Goal: Task Accomplishment & Management: Manage account settings

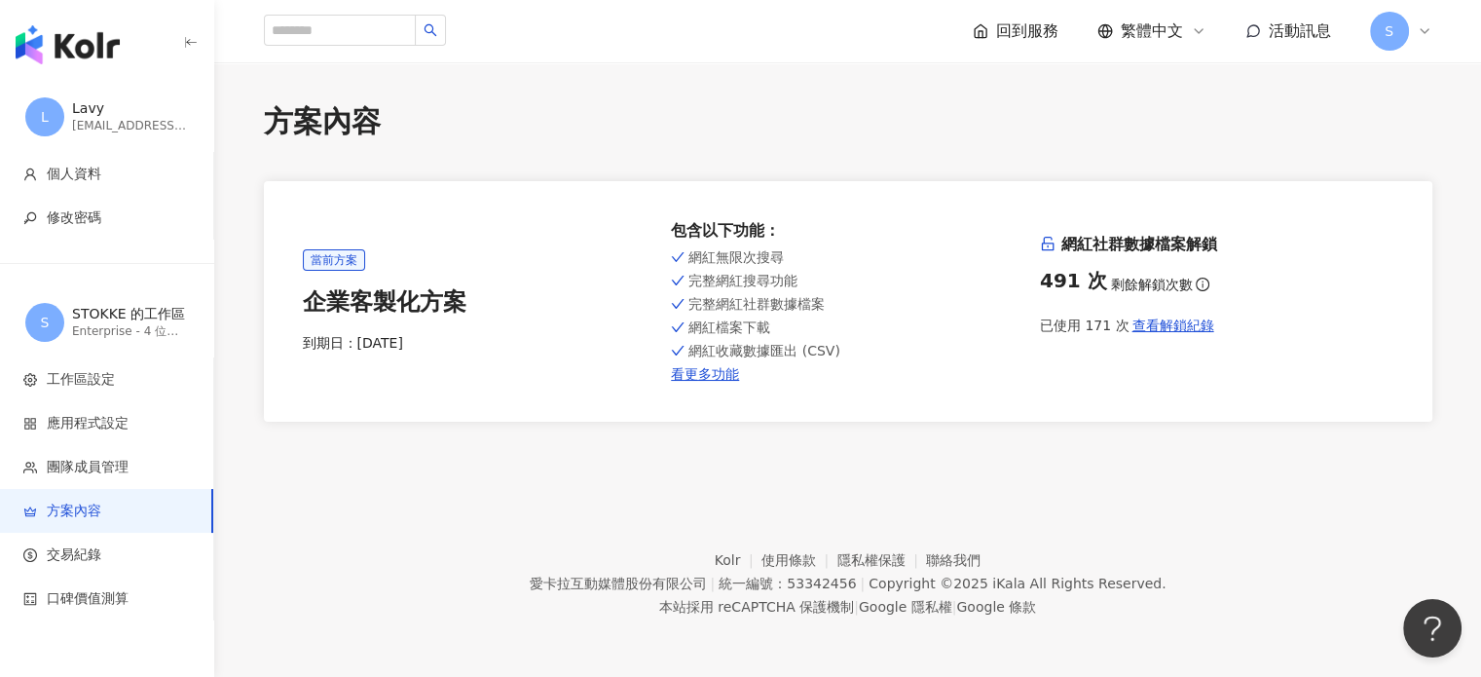
click at [1410, 33] on div "S" at bounding box center [1401, 31] width 62 height 39
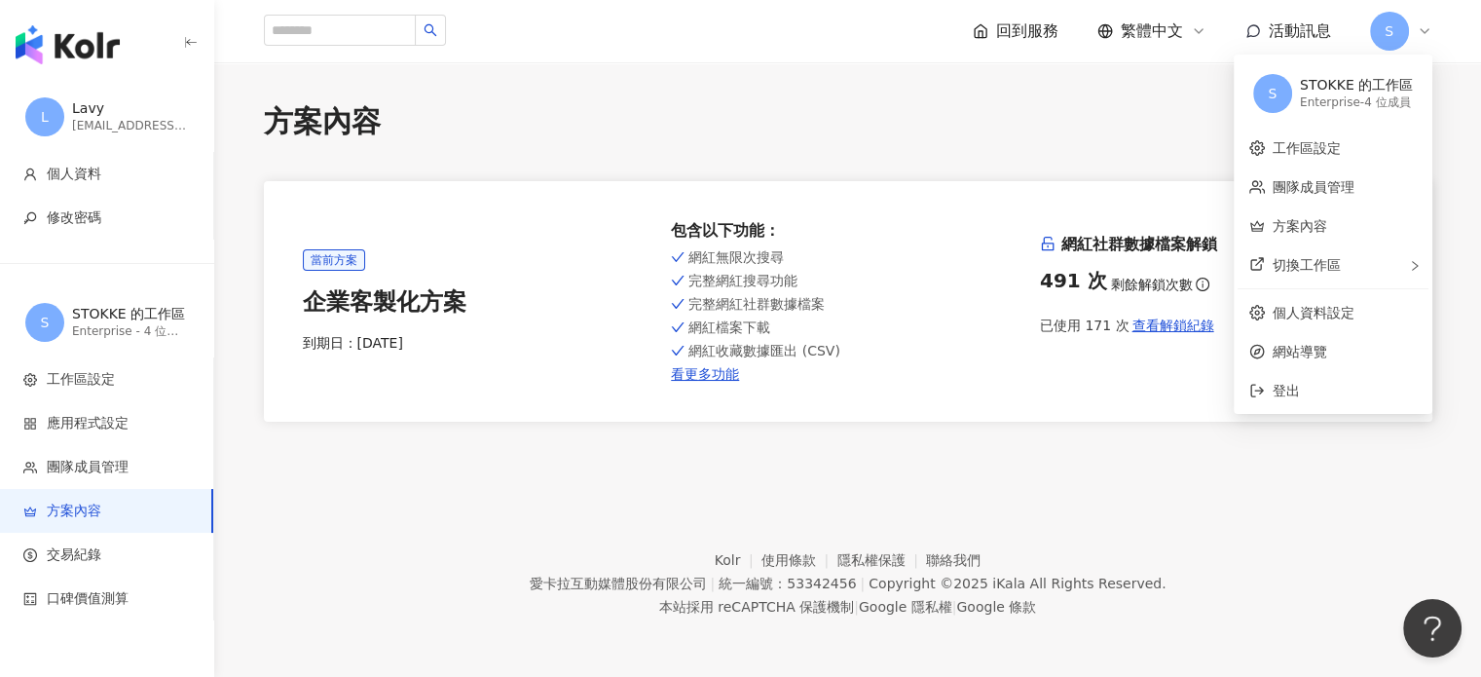
click at [954, 145] on div "方案內容 當前方案 企業客製化方案 到期日： [DATE] 包含以下功能 ： 網紅無限次搜尋 完整網紅搜尋功能 完整網紅社群數據檔案 網紅檔案下載 網紅收藏數…" at bounding box center [848, 261] width 1246 height 320
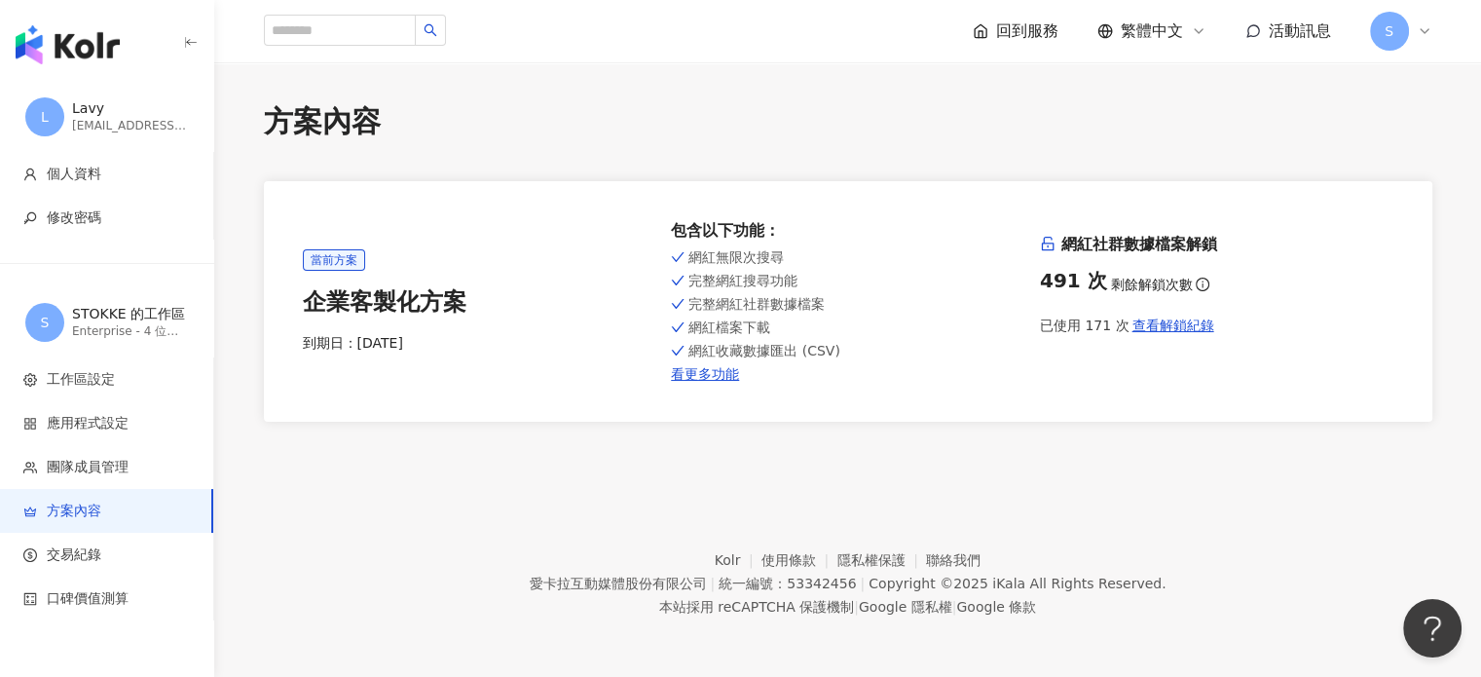
click at [1013, 18] on div "回到服務 繁體中文 活動訊息 S" at bounding box center [1203, 31] width 460 height 39
click at [1040, 39] on span "回到服務" at bounding box center [1027, 30] width 62 height 21
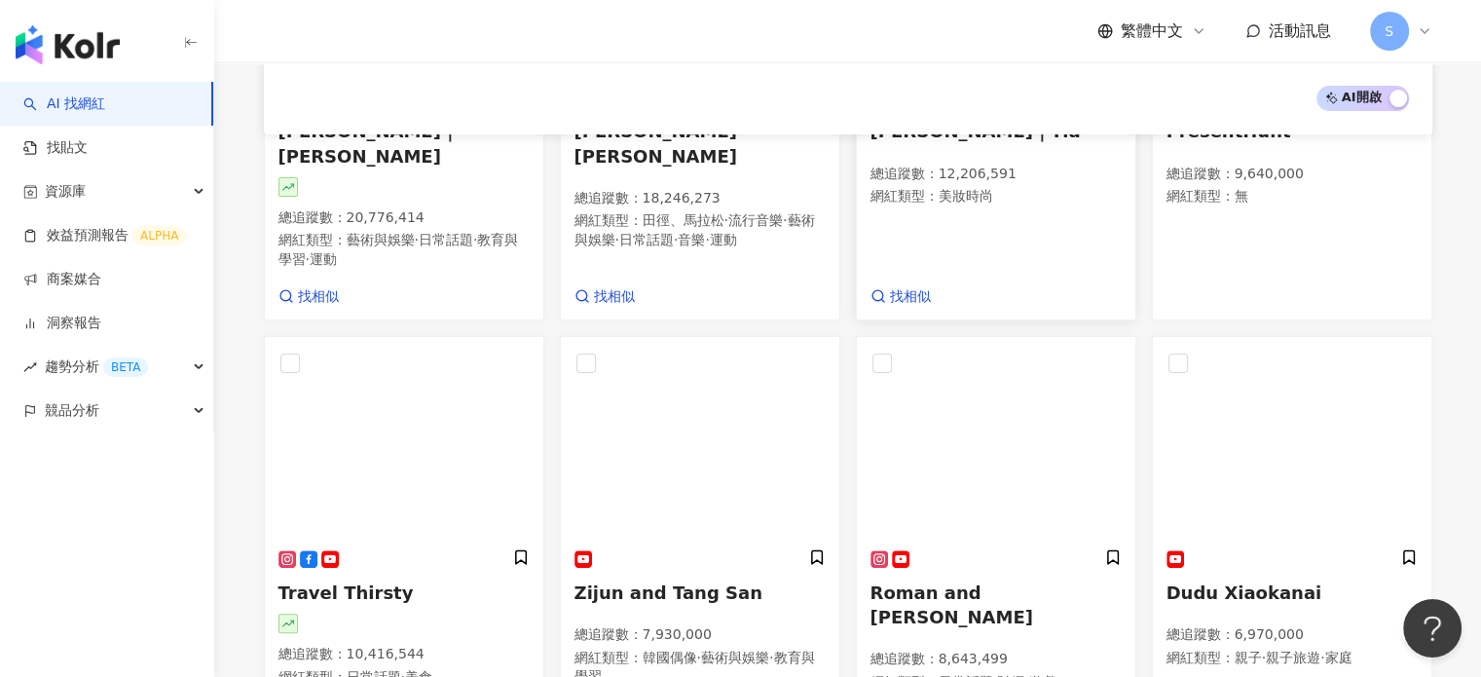
scroll to position [487, 0]
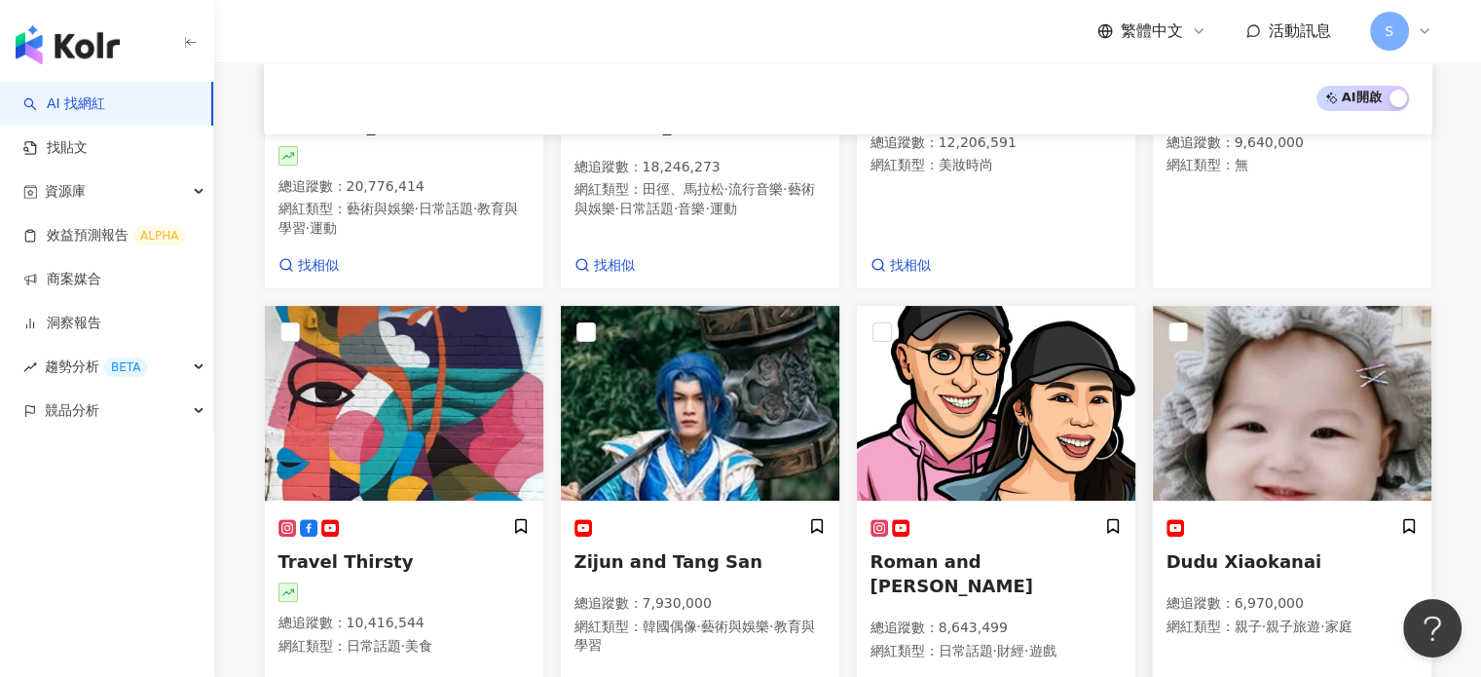
click at [1242, 551] on span "Dudu Xiaokanai" at bounding box center [1244, 561] width 156 height 20
click at [97, 279] on link "商案媒合" at bounding box center [62, 279] width 78 height 19
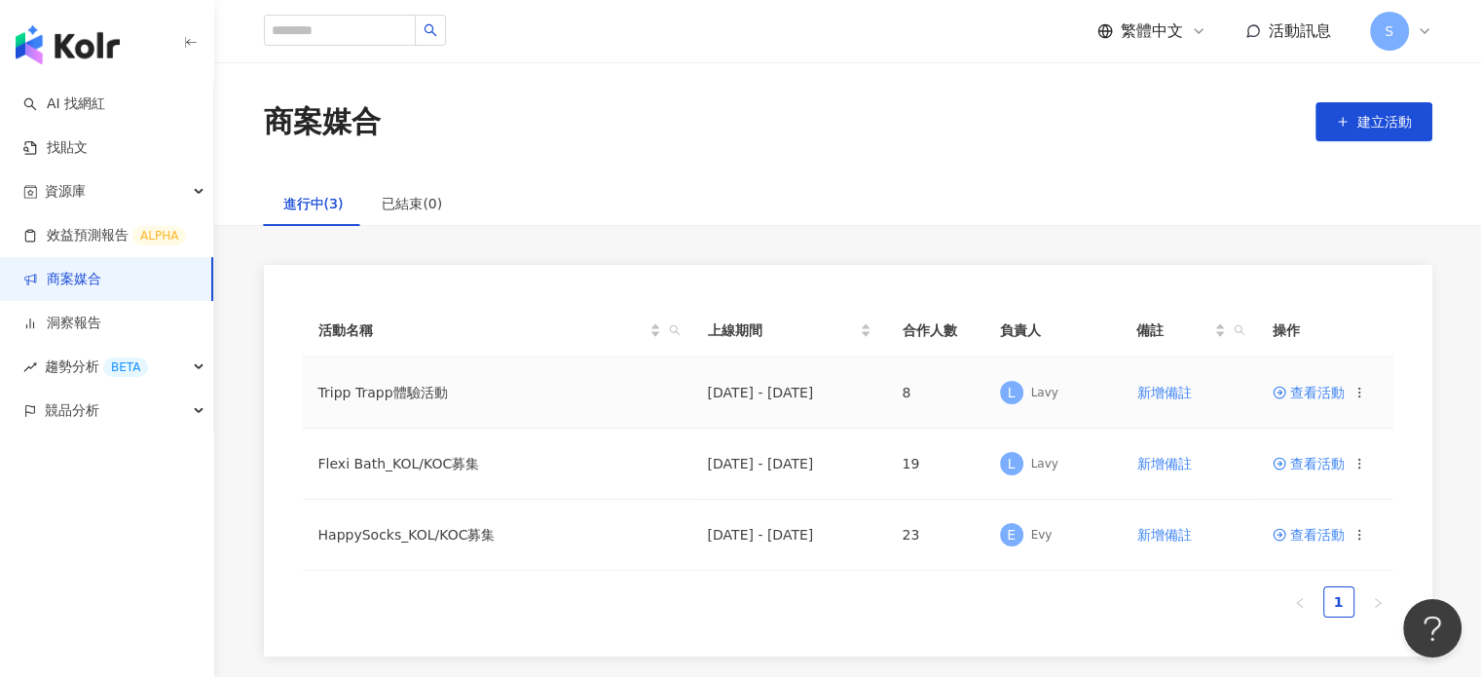
click at [1309, 390] on span "查看活動" at bounding box center [1308, 393] width 72 height 14
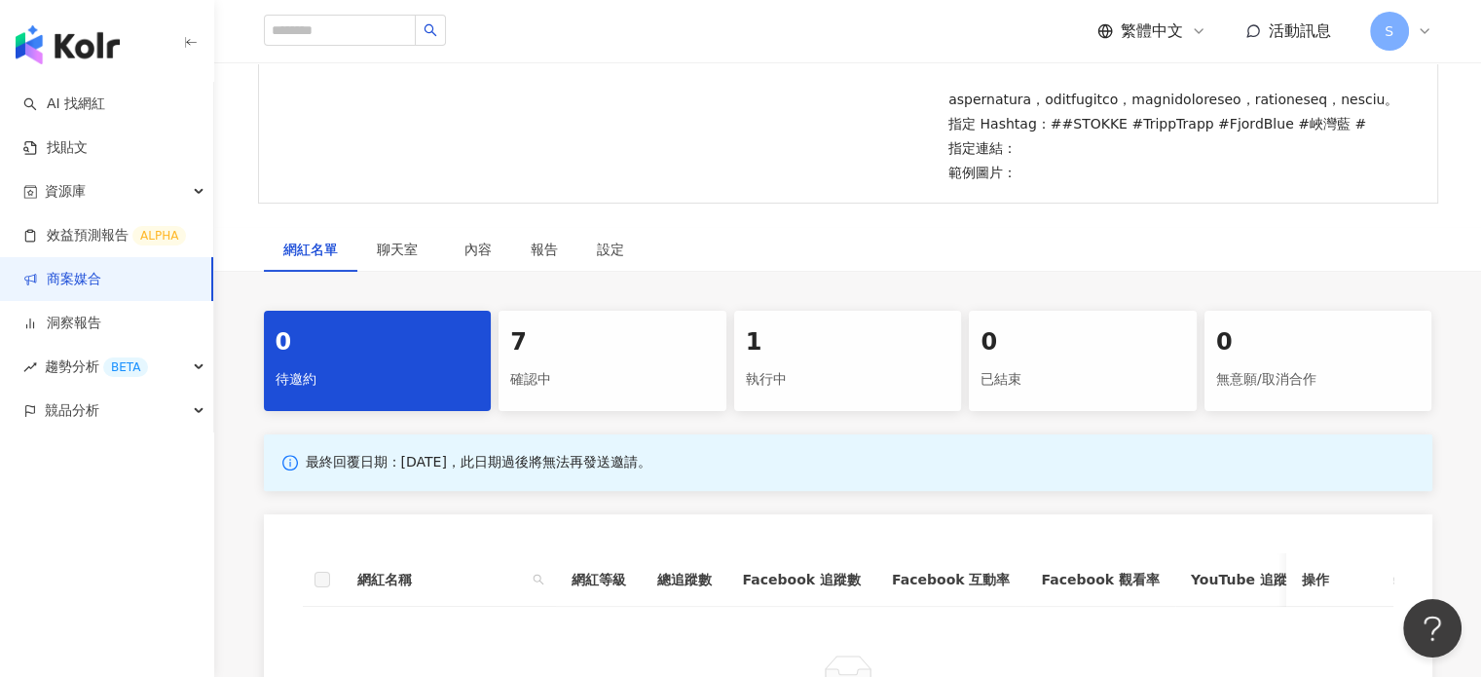
scroll to position [487, 0]
click at [572, 358] on div "7" at bounding box center [612, 341] width 204 height 33
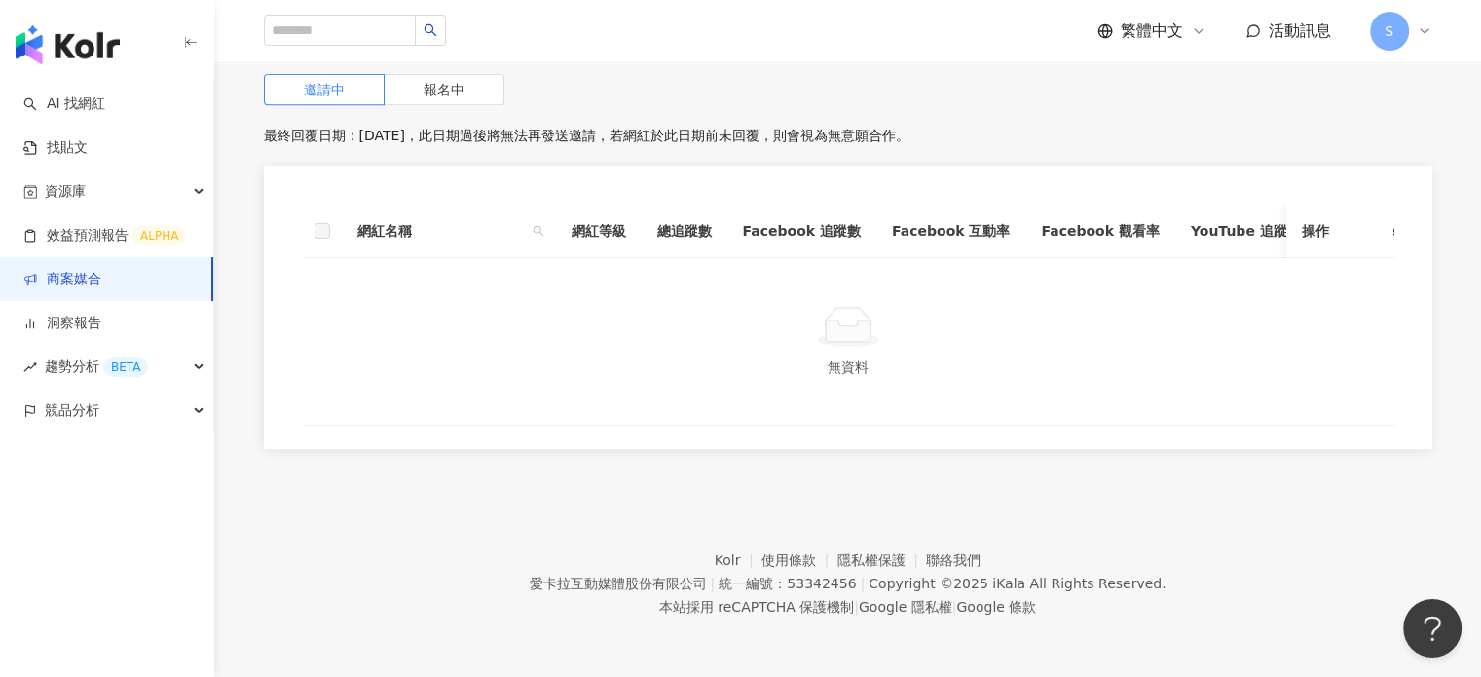
scroll to position [945, 0]
click at [461, 85] on label "報名中" at bounding box center [445, 89] width 120 height 31
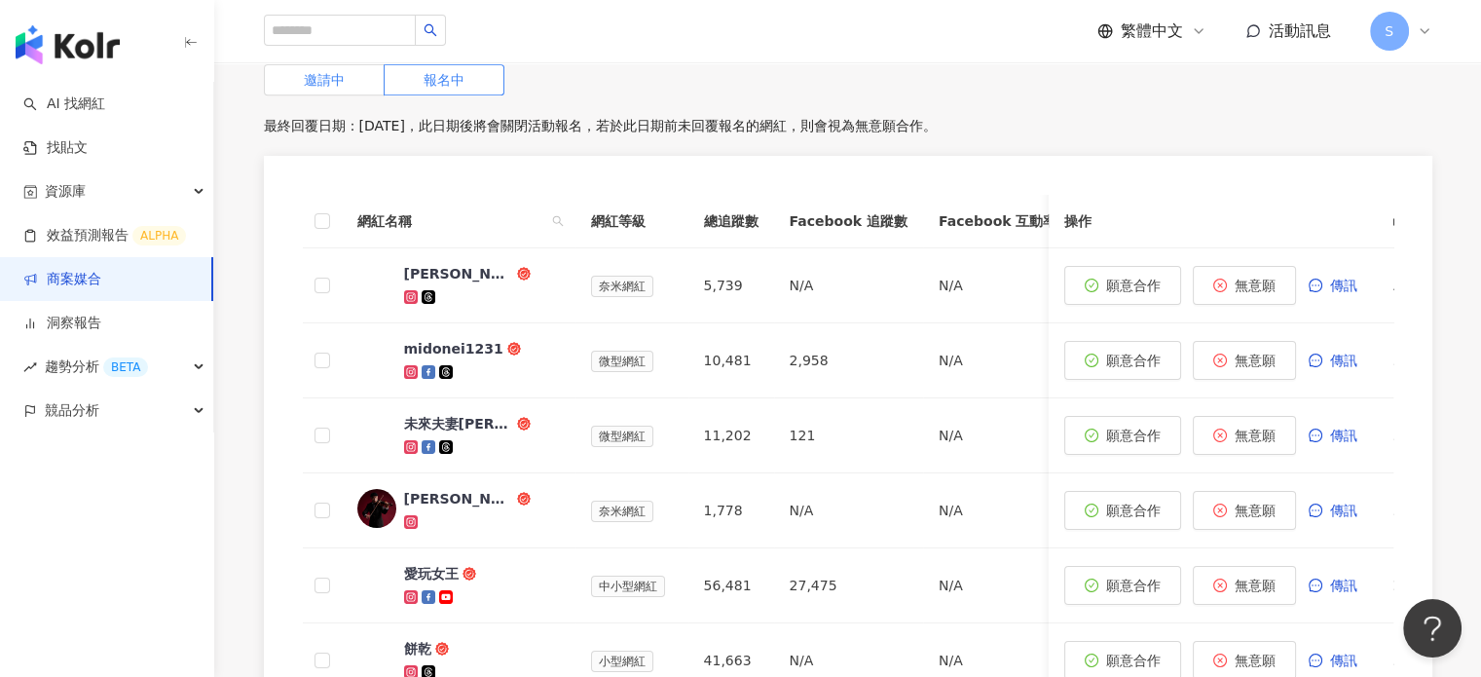
scroll to position [848, 0]
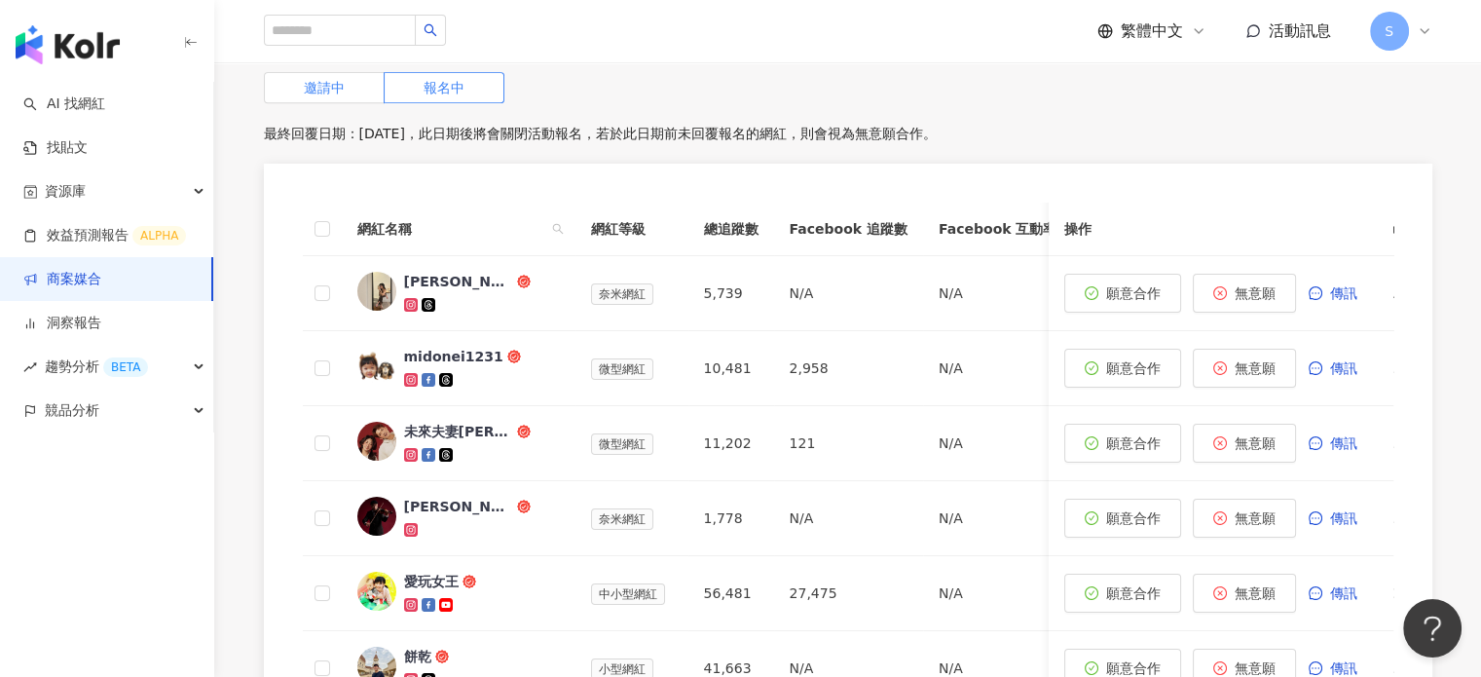
click at [349, 103] on label "邀請中" at bounding box center [324, 87] width 121 height 31
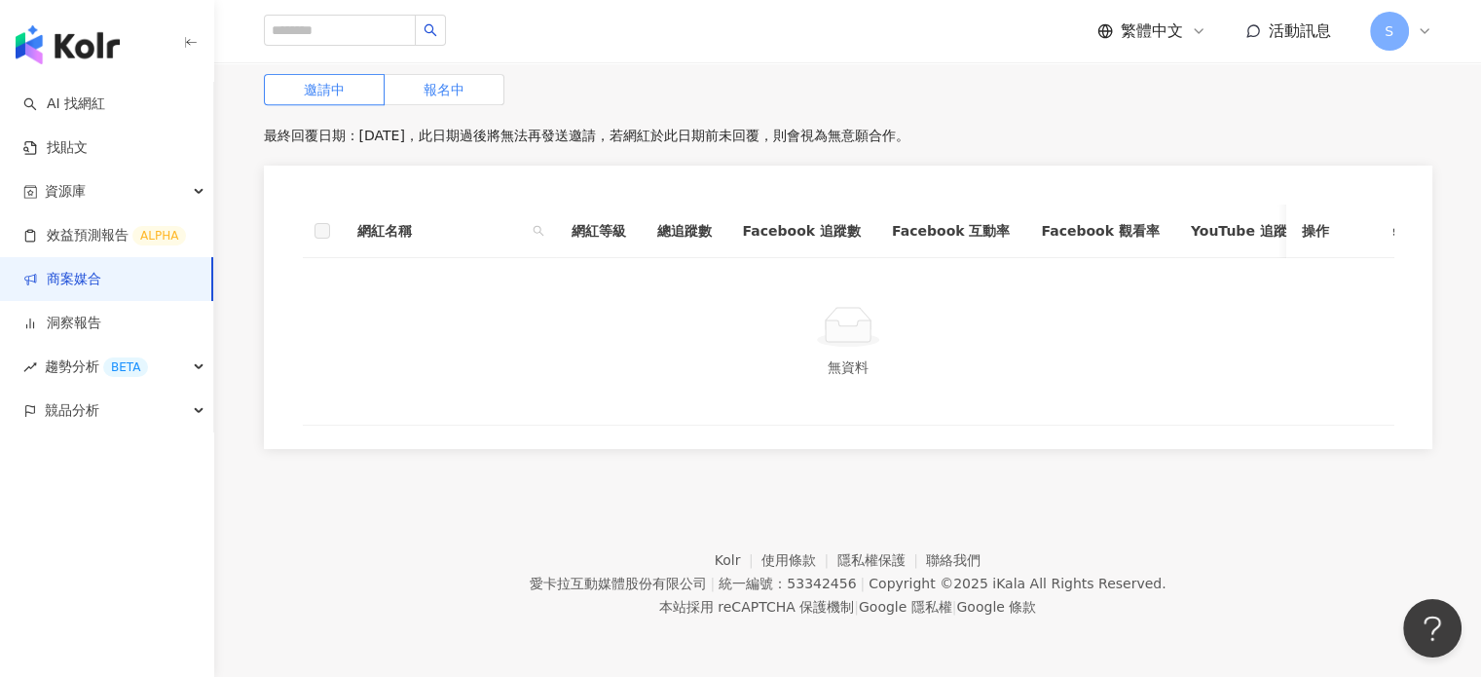
click at [464, 105] on label "報名中" at bounding box center [445, 89] width 120 height 31
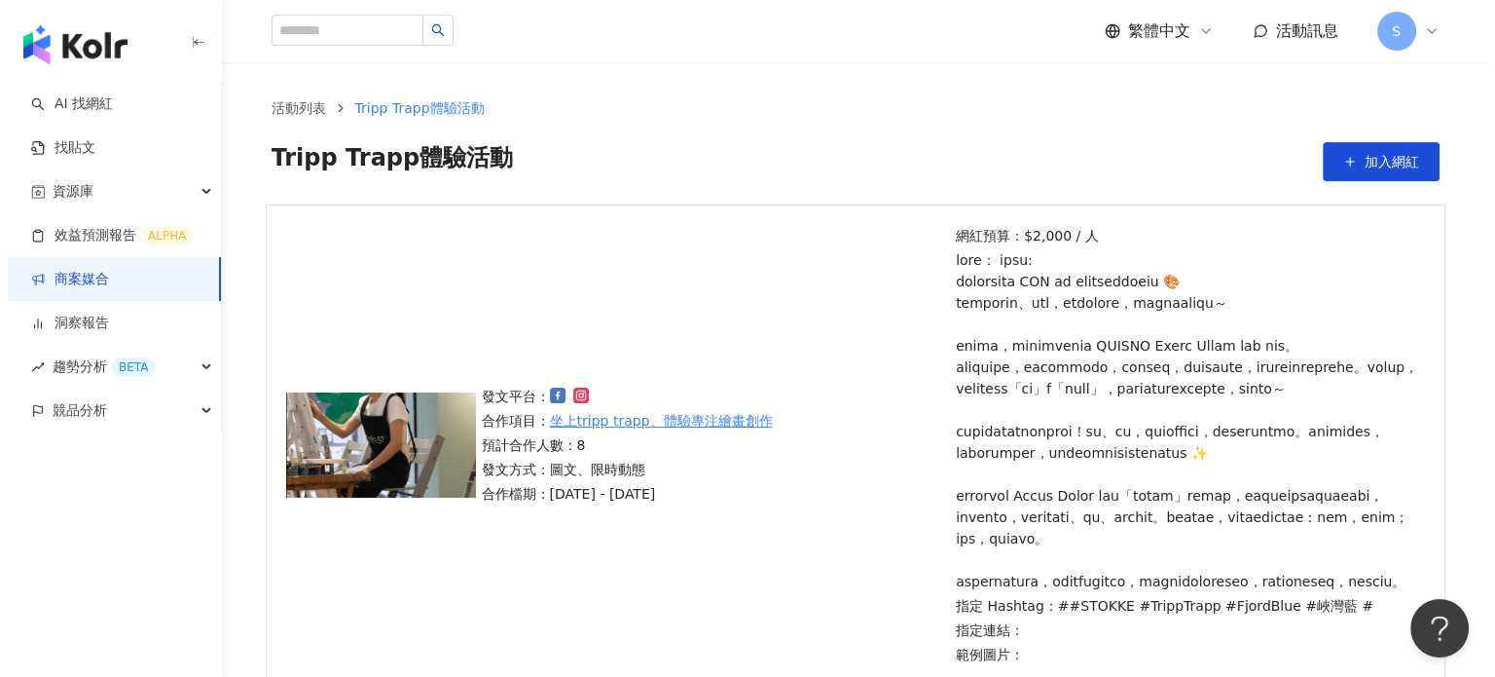
scroll to position [1, 0]
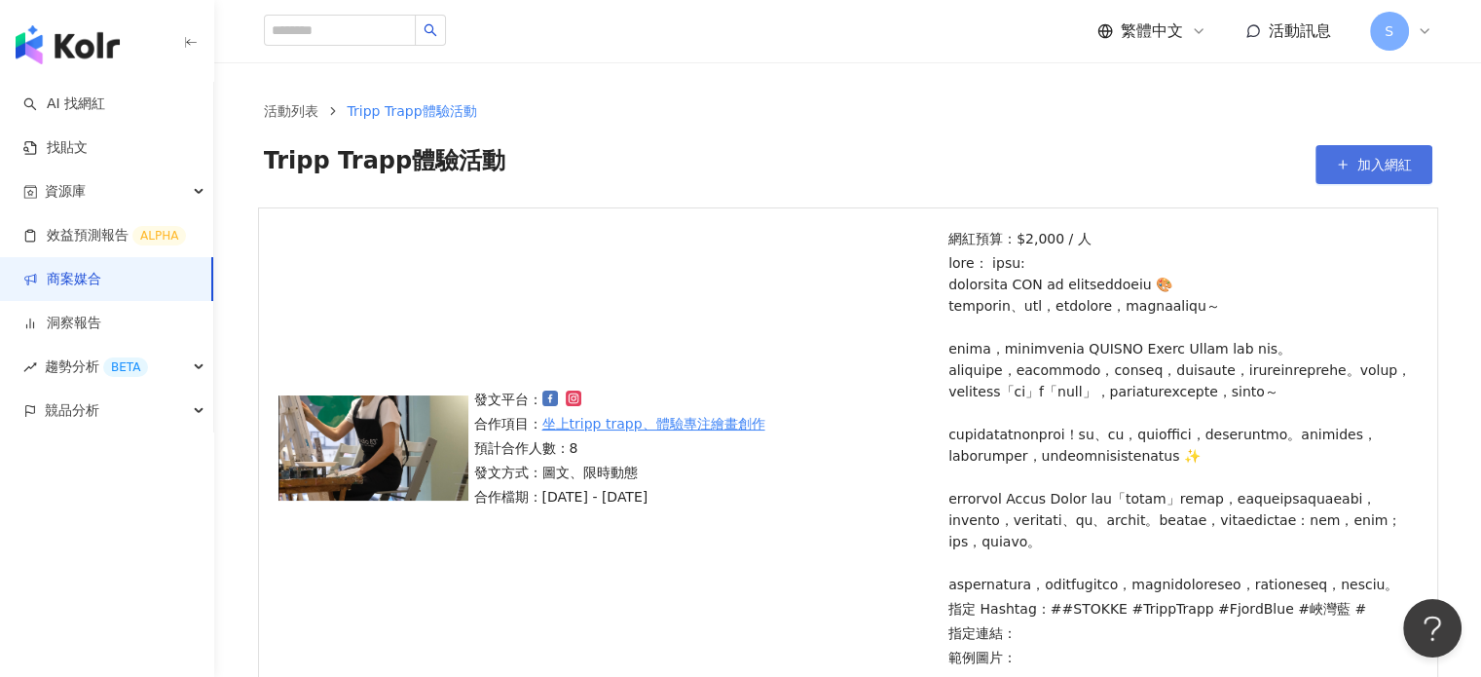
click at [1375, 163] on span "加入網紅" at bounding box center [1384, 165] width 55 height 16
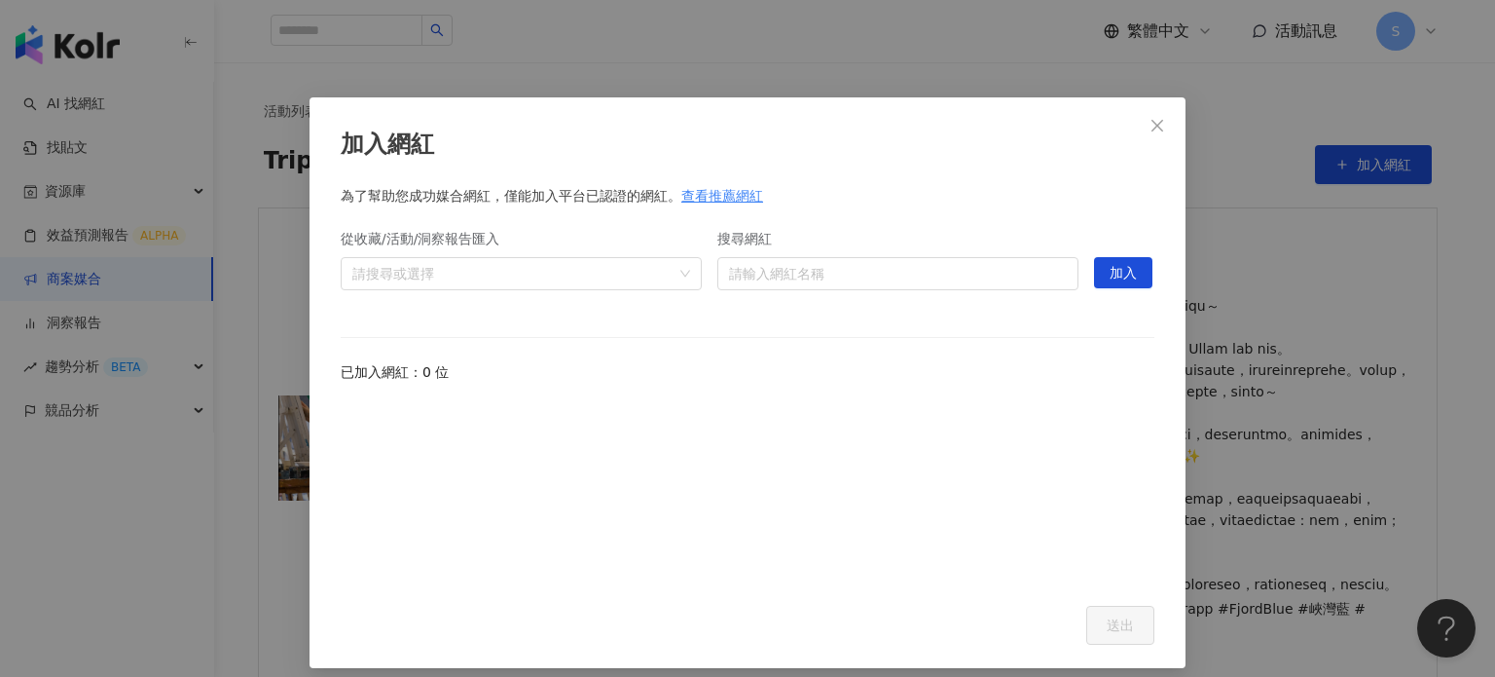
click at [719, 194] on div "查看推薦網紅" at bounding box center [723, 195] width 82 height 21
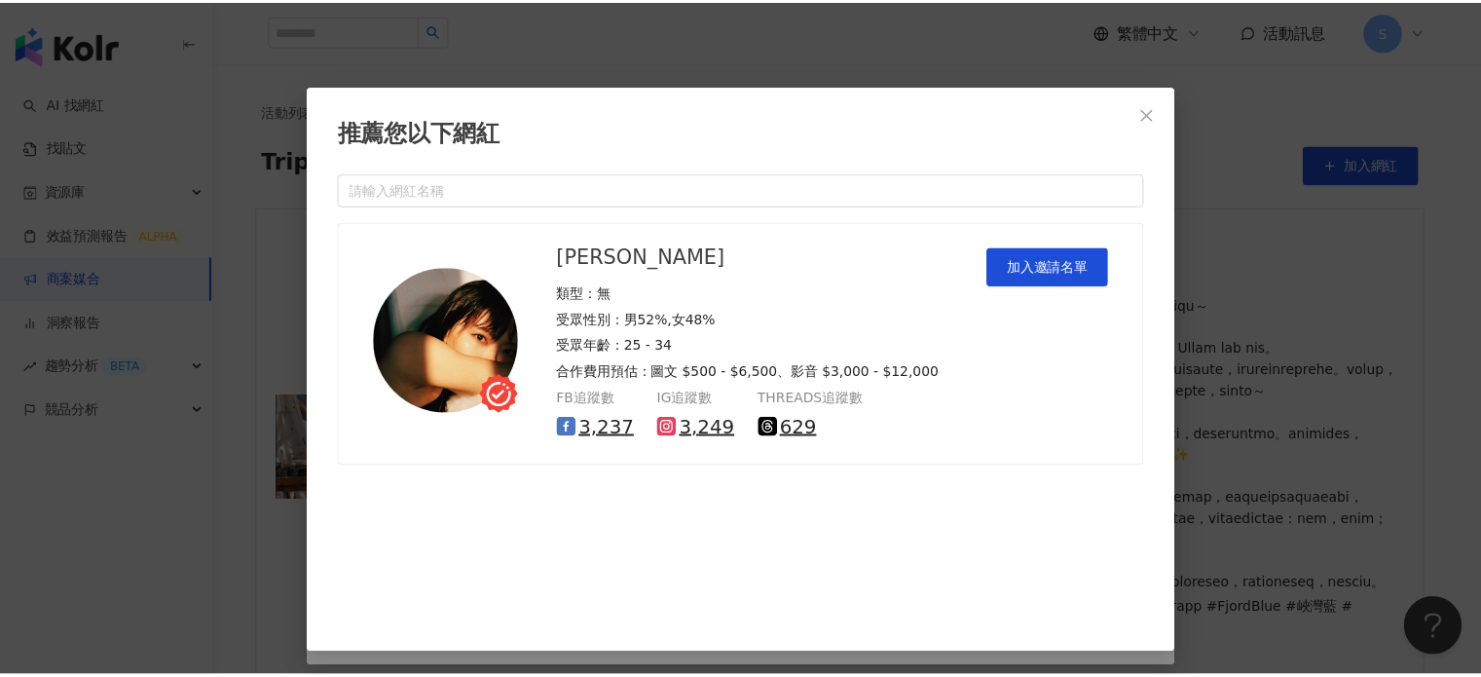
scroll to position [12, 0]
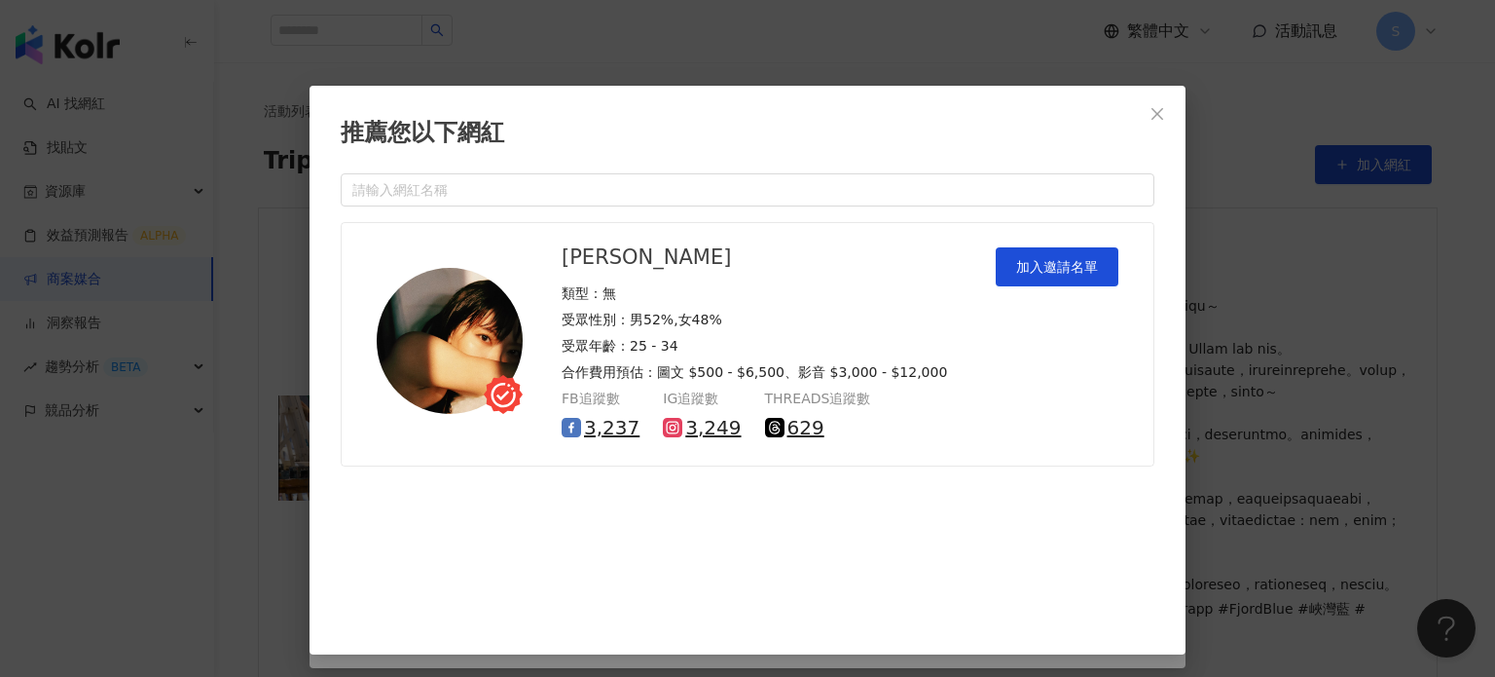
click at [1148, 100] on button "Close" at bounding box center [1157, 113] width 39 height 39
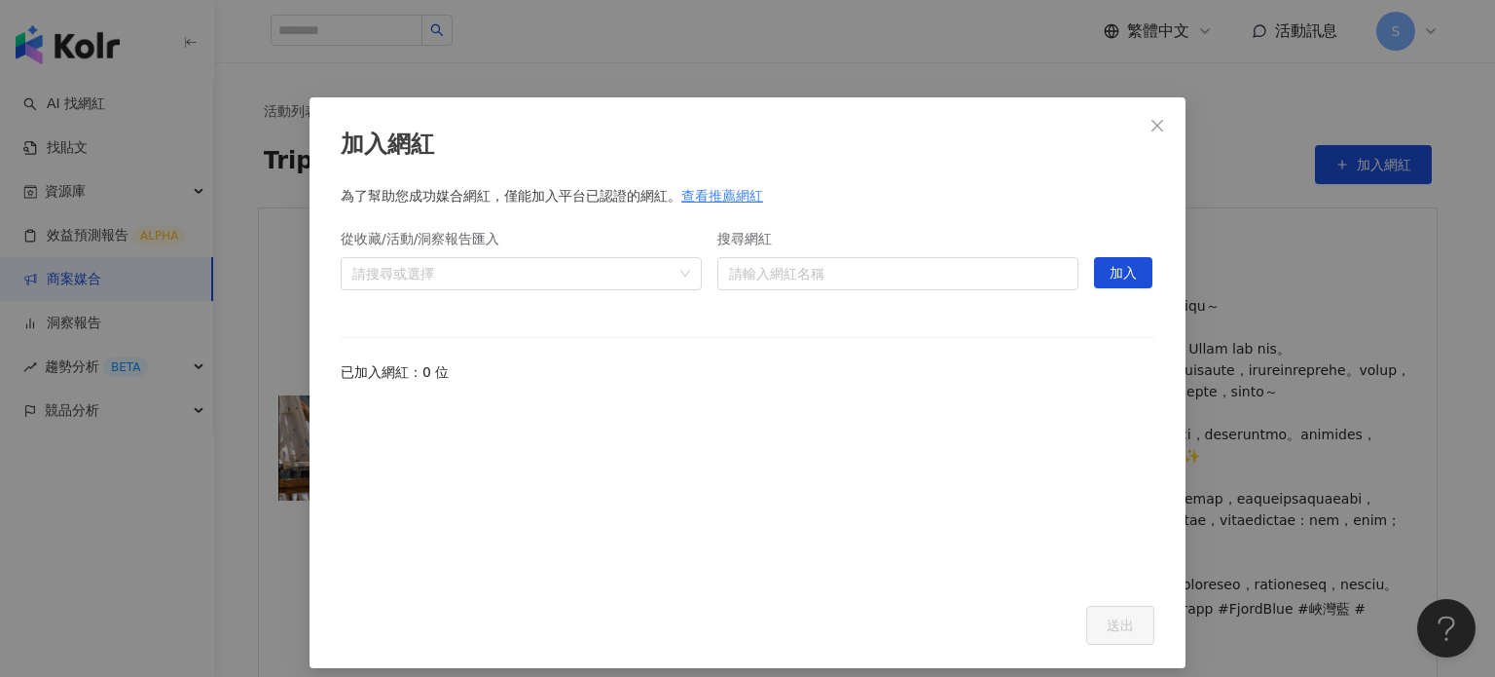
click at [1129, 124] on div "加入網紅 為了幫助您成功媒合網紅，僅能加入平台已認證的網紅。 查看推薦網紅 從收藏/活動/洞察報告匯入 請搜尋或選擇 搜尋網紅 請輸入網紅名稱 hidden …" at bounding box center [748, 382] width 876 height 571
click at [1139, 124] on span "Close" at bounding box center [1157, 126] width 39 height 16
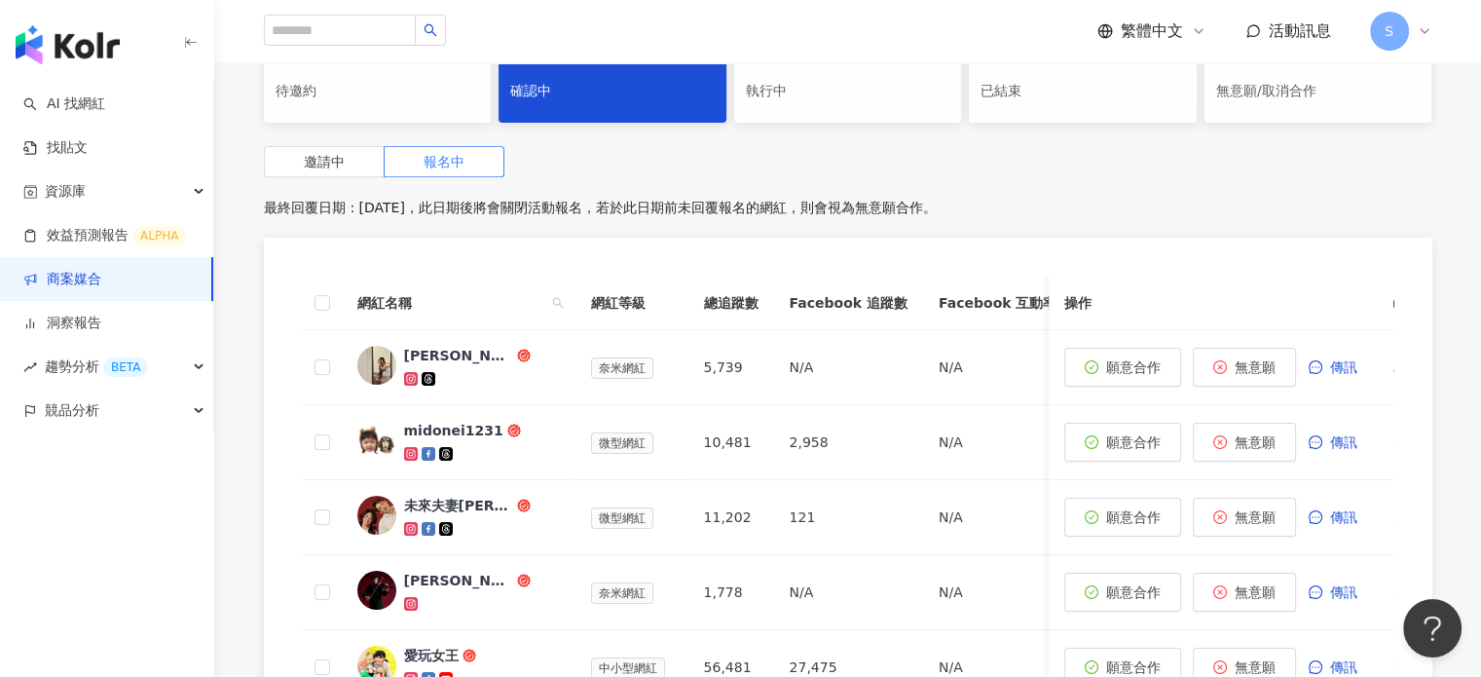
scroll to position [780, 0]
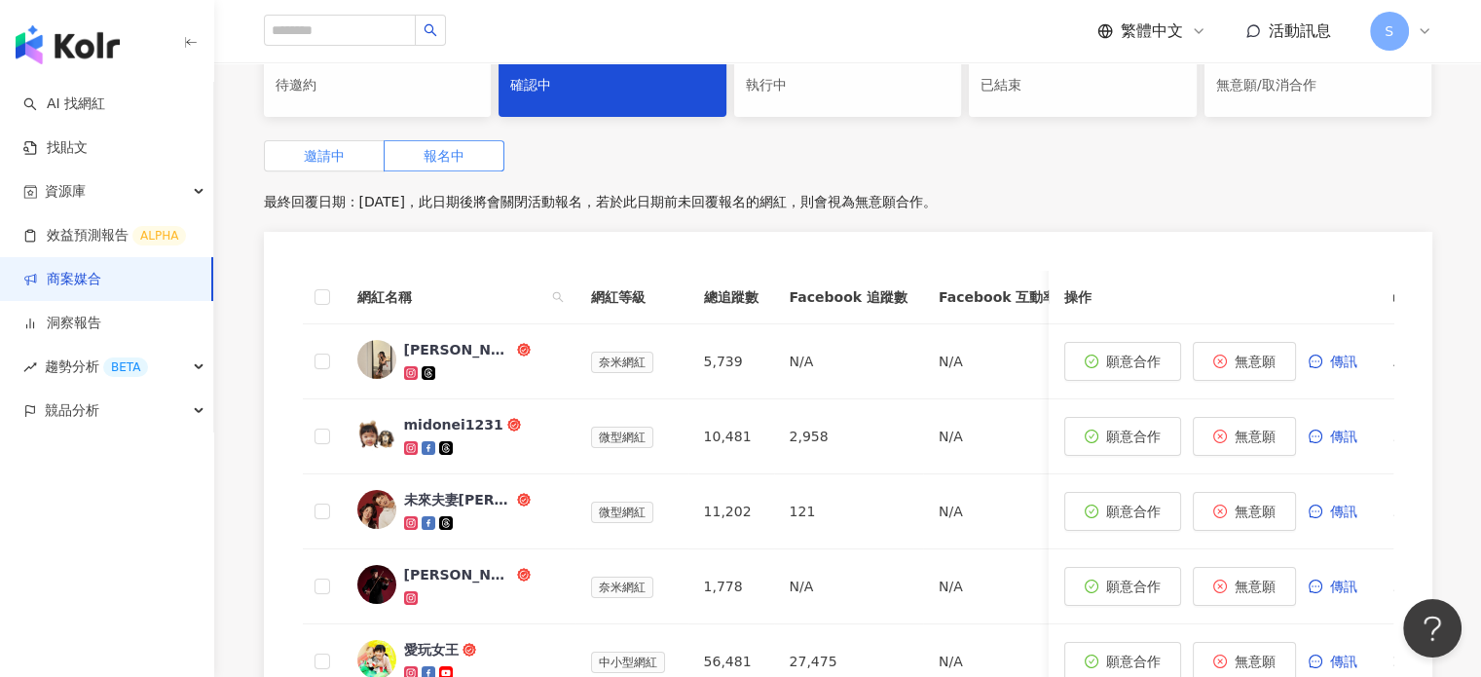
click at [358, 171] on label "邀請中" at bounding box center [324, 155] width 121 height 31
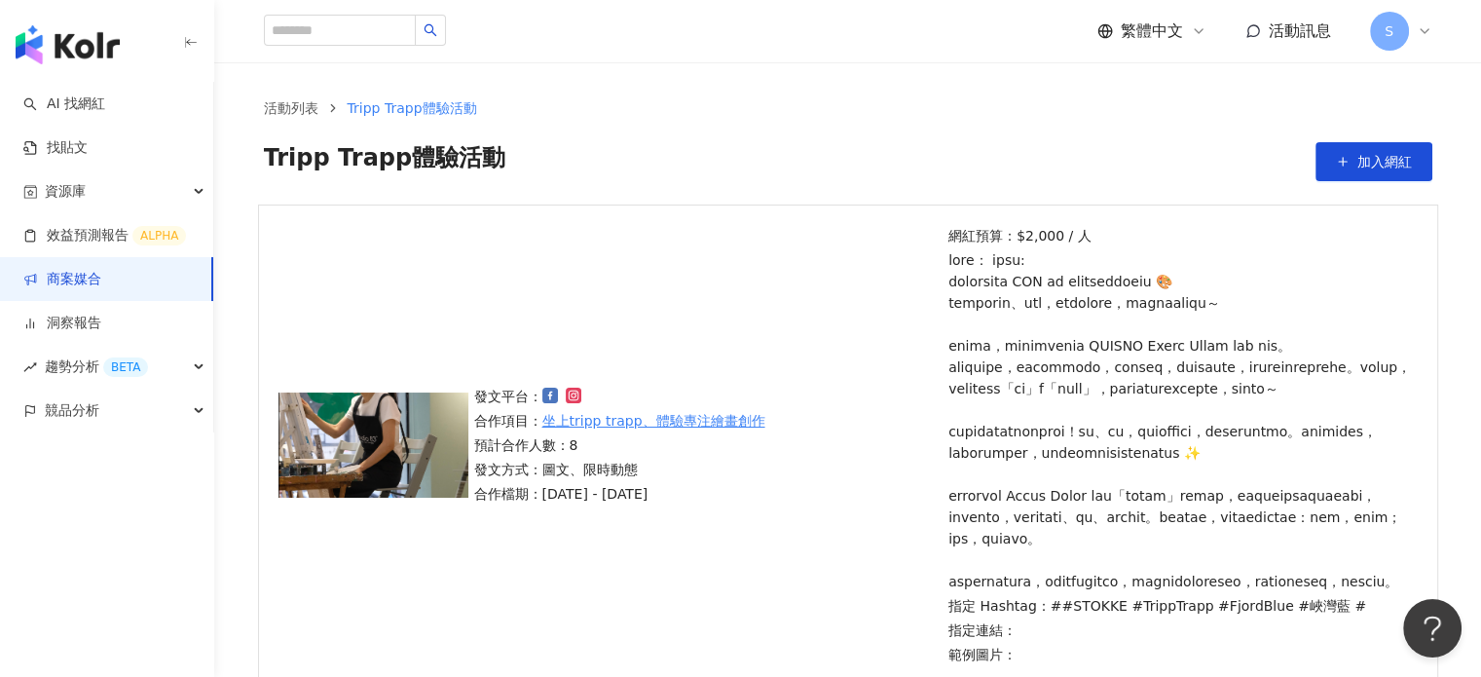
scroll to position [1, 0]
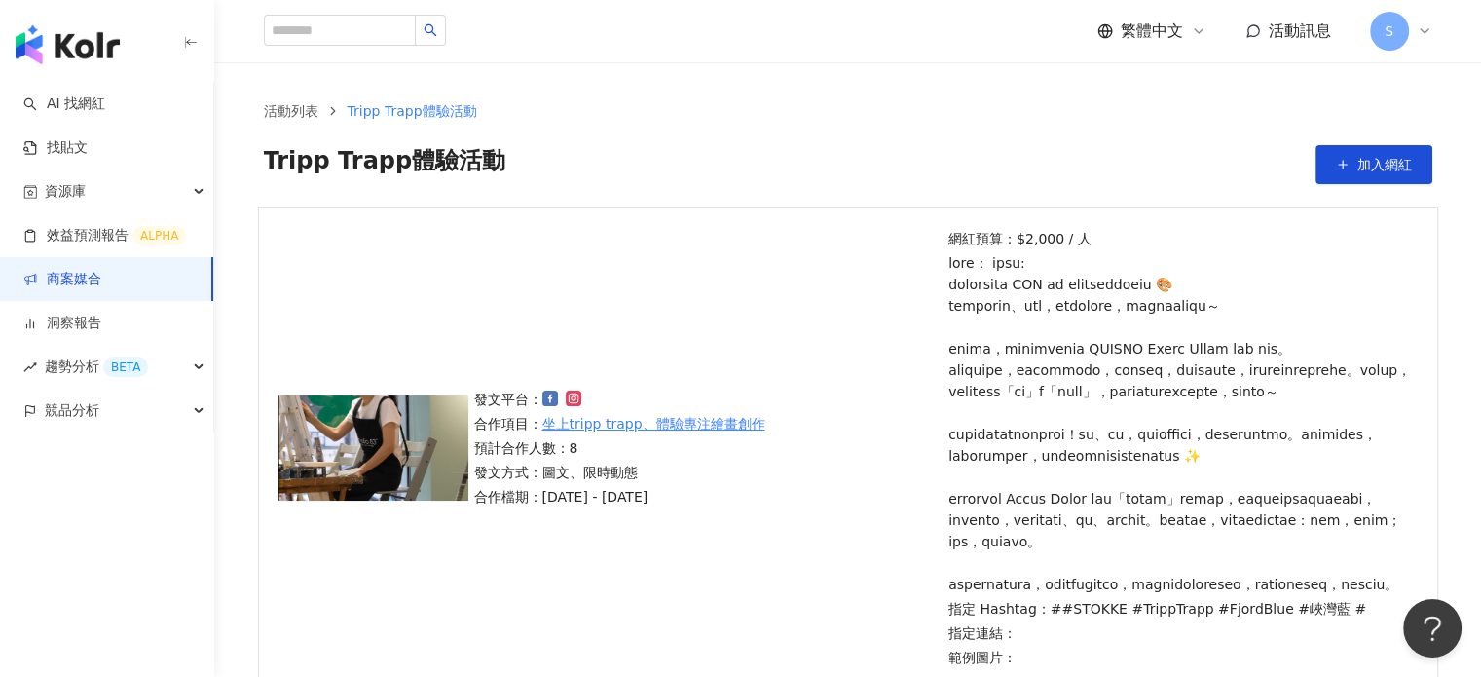
click at [1275, 28] on span "活動訊息" at bounding box center [1300, 30] width 62 height 18
click at [1012, 300] on p at bounding box center [1179, 423] width 463 height 343
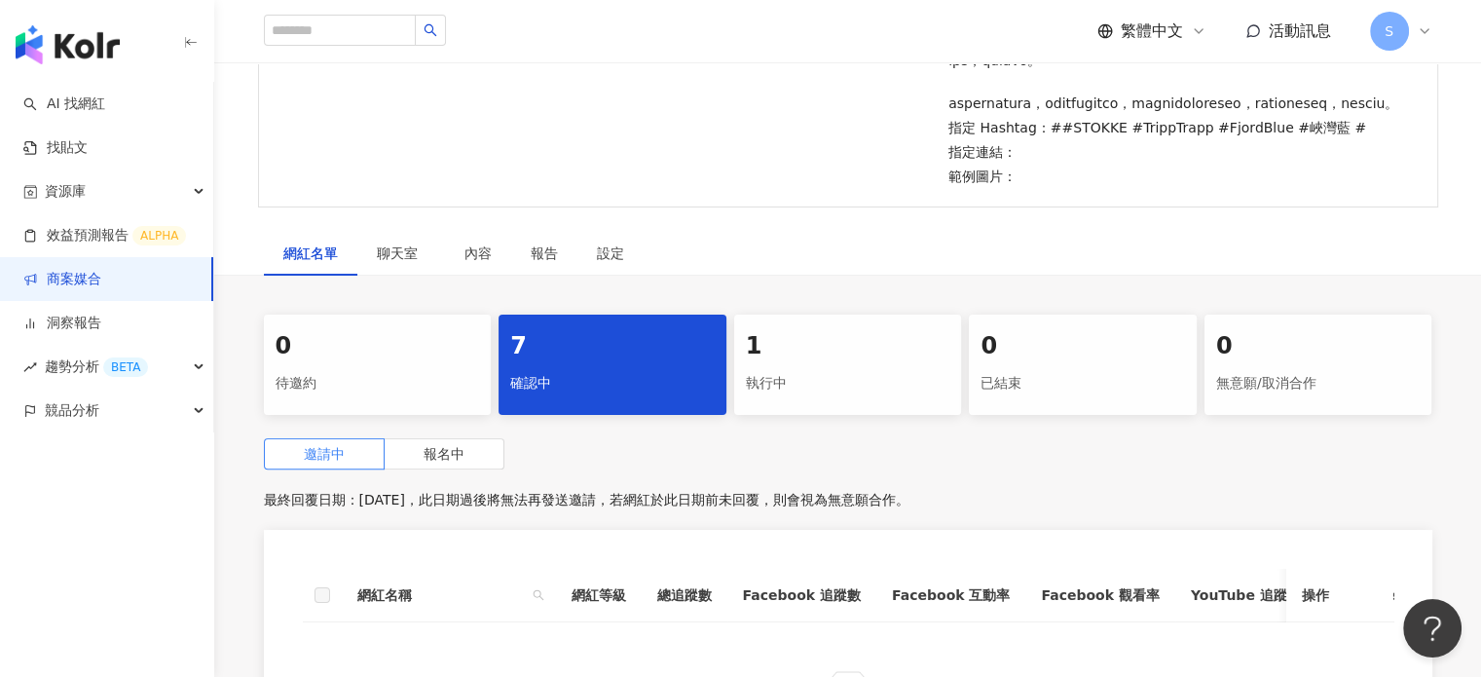
scroll to position [487, 0]
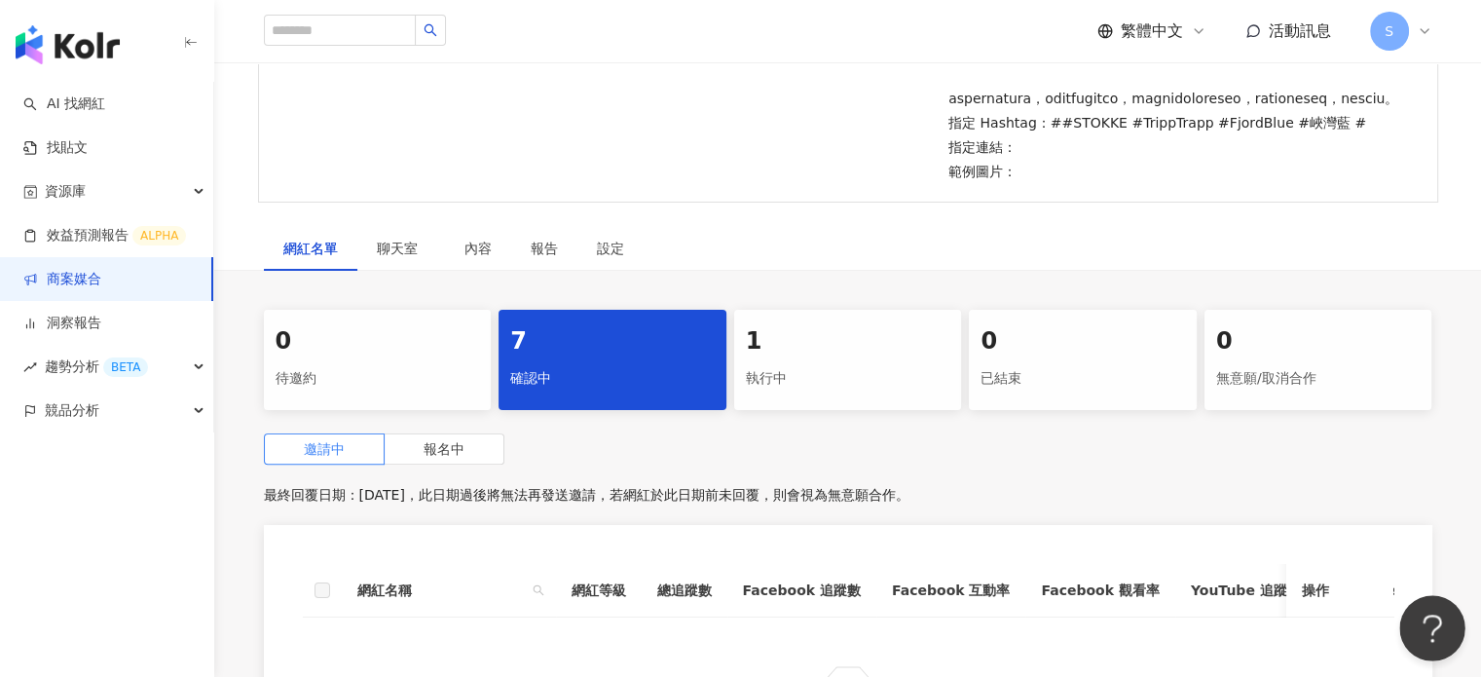
click at [1424, 624] on button "Open Beacon popover" at bounding box center [1428, 624] width 58 height 58
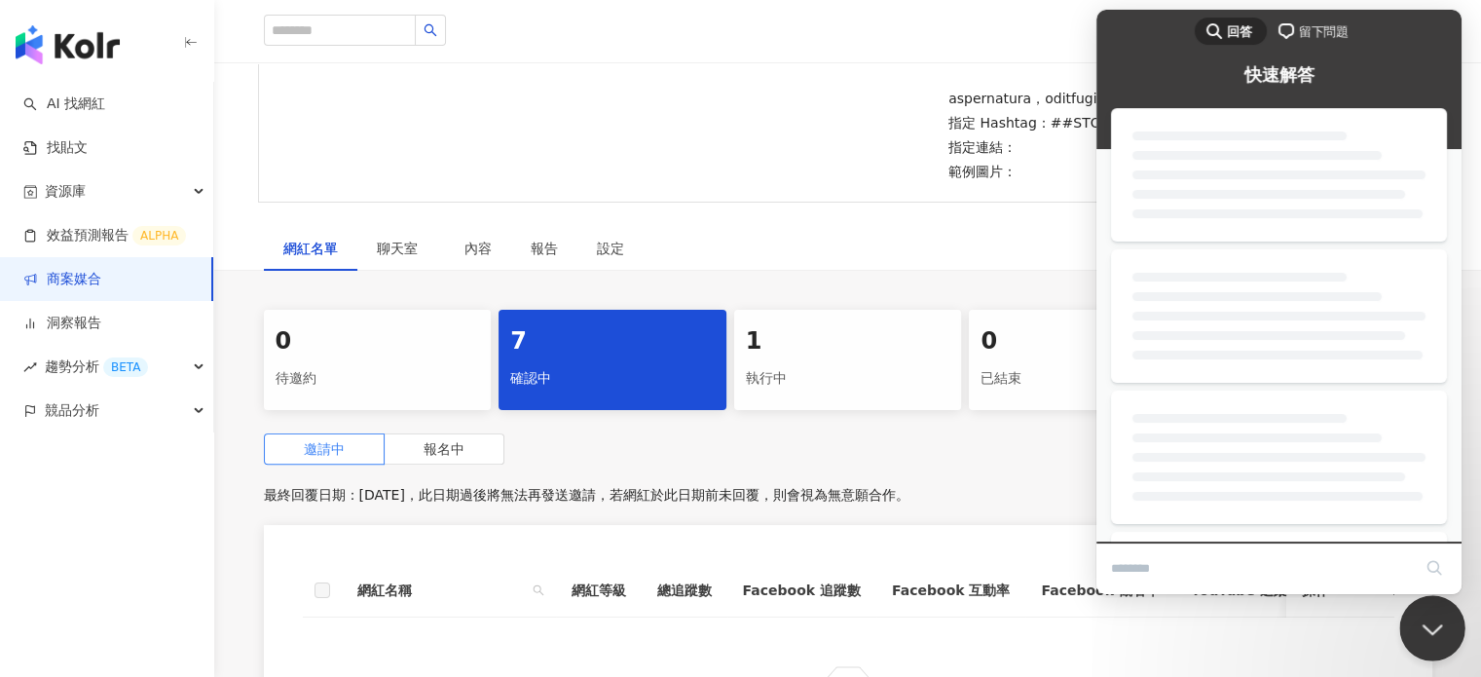
scroll to position [0, 0]
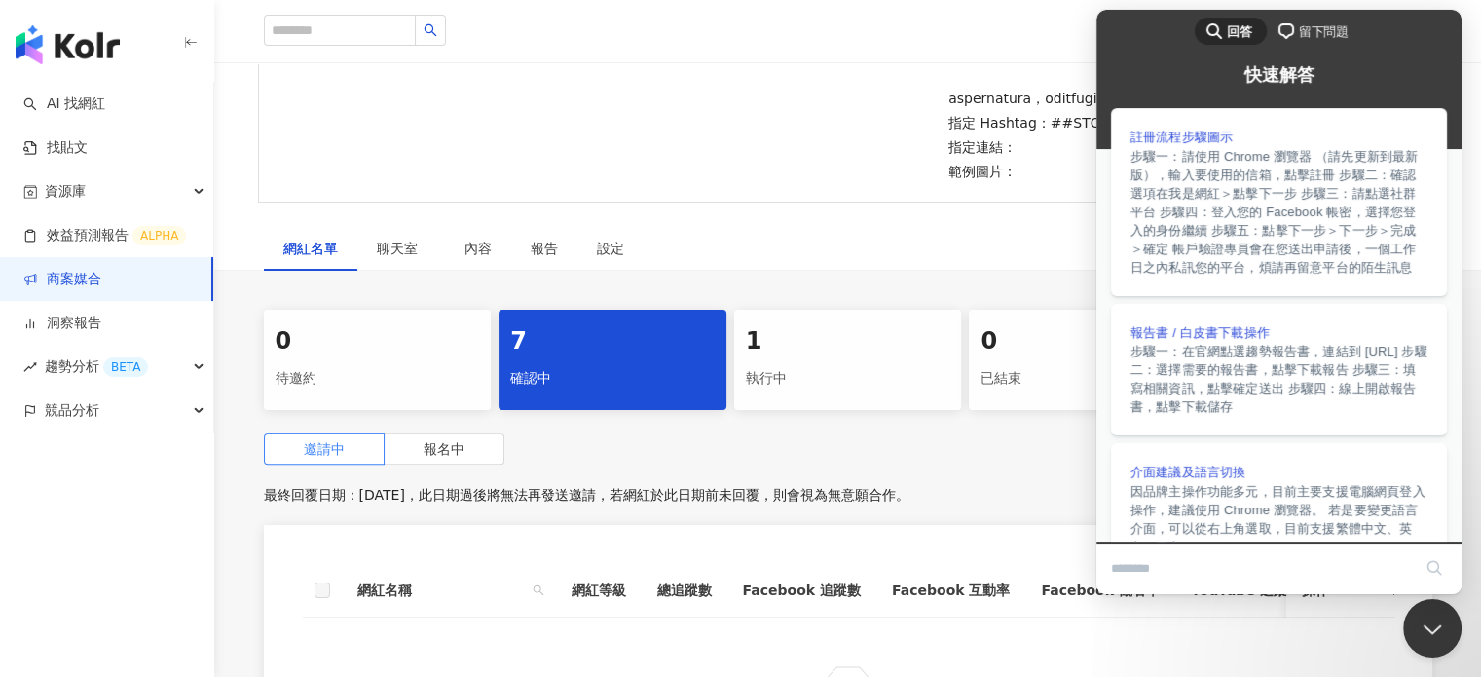
click at [1016, 271] on div "網紅名單 聊天室 內容 報告 設定" at bounding box center [848, 248] width 1246 height 45
click at [1041, 395] on div "已結束" at bounding box center [1082, 378] width 204 height 33
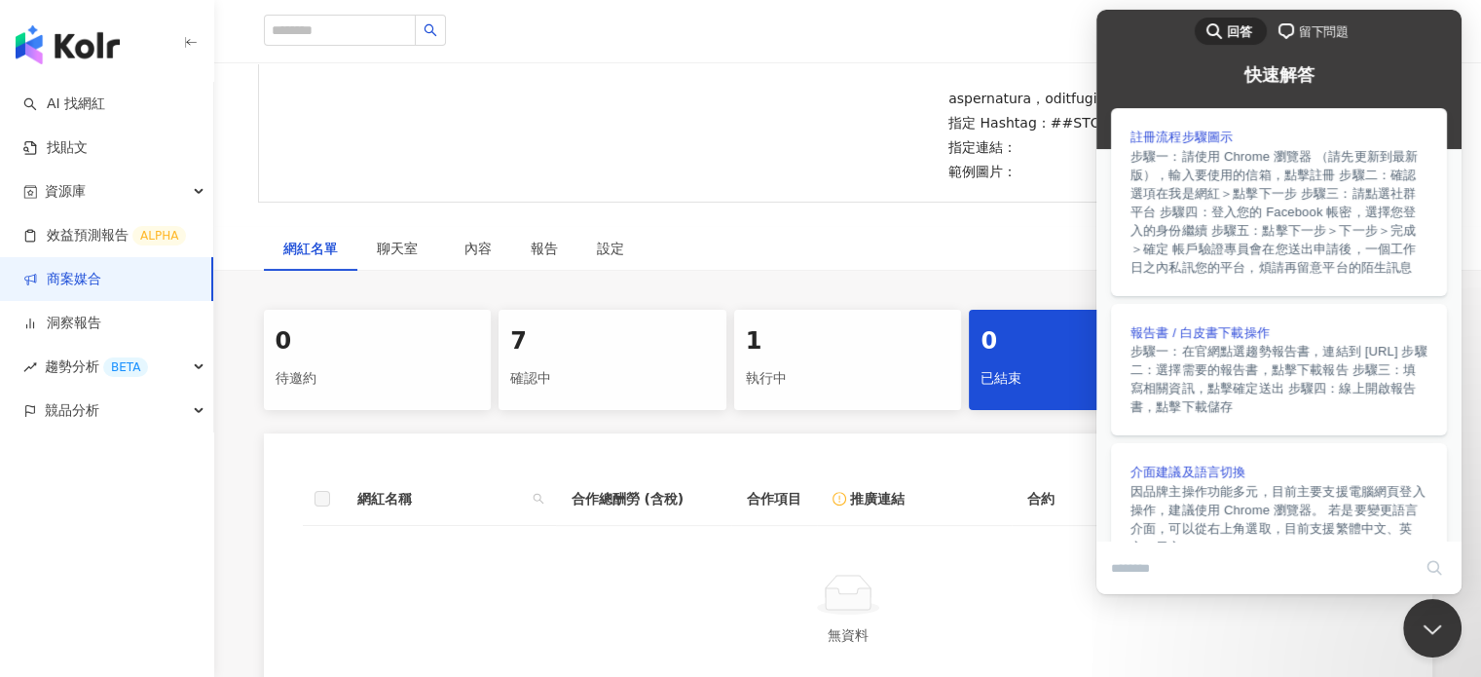
click at [795, 358] on div "1" at bounding box center [848, 341] width 204 height 33
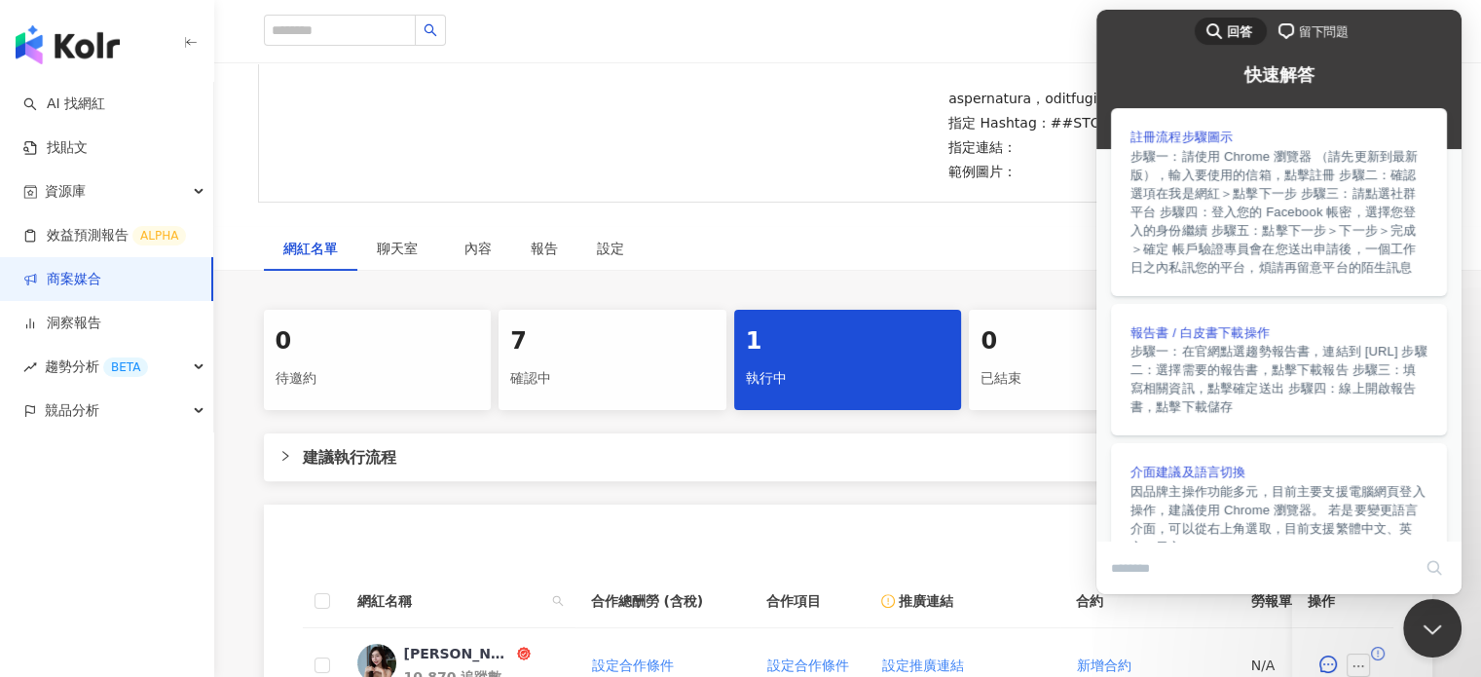
click at [902, 271] on div "網紅名單 聊天室 內容 報告 設定" at bounding box center [848, 248] width 1246 height 45
click at [869, 55] on div "繁體中文 活動訊息 S" at bounding box center [848, 31] width 1168 height 62
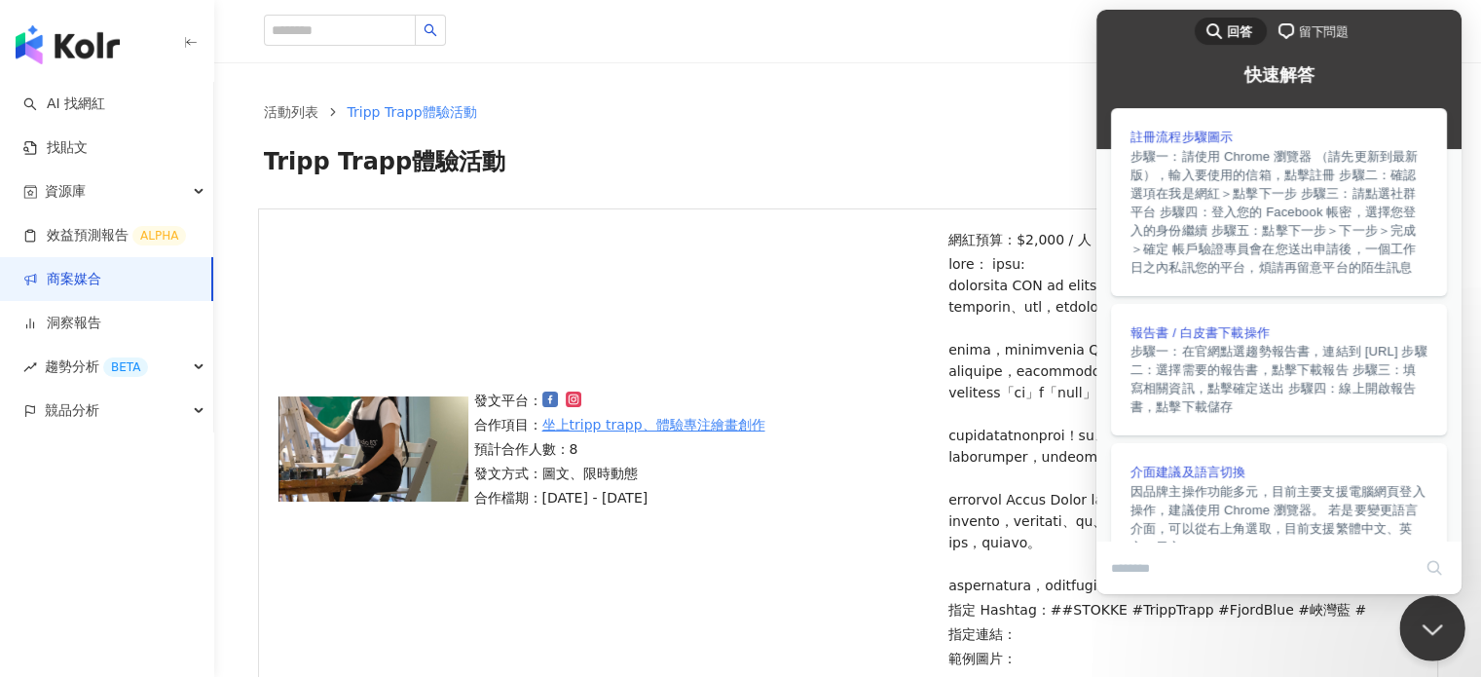
click at [1428, 615] on button "Close Beacon popover" at bounding box center [1428, 624] width 58 height 58
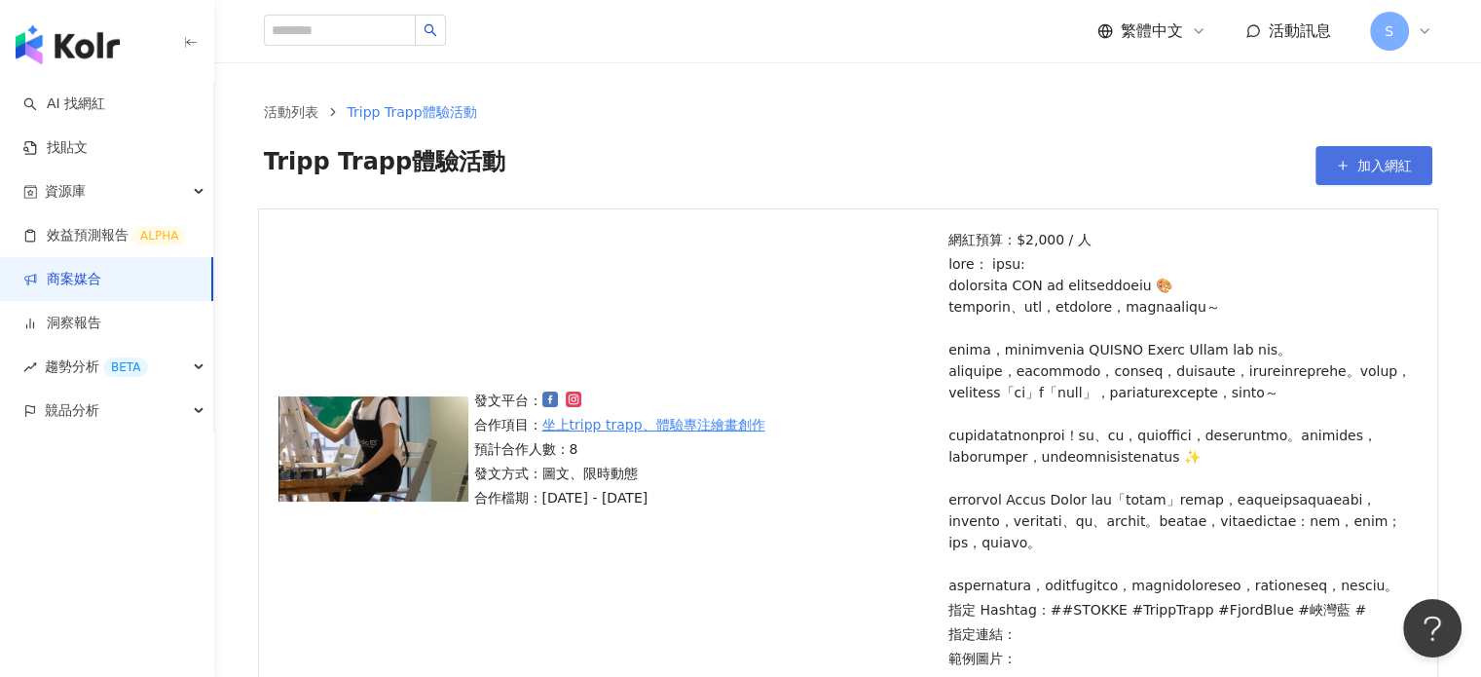
click at [1394, 171] on span "加入網紅" at bounding box center [1384, 166] width 55 height 16
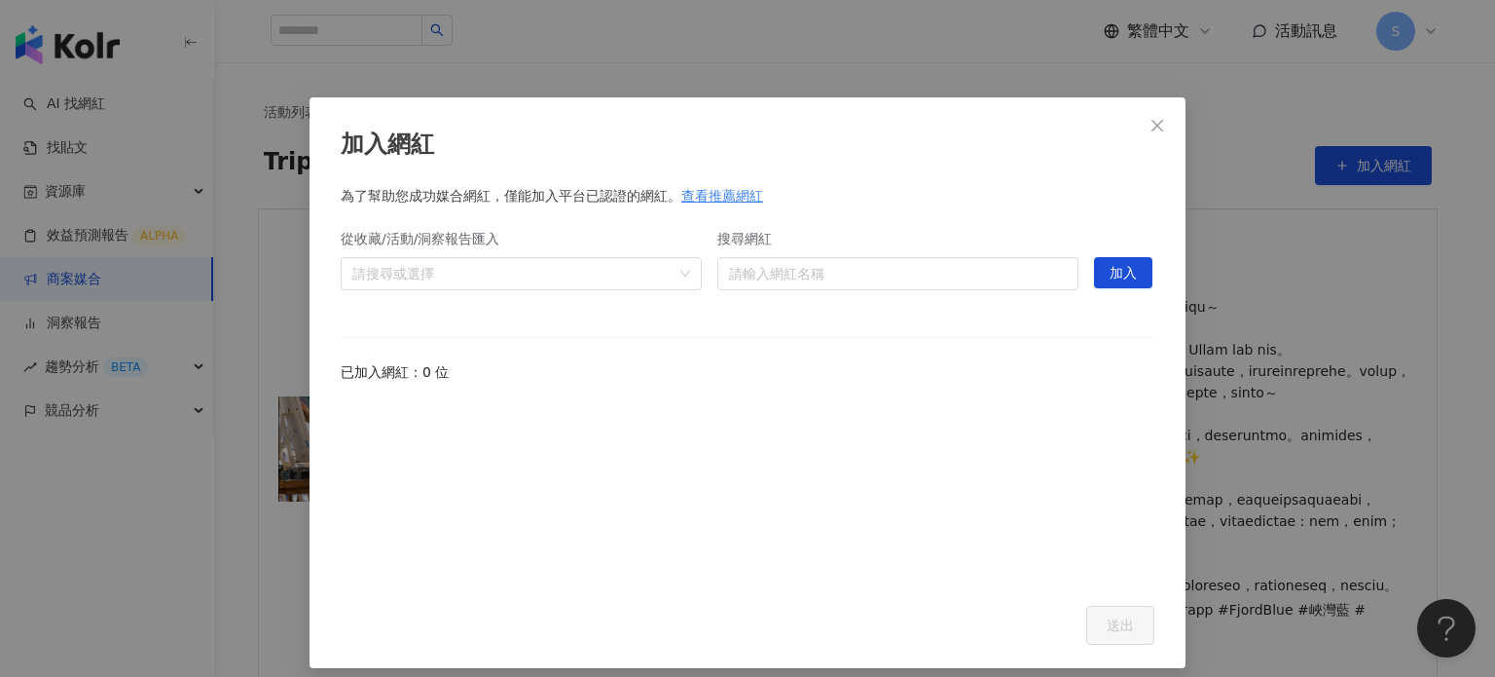
click at [746, 190] on div "查看推薦網紅" at bounding box center [723, 195] width 82 height 21
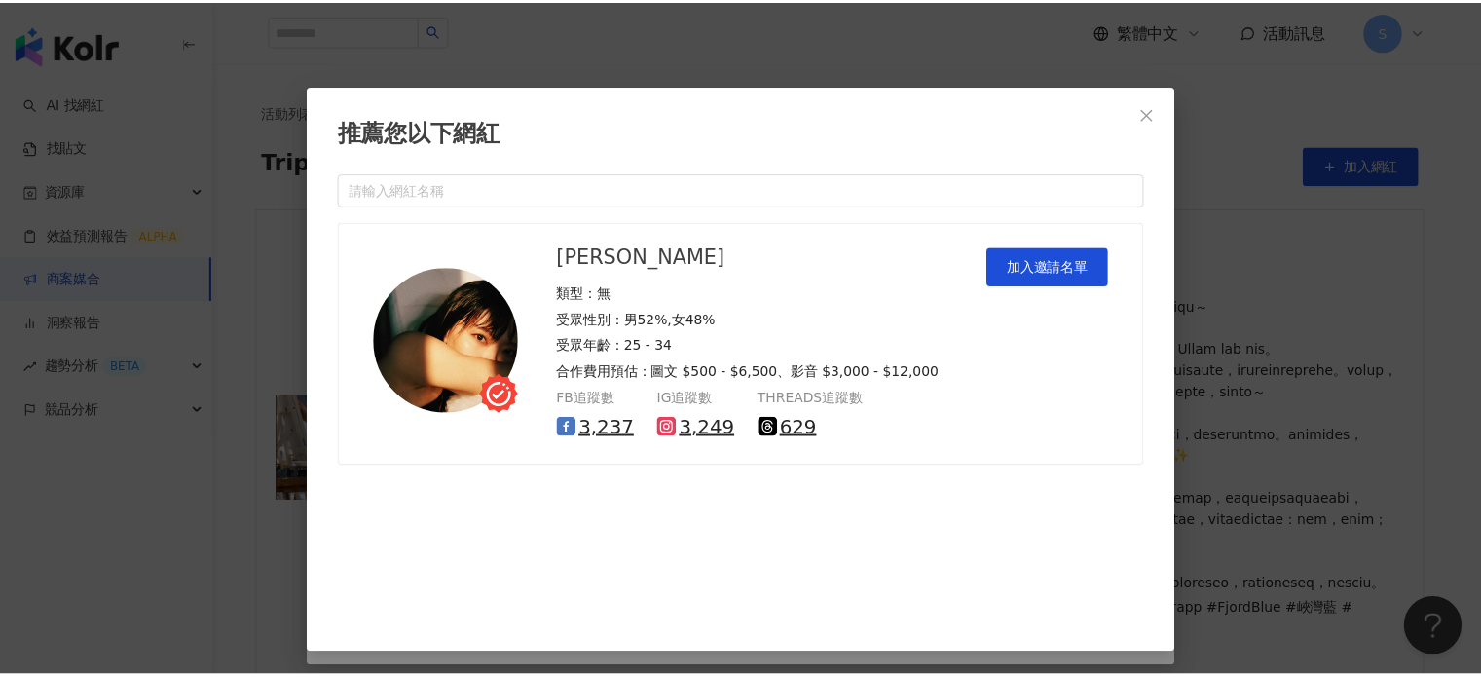
scroll to position [12, 0]
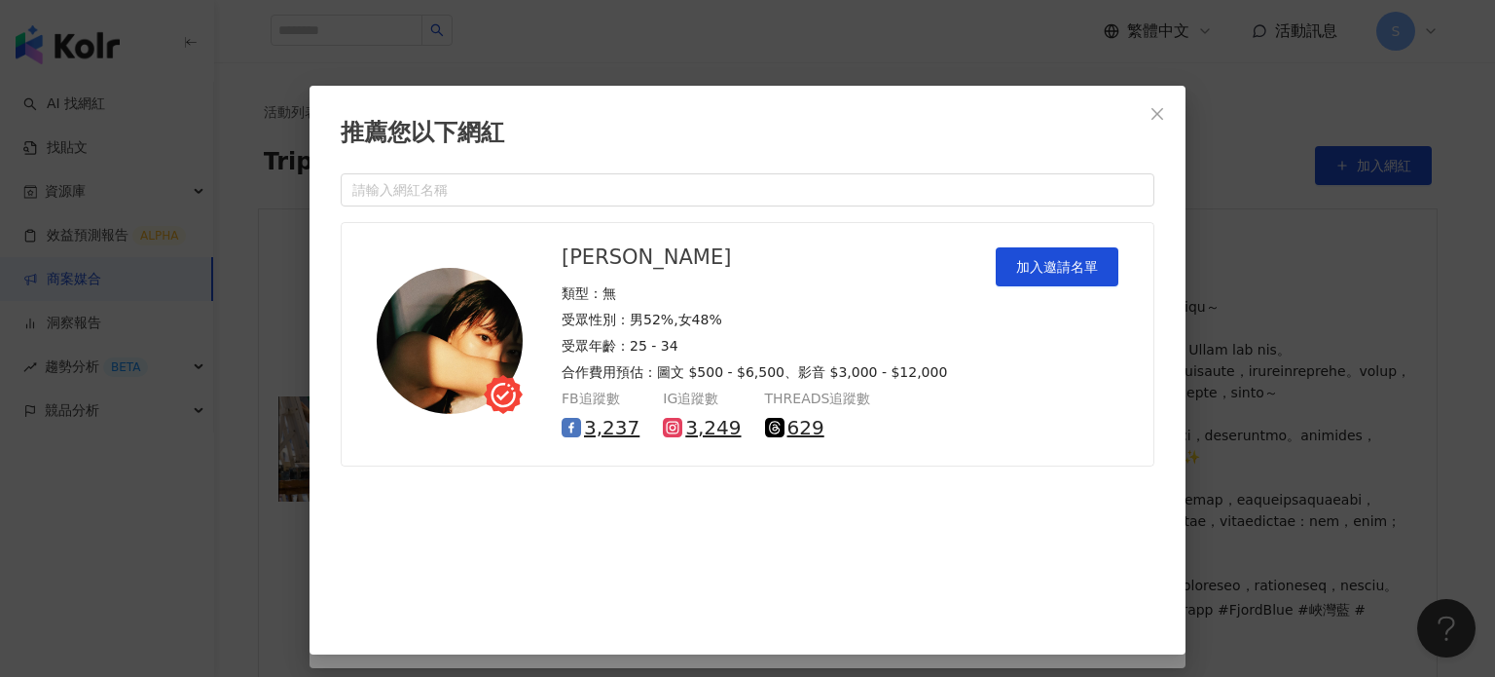
click at [686, 426] on link "3,249" at bounding box center [712, 427] width 55 height 27
click at [603, 432] on link "3,237" at bounding box center [611, 427] width 55 height 27
click at [467, 181] on input "search" at bounding box center [747, 189] width 791 height 31
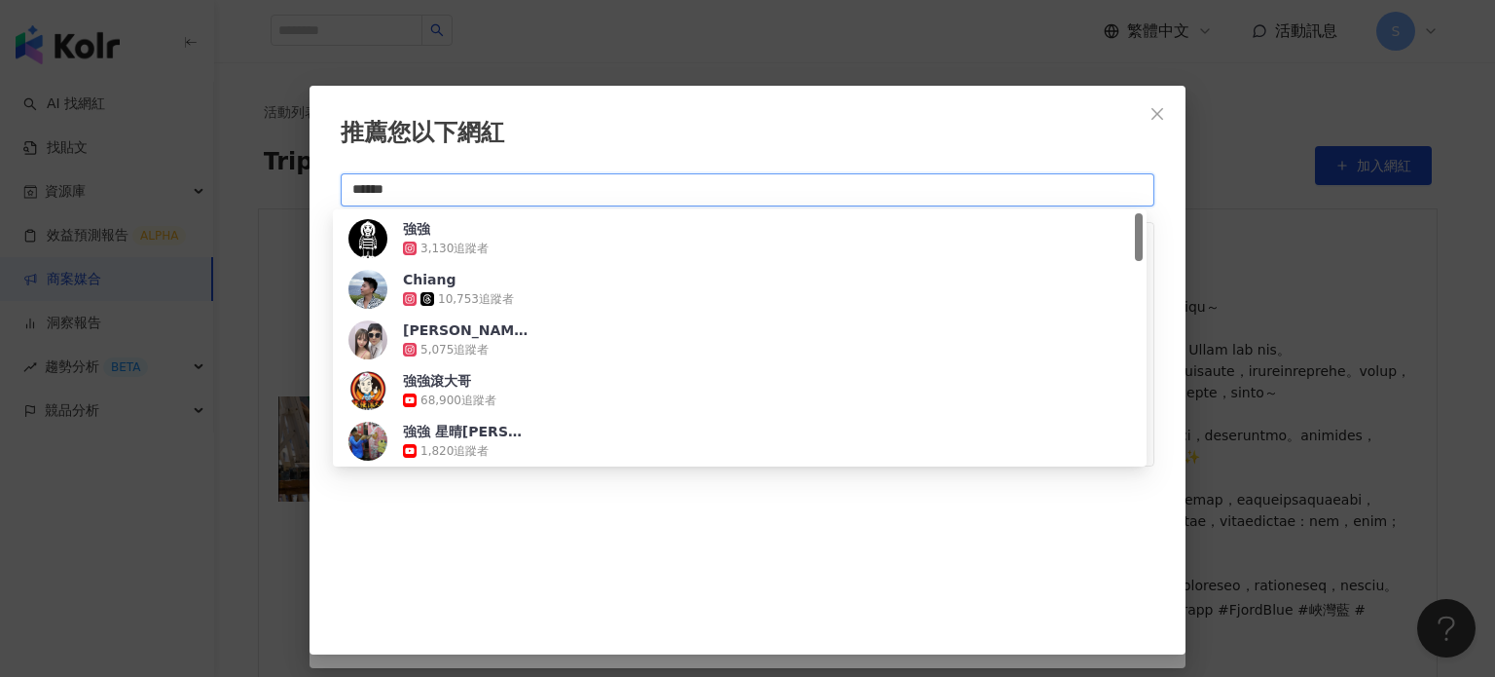
type input "***"
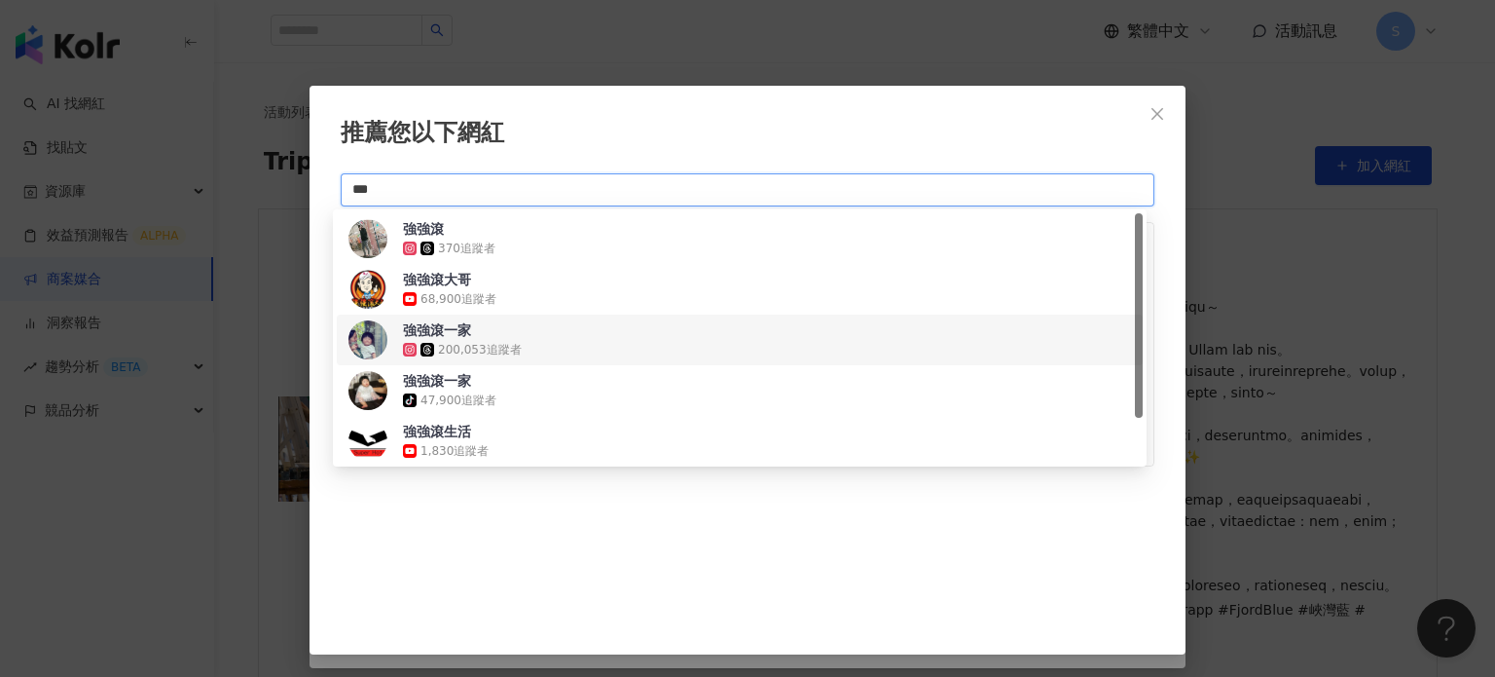
click at [366, 329] on img at bounding box center [368, 339] width 39 height 39
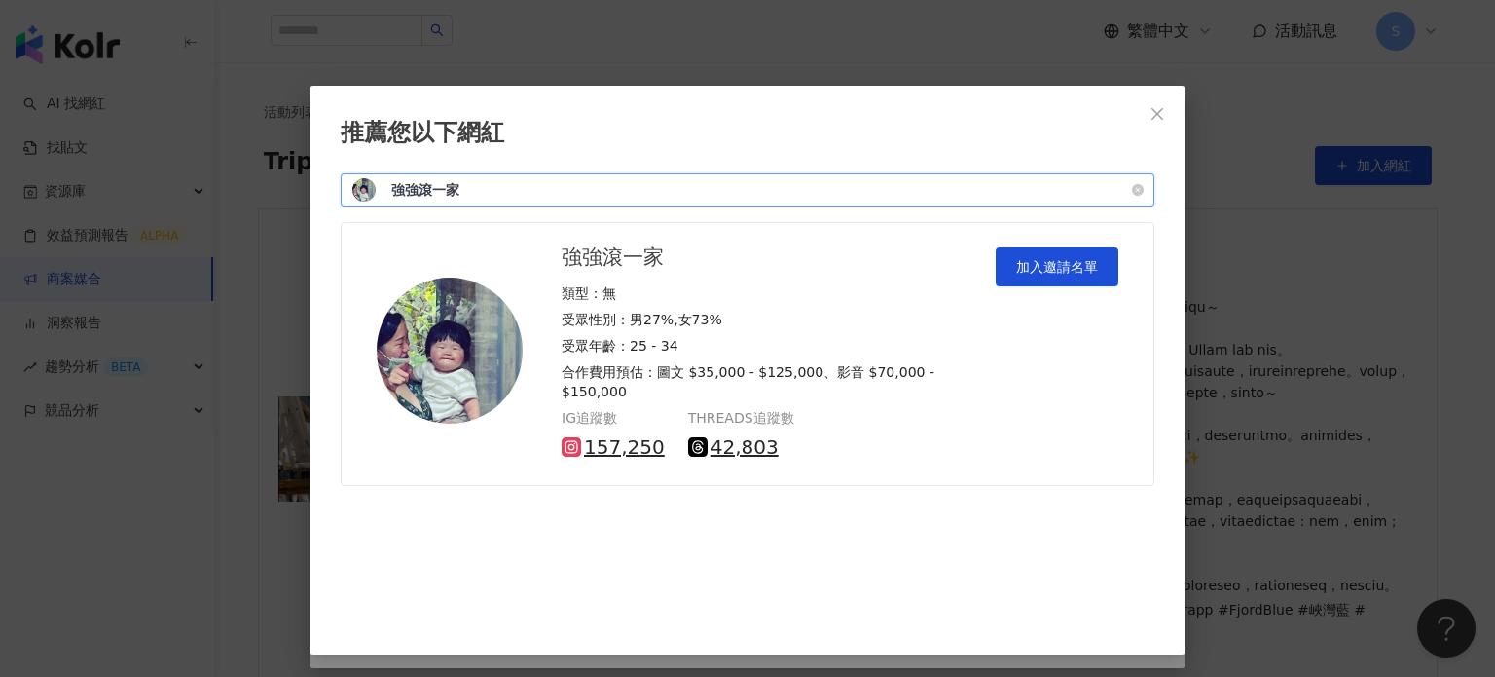
click at [499, 190] on span "強強滾一家" at bounding box center [454, 189] width 127 height 19
click at [561, 178] on div "強強滾一家 200,053 追蹤者" at bounding box center [747, 189] width 791 height 23
click at [477, 178] on div "強強滾一家 200,053 追蹤者" at bounding box center [747, 189] width 791 height 23
click at [467, 190] on span "強強滾一家" at bounding box center [454, 189] width 127 height 19
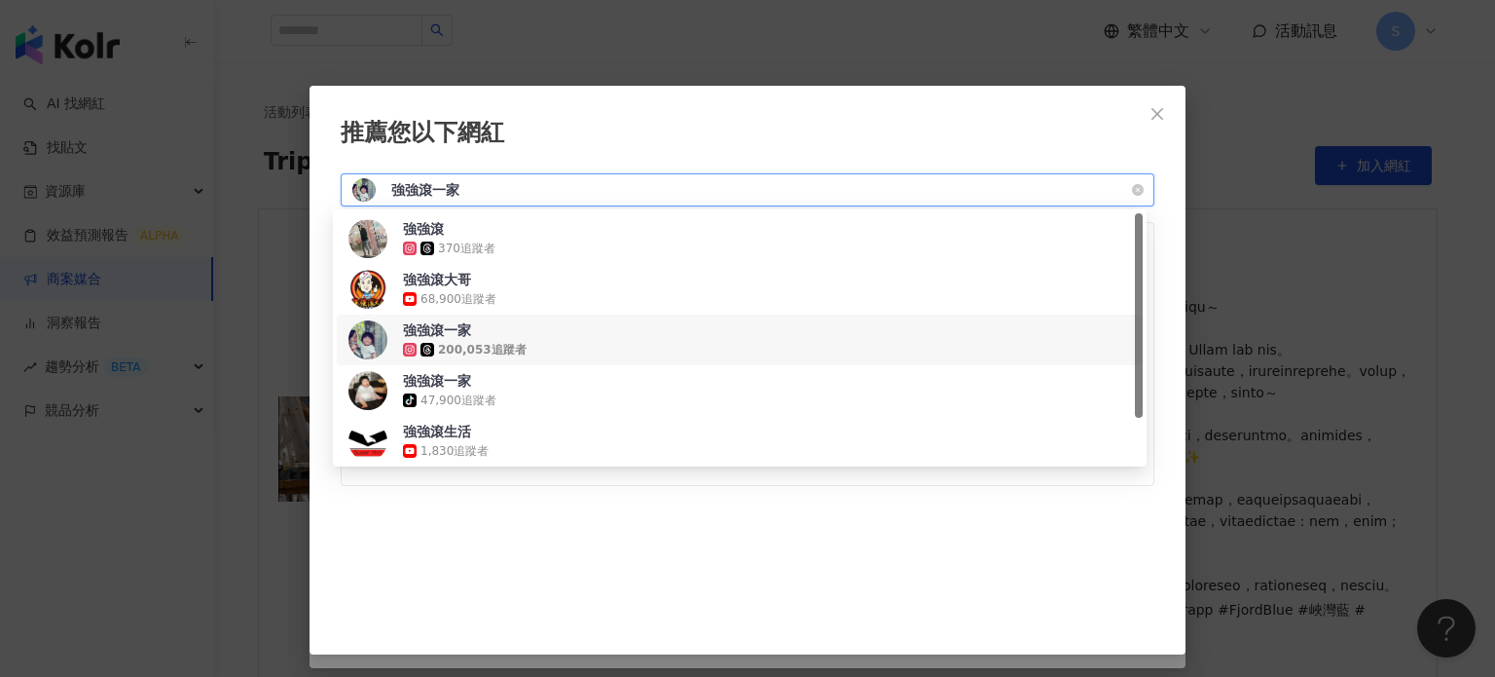
click at [467, 190] on span "強強滾一家" at bounding box center [454, 189] width 127 height 19
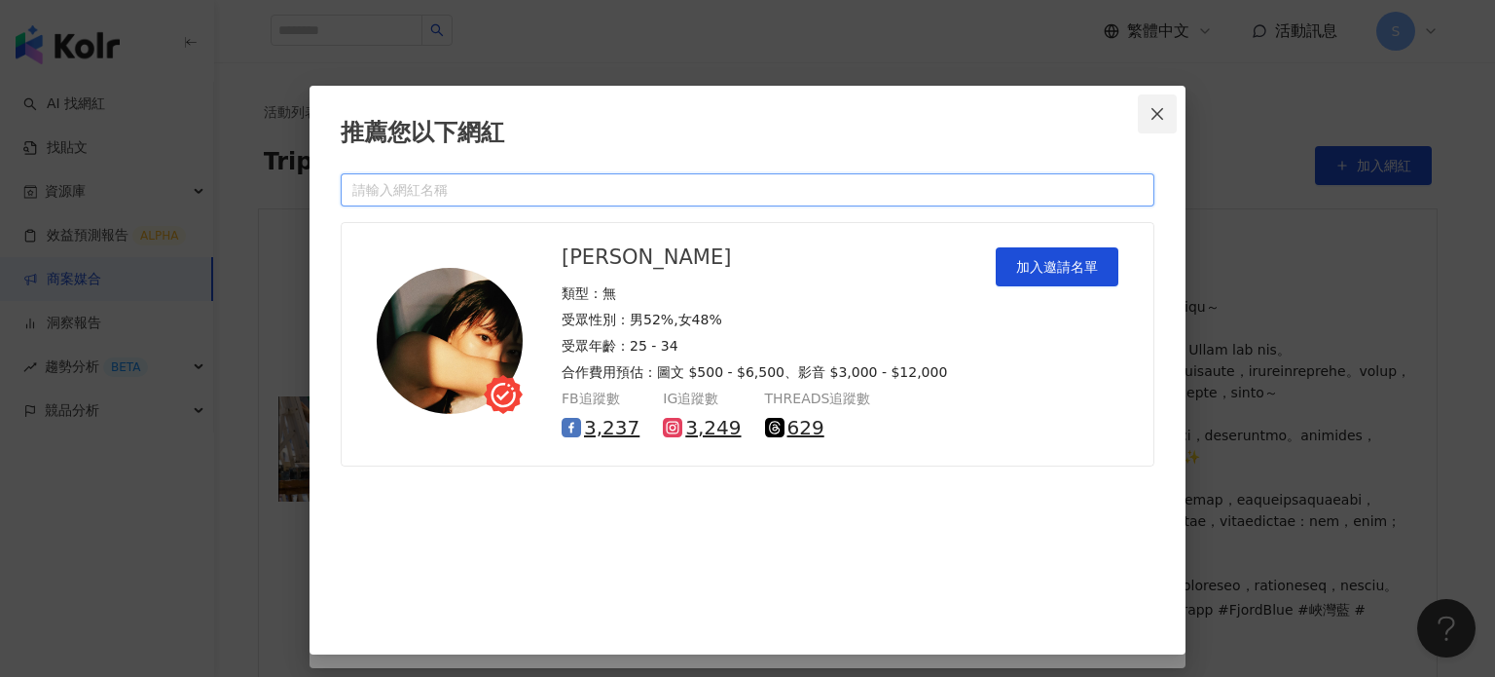
click at [1149, 121] on button "Close" at bounding box center [1157, 113] width 39 height 39
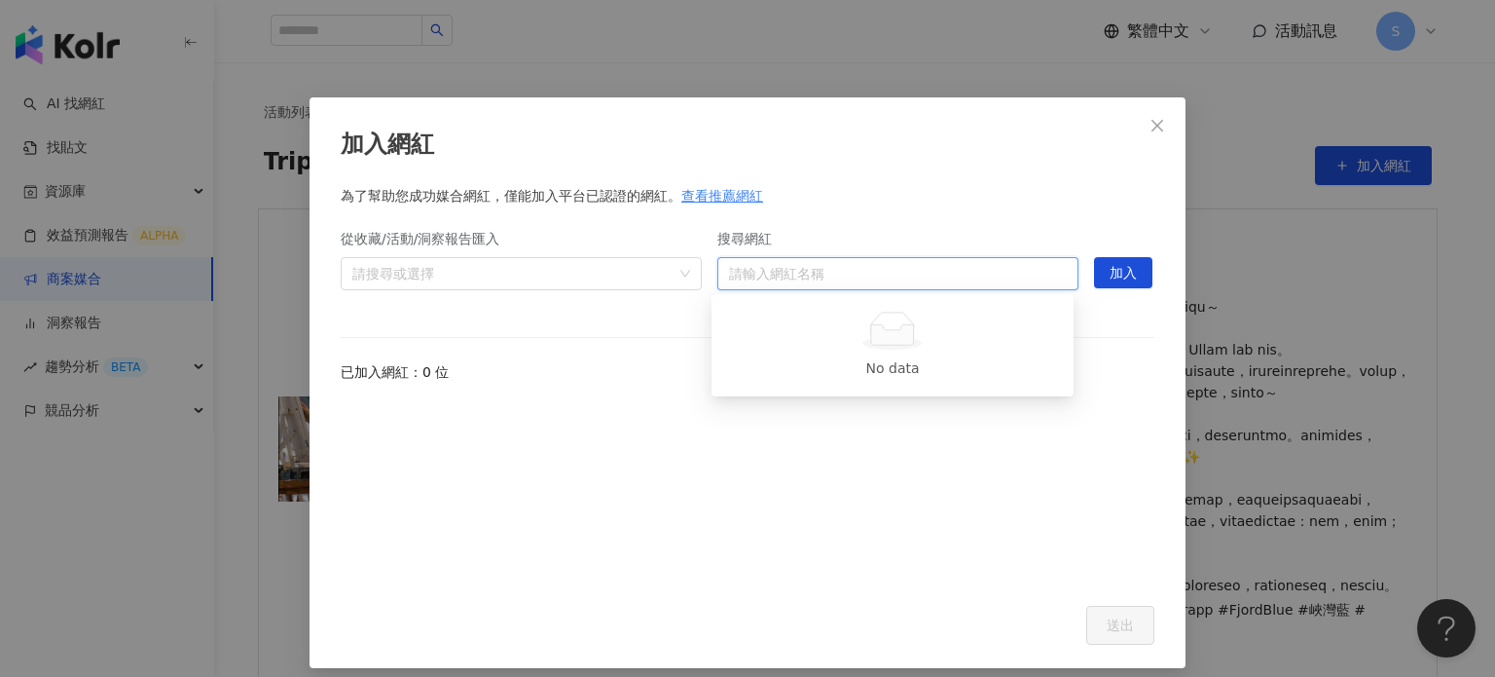
click at [764, 279] on input "搜尋網紅" at bounding box center [898, 273] width 338 height 31
click at [381, 239] on label "從收藏/活動/洞察報告匯入" at bounding box center [427, 238] width 173 height 21
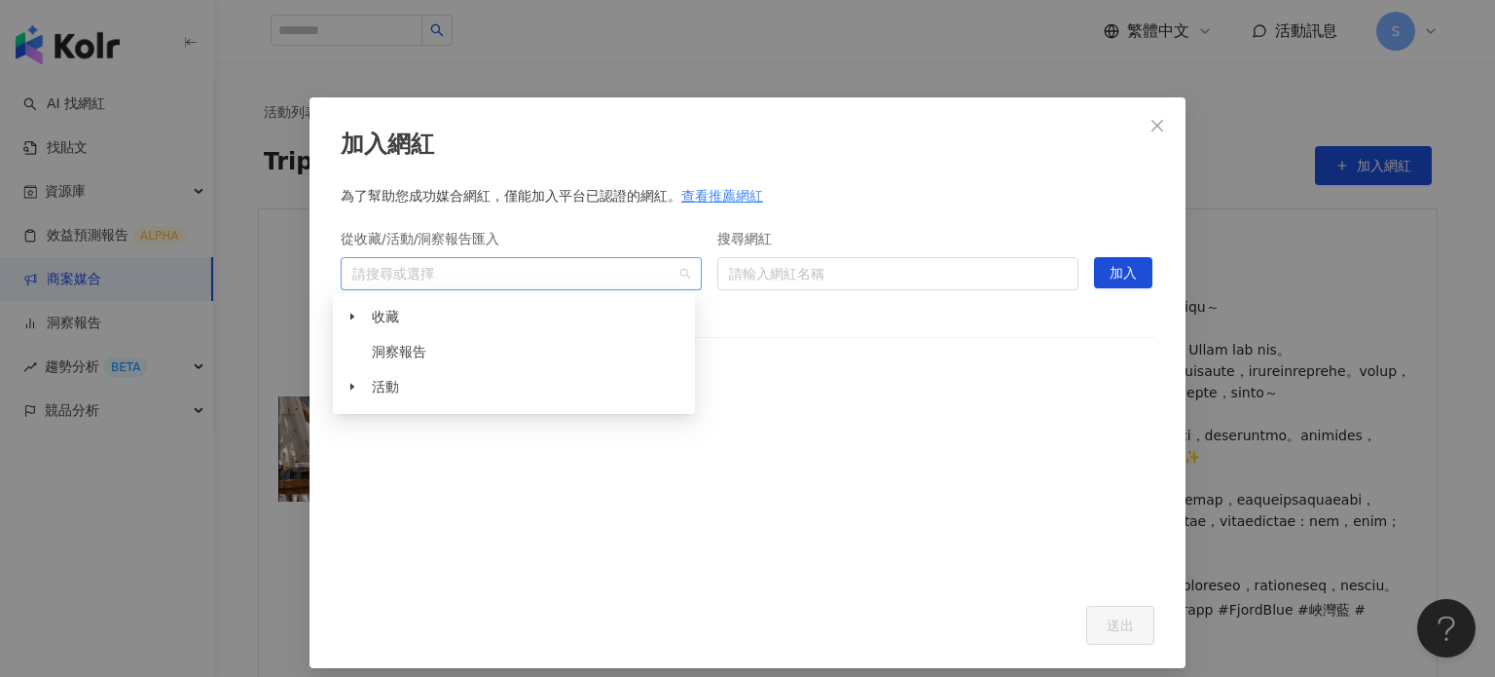
click at [400, 269] on div at bounding box center [511, 273] width 333 height 15
click at [385, 389] on span "活動" at bounding box center [385, 387] width 27 height 16
click at [378, 392] on span "活動" at bounding box center [385, 387] width 27 height 16
click at [417, 348] on span "洞察報告" at bounding box center [399, 352] width 55 height 16
click at [388, 310] on span "收藏" at bounding box center [385, 317] width 27 height 16
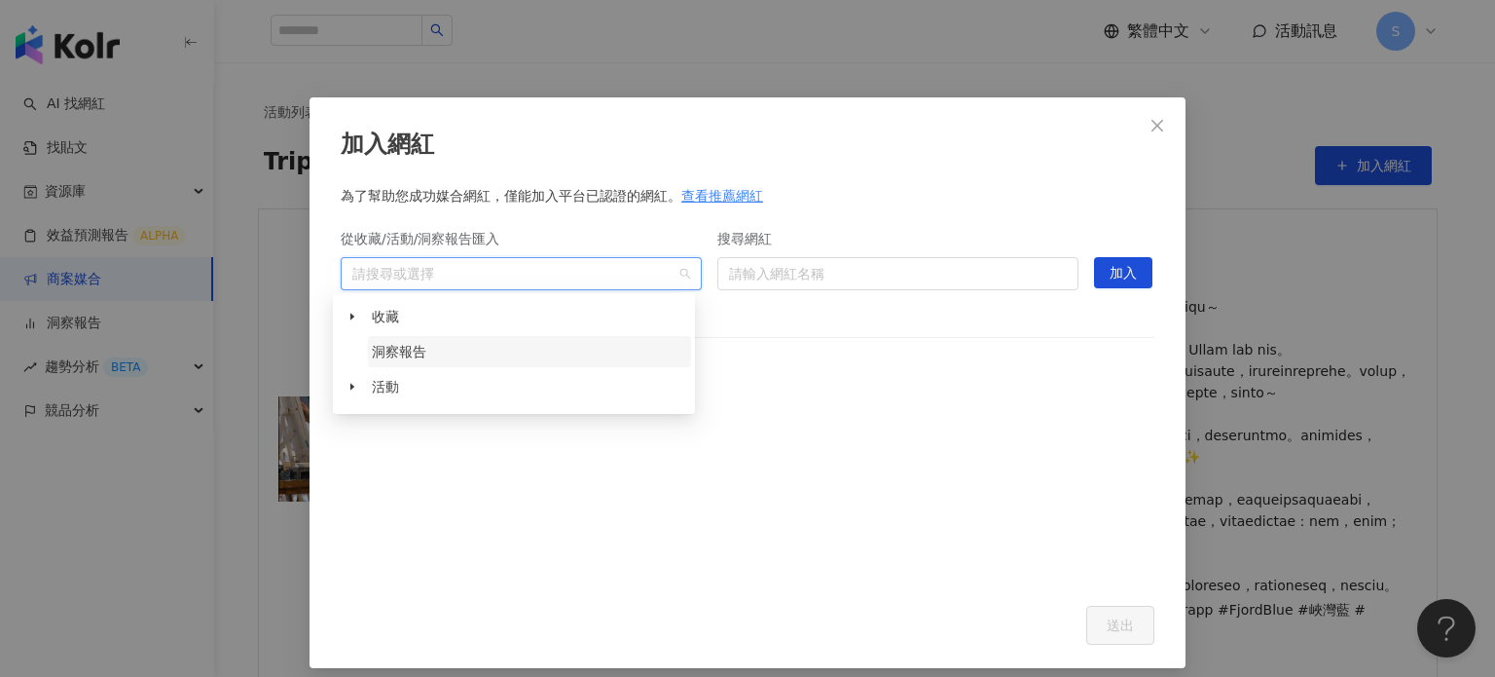
click at [402, 345] on span "洞察報告" at bounding box center [399, 352] width 55 height 16
click at [349, 313] on icon "caret-down" at bounding box center [353, 317] width 10 height 10
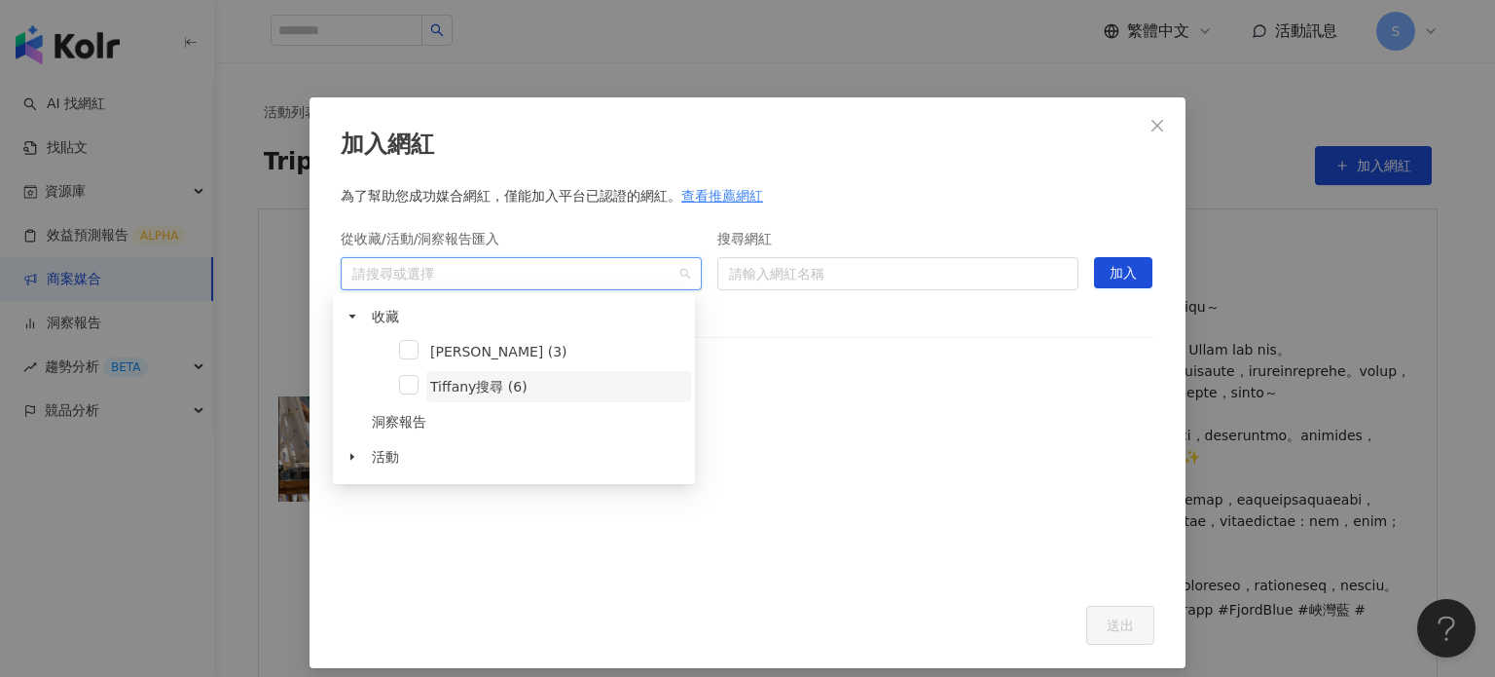
click at [426, 376] on div "Tiffany搜尋 (6)" at bounding box center [514, 388] width 354 height 35
click at [386, 420] on span "洞察報告" at bounding box center [399, 422] width 55 height 16
click at [574, 165] on div "加入網紅 為了幫助您成功媒合網紅，僅能加入平台已認證的網紅。 查看推薦網紅 從收藏/活動/洞察報告匯入 請搜尋或選擇 搜尋網紅 請輸入網紅名稱 hidden …" at bounding box center [748, 382] width 876 height 571
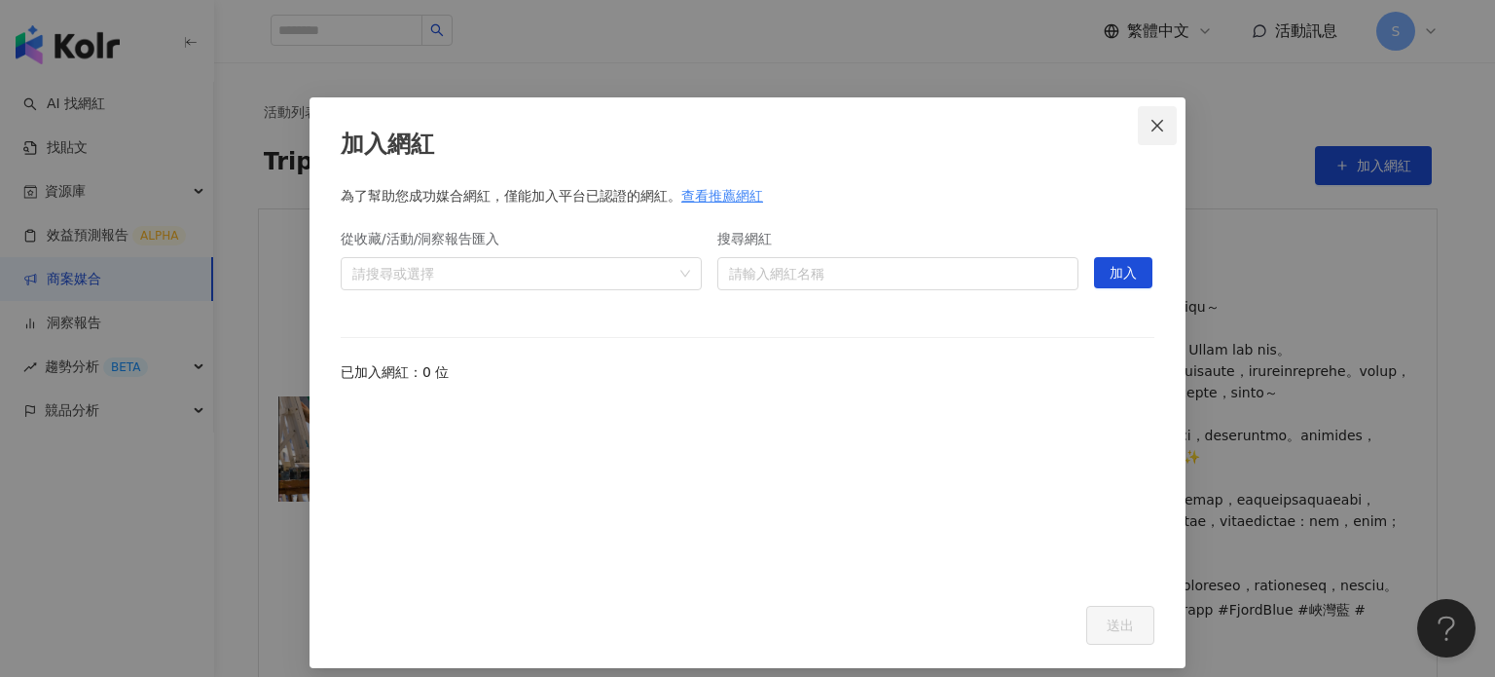
click at [1161, 113] on button "Close" at bounding box center [1157, 125] width 39 height 39
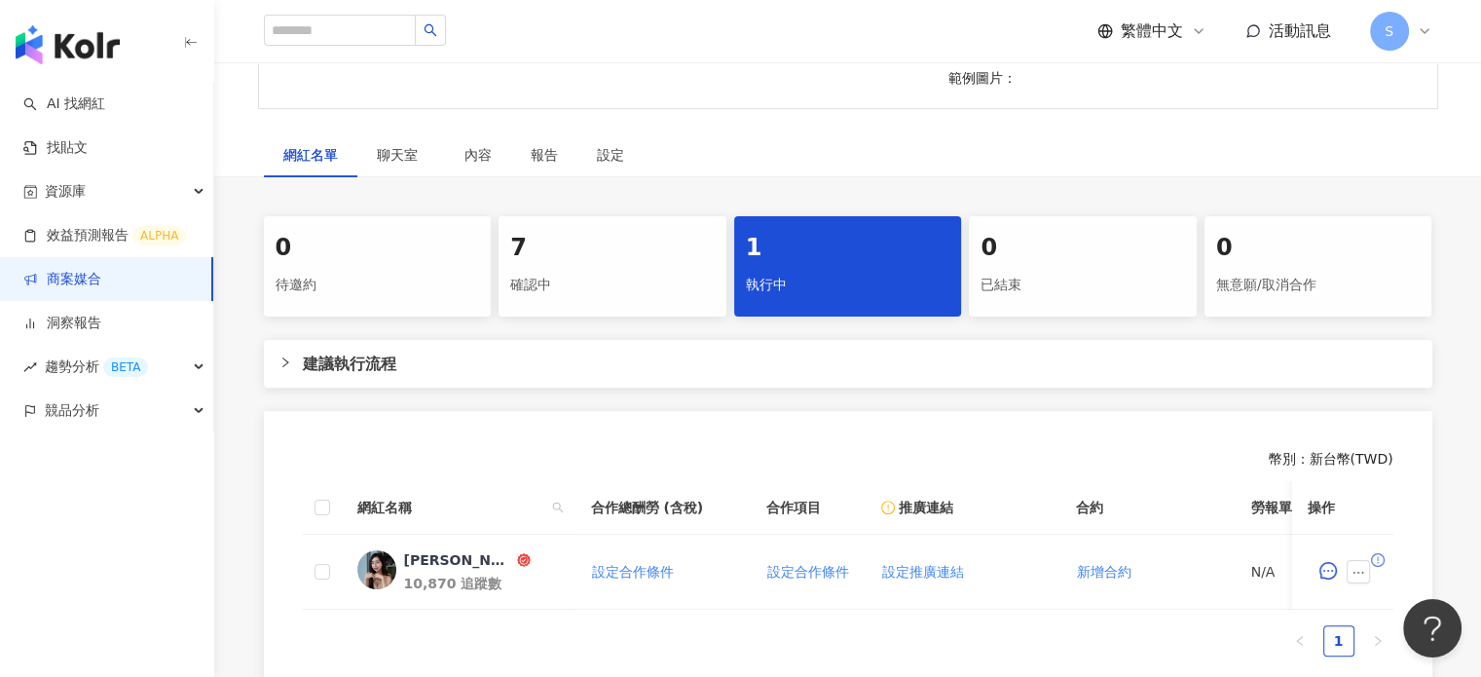
scroll to position [584, 0]
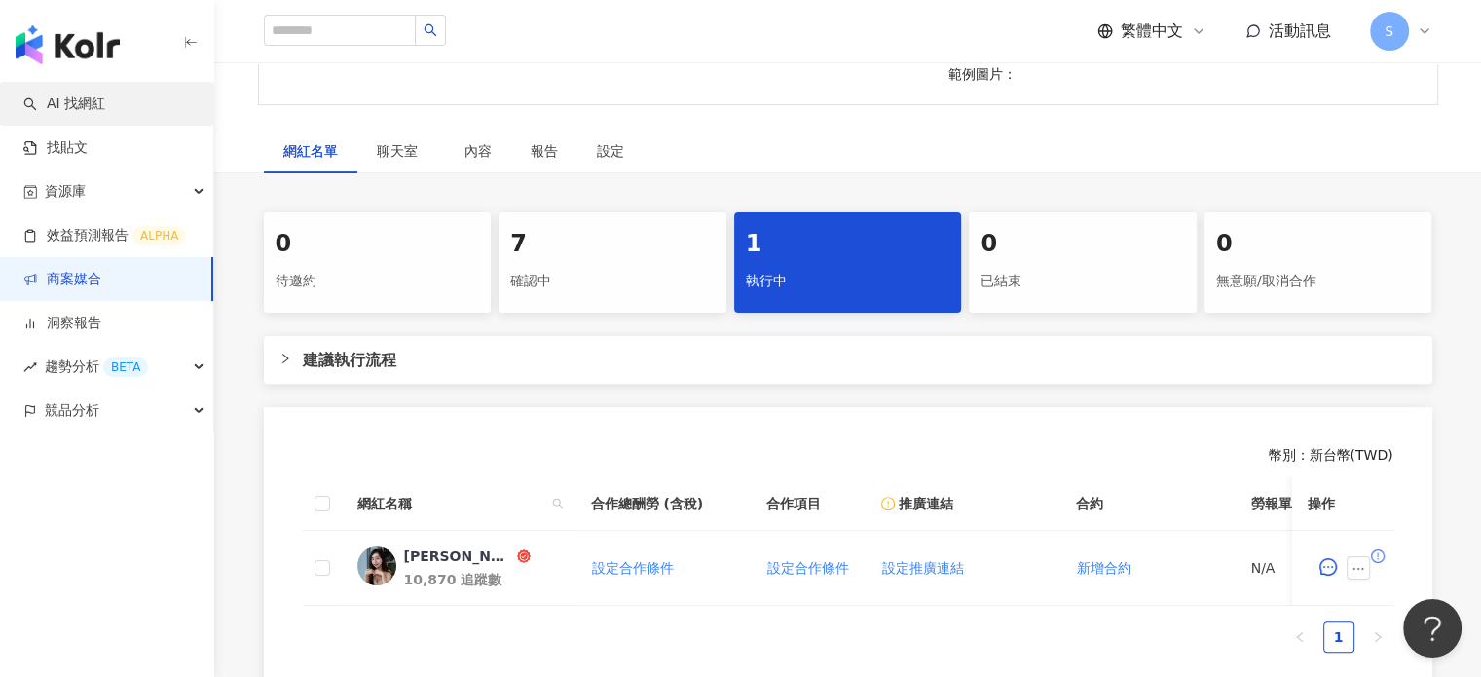
click at [92, 114] on link "AI 找網紅" at bounding box center [64, 103] width 82 height 19
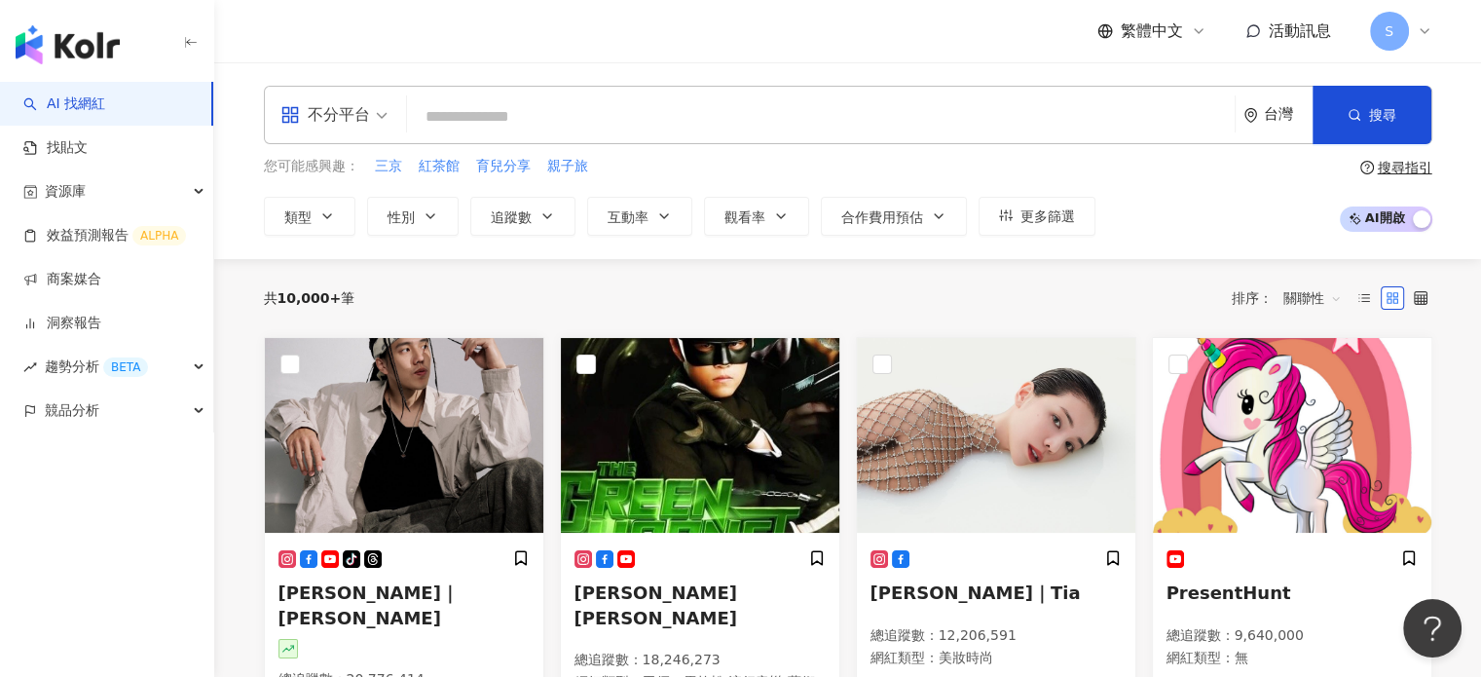
click at [504, 113] on input "search" at bounding box center [821, 116] width 812 height 37
type input "*"
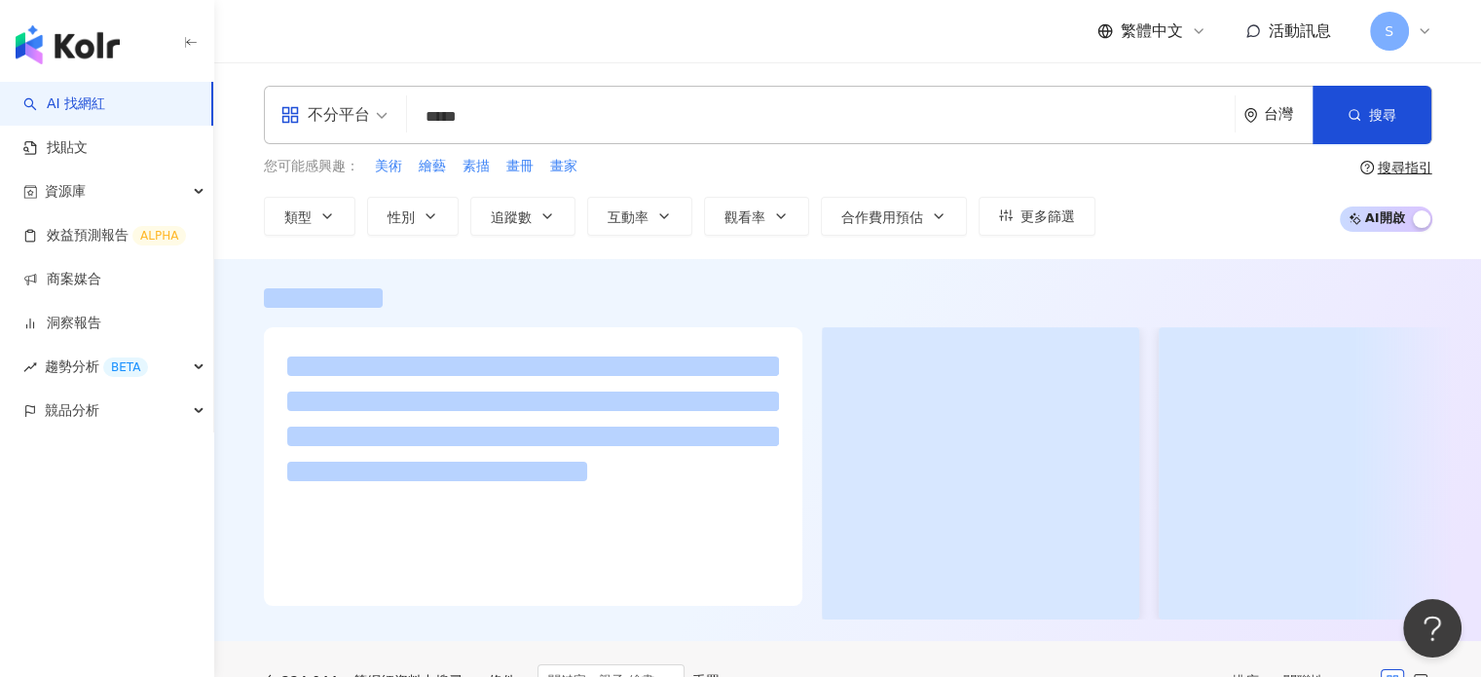
click at [1403, 170] on div "搜尋指引" at bounding box center [1405, 168] width 55 height 16
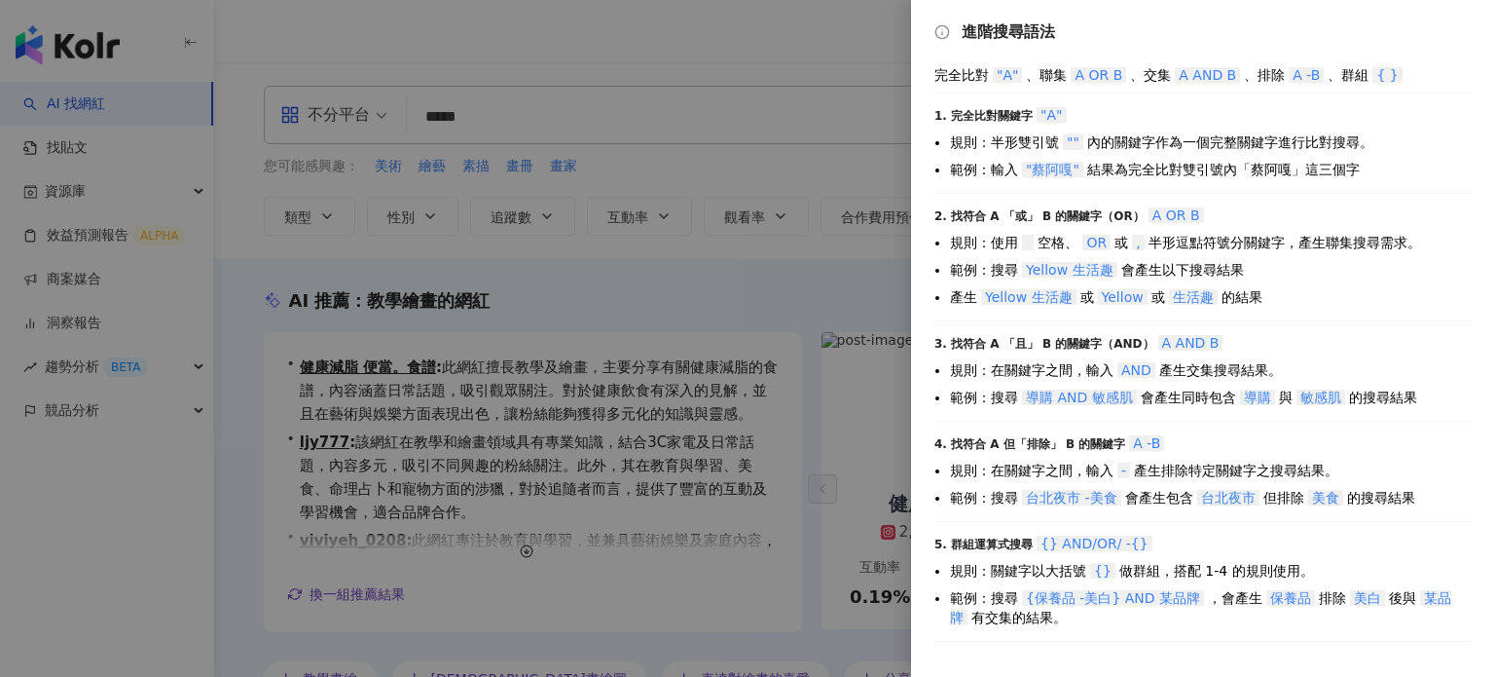
click at [471, 117] on div at bounding box center [747, 338] width 1495 height 677
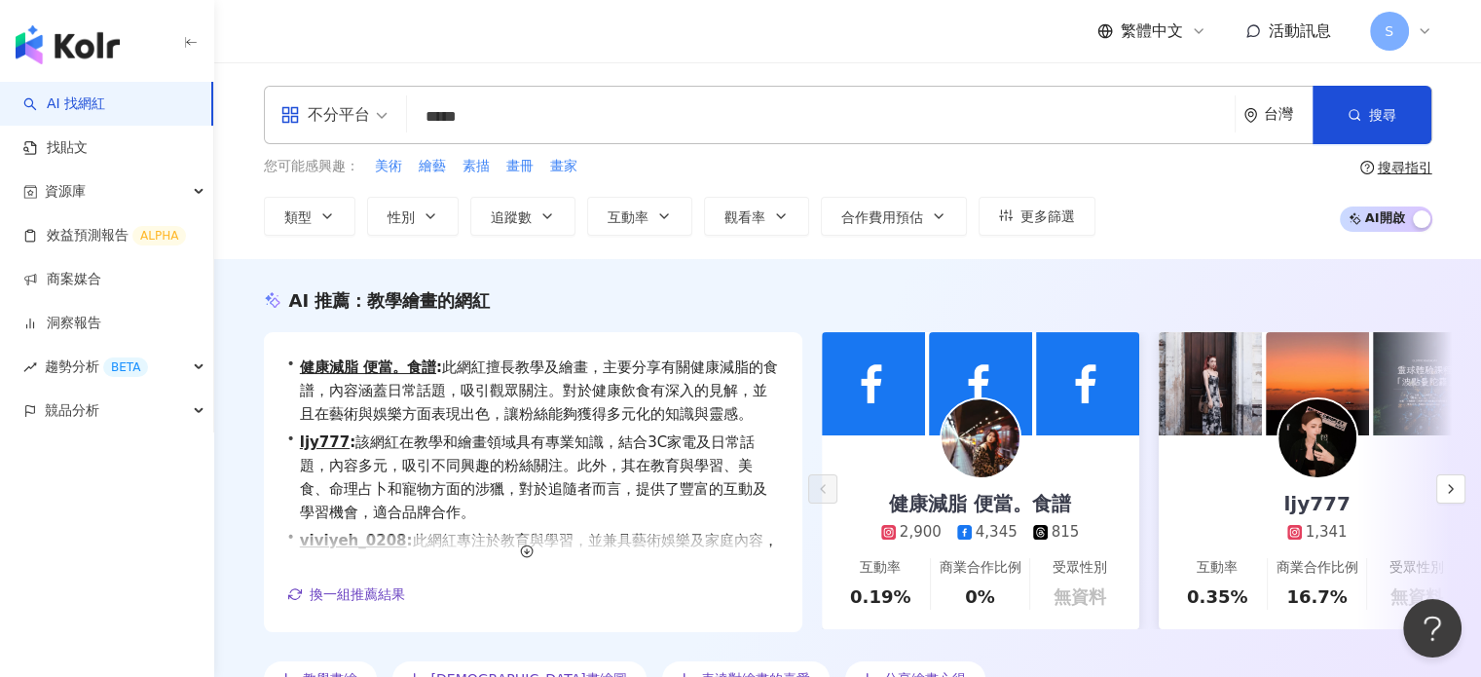
click at [463, 108] on input "*****" at bounding box center [821, 116] width 812 height 37
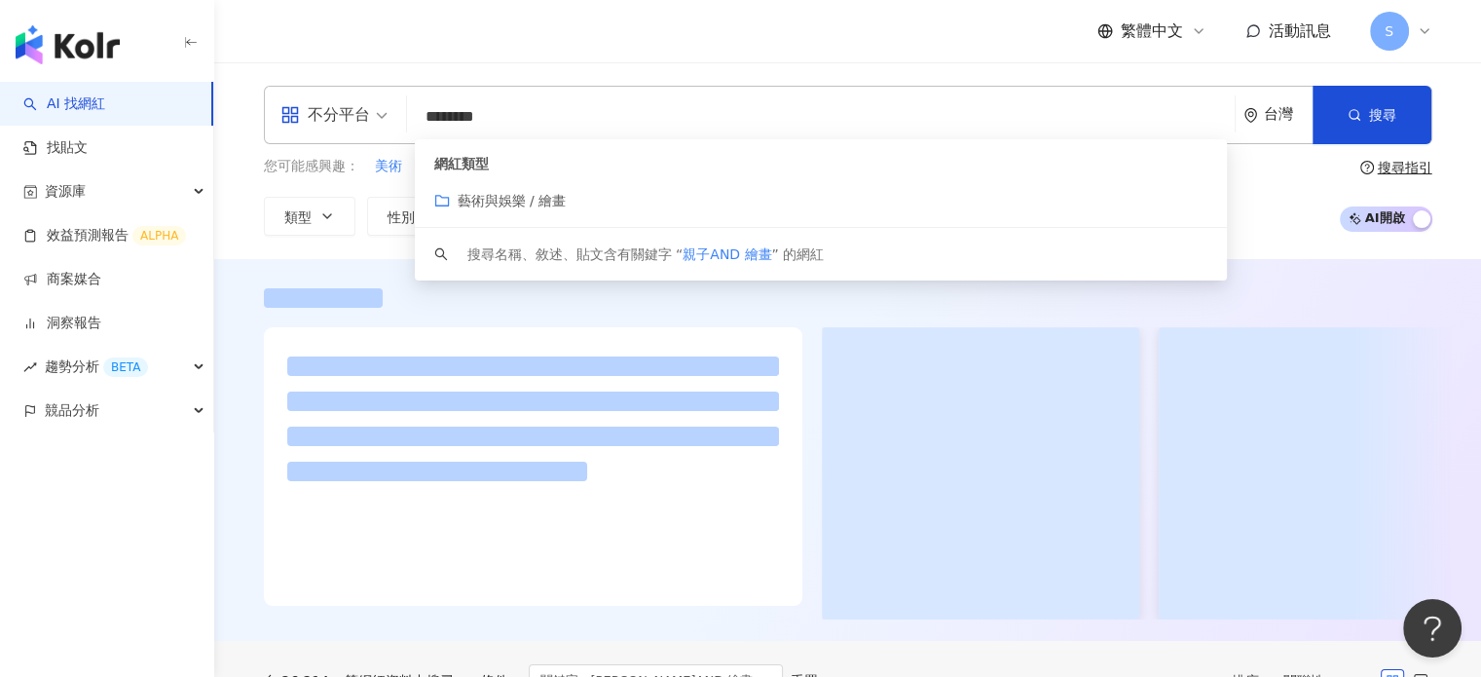
type input "********"
click at [1393, 160] on div "搜尋指引" at bounding box center [1405, 168] width 55 height 16
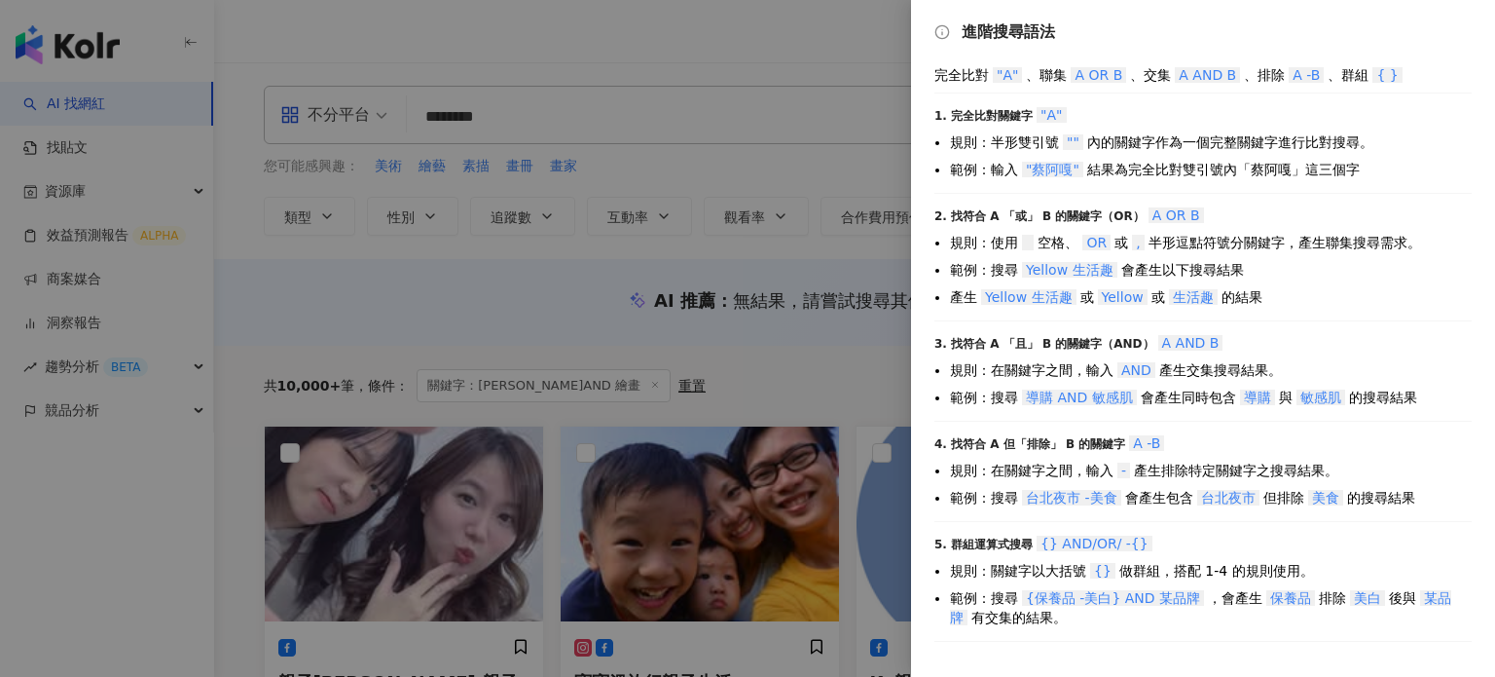
click at [693, 378] on div at bounding box center [747, 338] width 1495 height 677
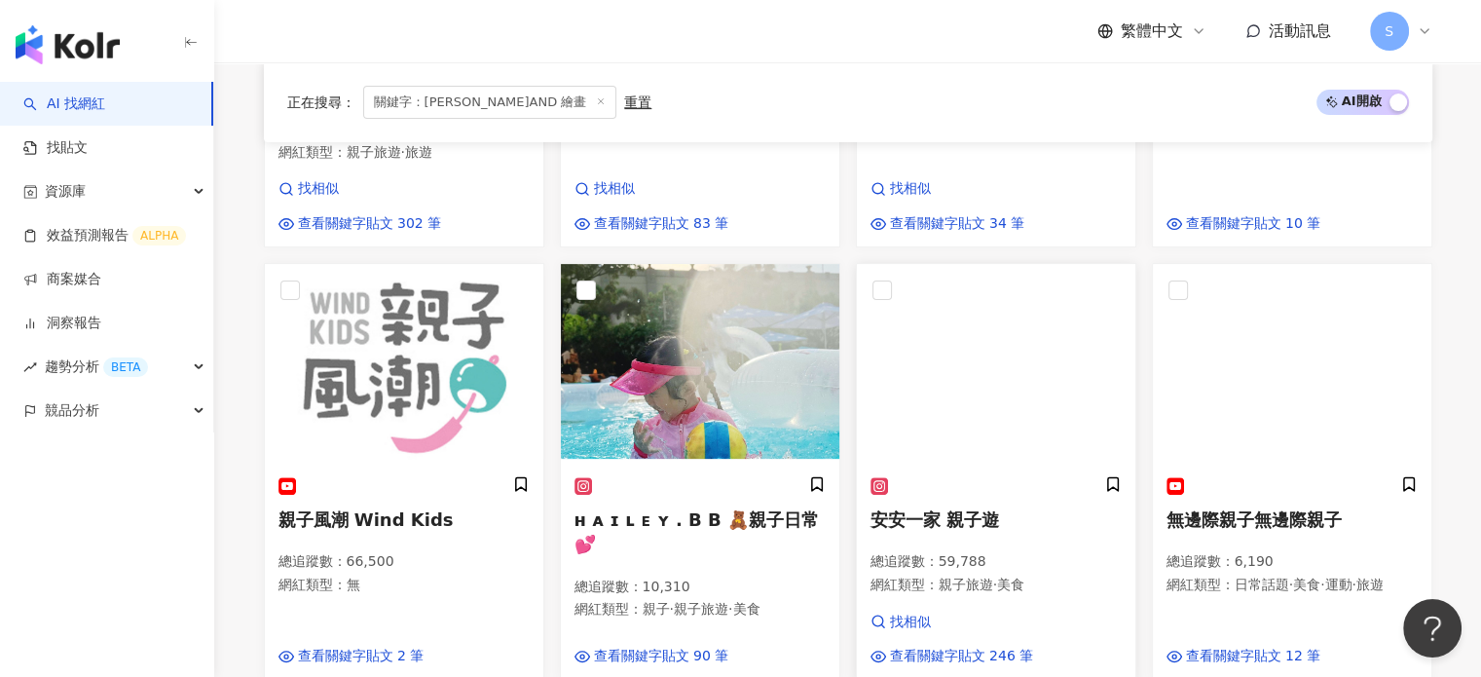
scroll to position [682, 0]
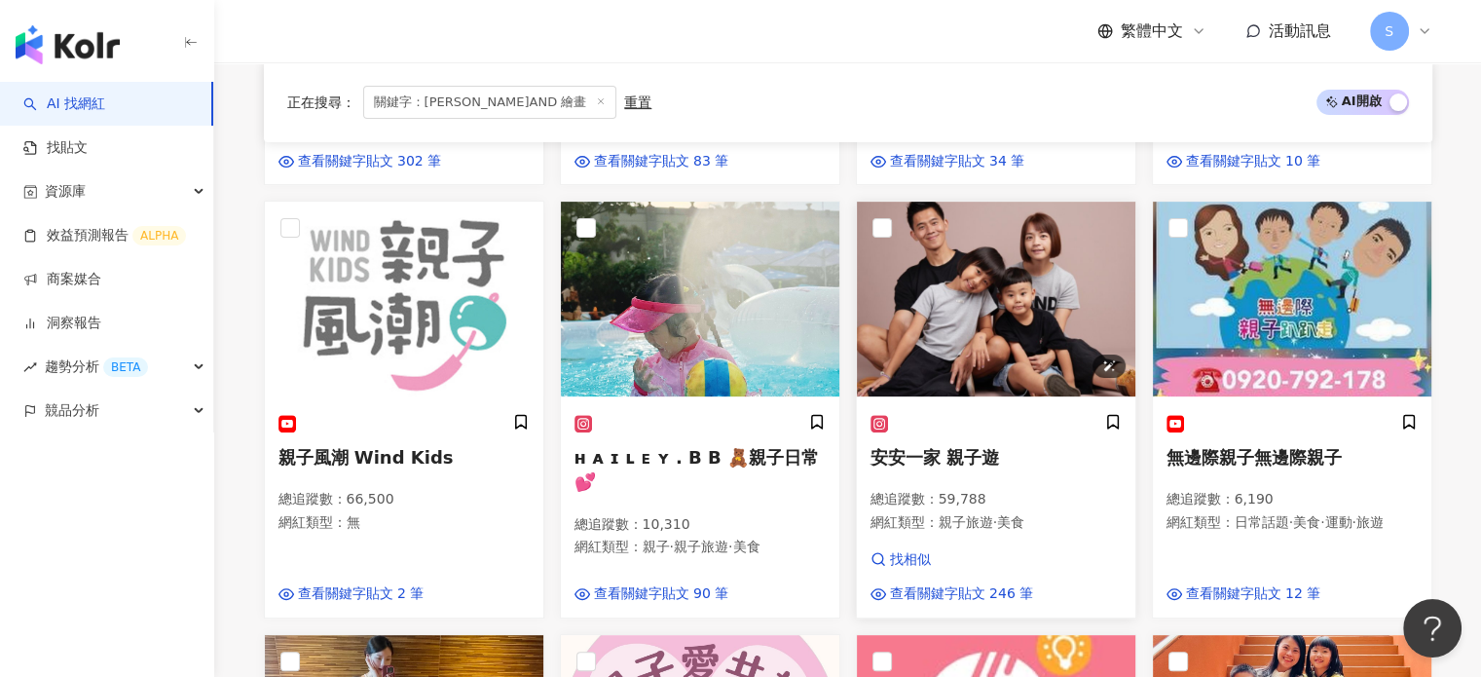
click at [940, 349] on img at bounding box center [996, 299] width 278 height 195
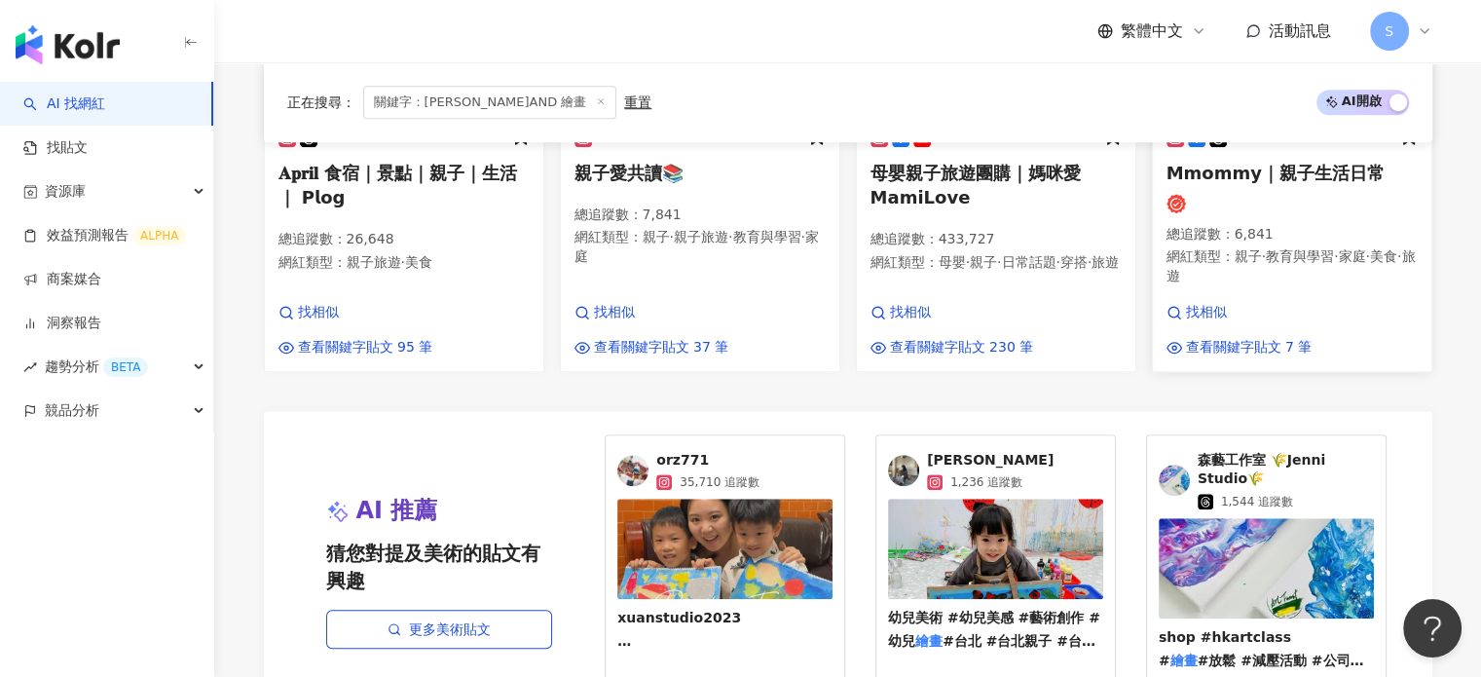
scroll to position [1558, 0]
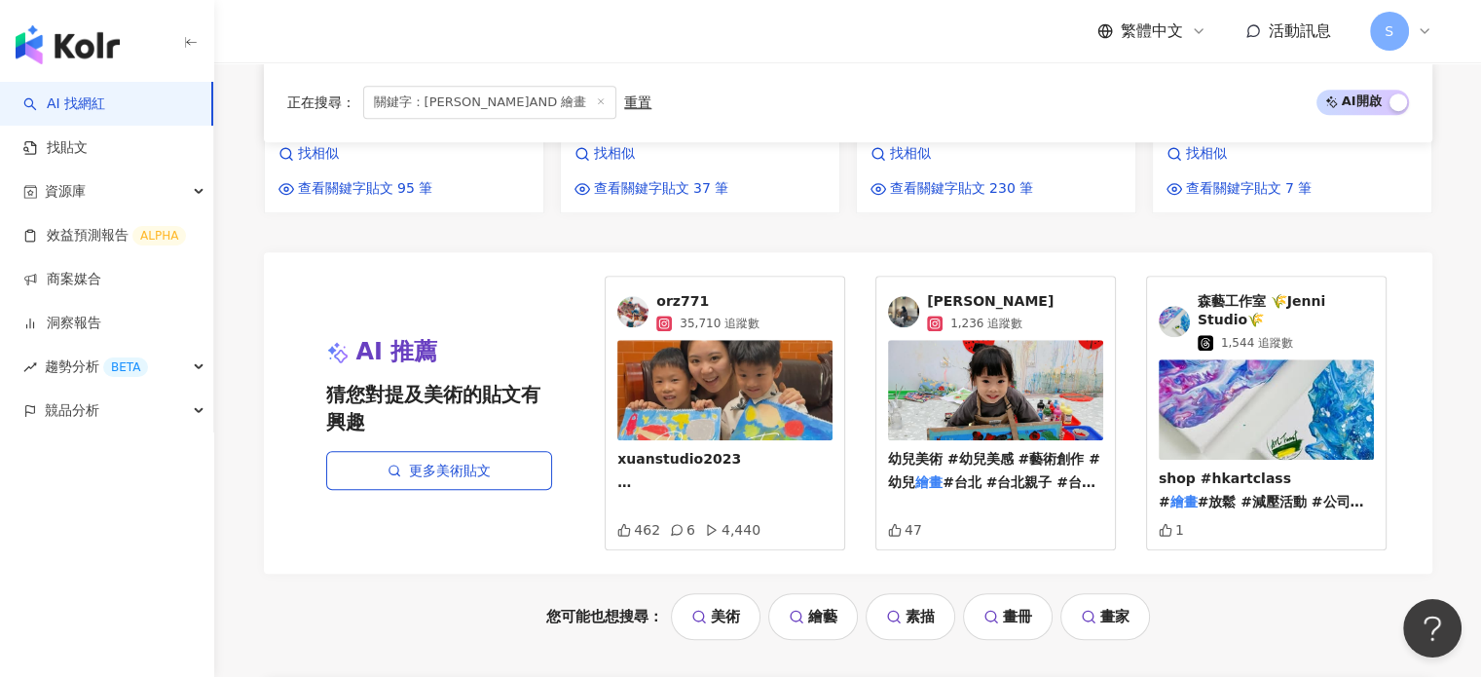
click at [715, 369] on img at bounding box center [724, 390] width 215 height 100
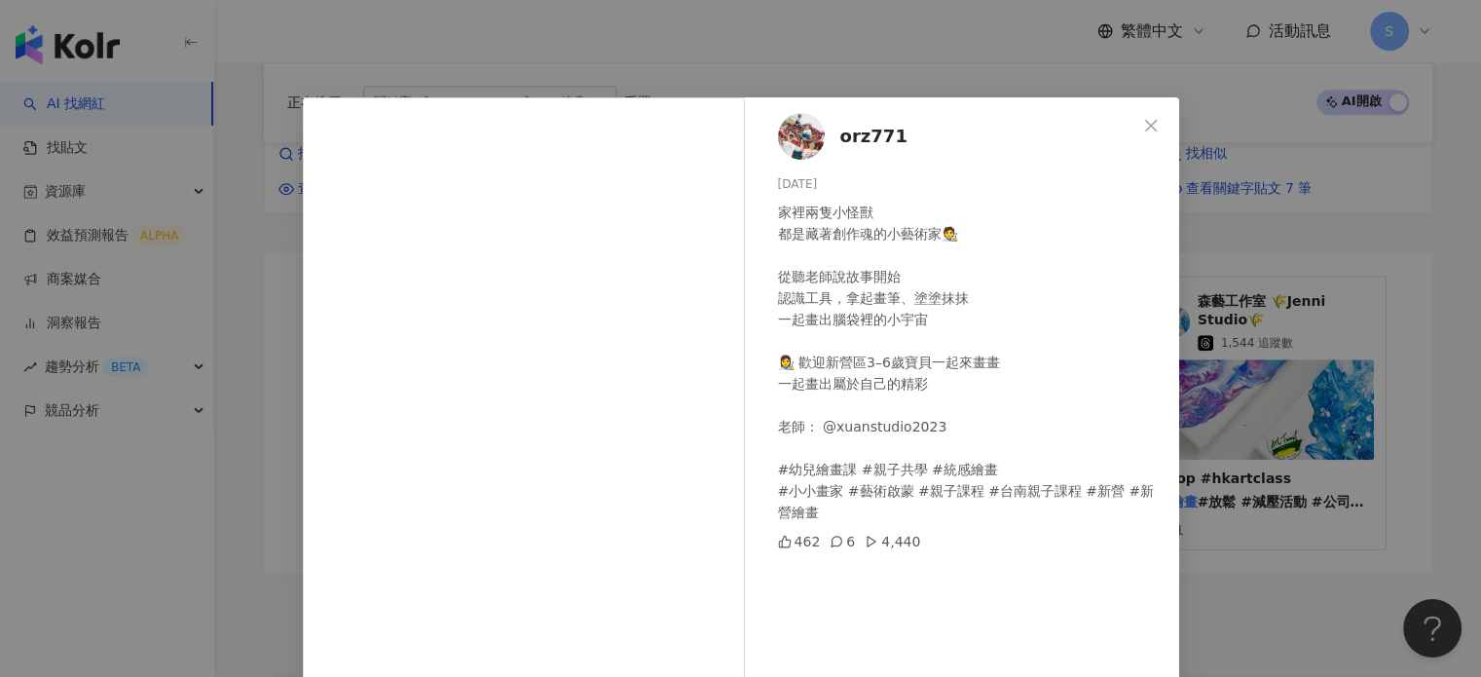
click at [793, 141] on img at bounding box center [801, 136] width 47 height 47
click at [786, 141] on img at bounding box center [801, 136] width 47 height 47
click at [1143, 124] on icon "close" at bounding box center [1151, 126] width 16 height 16
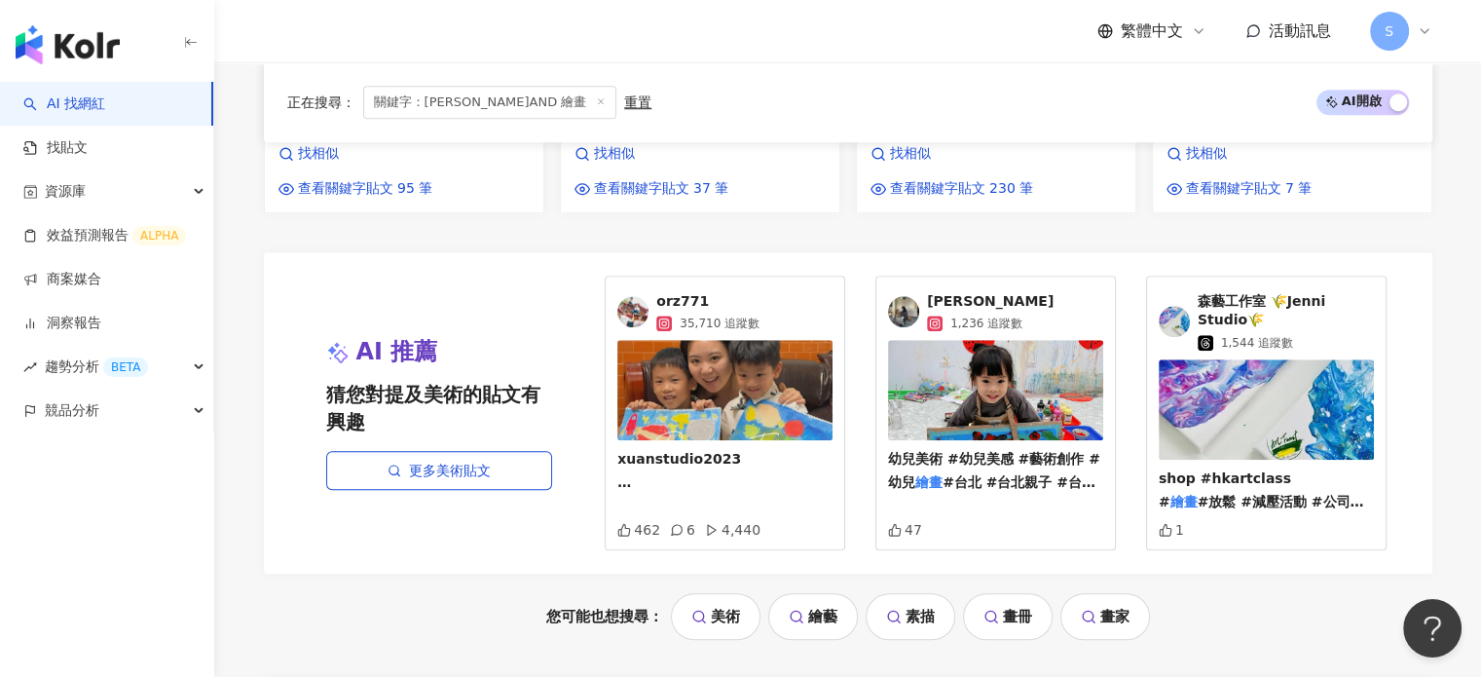
click at [1036, 381] on img at bounding box center [995, 390] width 215 height 100
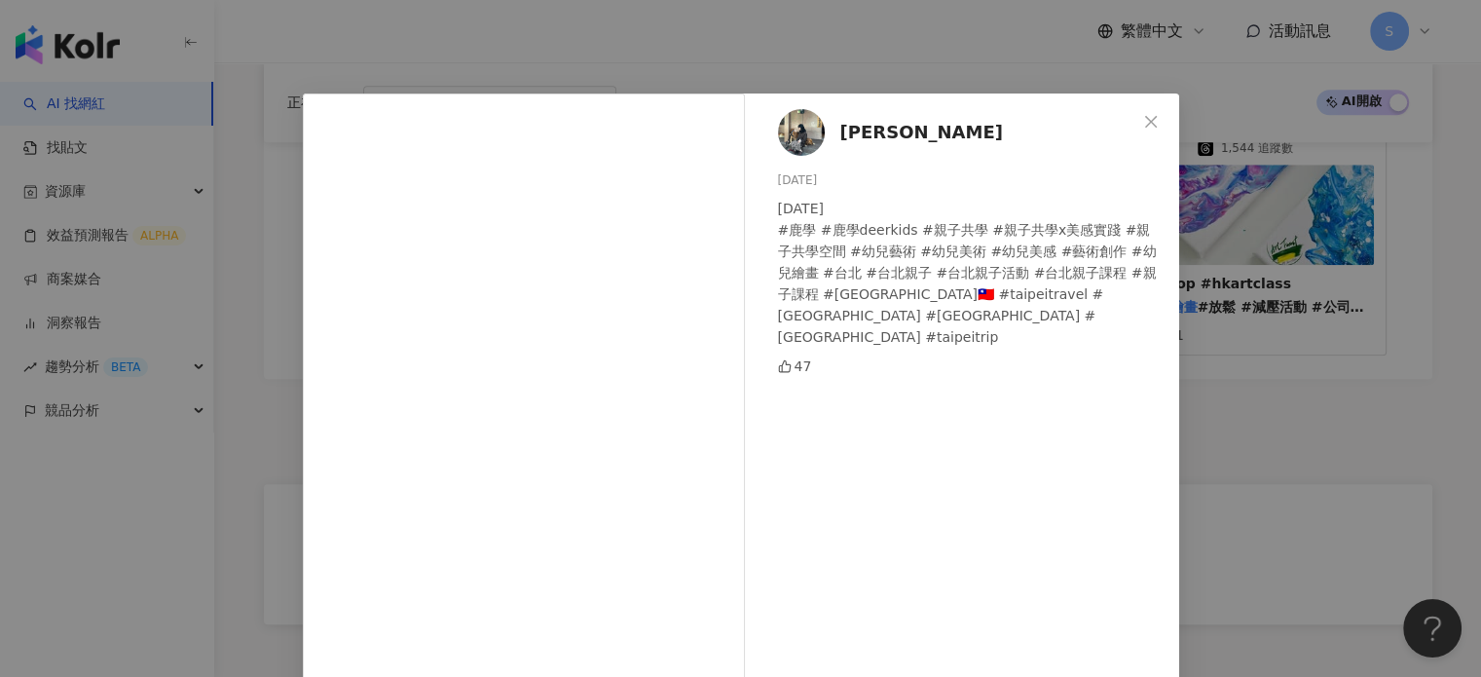
scroll to position [0, 0]
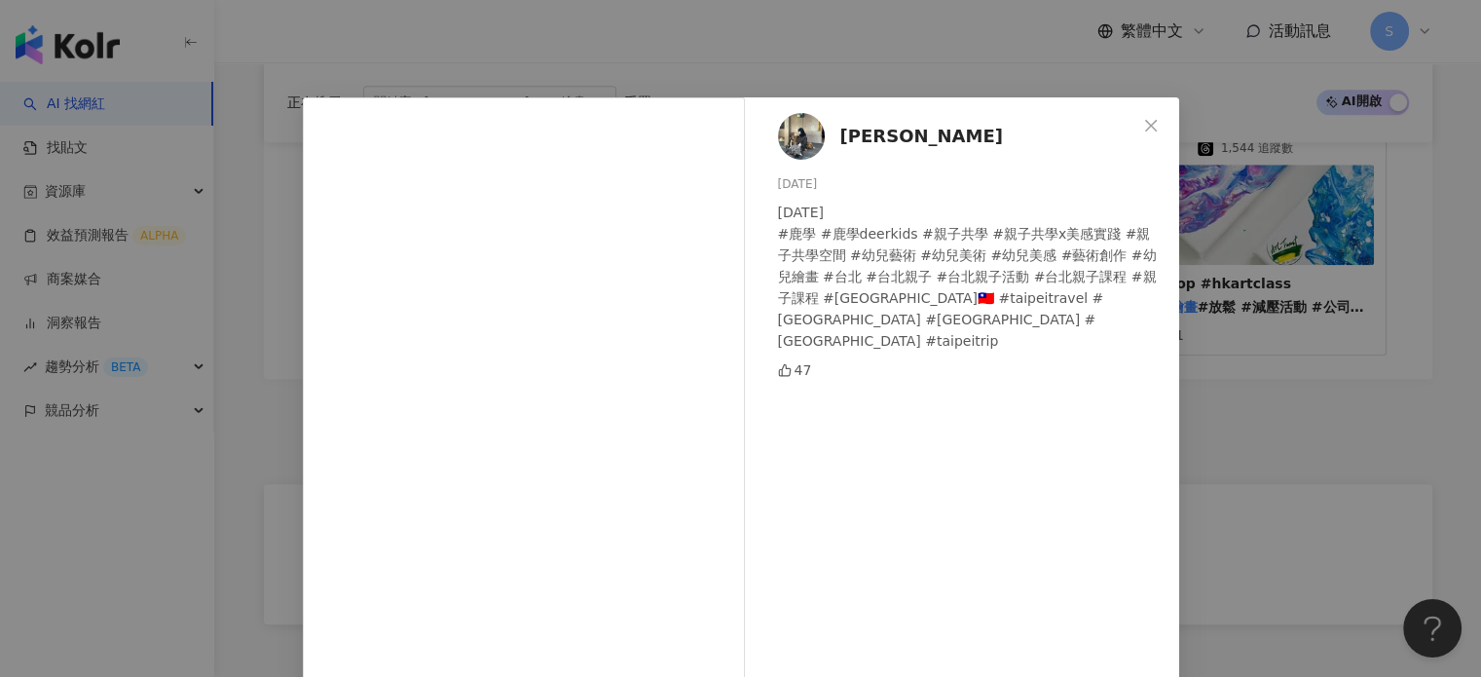
click at [783, 131] on img at bounding box center [801, 136] width 47 height 47
click at [1145, 131] on icon "close" at bounding box center [1151, 126] width 16 height 16
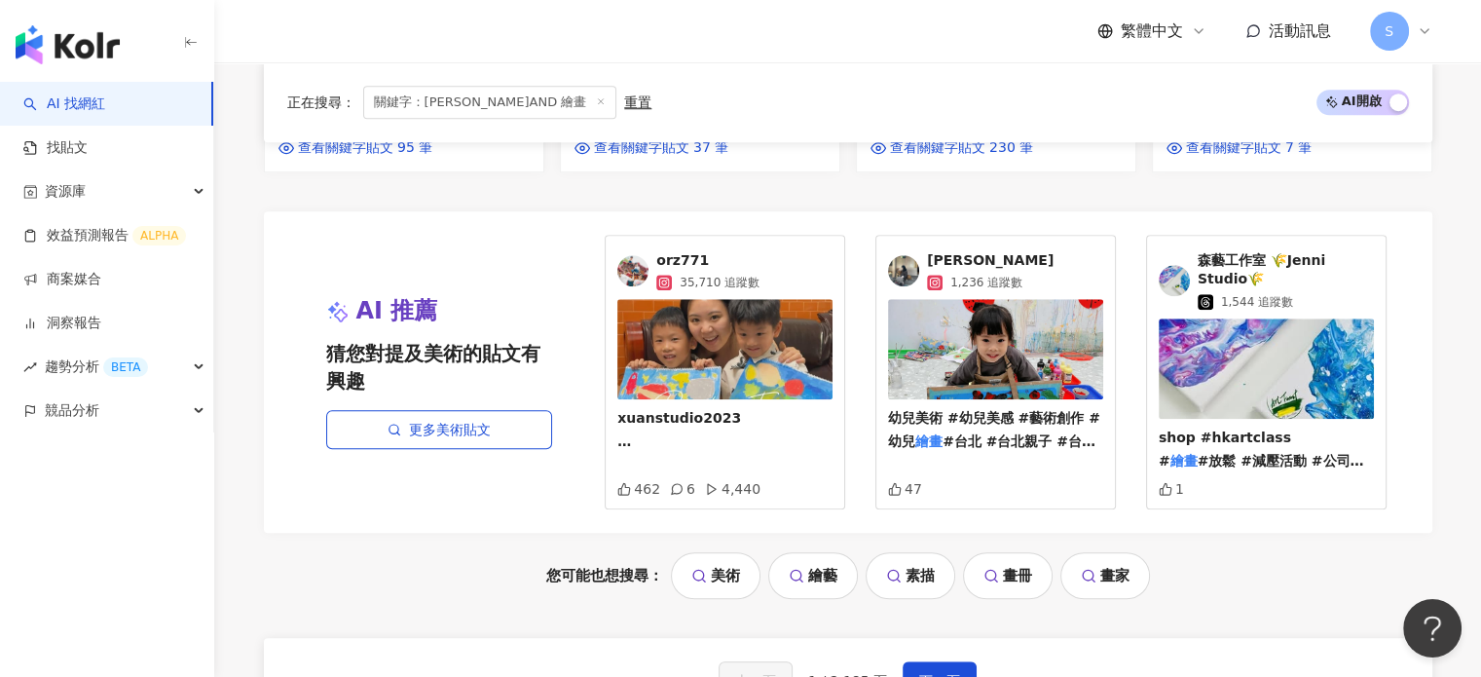
scroll to position [1558, 0]
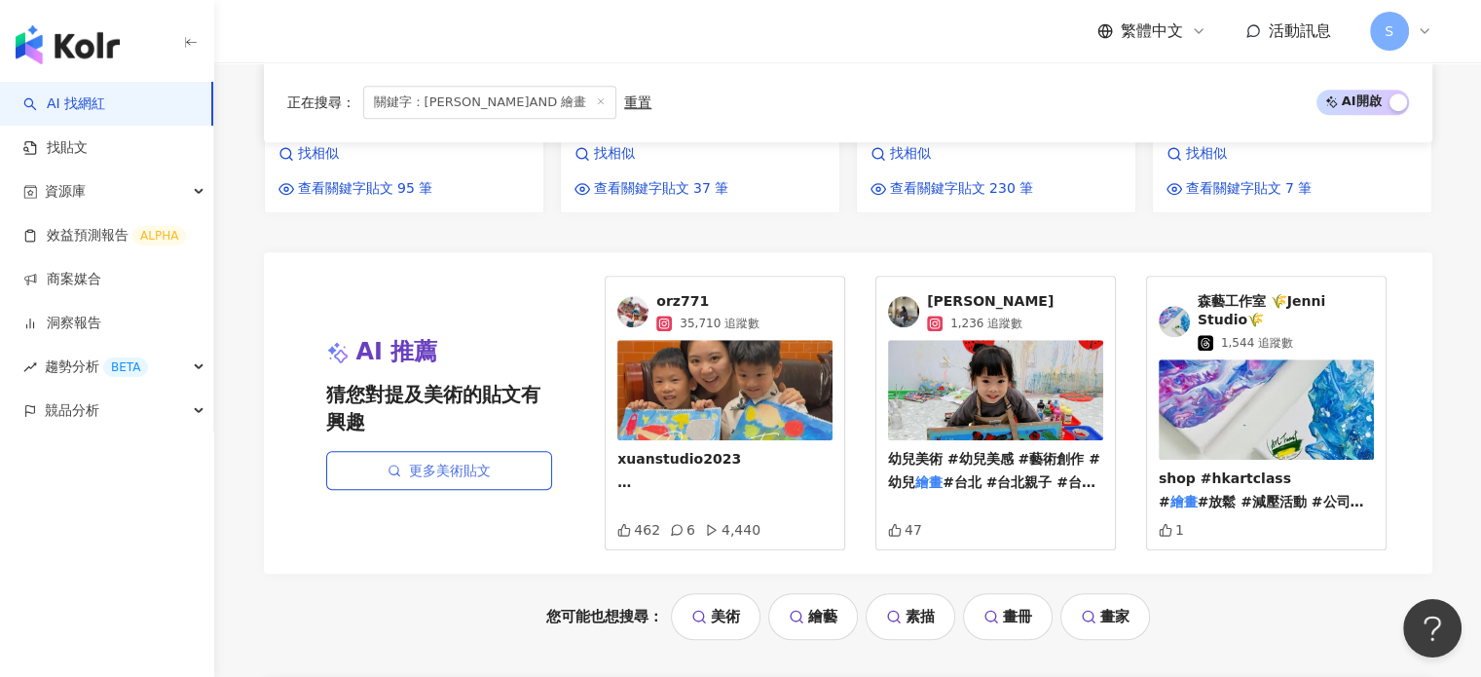
click at [522, 461] on link "更多美術貼文" at bounding box center [439, 470] width 226 height 39
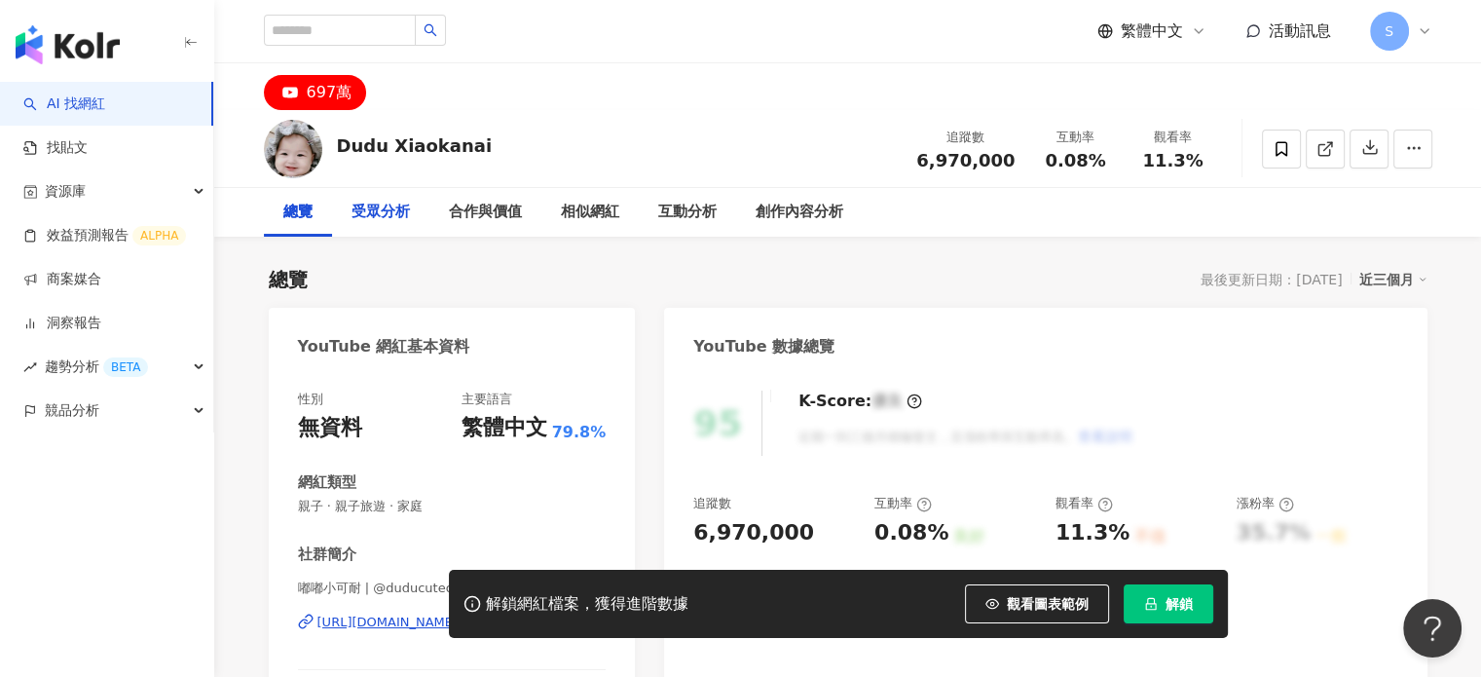
click at [363, 212] on div "受眾分析" at bounding box center [380, 212] width 58 height 23
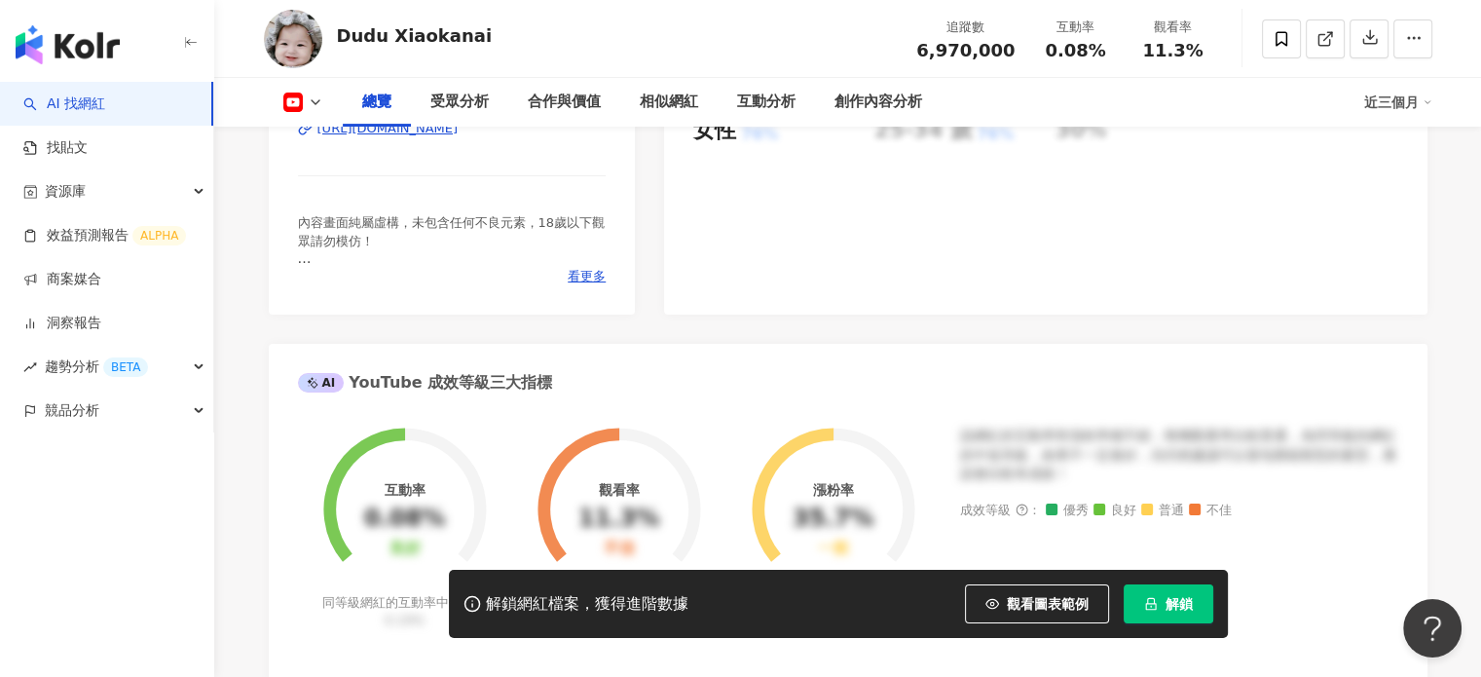
scroll to position [487, 0]
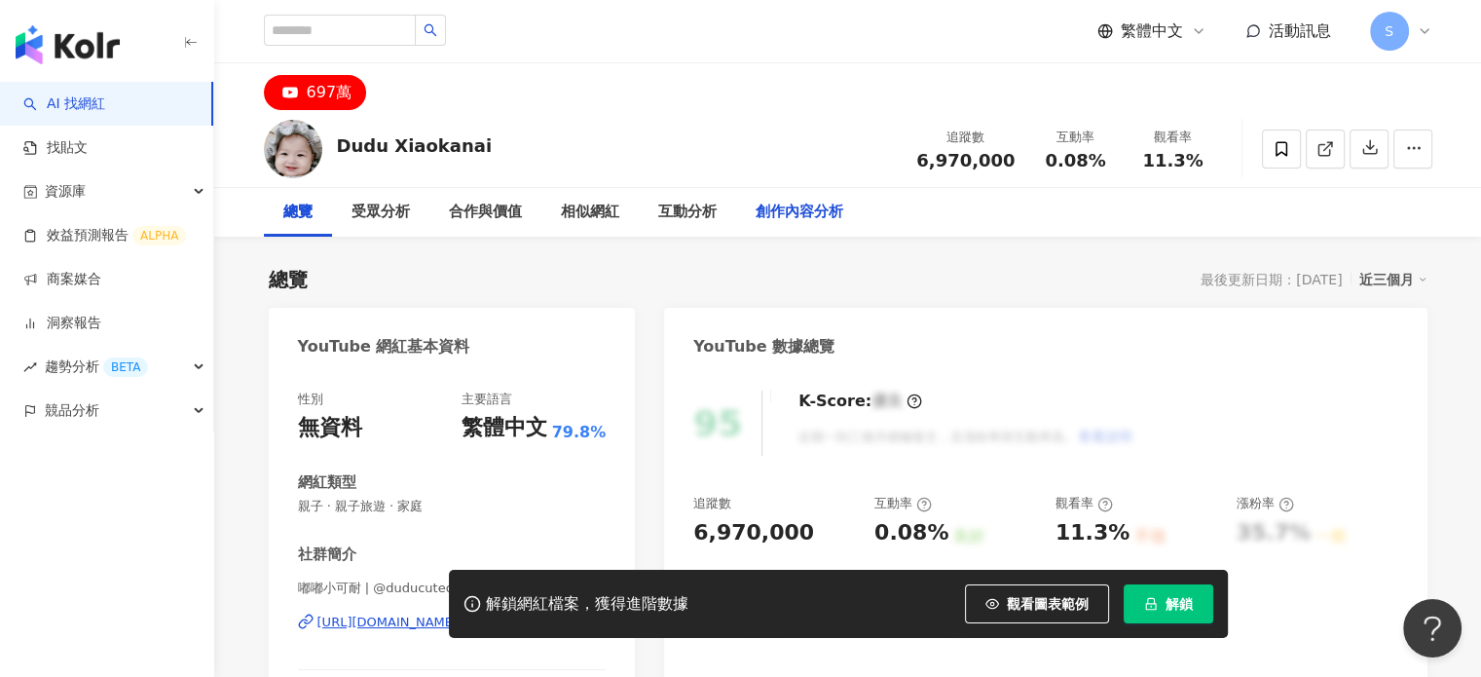
click at [811, 221] on div "創作內容分析" at bounding box center [800, 212] width 88 height 23
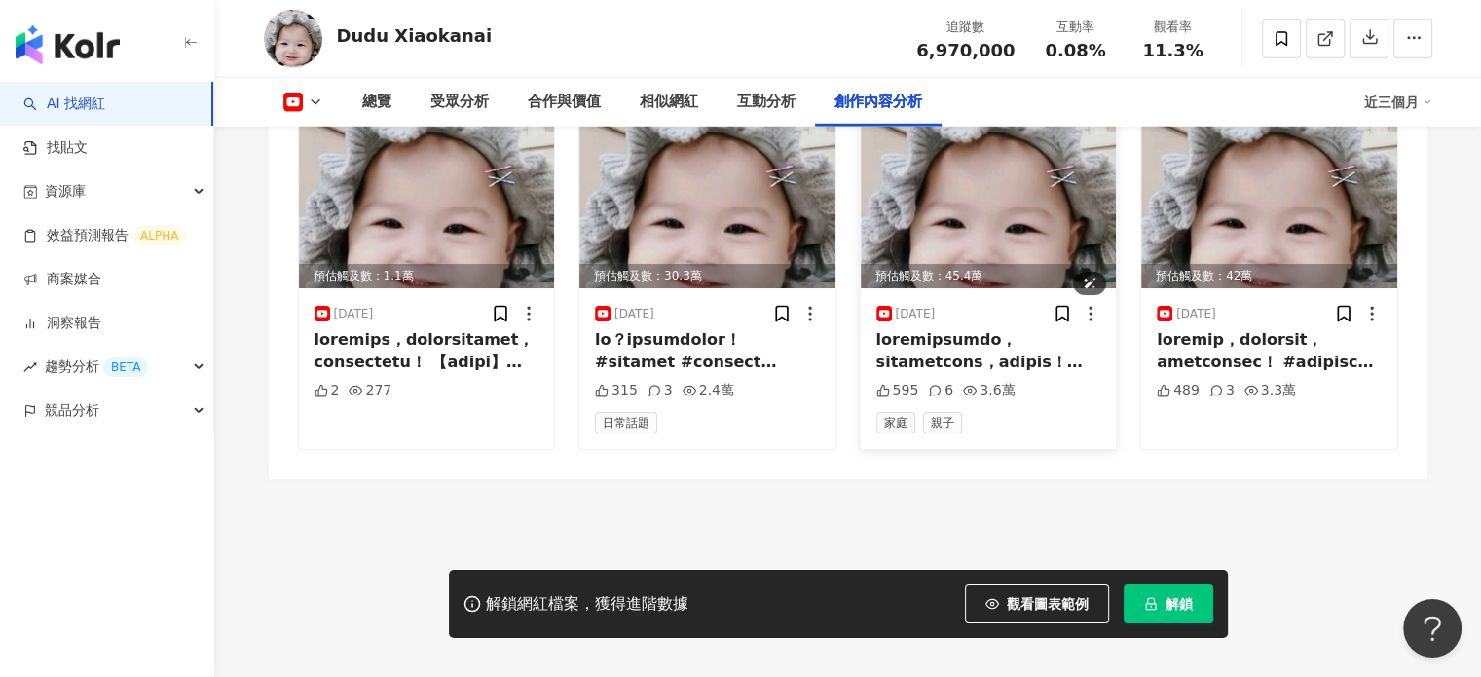
scroll to position [5550, 0]
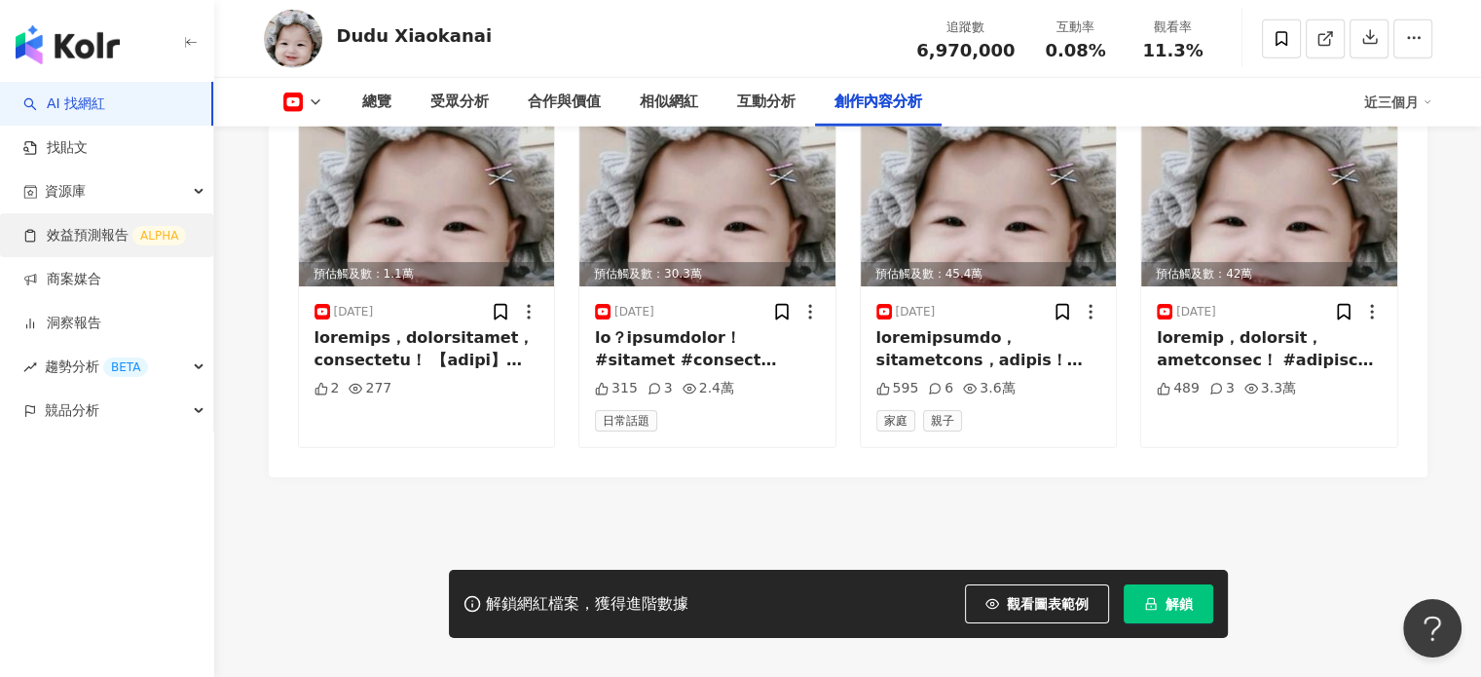
click at [105, 234] on link "效益預測報告 ALPHA" at bounding box center [104, 235] width 163 height 19
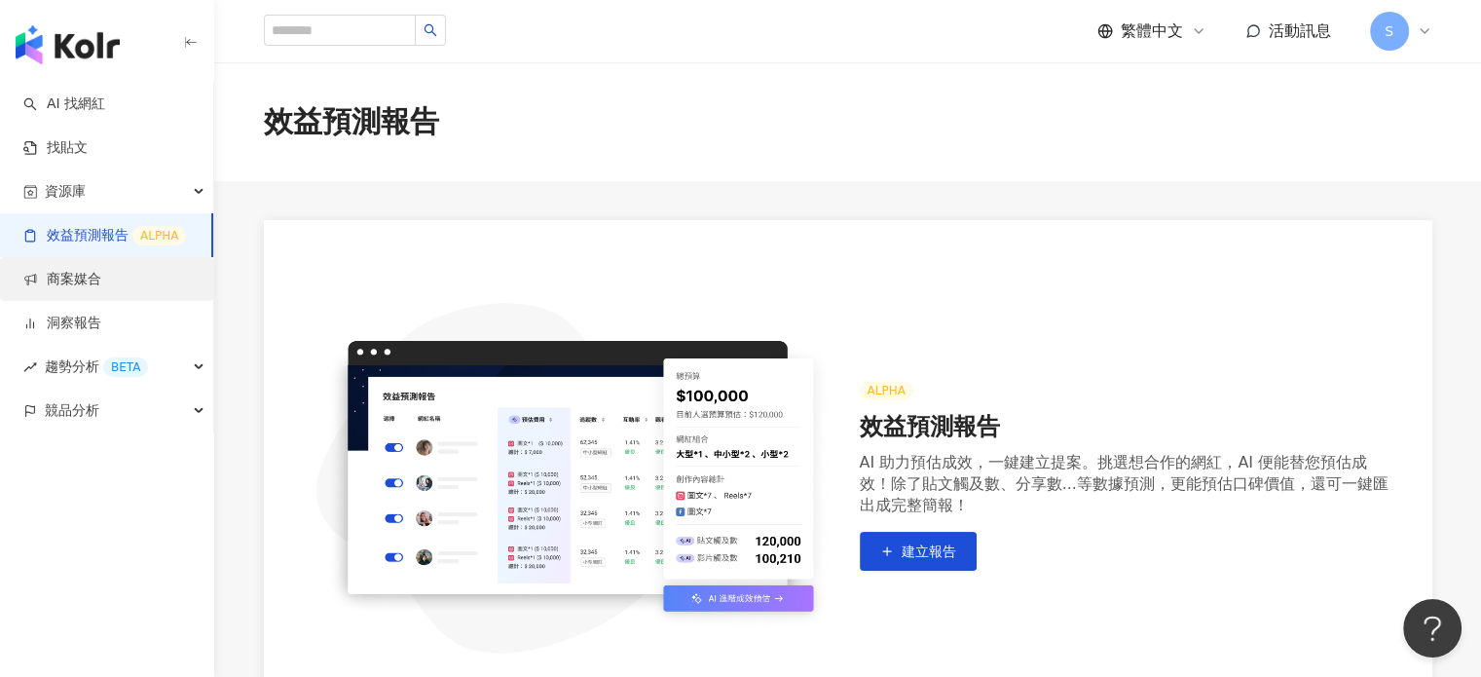
click at [96, 270] on link "商案媒合" at bounding box center [62, 279] width 78 height 19
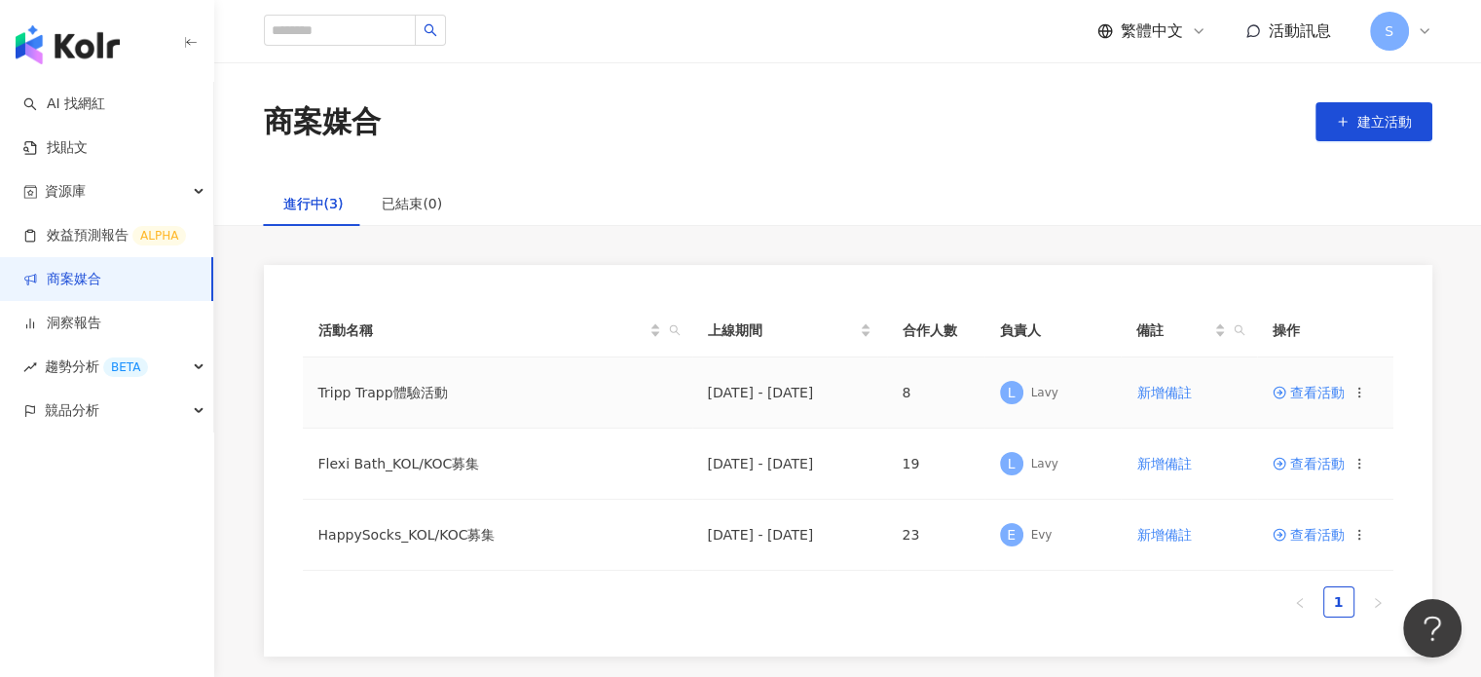
click at [1317, 378] on td "查看活動" at bounding box center [1325, 392] width 136 height 71
click at [1324, 386] on span "查看活動" at bounding box center [1308, 393] width 72 height 14
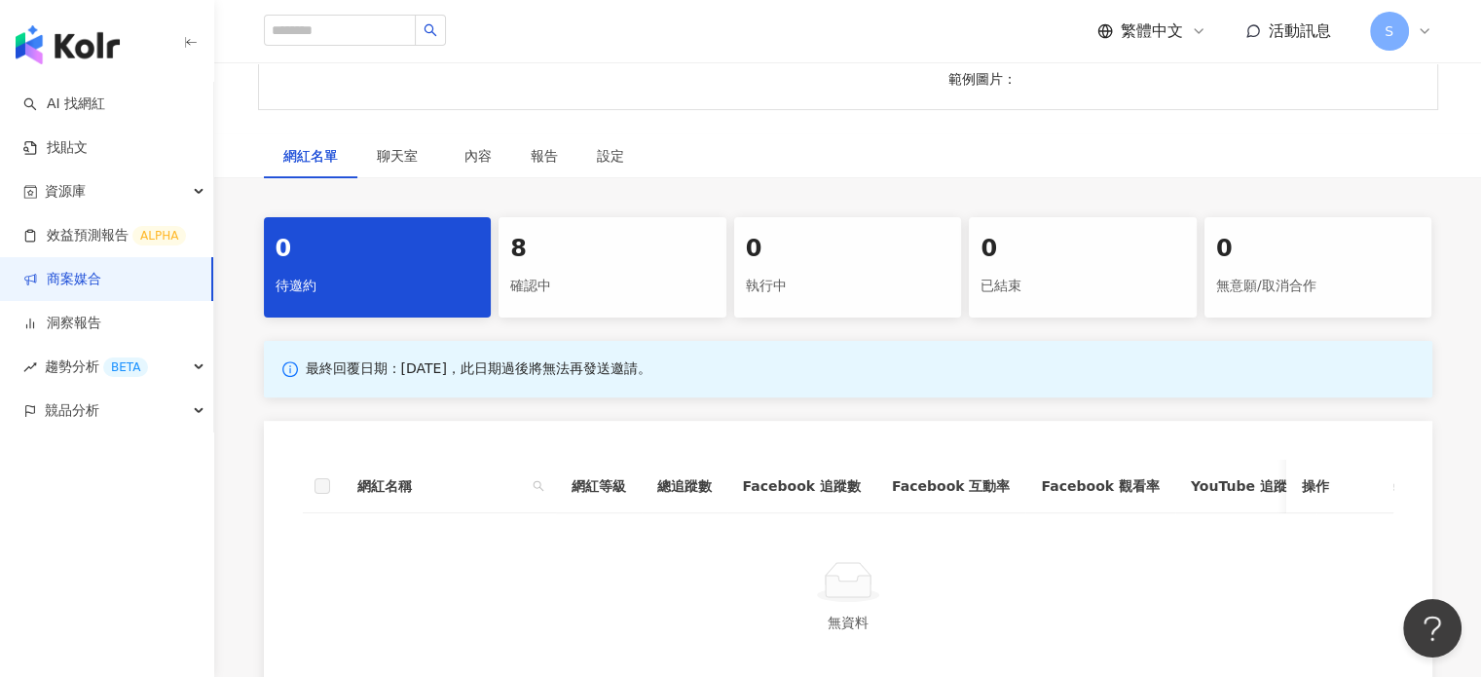
scroll to position [584, 0]
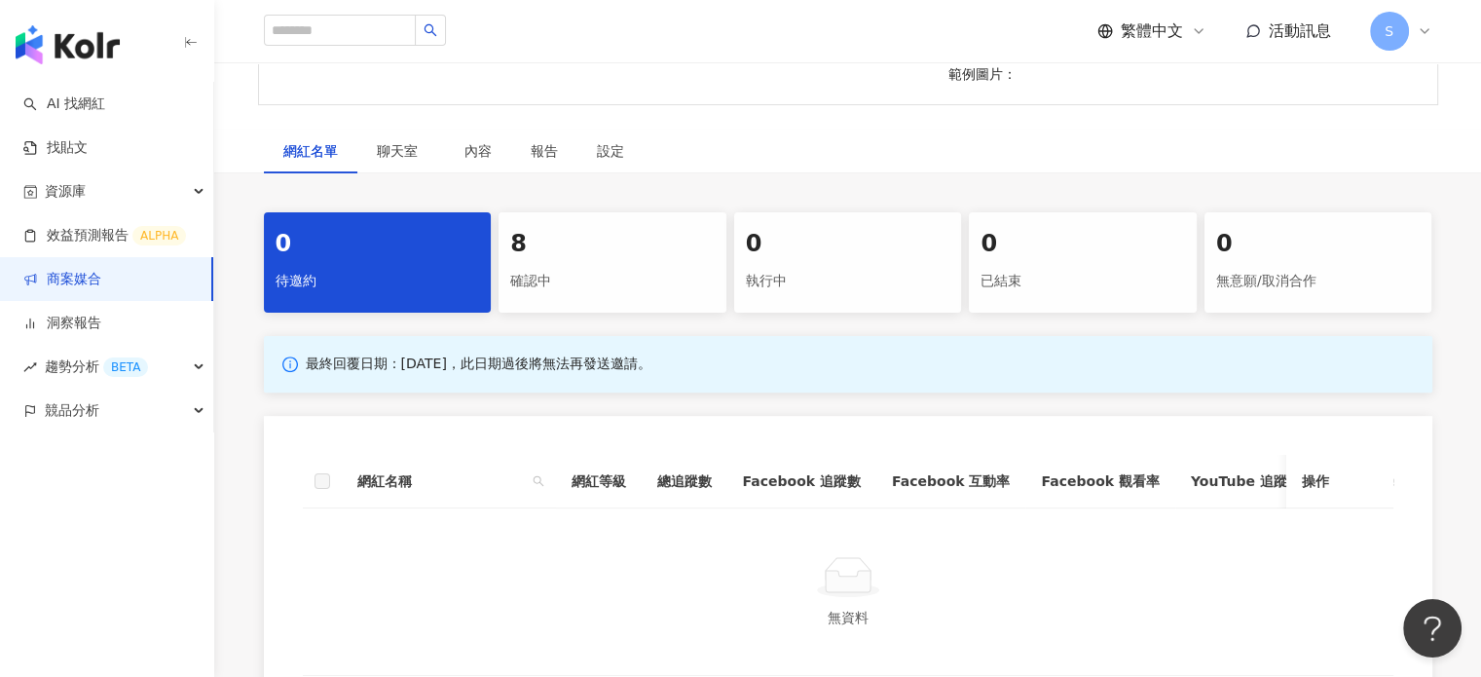
click at [650, 261] on div "8" at bounding box center [612, 244] width 204 height 33
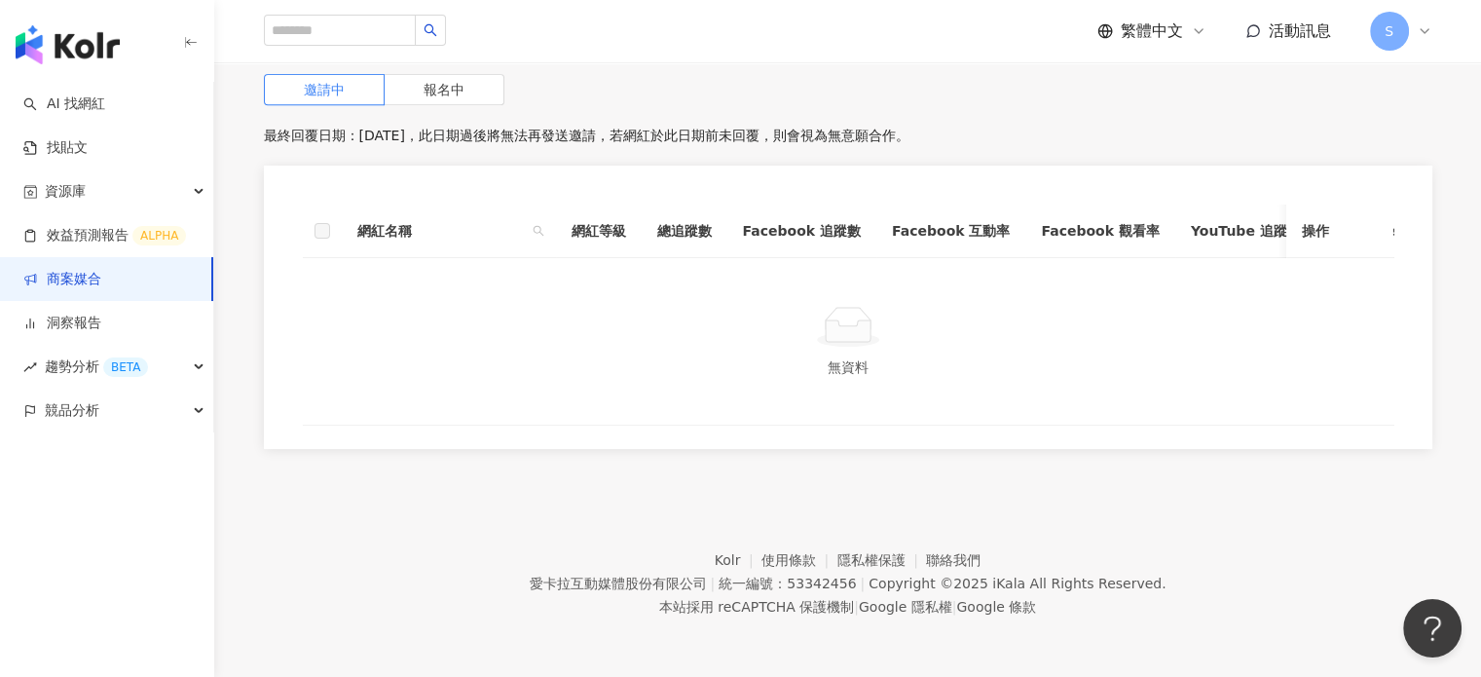
scroll to position [751, 0]
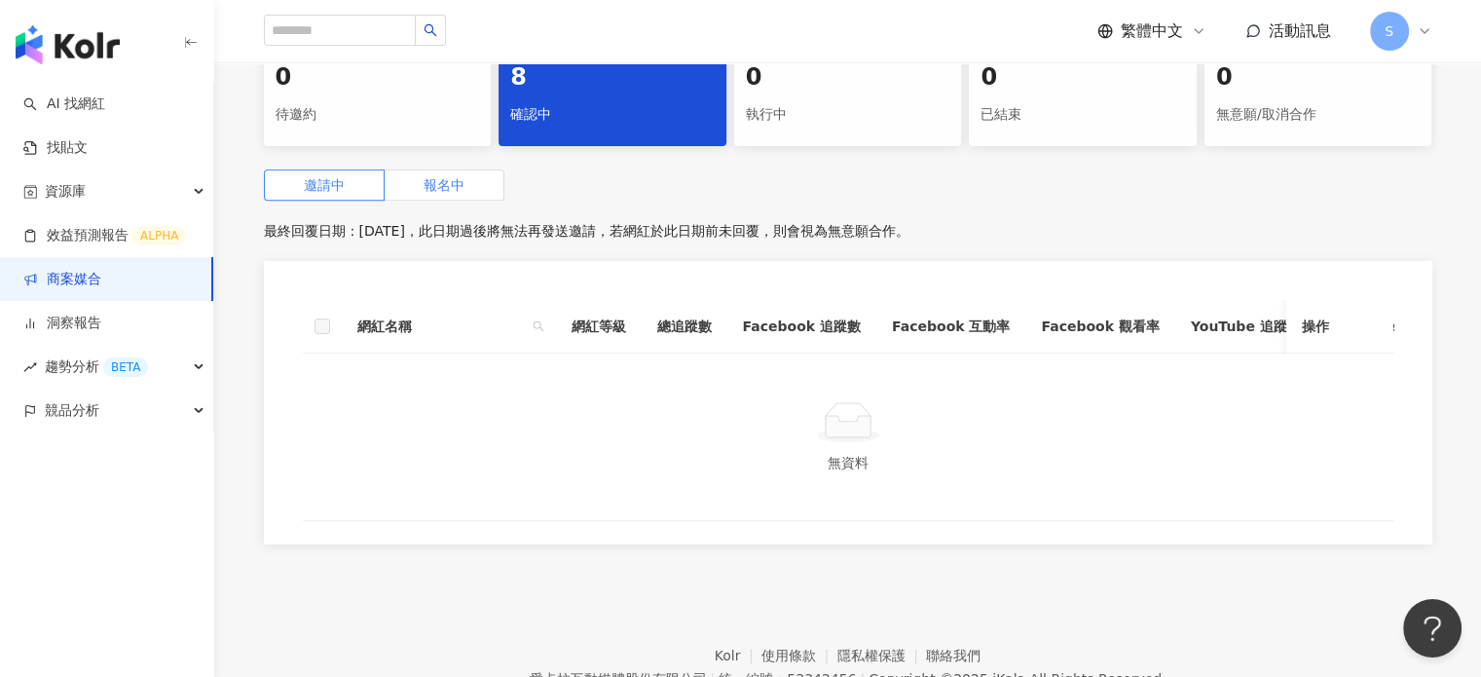
click at [467, 201] on label "報名中" at bounding box center [445, 184] width 120 height 31
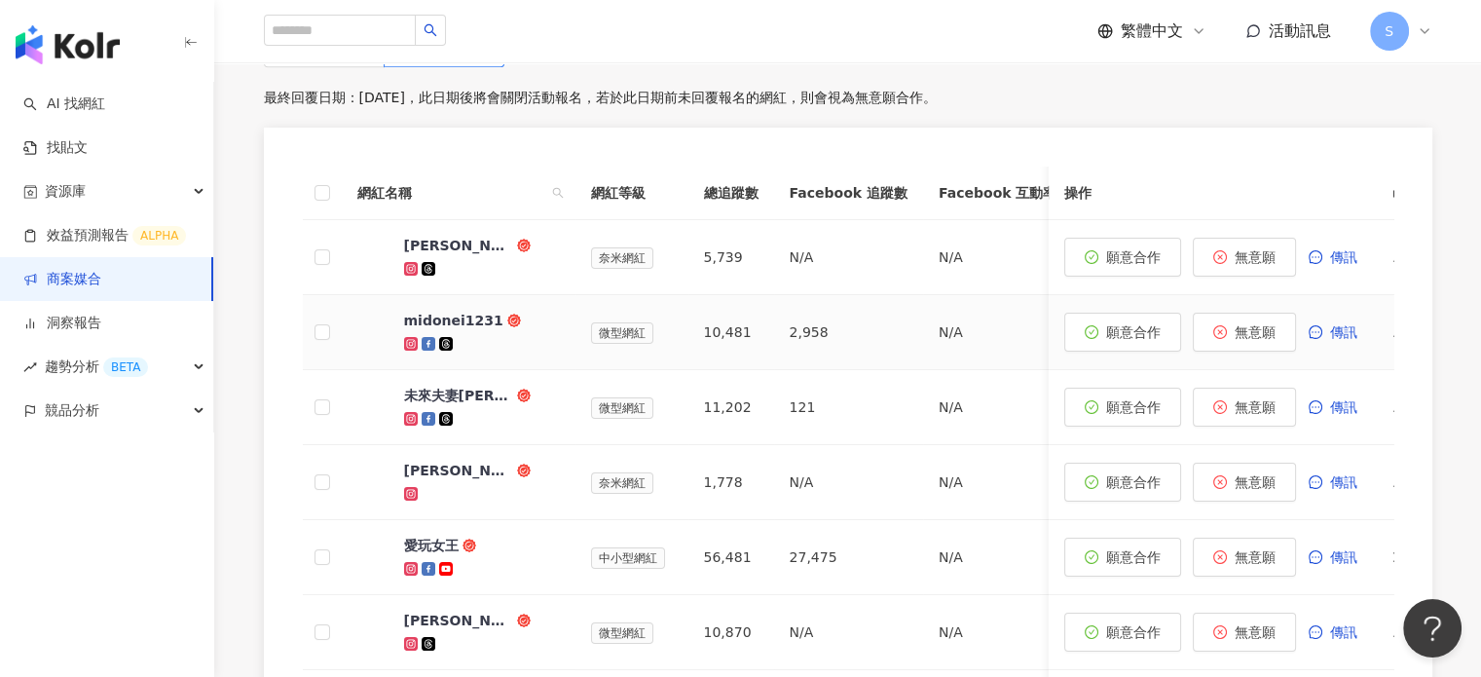
scroll to position [945, 0]
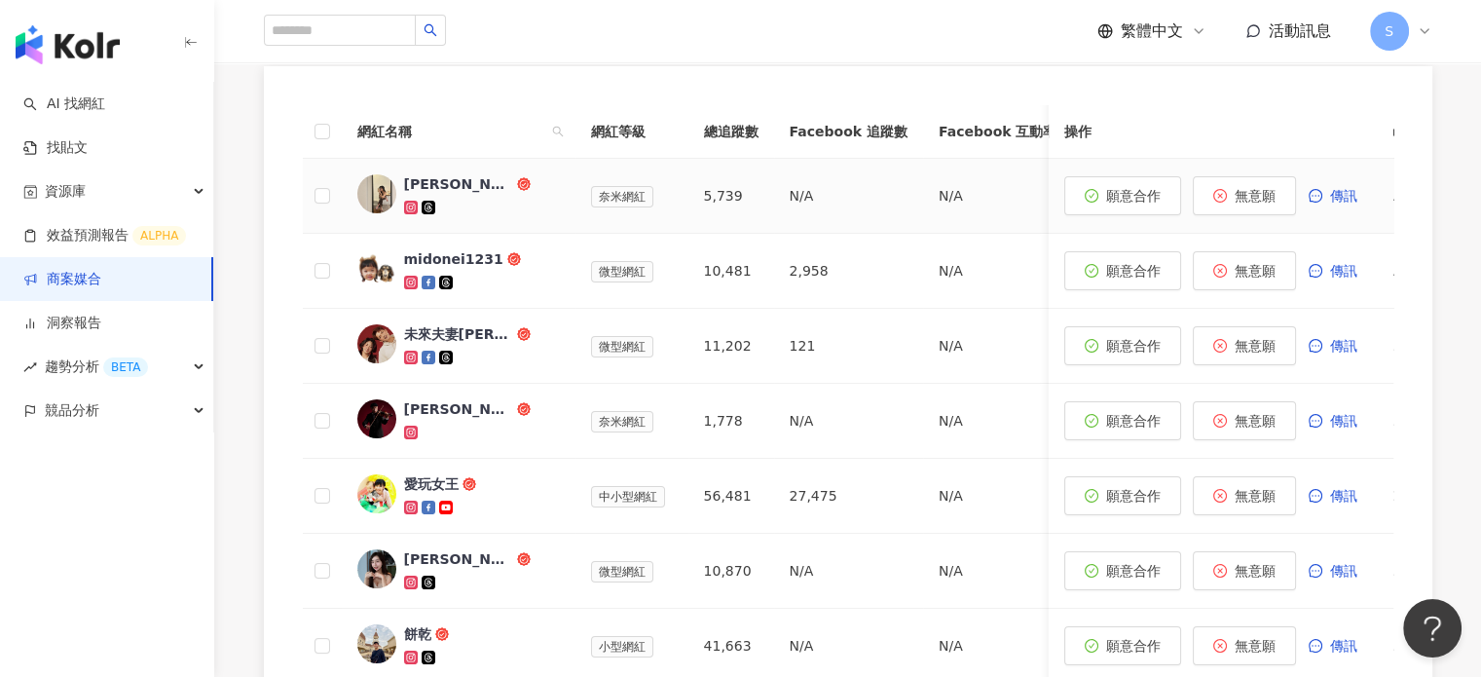
click at [424, 194] on div "Julie" at bounding box center [458, 183] width 109 height 19
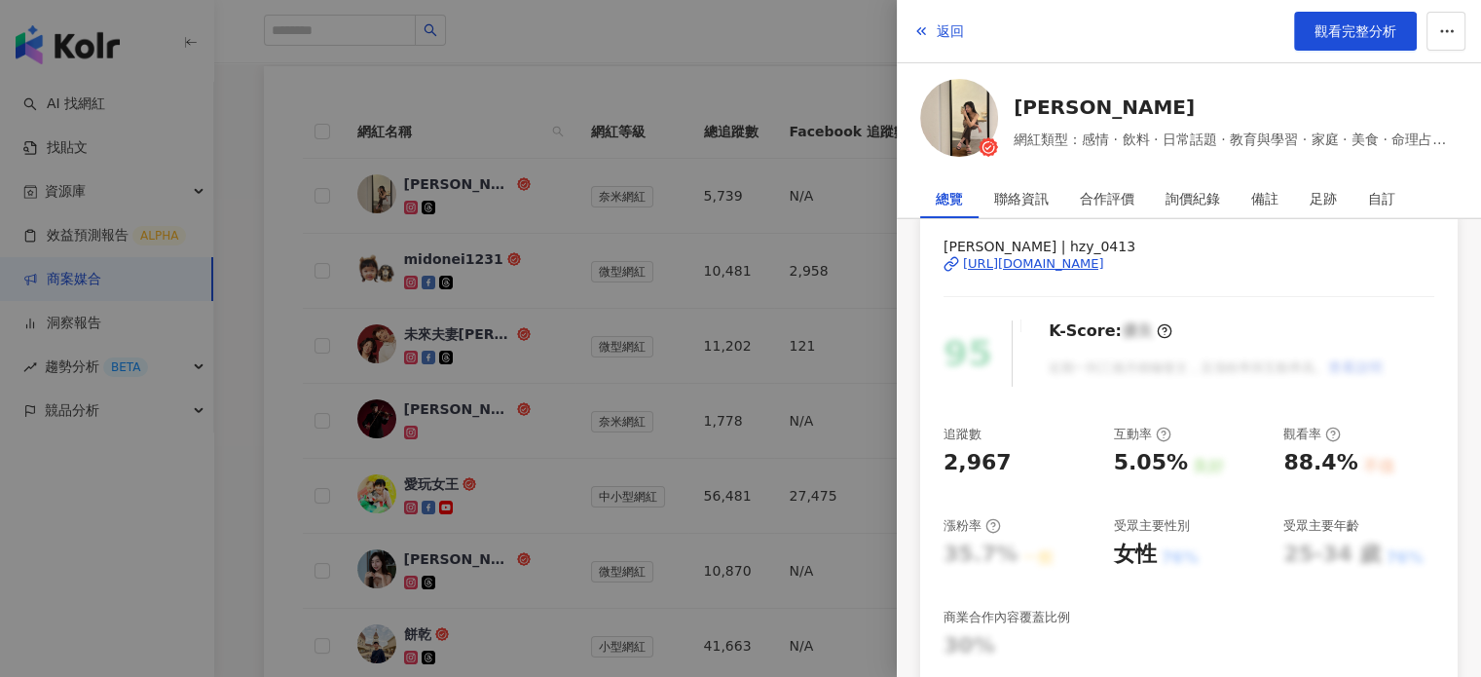
scroll to position [97, 0]
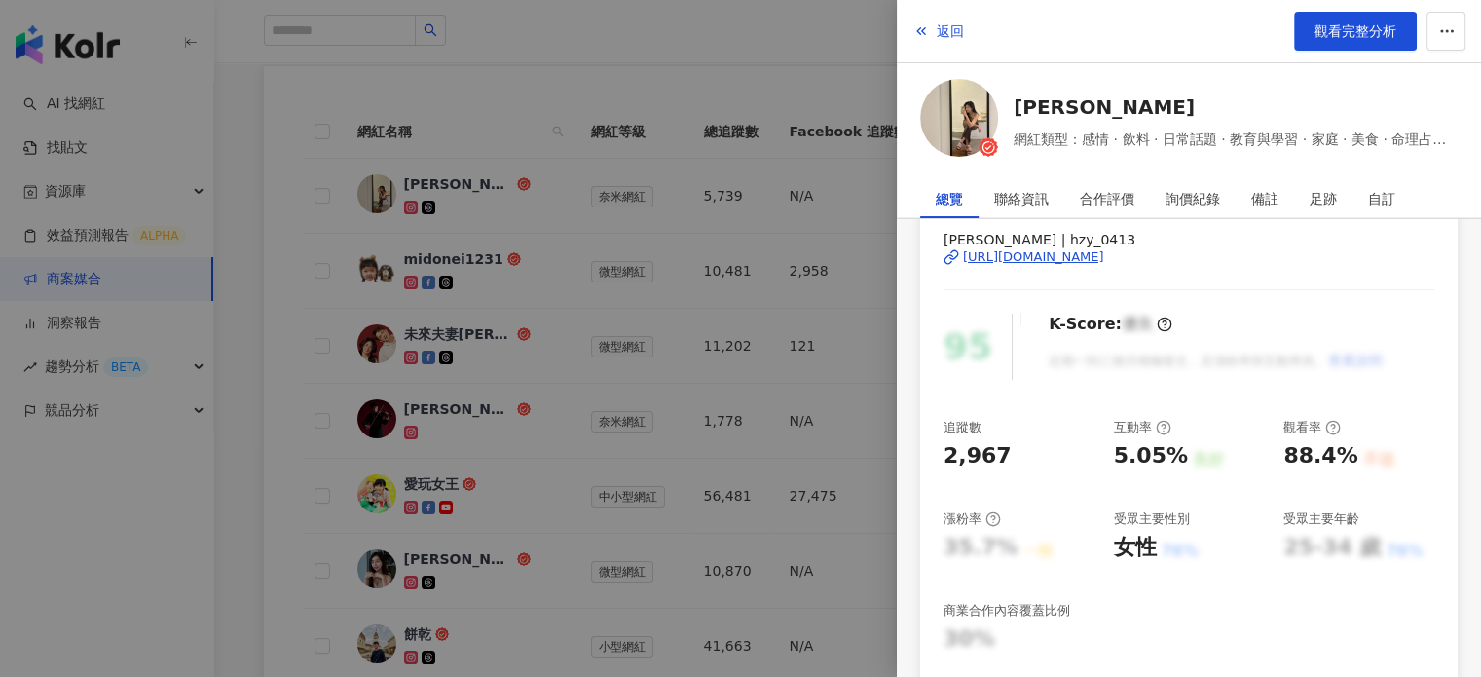
click at [1104, 254] on div "https://www.instagram.com/hzy_0413/" at bounding box center [1033, 257] width 141 height 18
click at [849, 81] on div at bounding box center [740, 338] width 1481 height 677
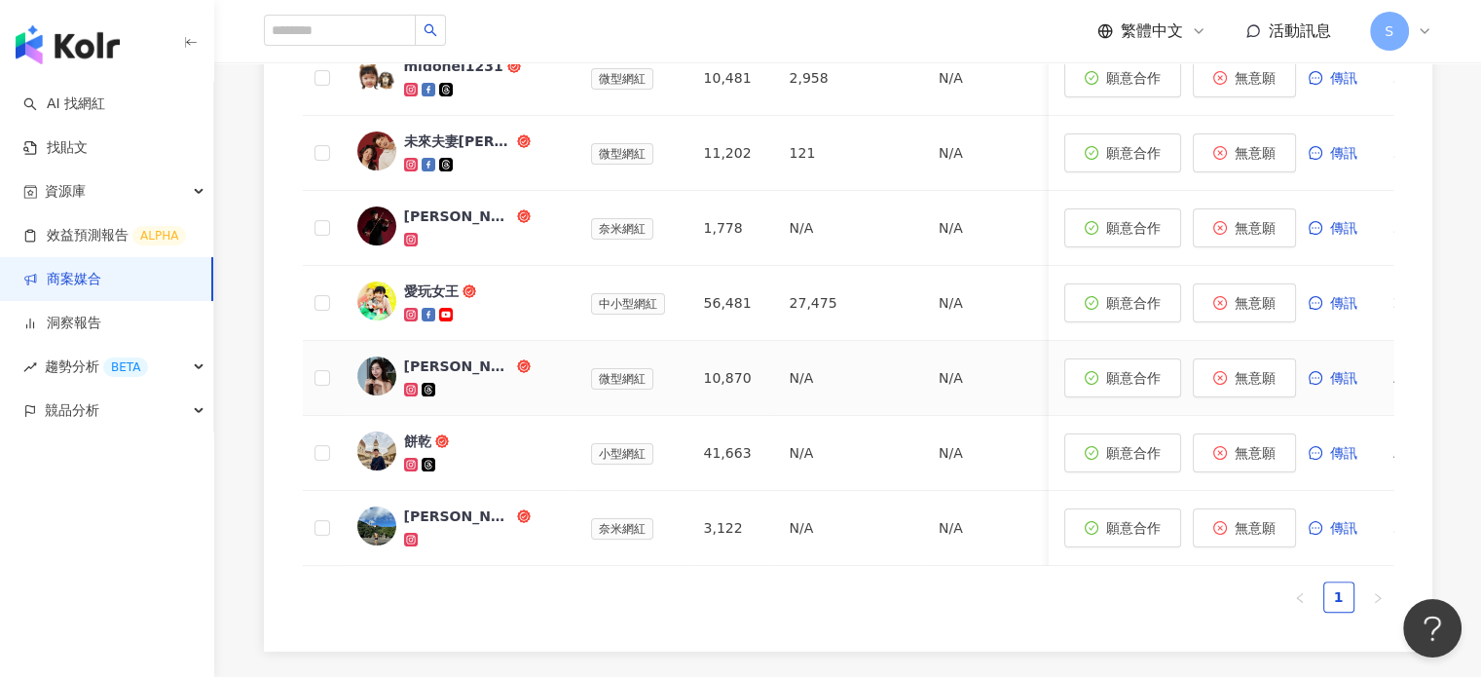
scroll to position [1140, 0]
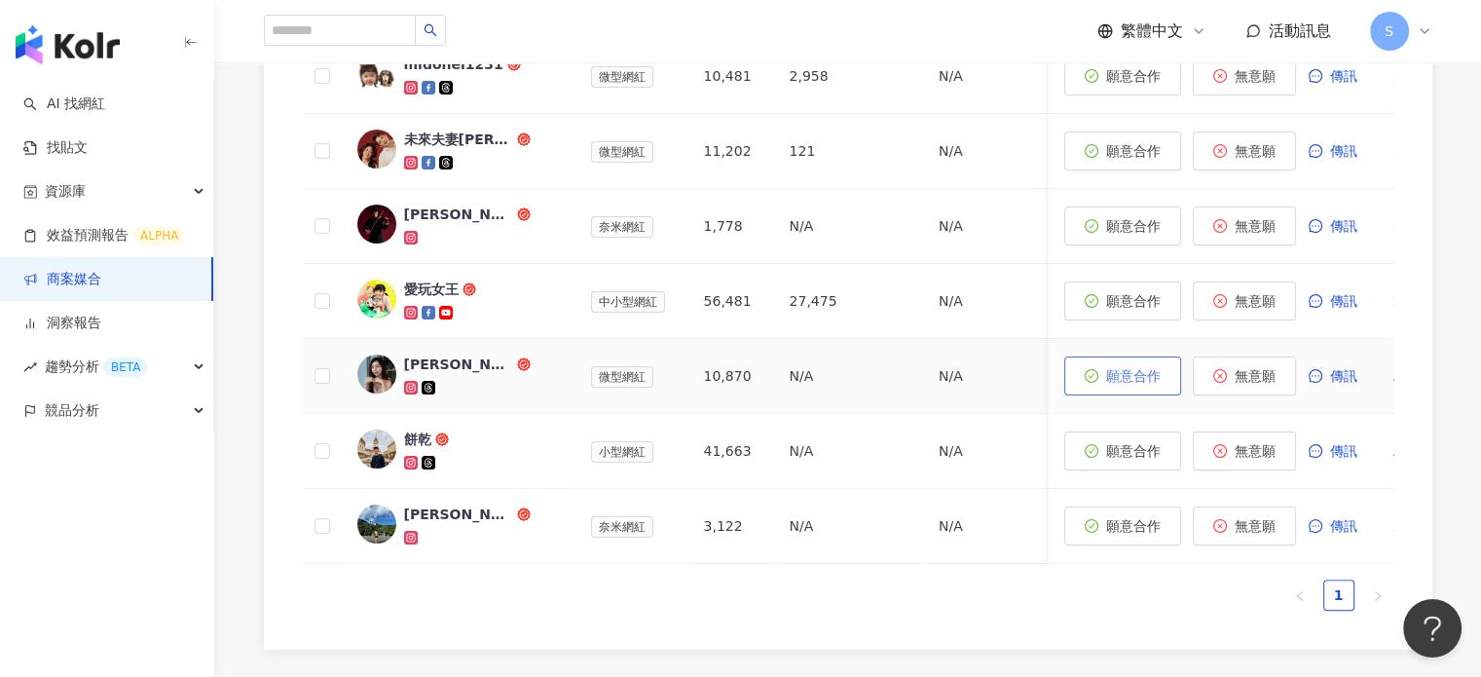
click at [1134, 384] on span "願意合作" at bounding box center [1133, 376] width 55 height 16
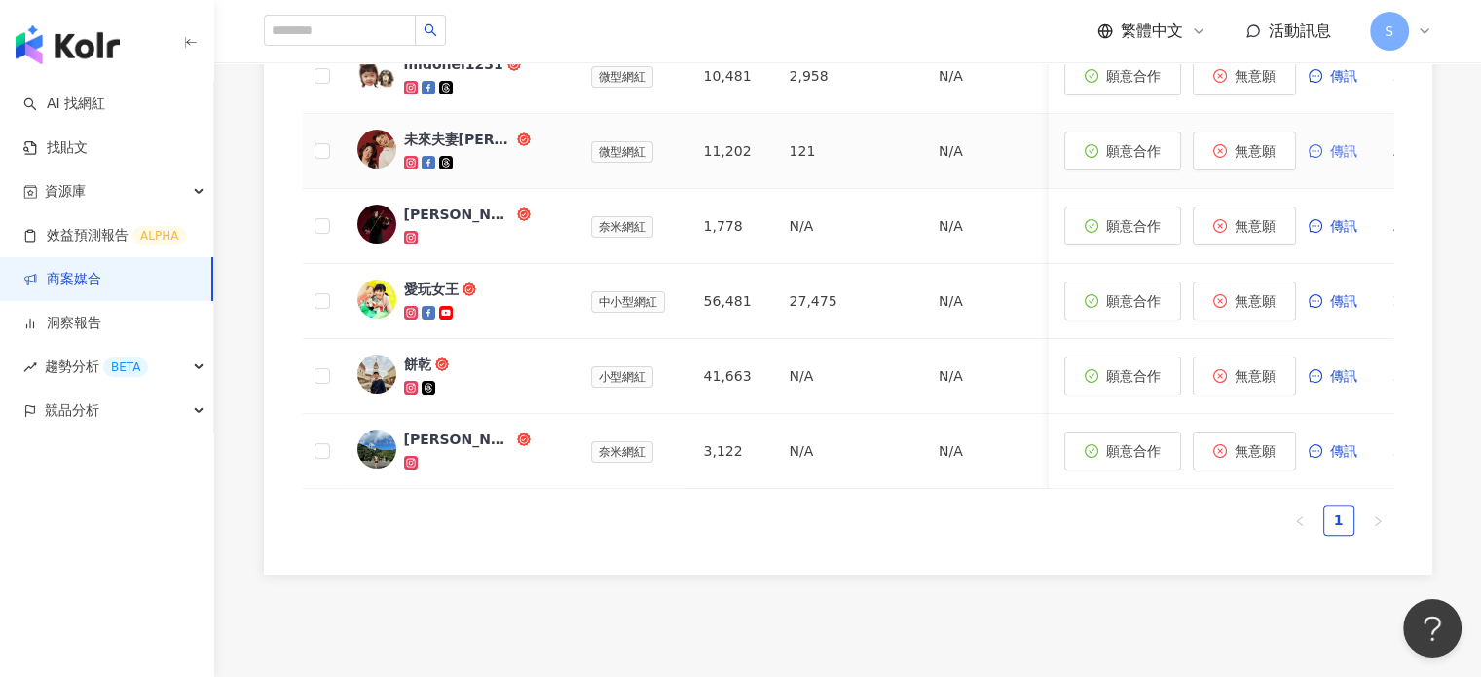
click at [1339, 159] on span "傳訊" at bounding box center [1343, 151] width 27 height 16
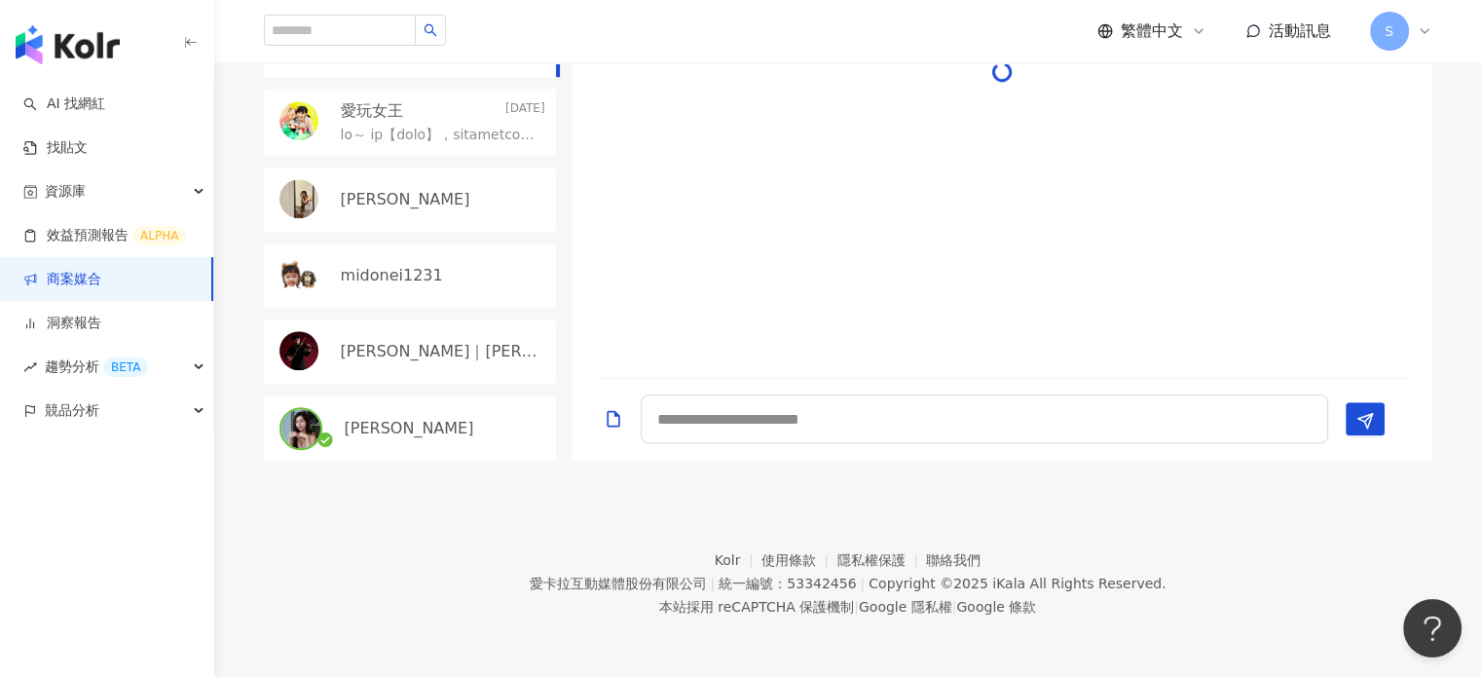
scroll to position [934, 0]
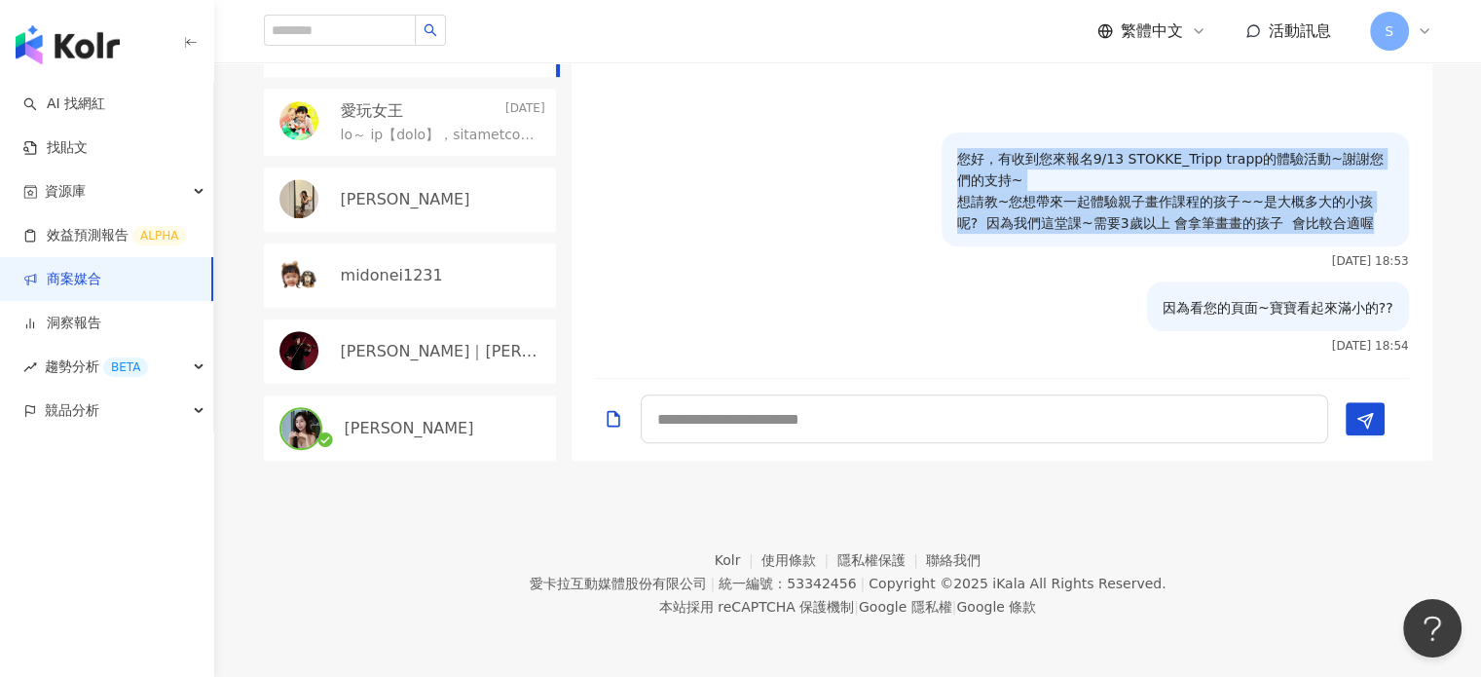
drag, startPoint x: 951, startPoint y: 213, endPoint x: 1376, endPoint y: 294, distance: 432.1
click at [1376, 246] on div "您好，有收到您來報名9/13 STOKKE_Tripp trapp的體驗活動~謝謝您們的支持~ 想請教~您想帶來一起體驗親子畫作課程的孩子~~是大概多大的小孩…" at bounding box center [1174, 189] width 467 height 114
copy p "您好，有收到您來報名9/13 STOKKE_Tripp trapp的體驗活動~謝謝您們的支持~ 想請教~您想帶來一起體驗親子畫作課程的孩子~~是大概多大的小孩…"
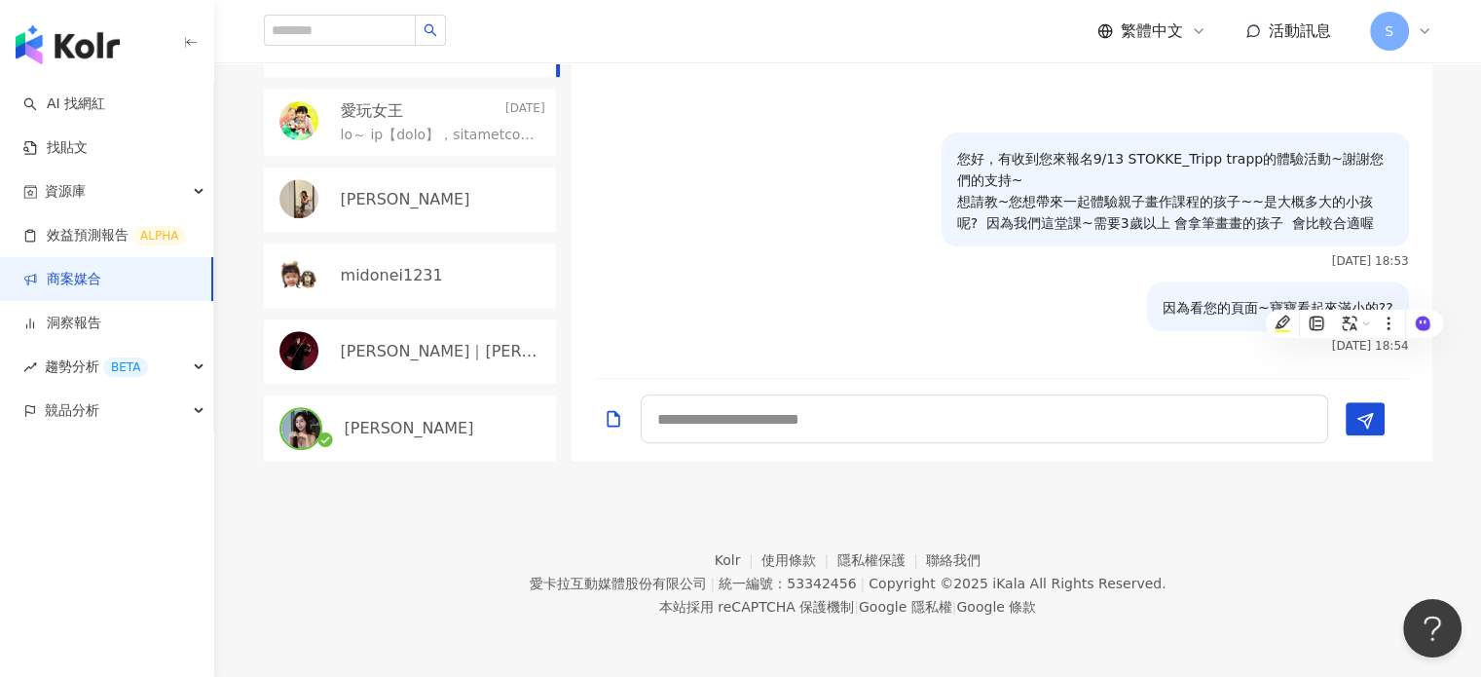
click at [395, 122] on p "愛玩女王" at bounding box center [372, 110] width 62 height 21
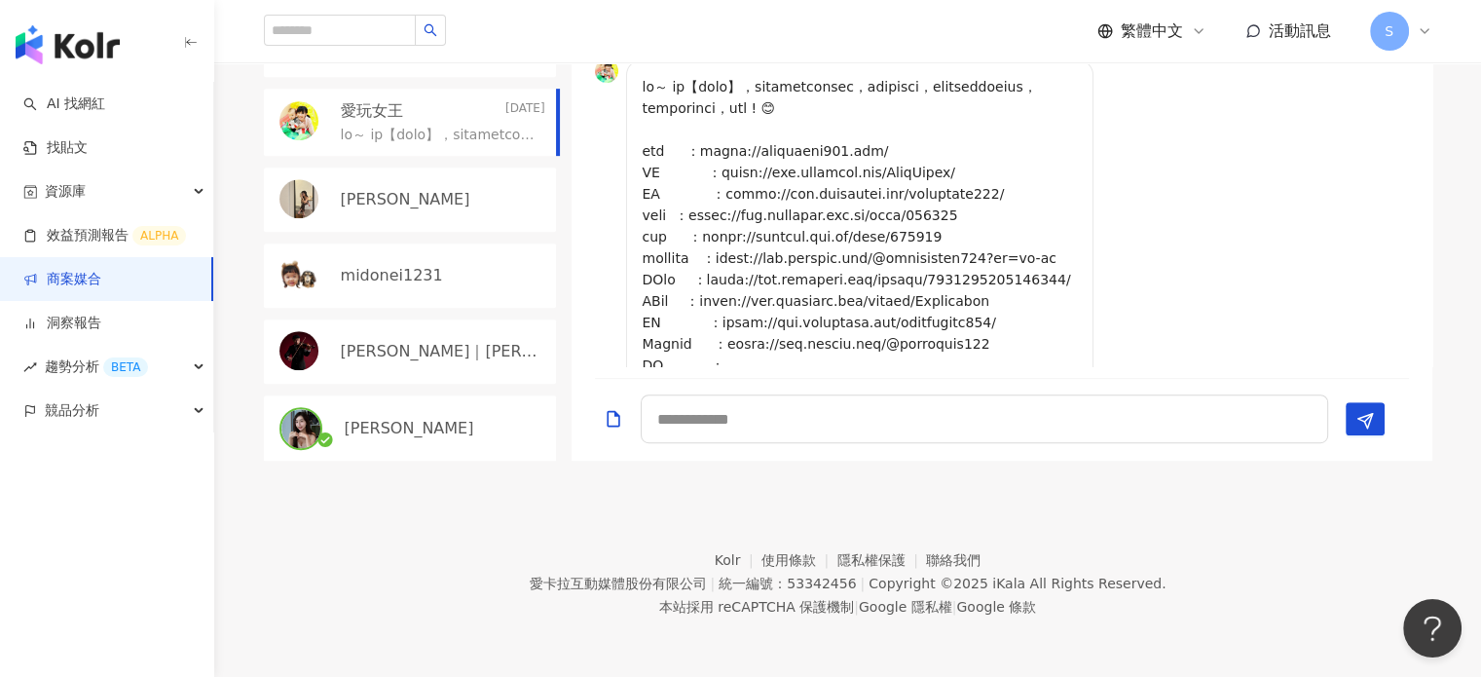
click at [604, 83] on img at bounding box center [606, 70] width 23 height 23
click at [368, 145] on p at bounding box center [439, 135] width 197 height 19
click at [286, 140] on img at bounding box center [298, 120] width 39 height 39
click at [274, 182] on div at bounding box center [274, 182] width 0 height 0
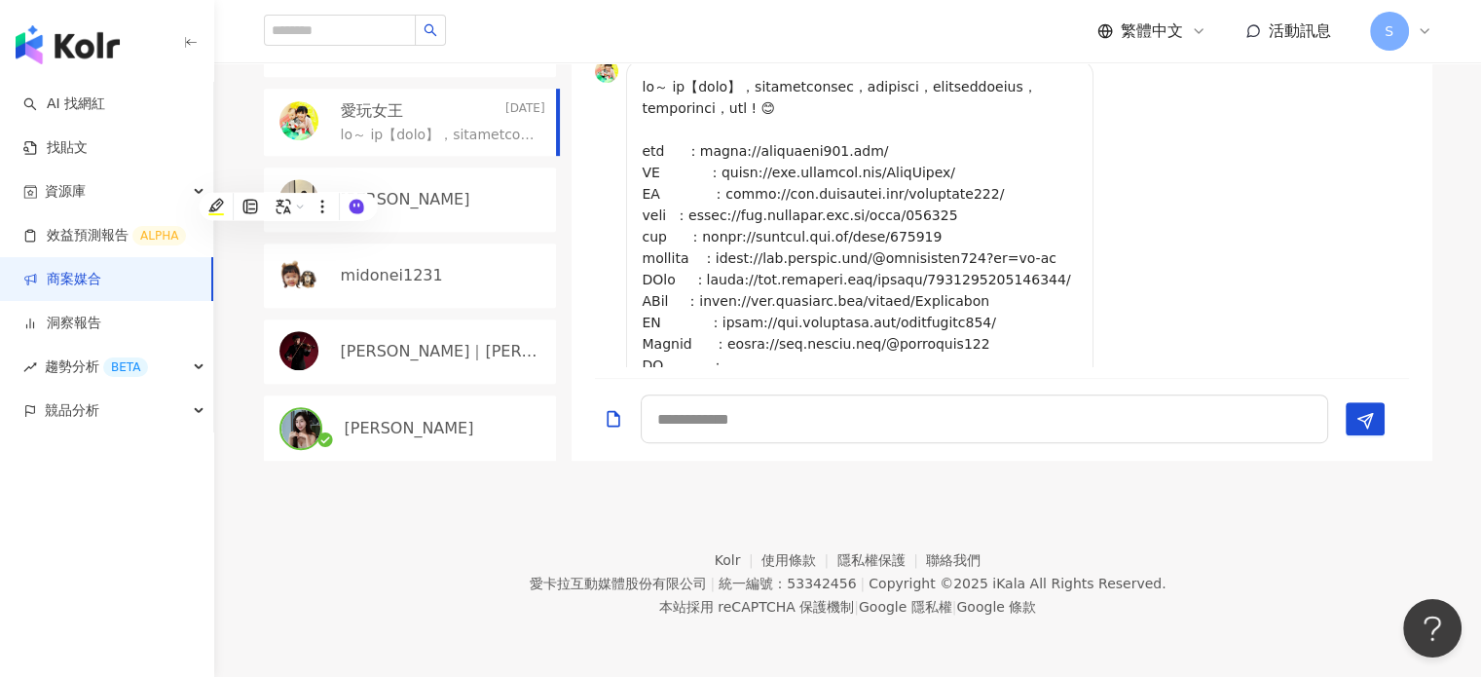
click at [443, 145] on p at bounding box center [439, 135] width 197 height 19
click at [70, 270] on link "商案媒合" at bounding box center [62, 279] width 78 height 19
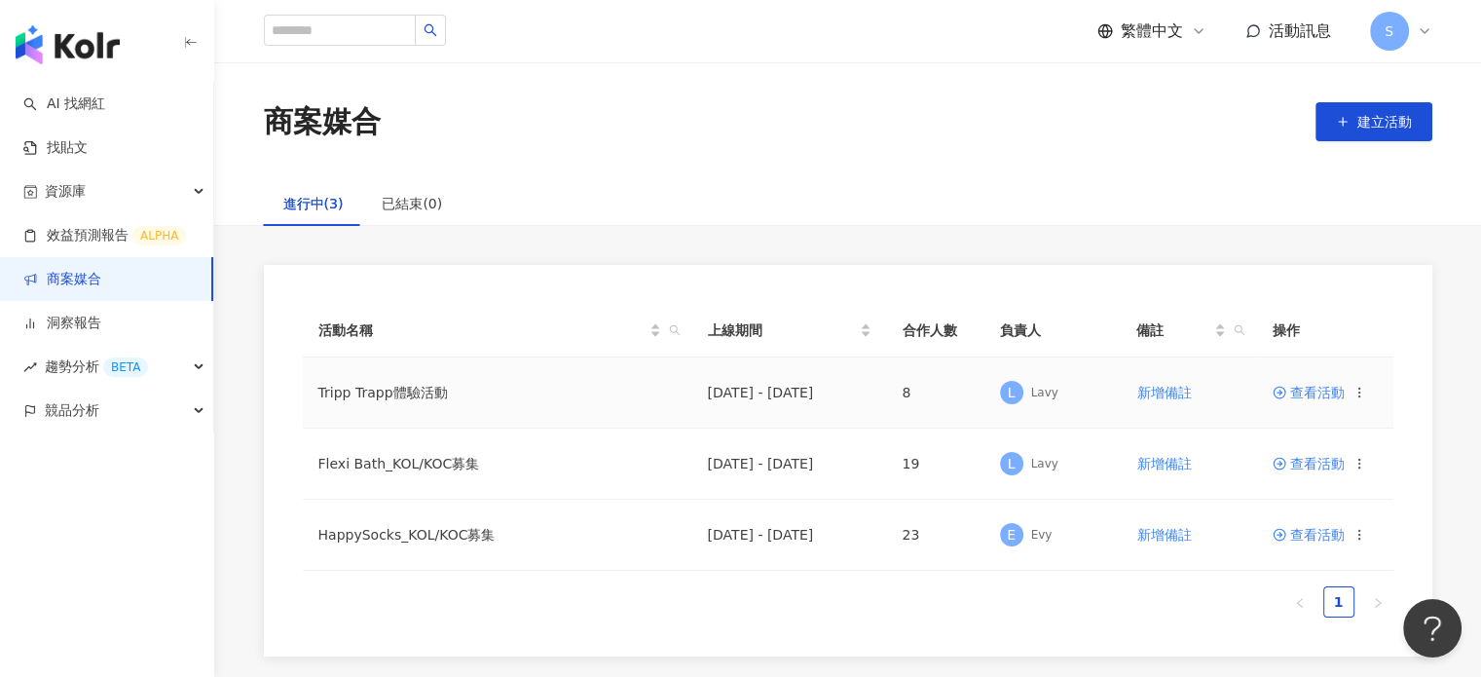
click at [1302, 393] on span "查看活動" at bounding box center [1308, 393] width 72 height 14
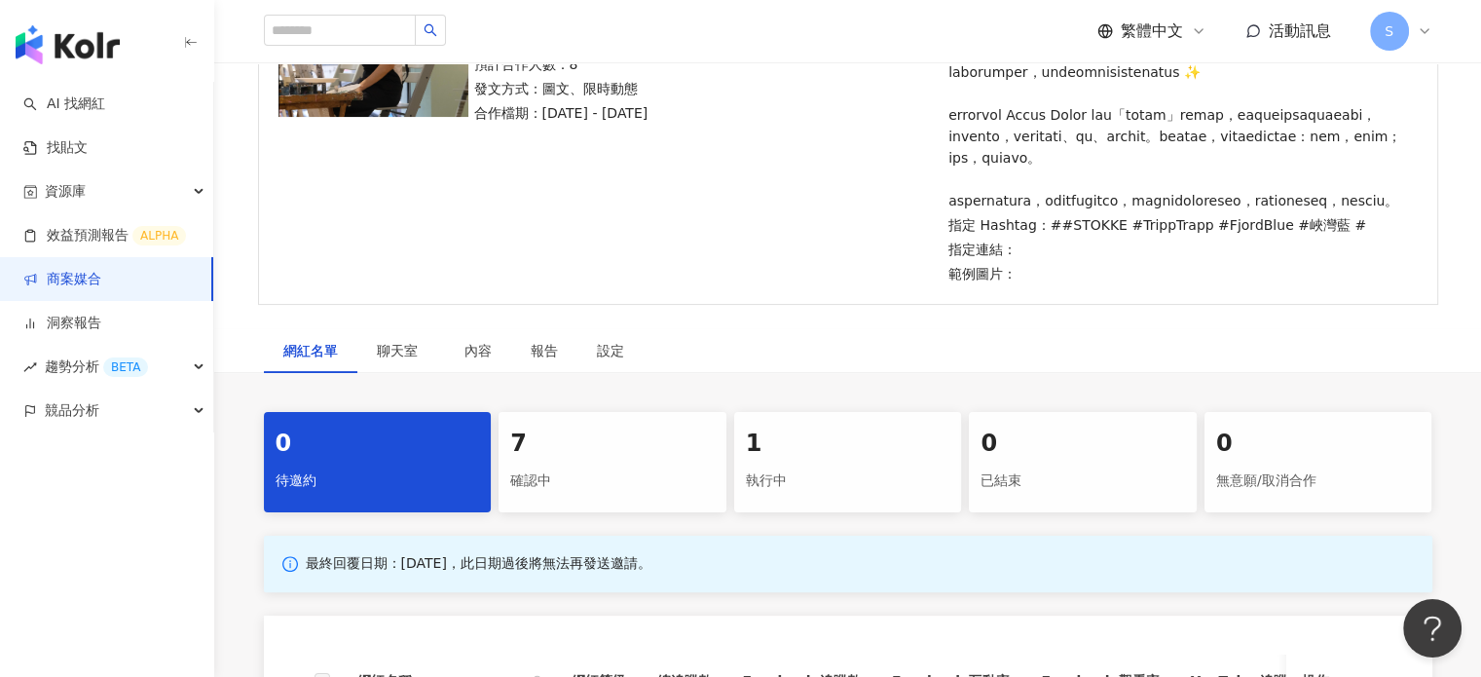
scroll to position [389, 0]
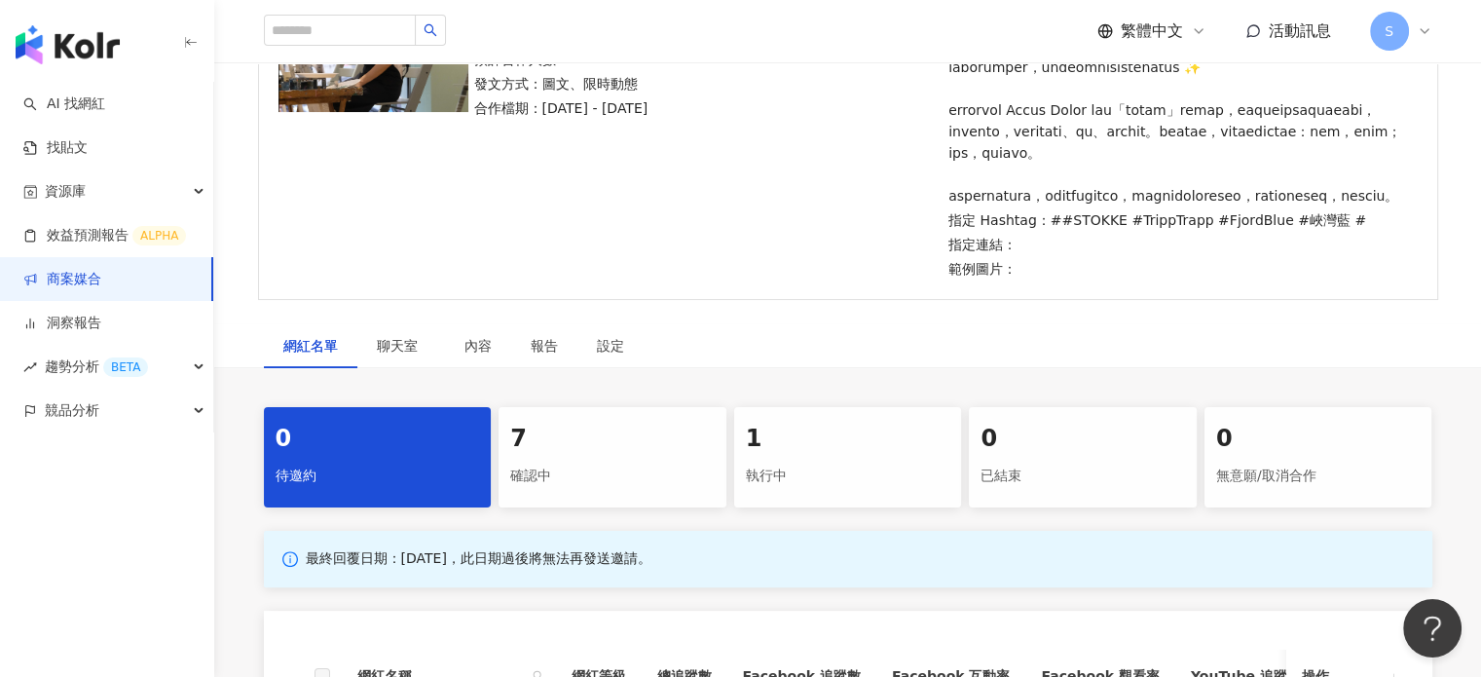
click at [596, 493] on div "確認中" at bounding box center [612, 476] width 204 height 33
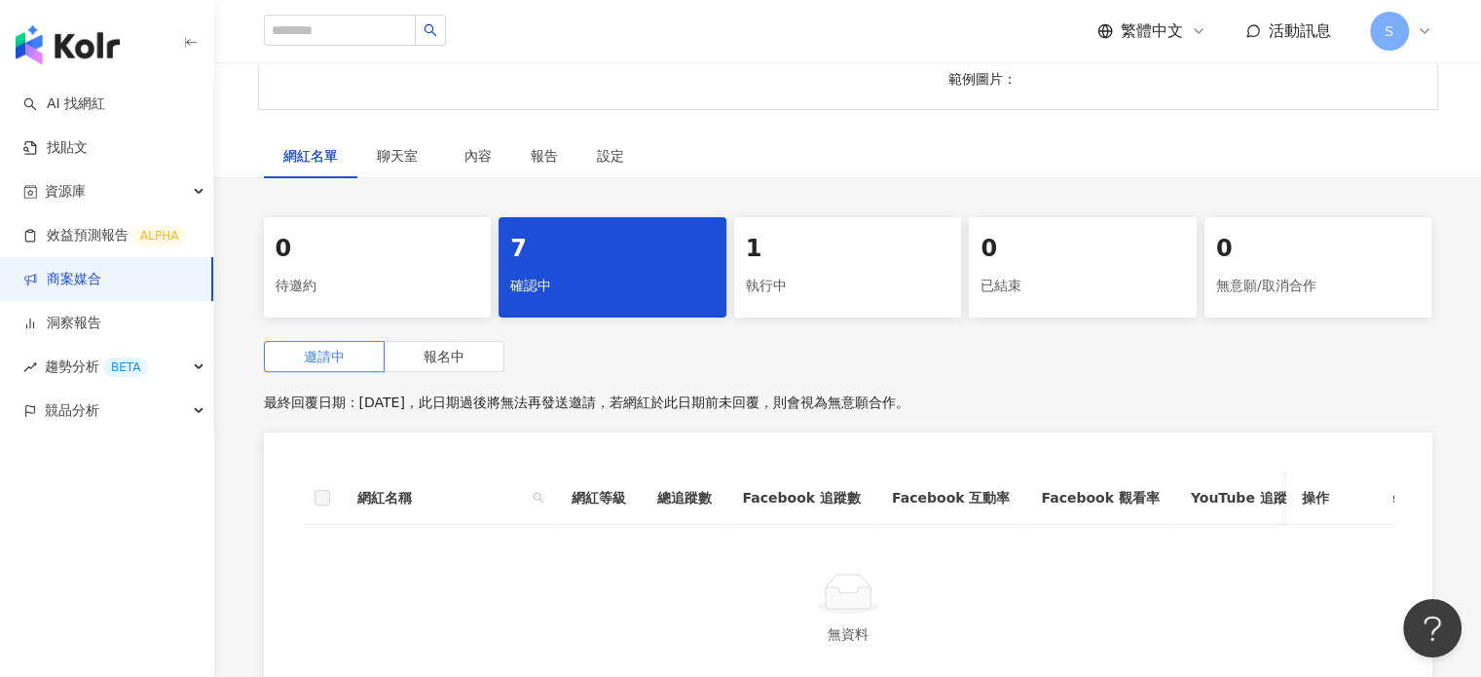
scroll to position [584, 0]
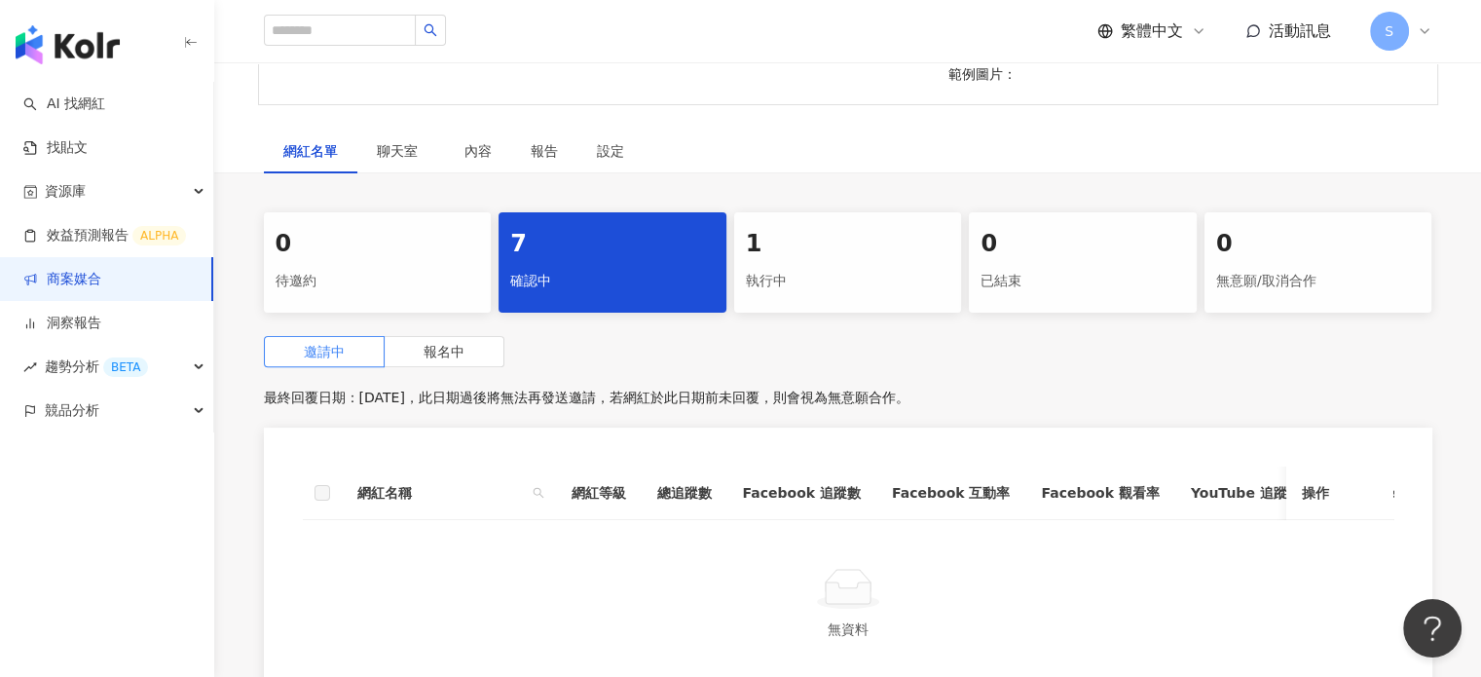
click at [816, 298] on div "執行中" at bounding box center [848, 281] width 204 height 33
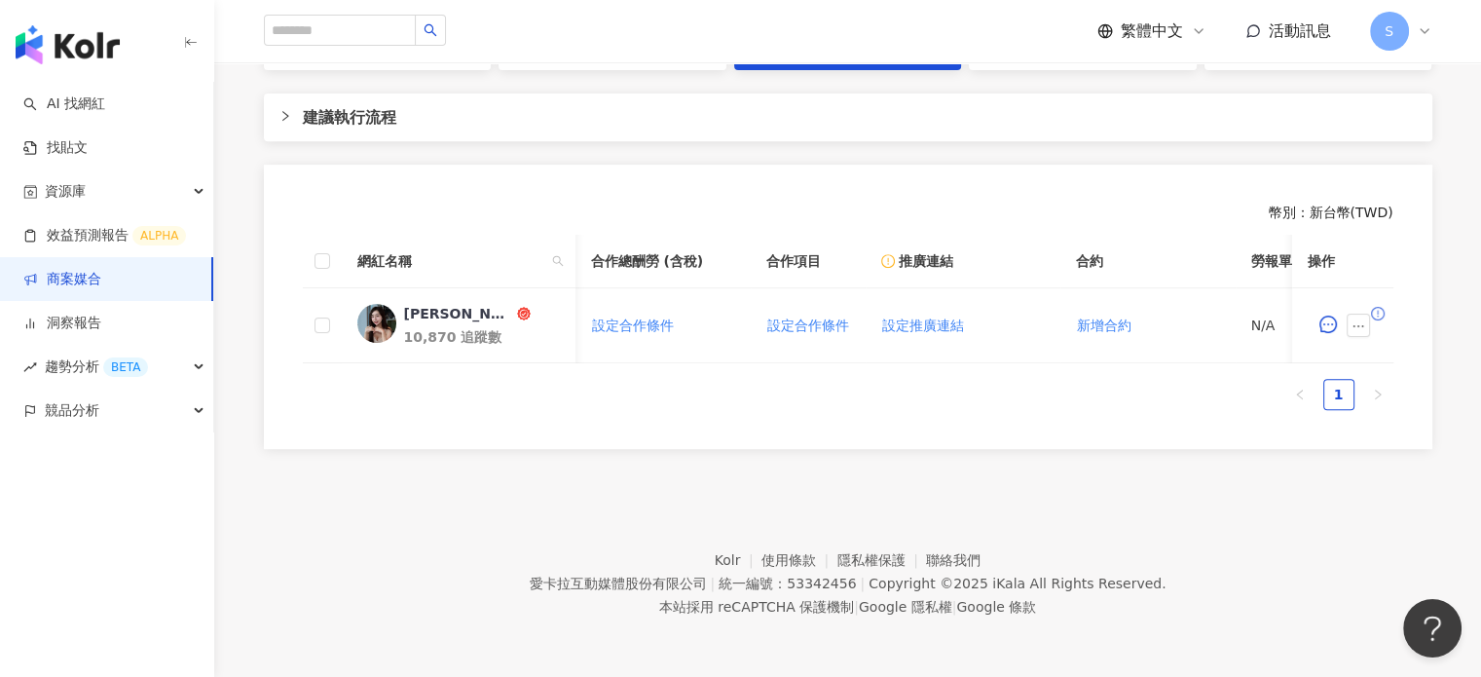
scroll to position [0, 147]
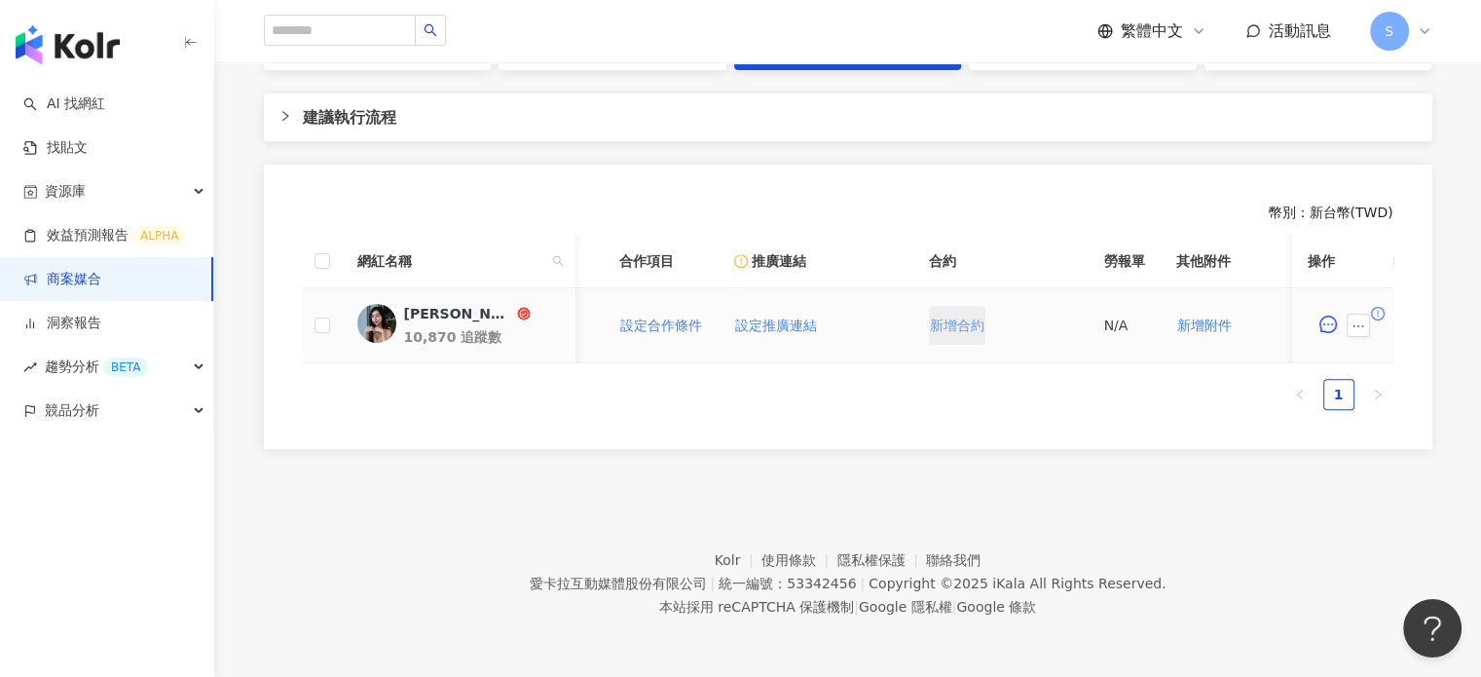
click at [967, 333] on span "新增合約" at bounding box center [957, 325] width 55 height 16
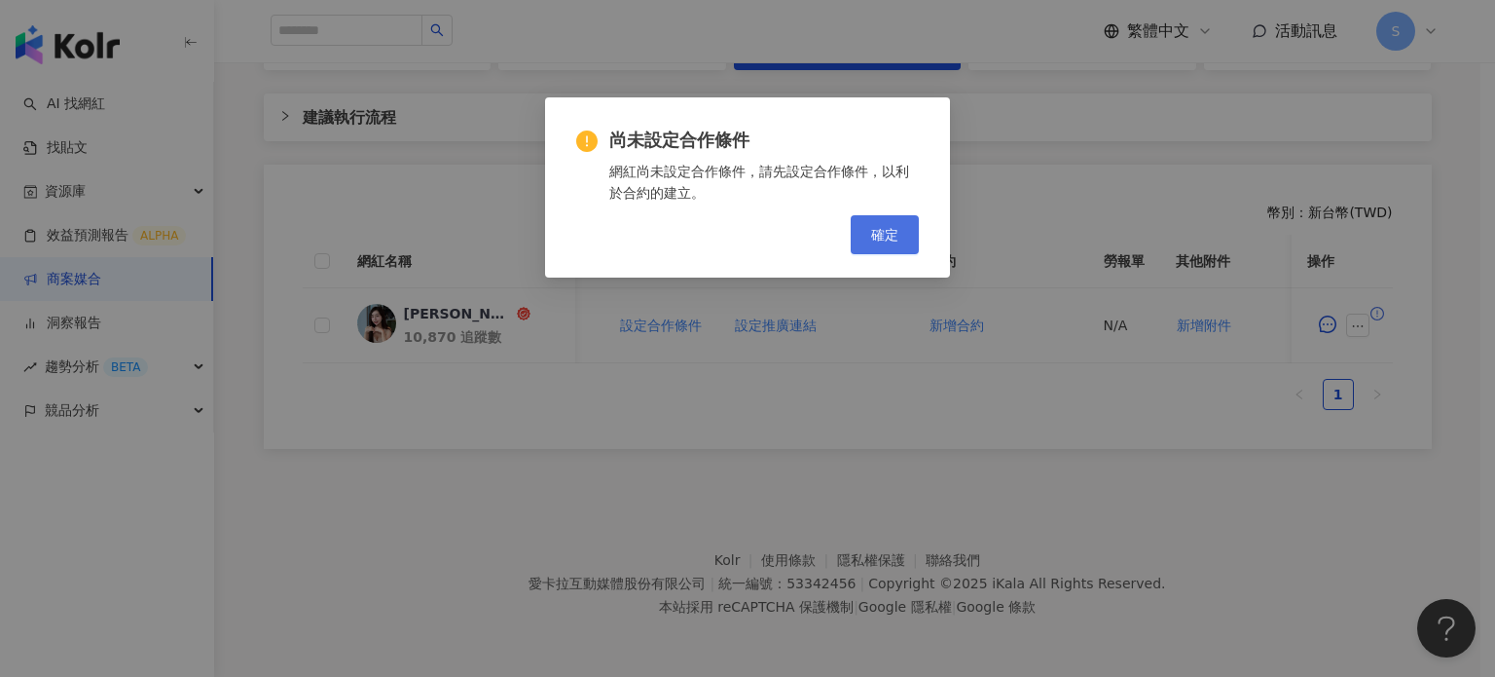
click at [886, 238] on span "確定" at bounding box center [884, 235] width 27 height 16
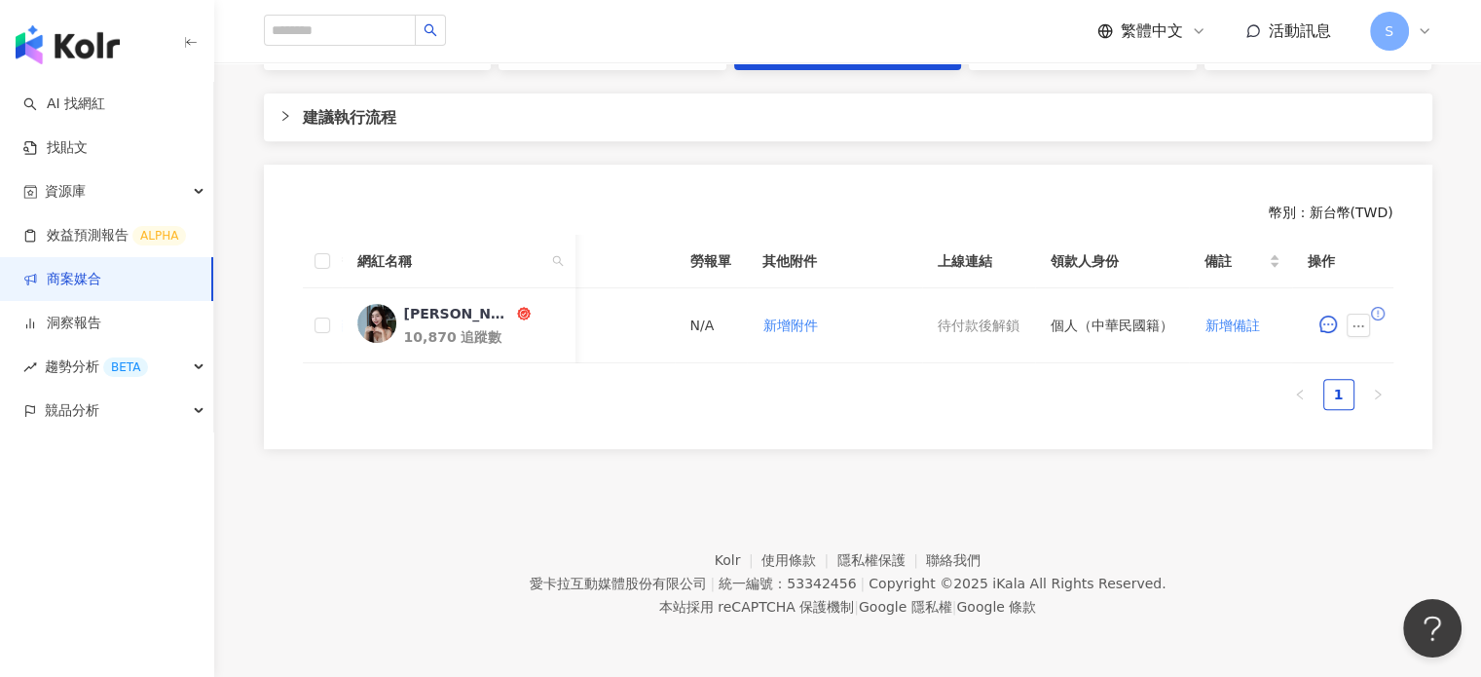
scroll to position [0, 759]
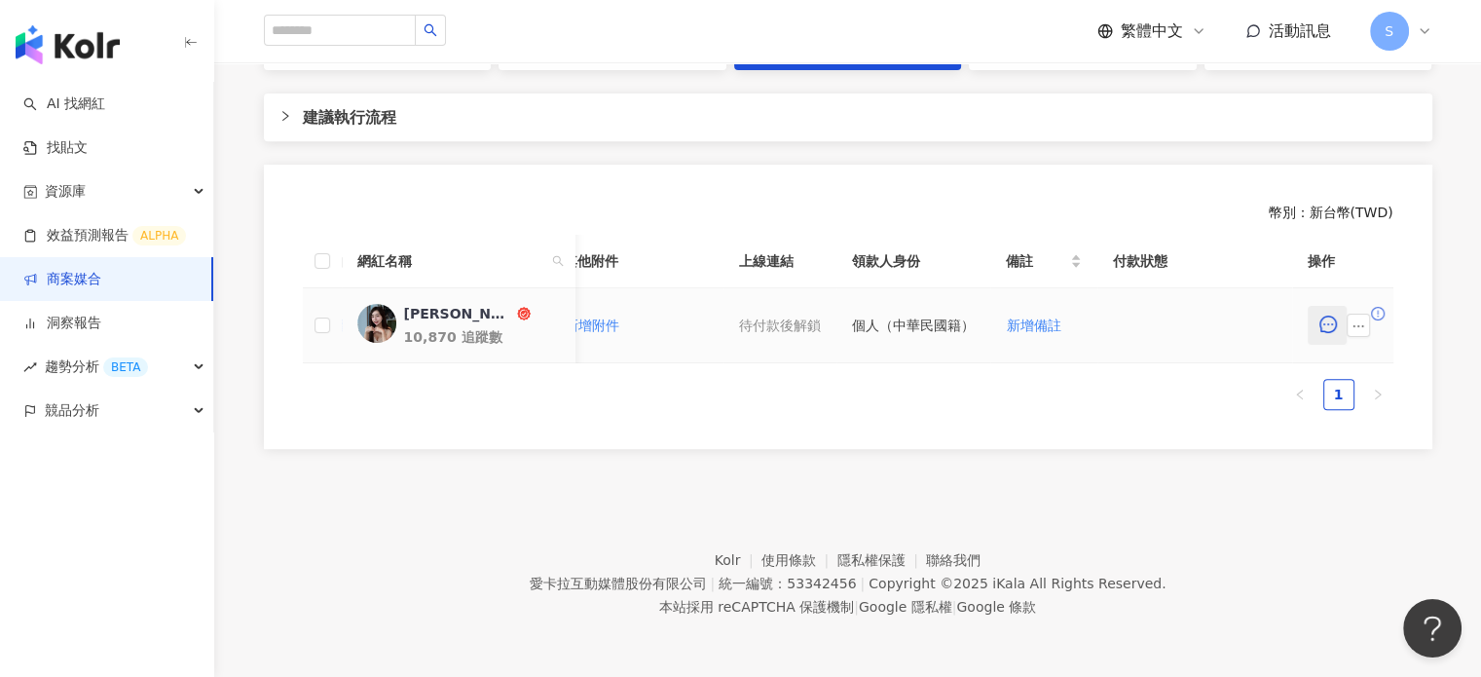
click at [1319, 333] on icon "message" at bounding box center [1327, 324] width 18 height 18
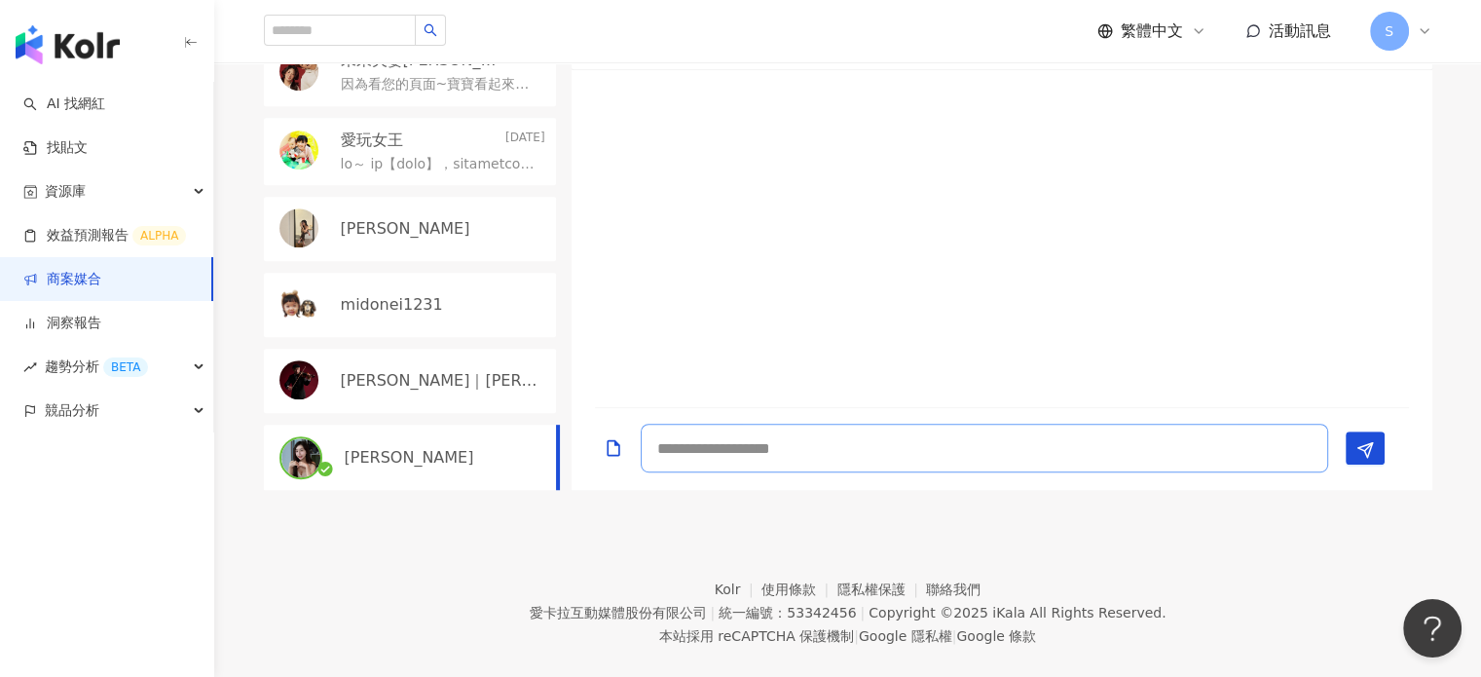
click at [741, 472] on textarea at bounding box center [984, 448] width 687 height 49
paste textarea "**********"
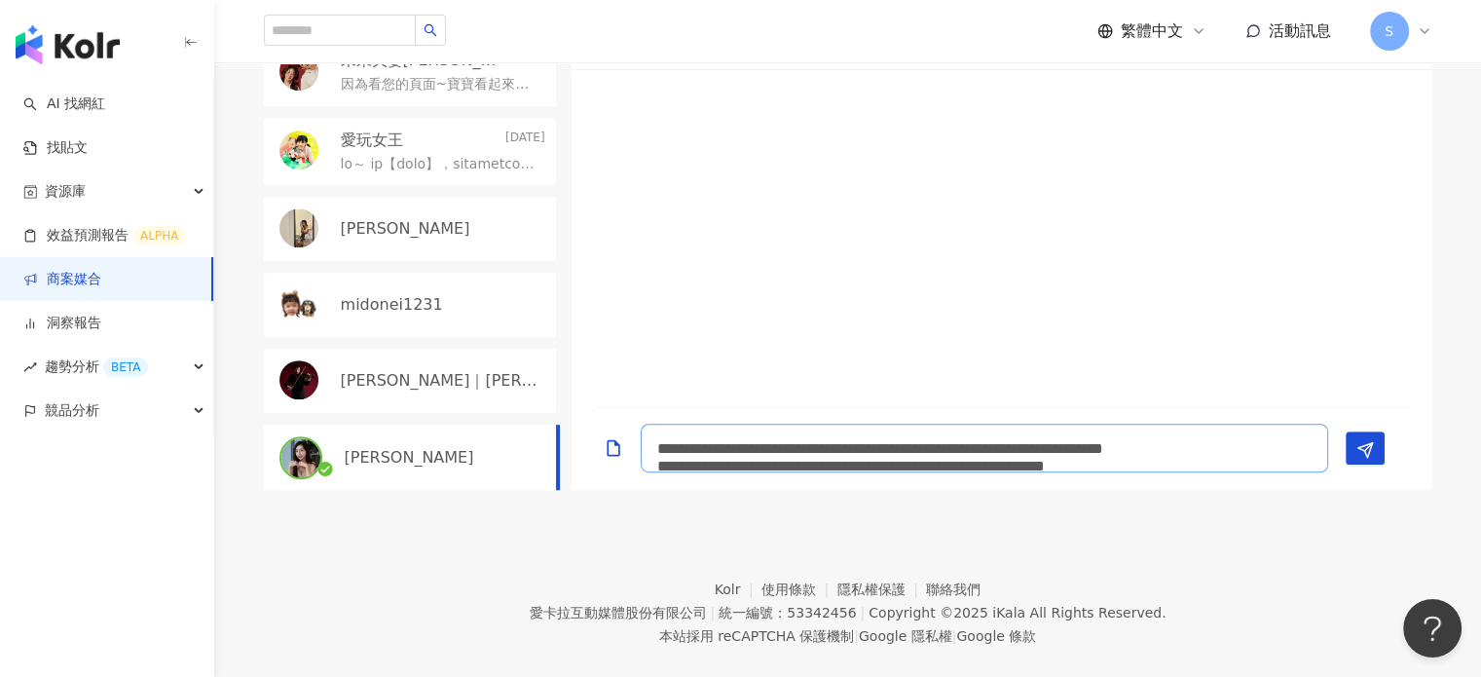
scroll to position [1, 0]
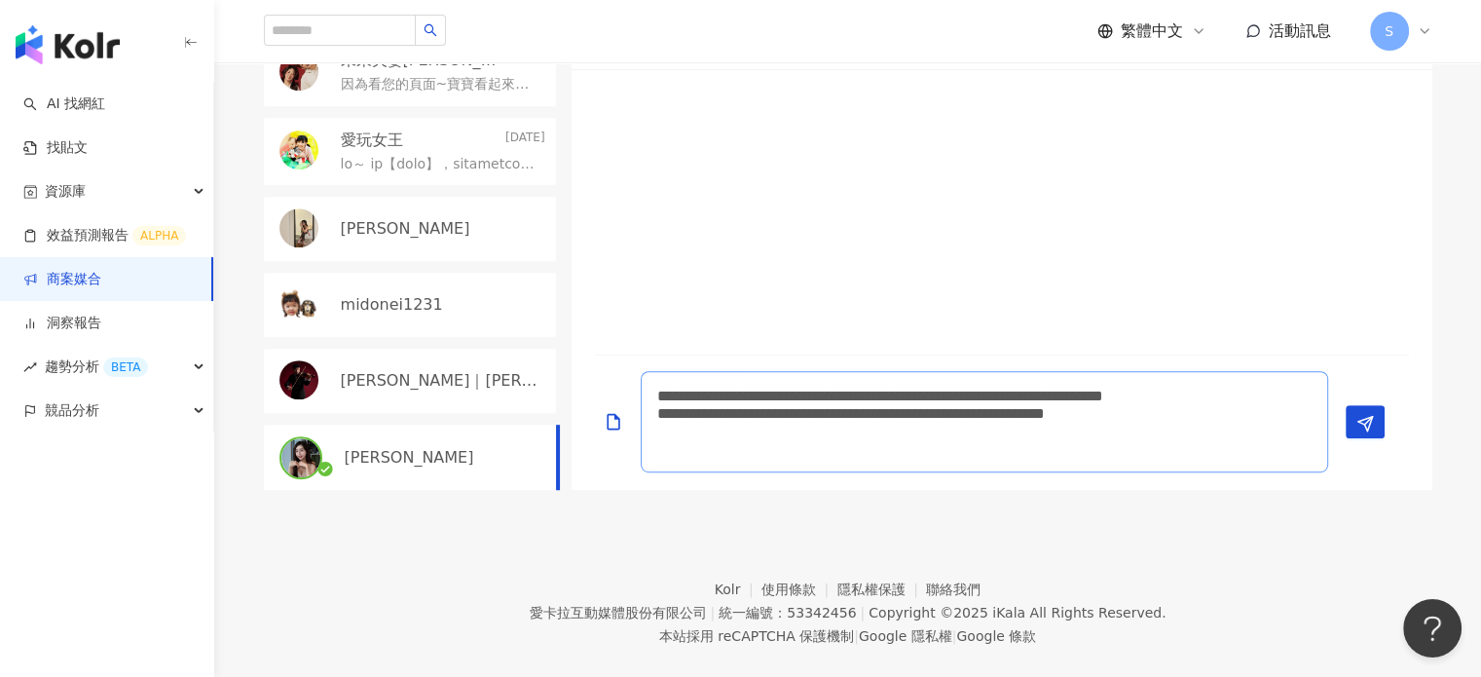
drag, startPoint x: 651, startPoint y: 491, endPoint x: 1067, endPoint y: 467, distance: 416.4
click at [1067, 467] on textarea "**********" at bounding box center [984, 421] width 687 height 101
click at [717, 472] on textarea "**********" at bounding box center [984, 421] width 687 height 101
drag, startPoint x: 970, startPoint y: 541, endPoint x: 647, endPoint y: 513, distance: 323.5
click at [647, 472] on textarea "**********" at bounding box center [984, 421] width 687 height 101
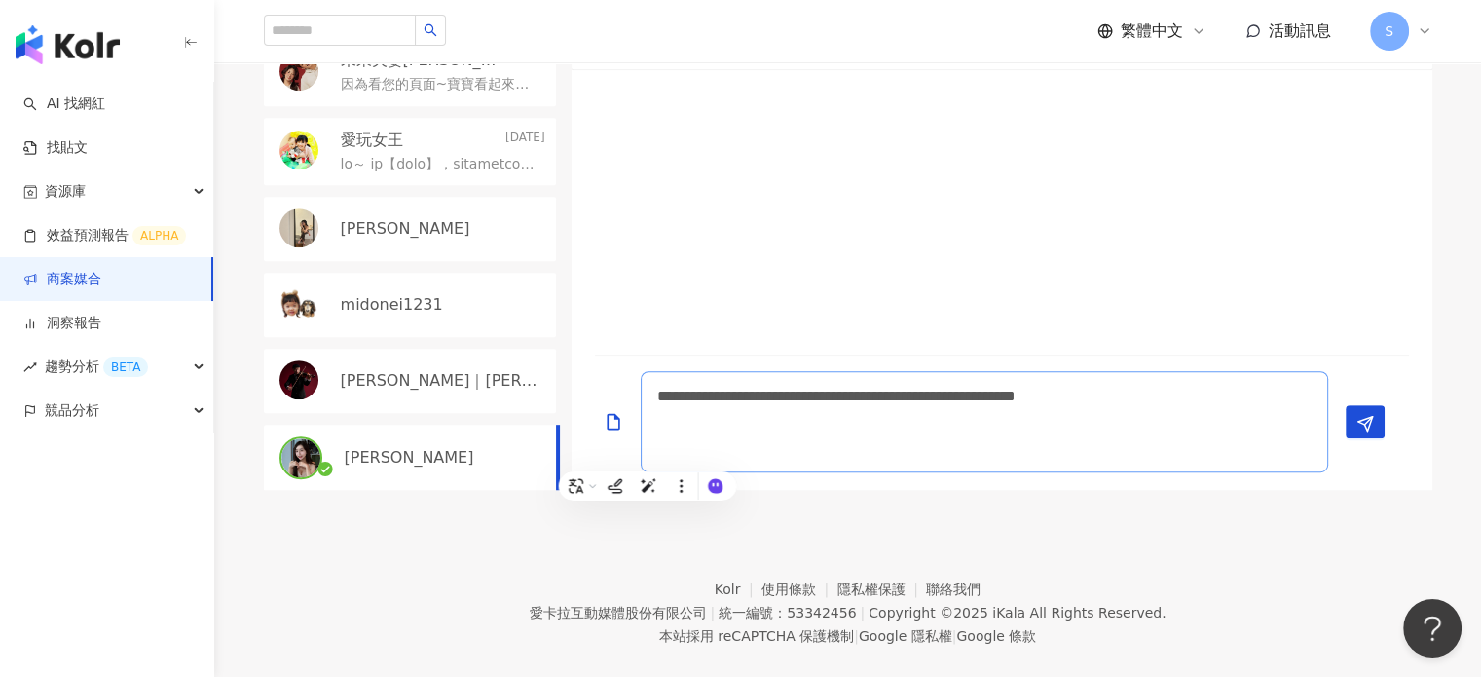
scroll to position [0, 0]
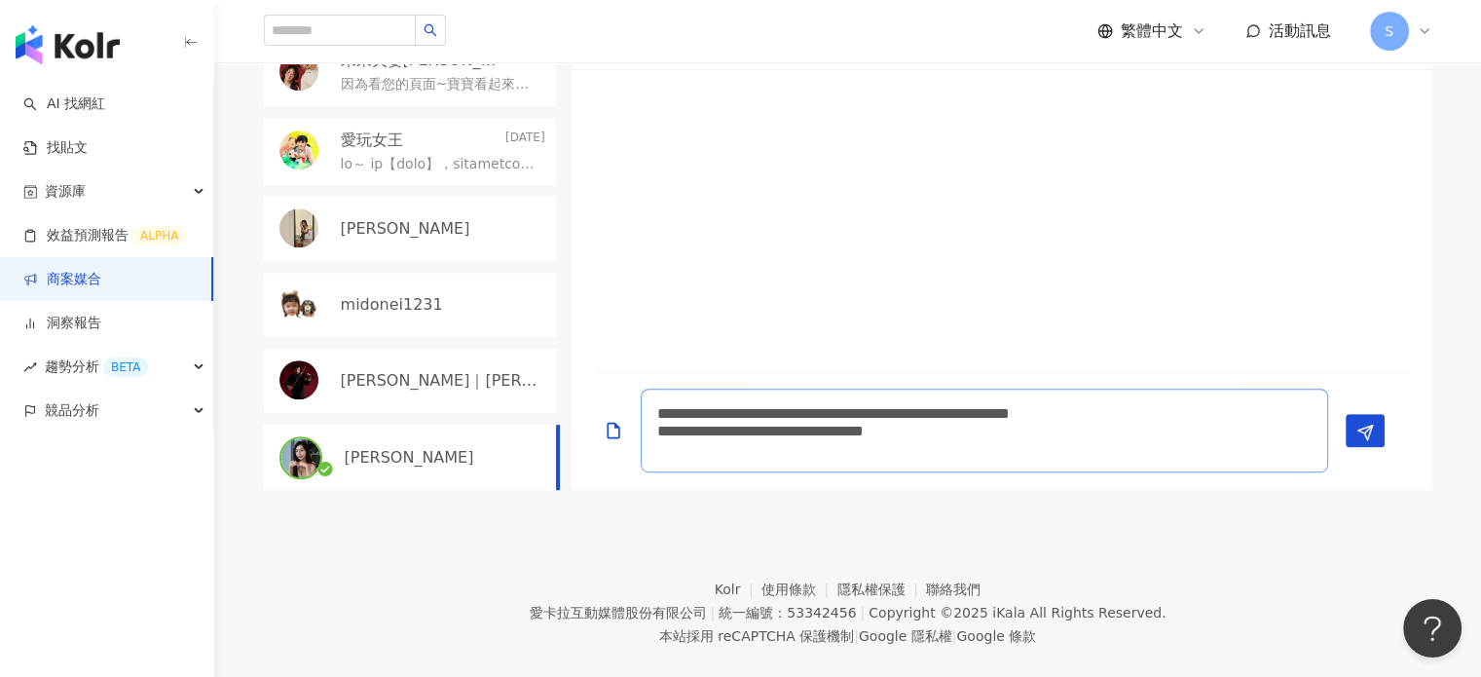
click at [1044, 472] on textarea "**********" at bounding box center [984, 430] width 687 height 84
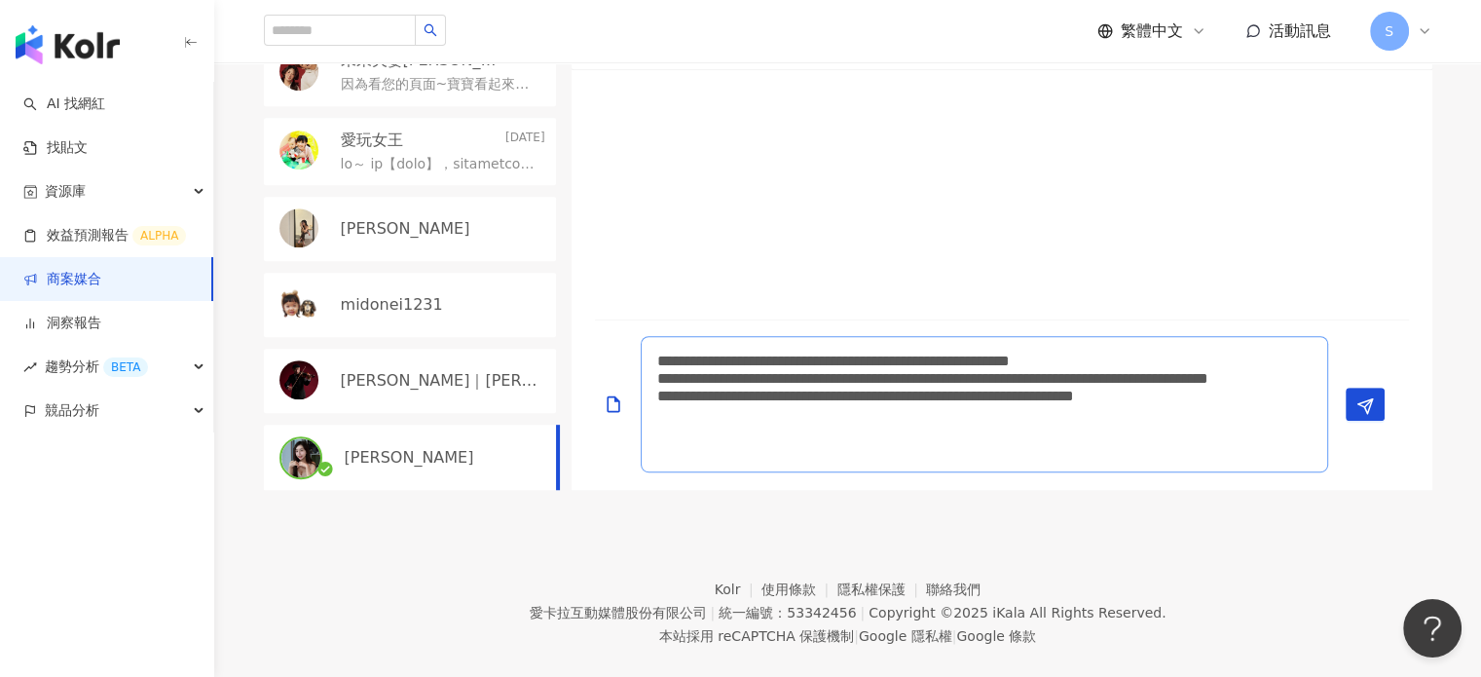
scroll to position [1, 0]
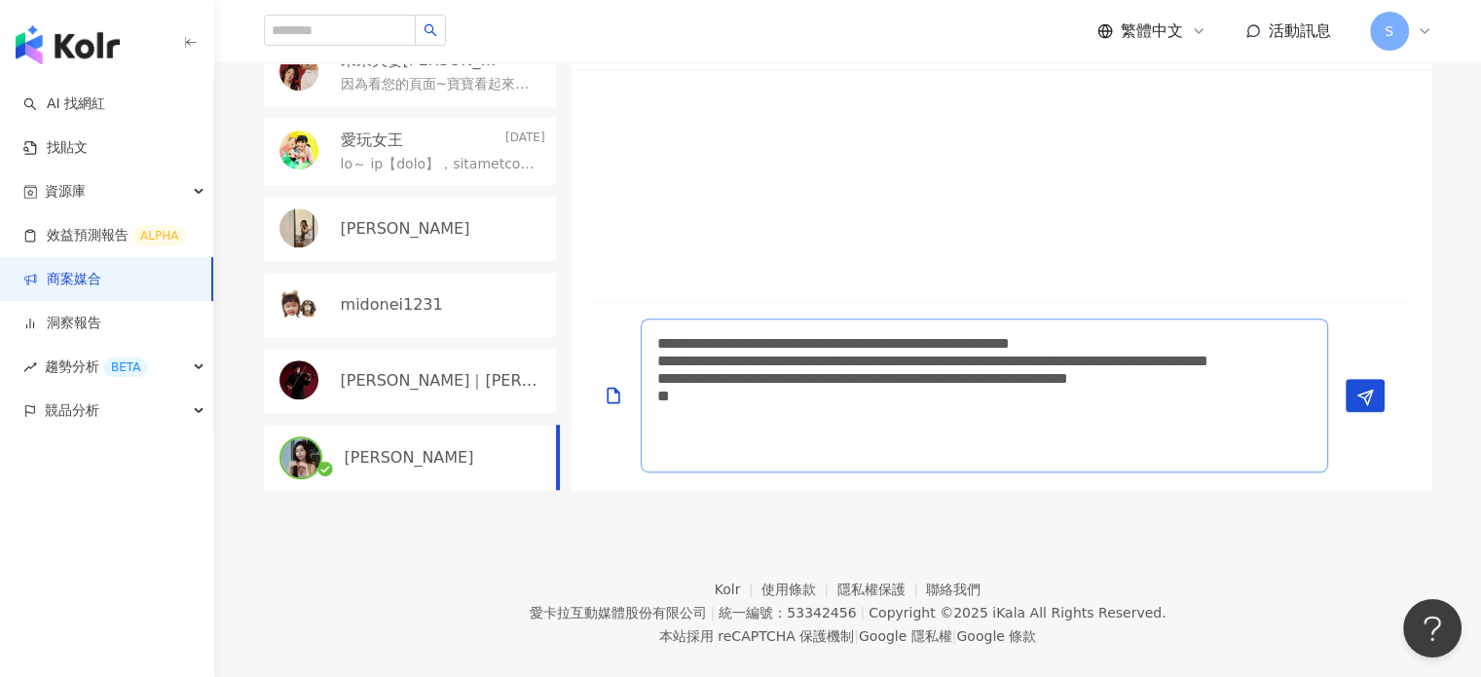
click at [1262, 472] on textarea "**********" at bounding box center [984, 395] width 687 height 154
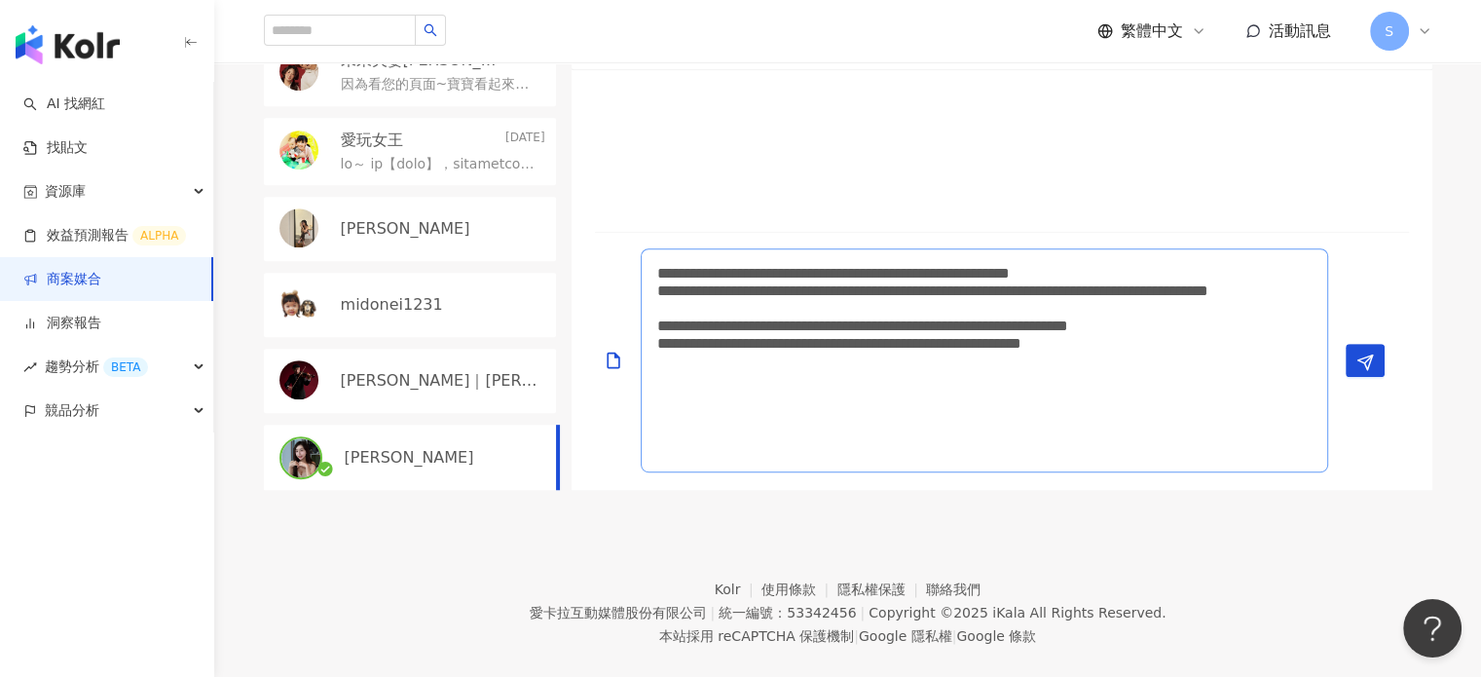
scroll to position [0, 0]
click at [942, 352] on textarea "**********" at bounding box center [984, 360] width 687 height 224
click at [856, 472] on textarea "**********" at bounding box center [984, 360] width 687 height 224
type textarea "**********"
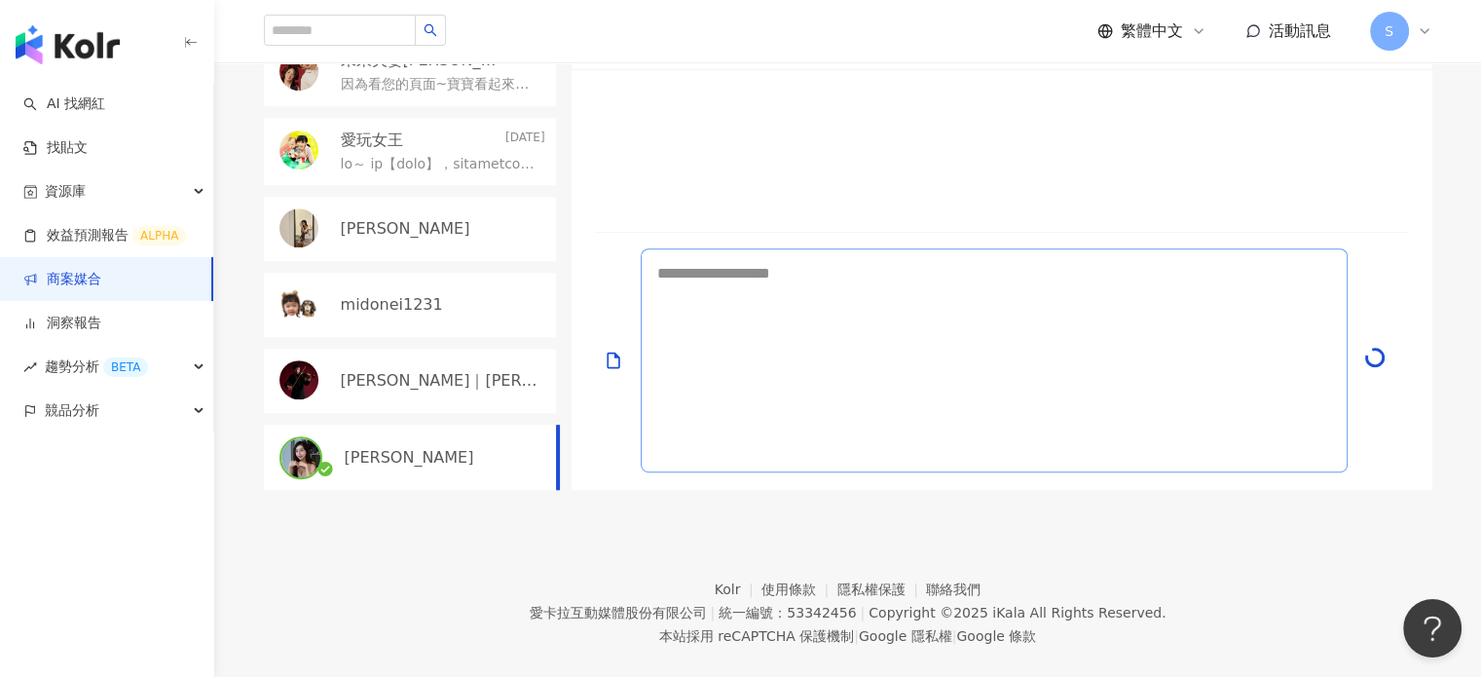
scroll to position [6, 0]
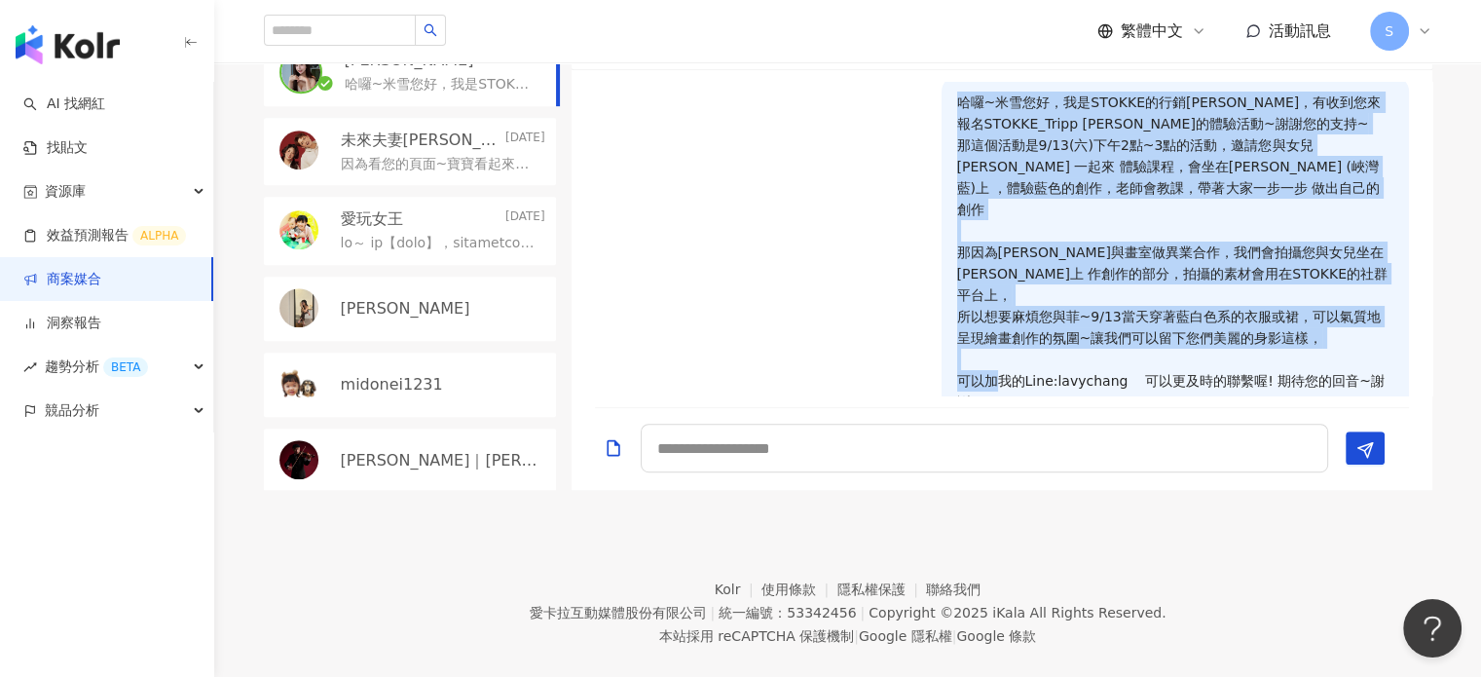
drag, startPoint x: 1375, startPoint y: 420, endPoint x: 930, endPoint y: 186, distance: 502.6
click at [941, 186] on div "哈囉~米雪您好，我是STOKKE的行銷Lavy，有收到您來報名STOKKE_Tripp trapp的體驗活動~謝謝您的支持~ 那這個活動是9/13(六)下午2…" at bounding box center [1174, 251] width 467 height 350
copy p "哈囉~米雪您好，我是STOKKE的行銷Lavy，有收到您來報名STOKKE_Tripp trapp的體驗活動~謝謝您的支持~ 那這個活動是9/13(六)下午2…"
click at [661, 260] on div "哈囉~米雪您好，我是STOKKE的行銷Lavy，有收到您來報名STOKKE_Tripp trapp的體驗活動~謝謝您的支持~ 那這個活動是9/13(六)下午2…" at bounding box center [1002, 261] width 814 height 371
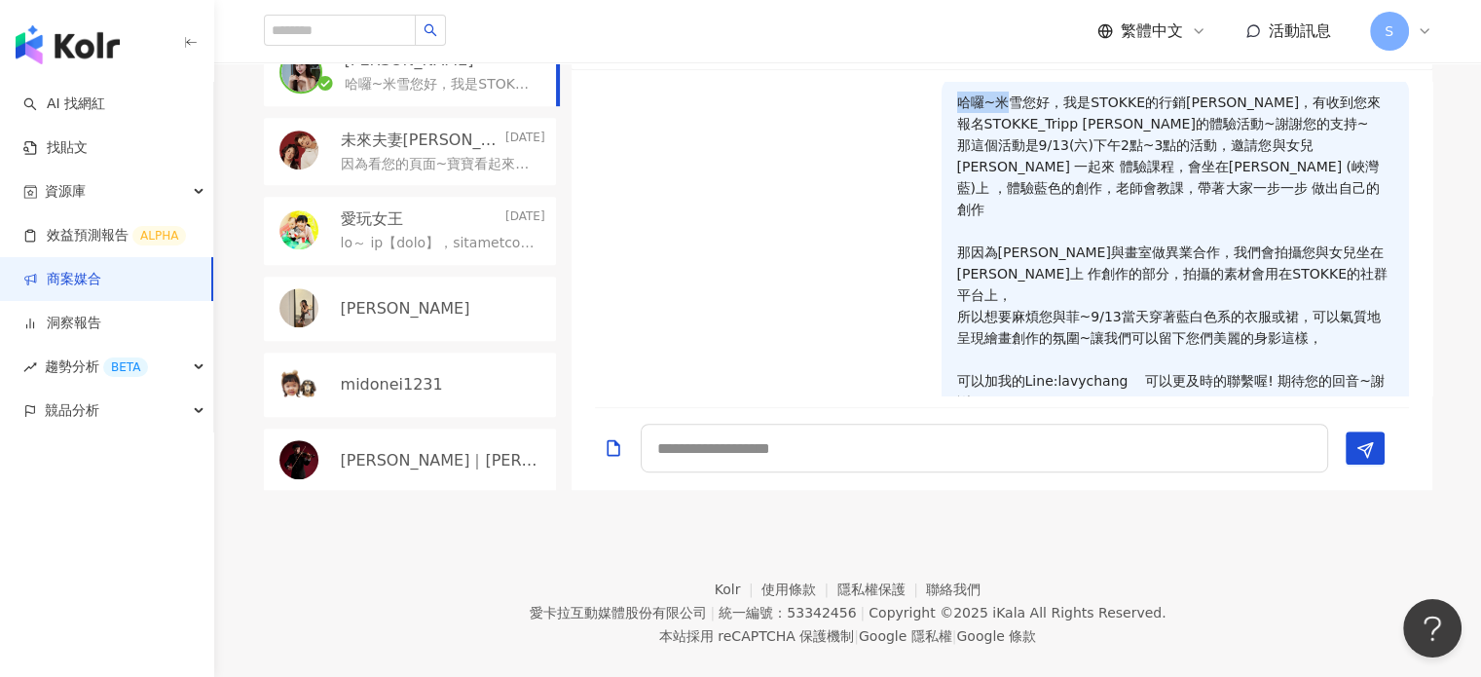
scroll to position [0, 0]
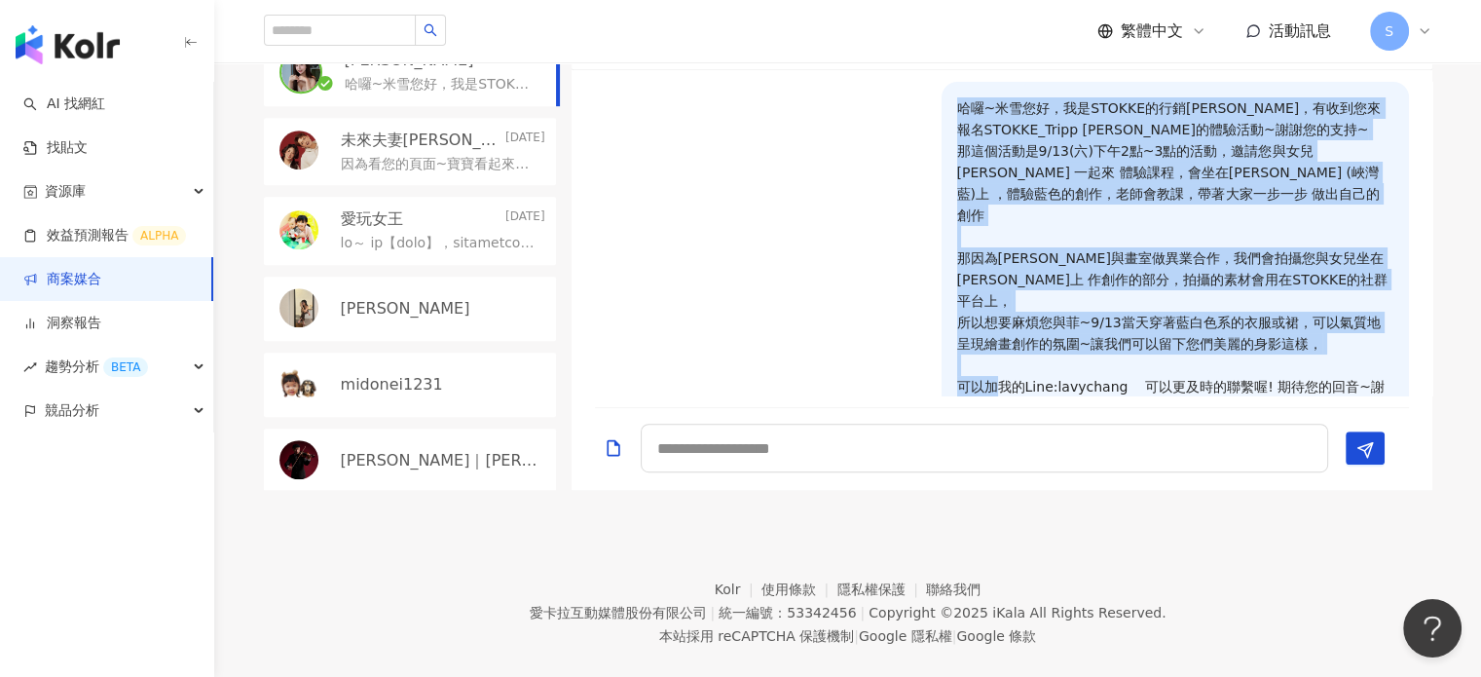
drag, startPoint x: 939, startPoint y: 182, endPoint x: 1374, endPoint y: 434, distance: 503.0
click at [1380, 431] on div "哈囉~米雪您好，我是STOKKE的行銷Lavy，有收到您來報名STOKKE_Tripp trapp的體驗活動~謝謝您的支持~ 那這個活動是9/13(六)下午2…" at bounding box center [1174, 257] width 467 height 350
copy p "哈囉~米雪您好，我是STOKKE的行銷Lavy，有收到您來報名STOKKE_Tripp trapp的體驗活動~謝謝您的支持~ 那這個活動是9/13(六)下午2…"
click at [86, 281] on link "商案媒合" at bounding box center [62, 279] width 78 height 19
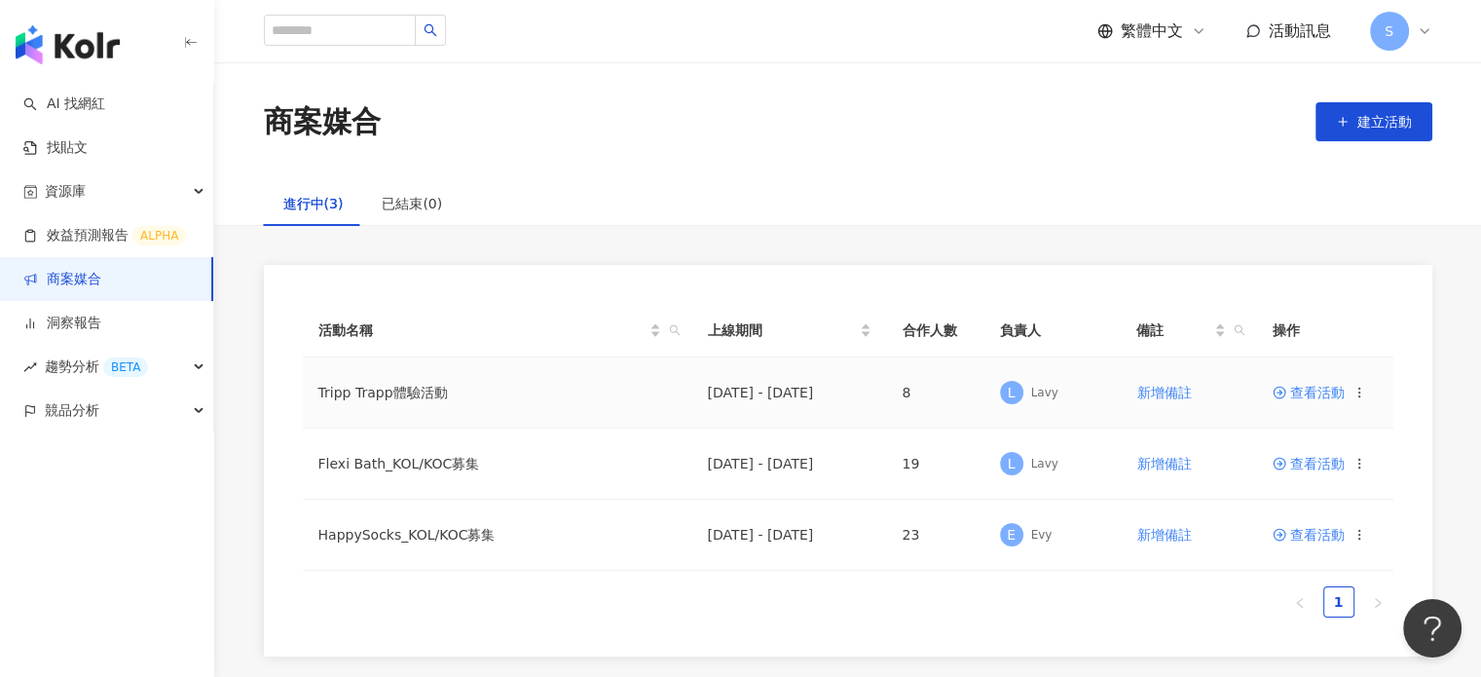
click at [1281, 385] on span at bounding box center [1281, 393] width 18 height 16
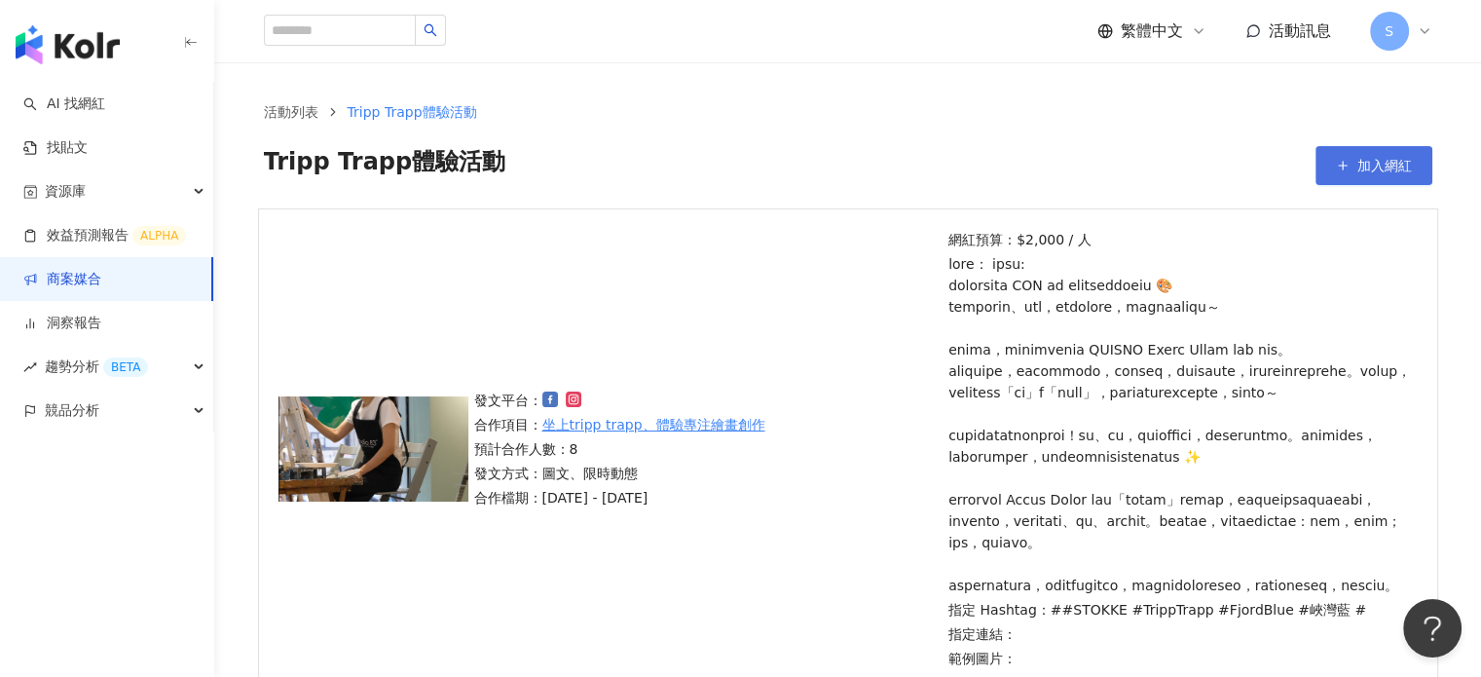
click at [1363, 165] on span "加入網紅" at bounding box center [1384, 166] width 55 height 16
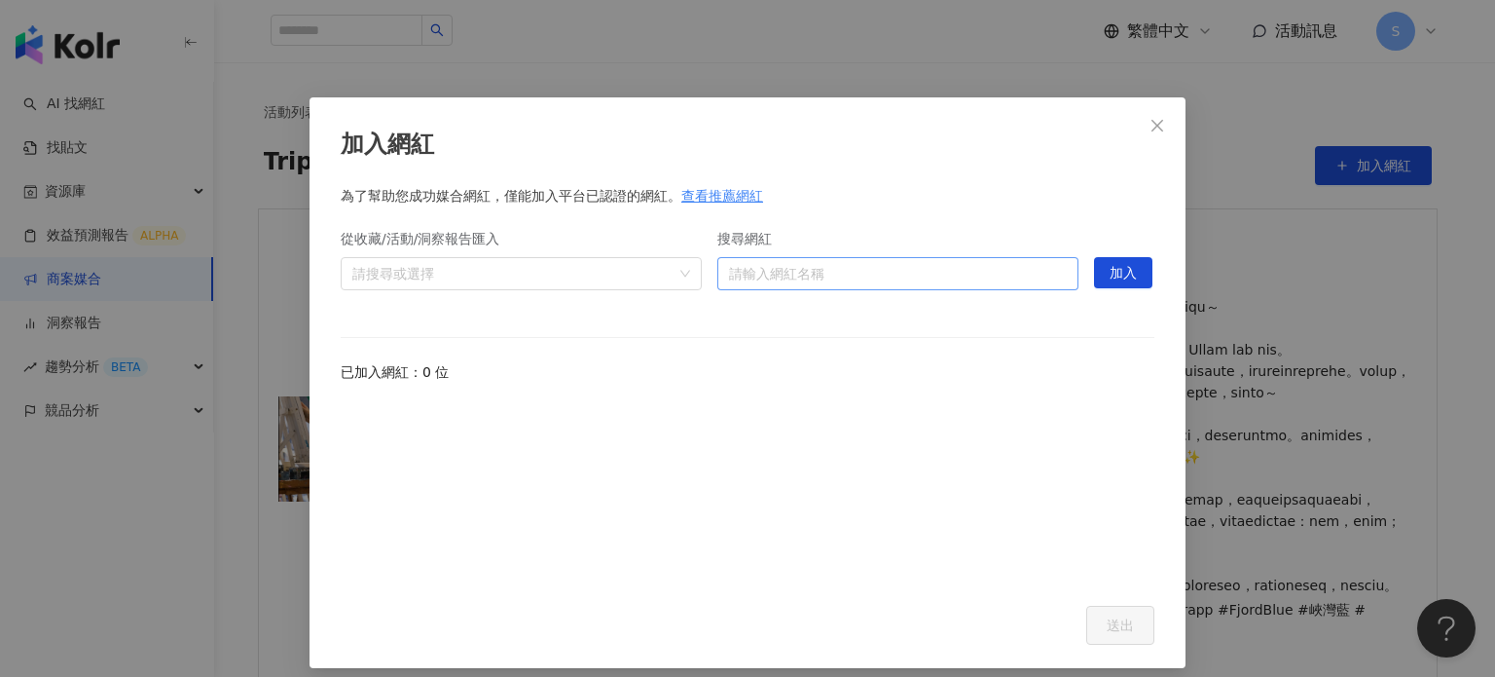
click at [784, 276] on input "搜尋網紅" at bounding box center [898, 273] width 338 height 31
paste input "**********"
type input "**********"
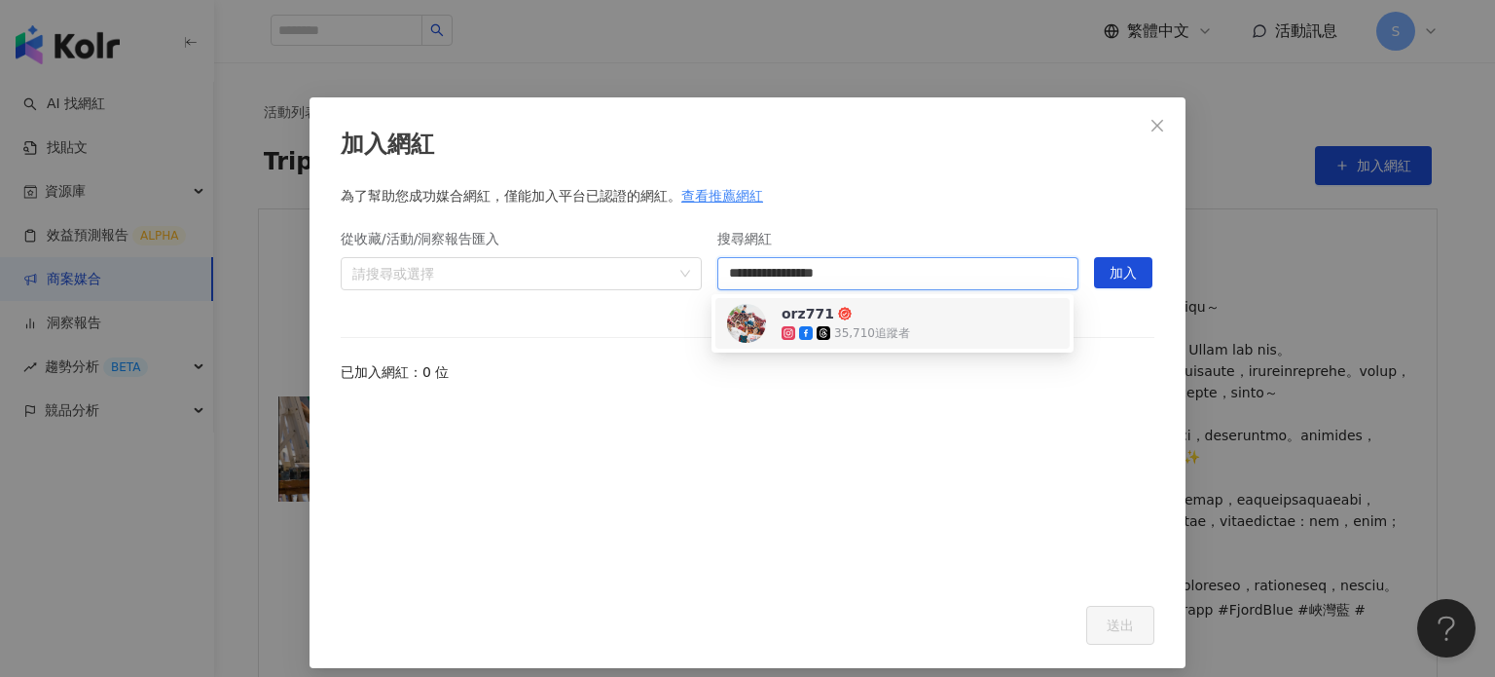
click at [757, 326] on img at bounding box center [746, 323] width 39 height 39
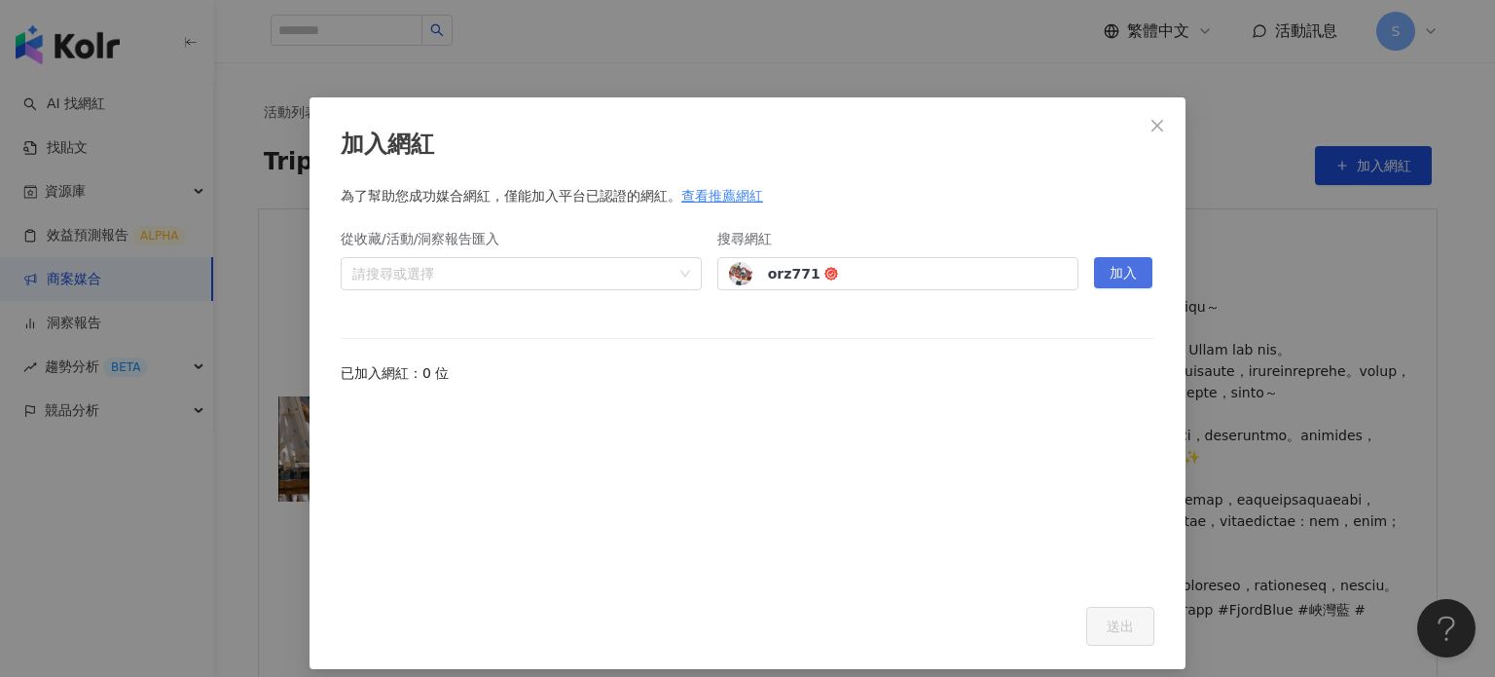
click at [1118, 268] on span "加入" at bounding box center [1123, 273] width 27 height 31
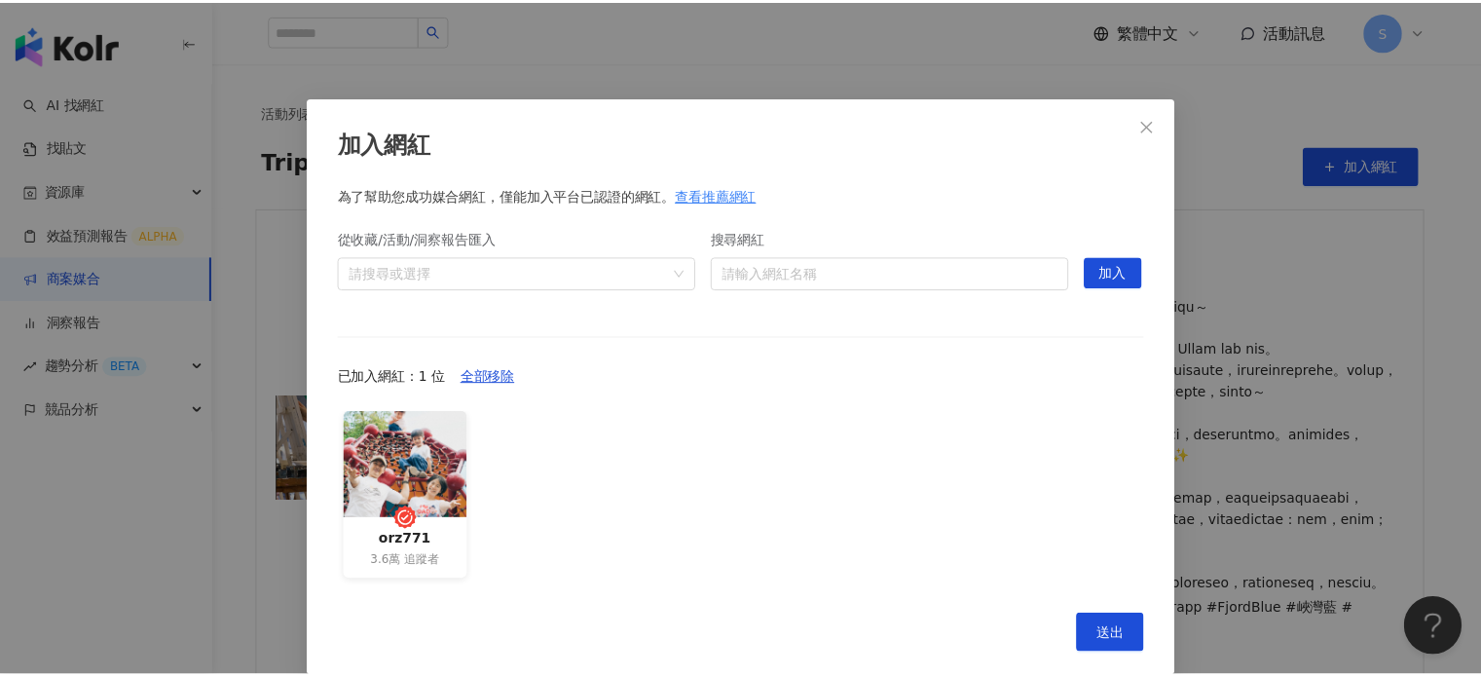
scroll to position [23, 0]
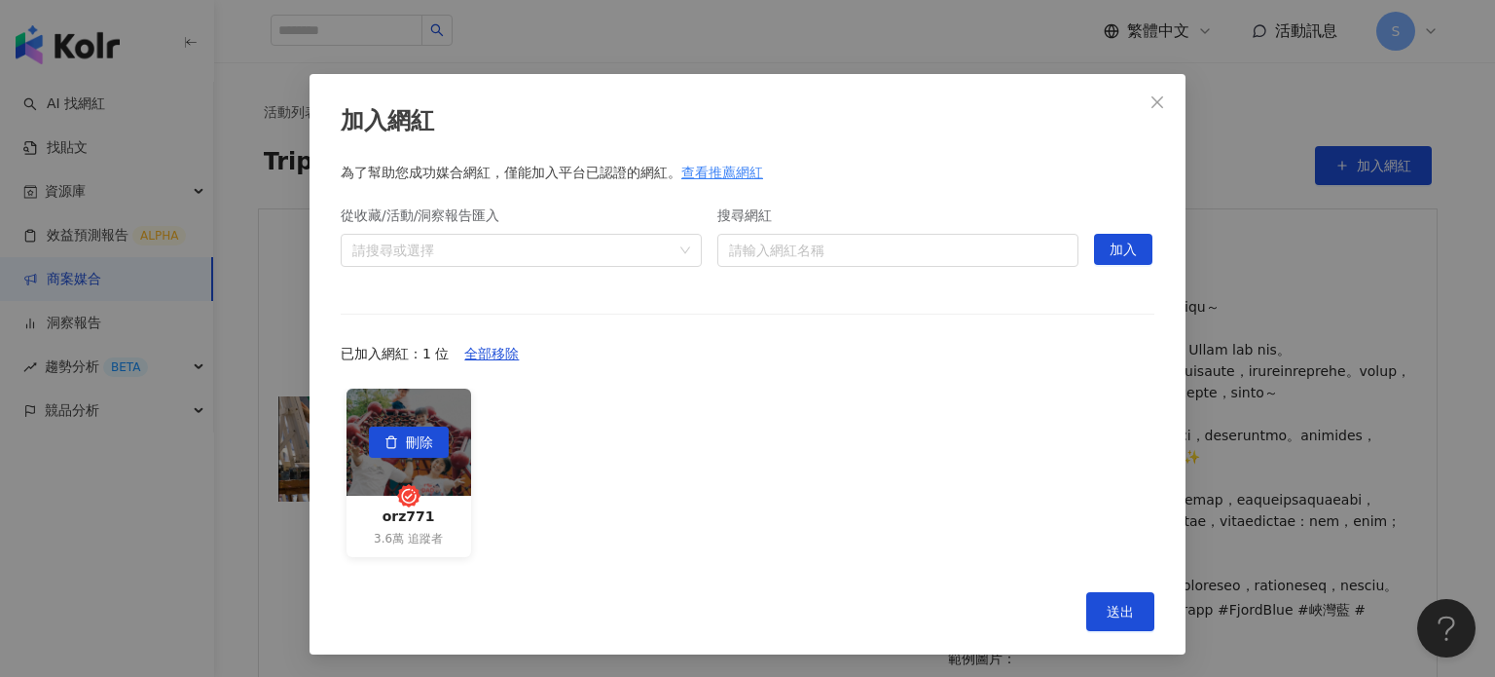
click at [447, 490] on div "刪除" at bounding box center [409, 441] width 125 height 107
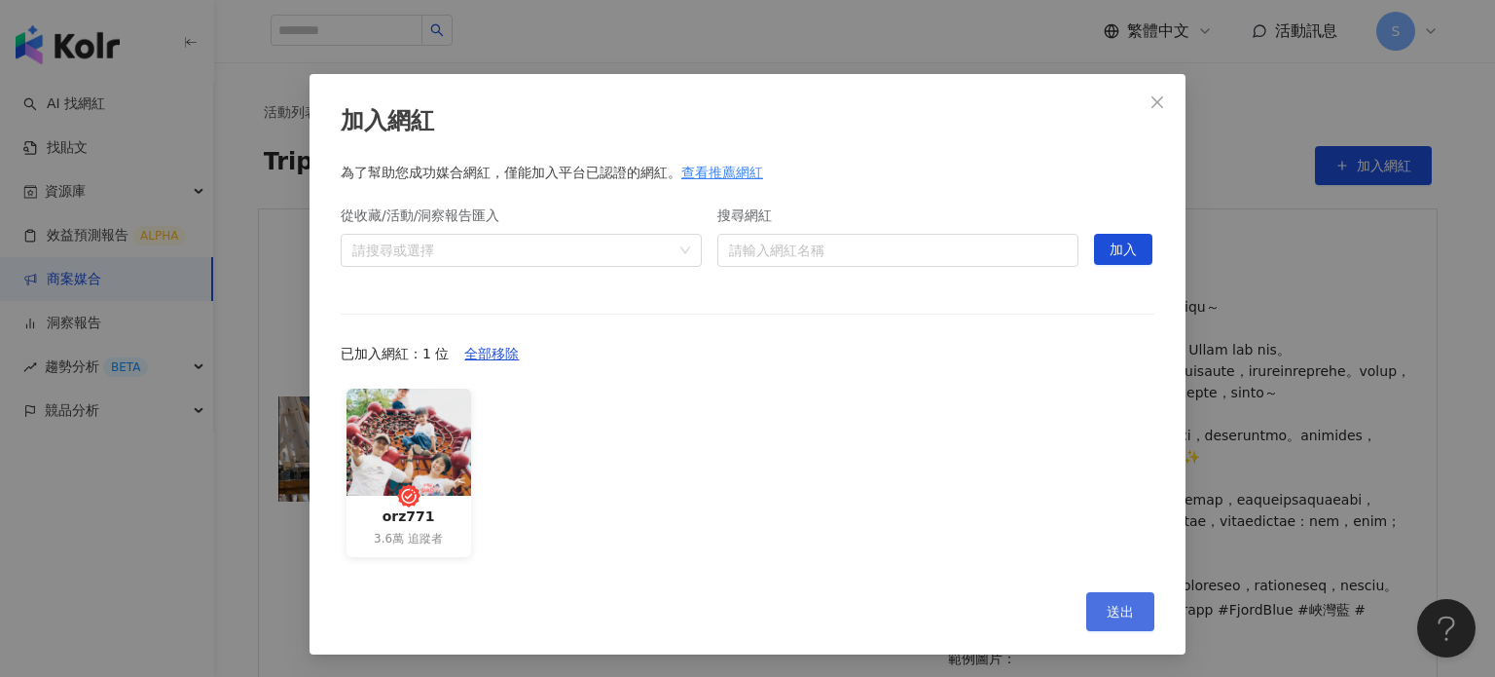
click at [1107, 607] on span "送出" at bounding box center [1120, 612] width 27 height 16
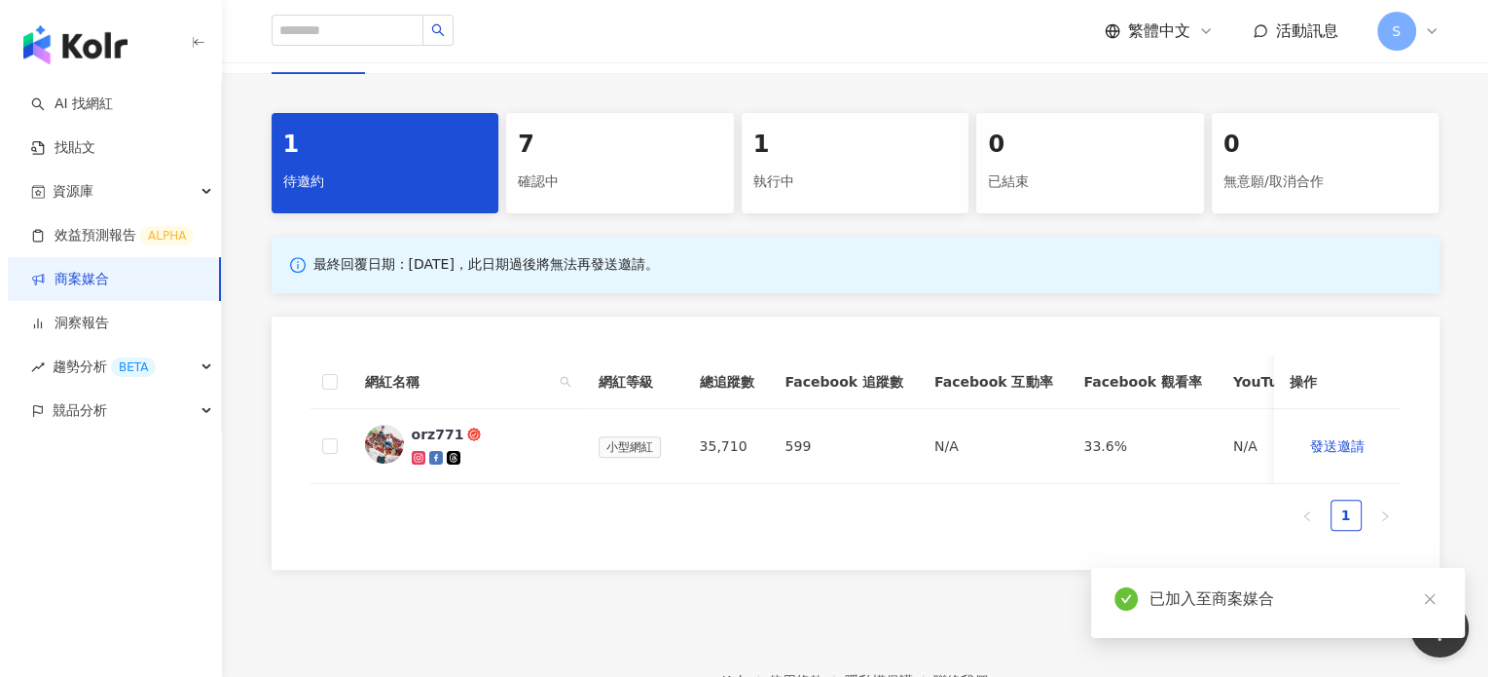
scroll to position [876, 0]
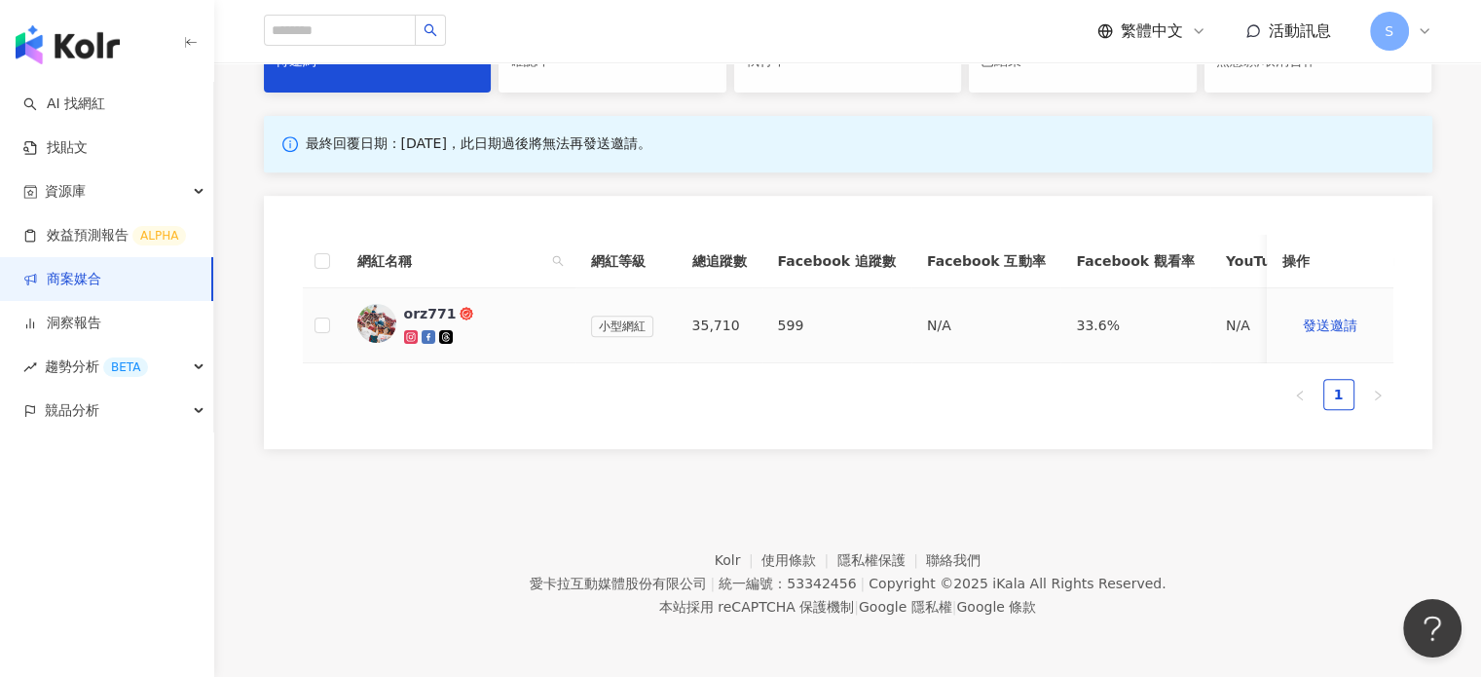
click at [313, 336] on td at bounding box center [322, 325] width 39 height 75
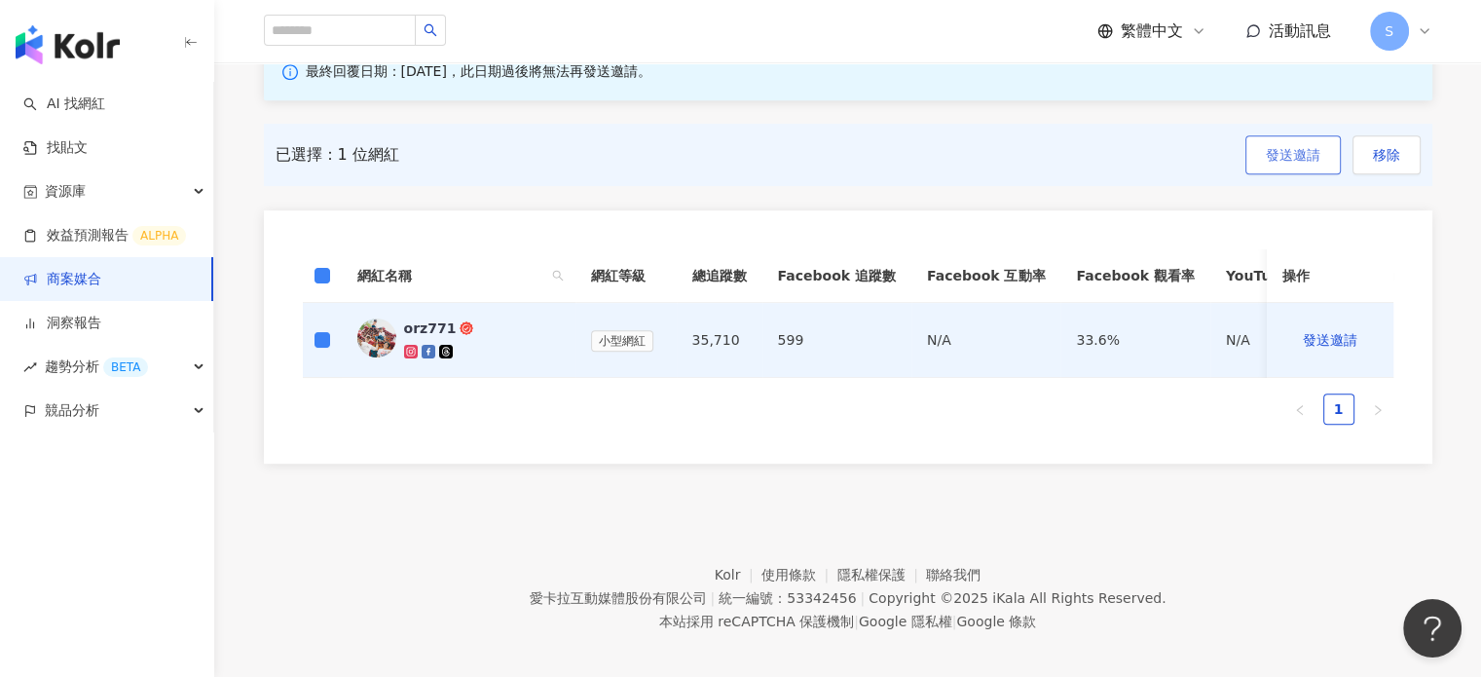
click at [1289, 163] on span "發送邀請" at bounding box center [1293, 155] width 55 height 16
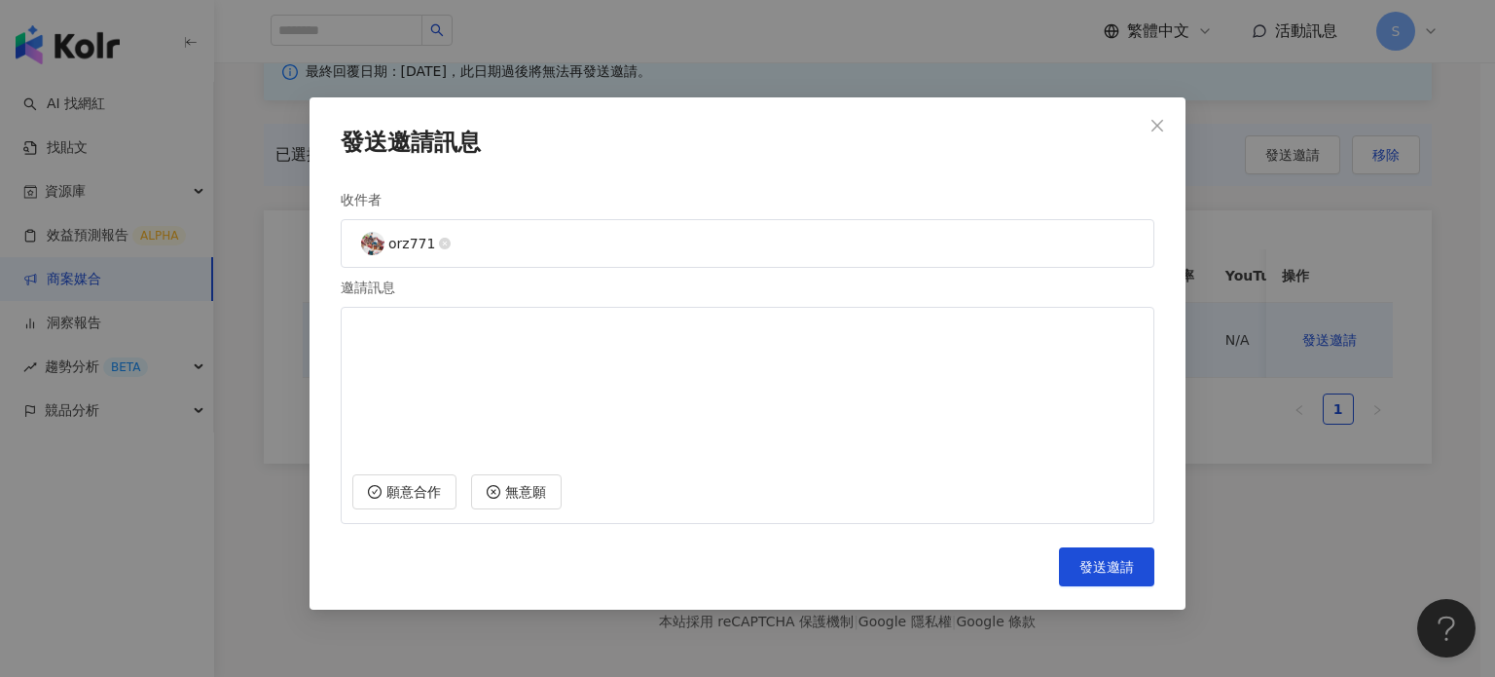
click at [478, 348] on textarea at bounding box center [747, 388] width 791 height 144
click at [452, 344] on textarea at bounding box center [747, 388] width 791 height 144
paste textarea "**********"
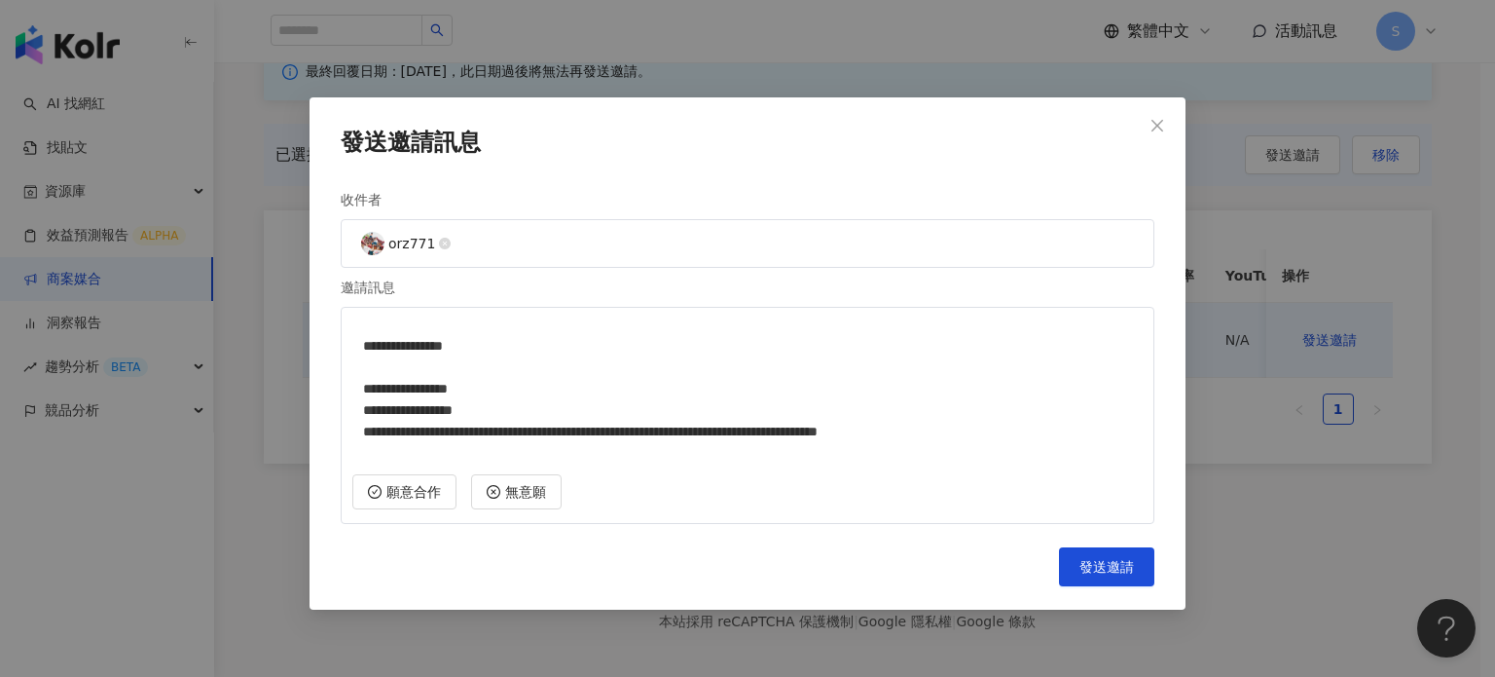
scroll to position [0, 0]
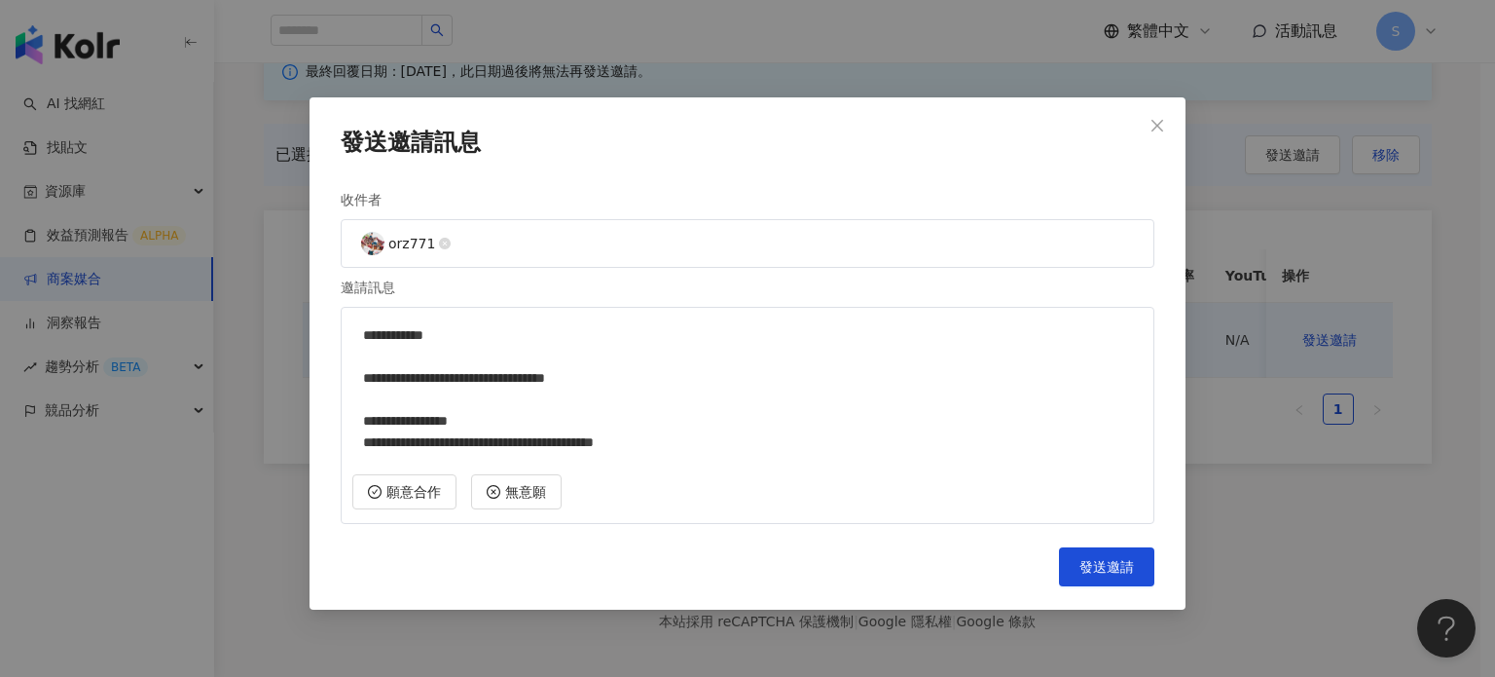
click at [435, 338] on textarea "**********" at bounding box center [747, 388] width 791 height 144
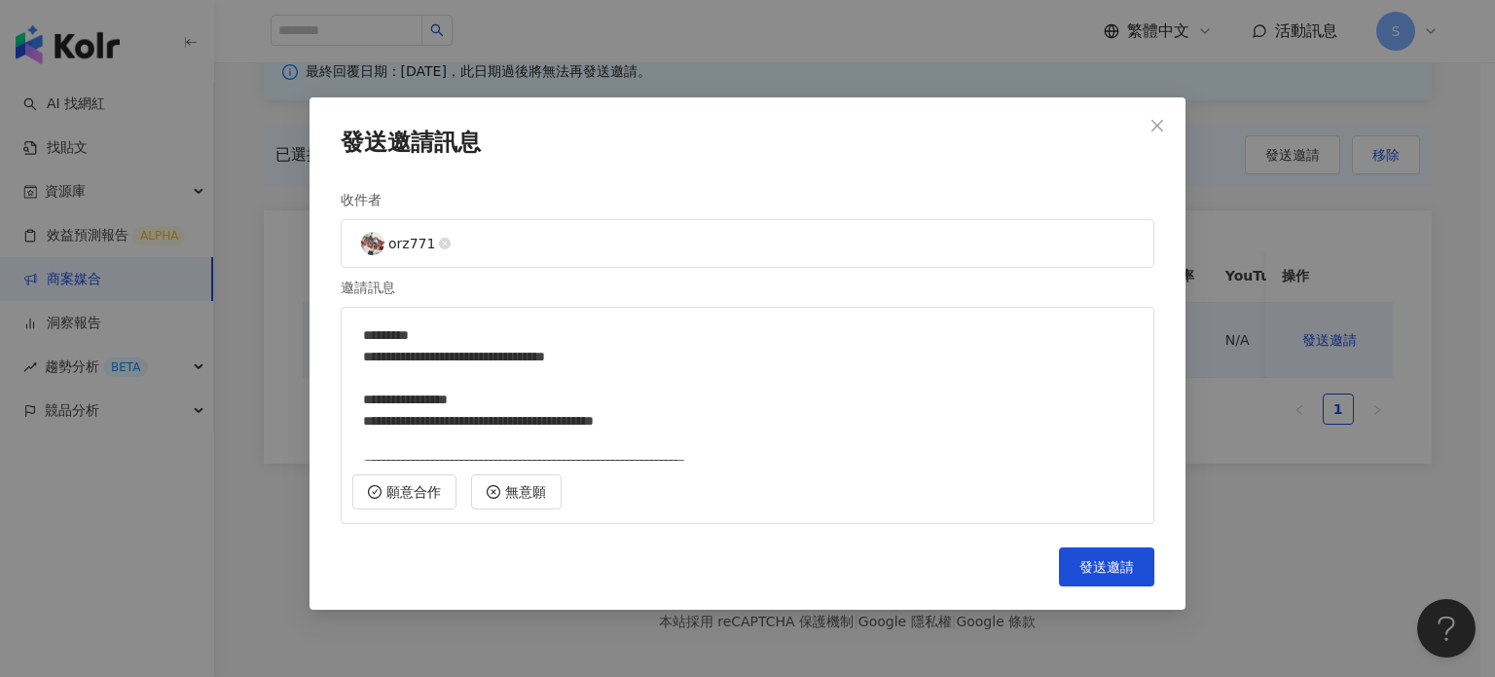
drag, startPoint x: 818, startPoint y: 357, endPoint x: 526, endPoint y: 350, distance: 292.2
click at [526, 350] on textarea "**********" at bounding box center [747, 388] width 791 height 144
click at [859, 343] on textarea "**********" at bounding box center [747, 388] width 791 height 144
click at [824, 360] on textarea "**********" at bounding box center [747, 388] width 791 height 144
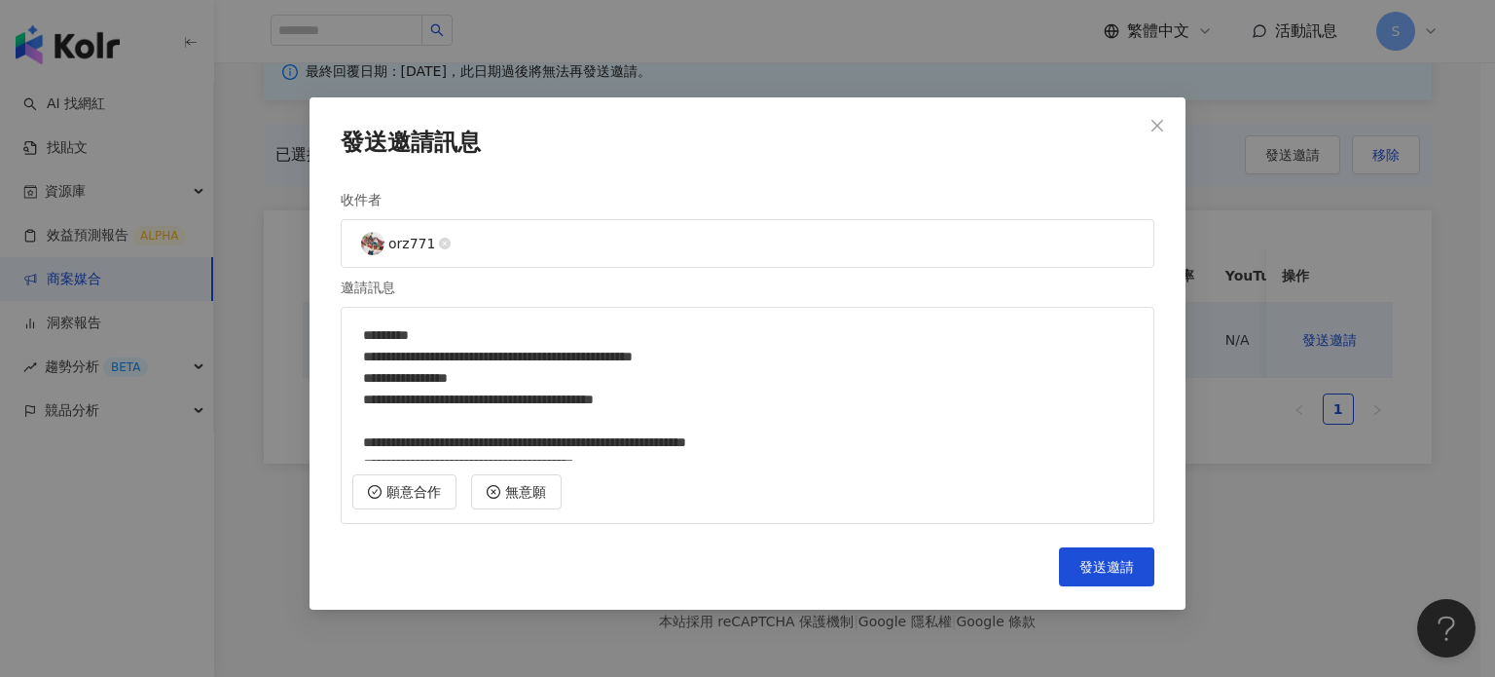
click at [623, 383] on textarea "**********" at bounding box center [747, 388] width 791 height 144
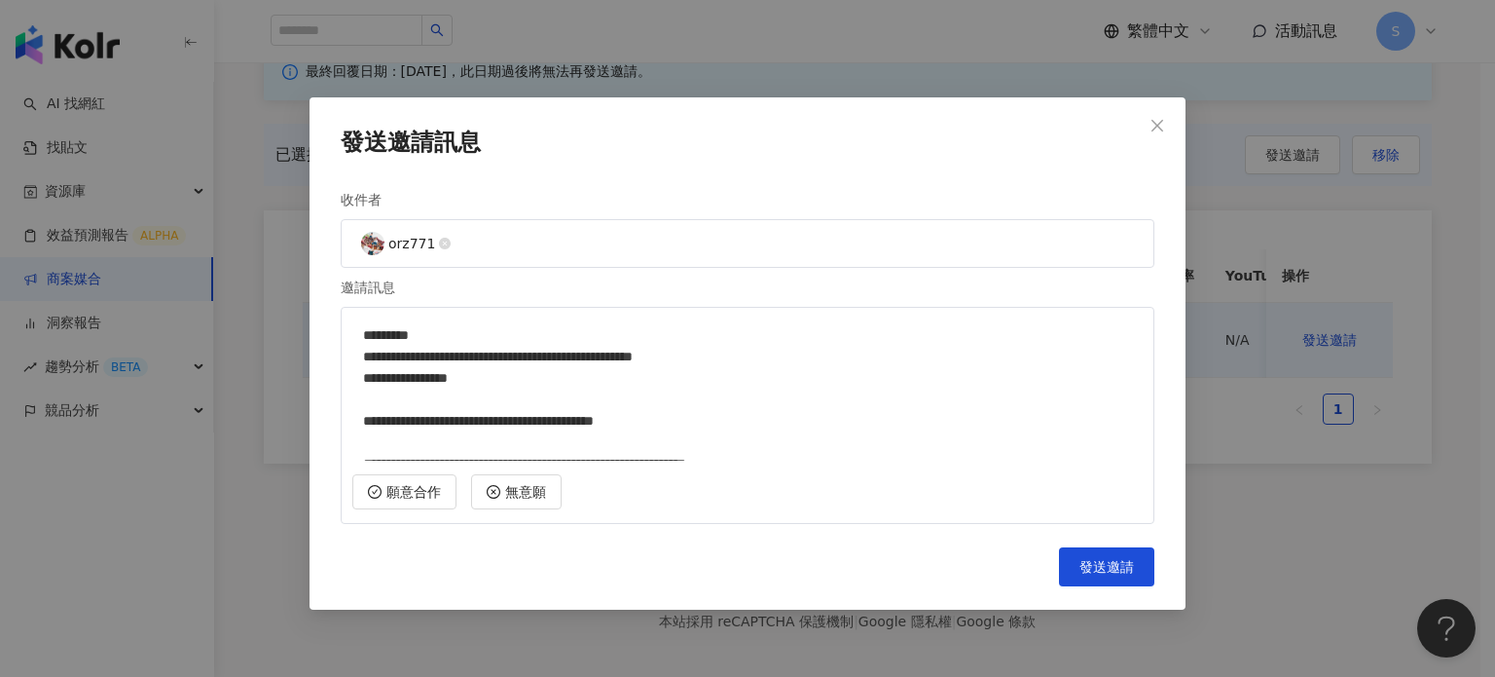
click at [447, 421] on textarea "**********" at bounding box center [747, 388] width 791 height 144
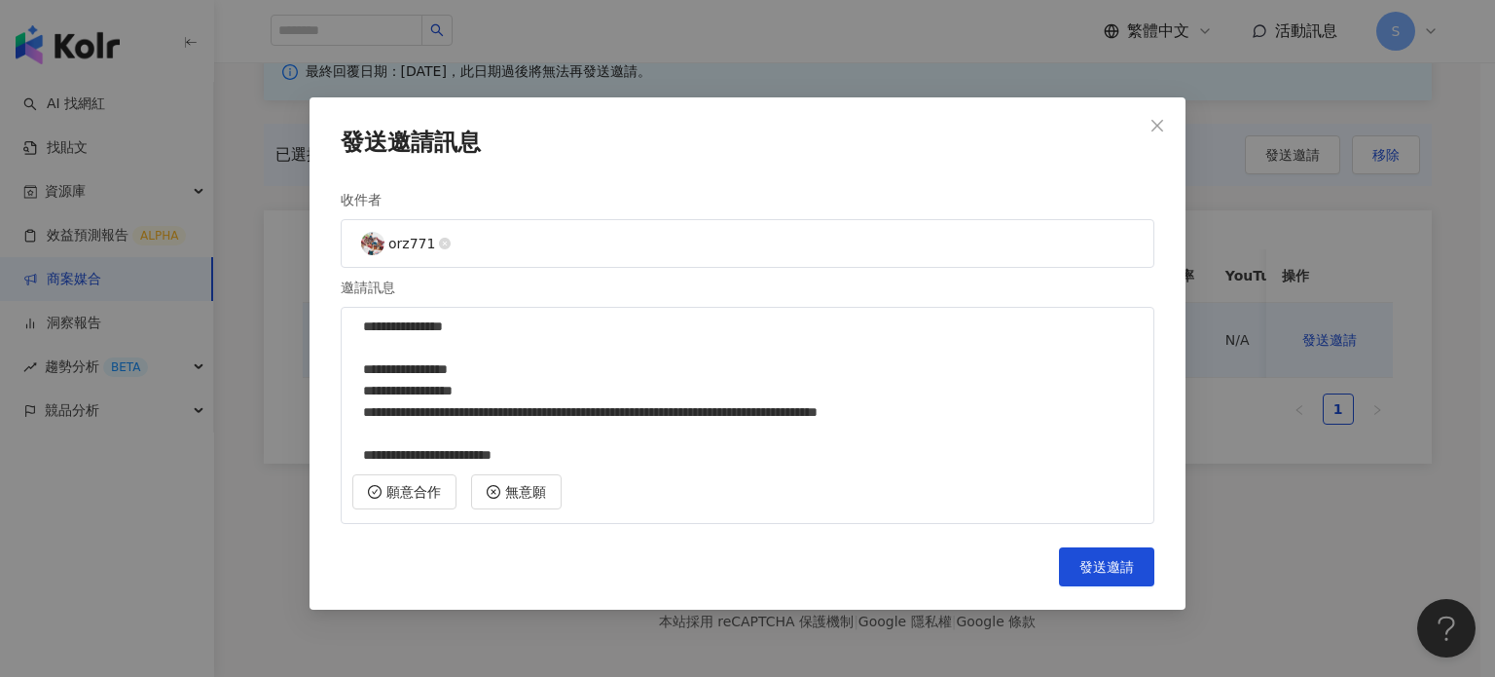
scroll to position [83, 0]
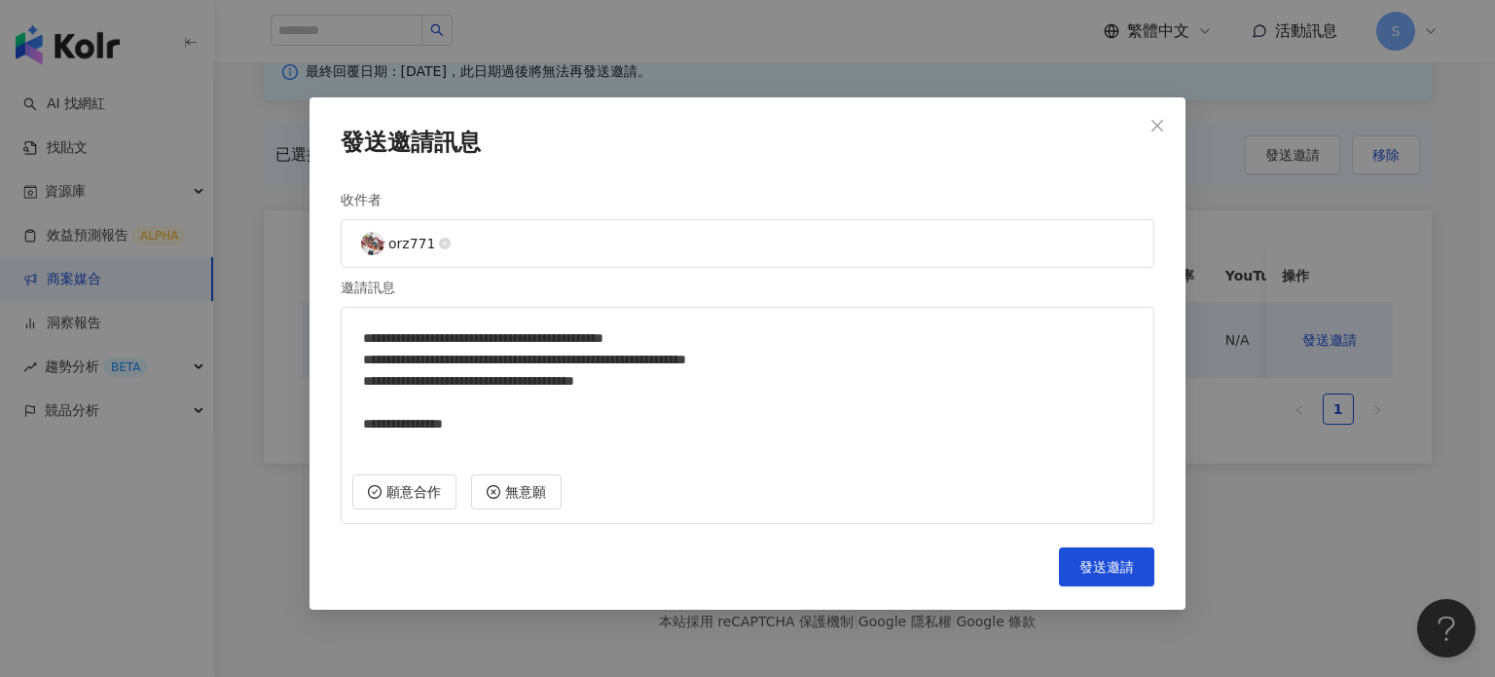
click at [593, 448] on textarea "**********" at bounding box center [747, 388] width 791 height 144
click at [867, 404] on textarea "**********" at bounding box center [747, 388] width 791 height 144
paste textarea "**********"
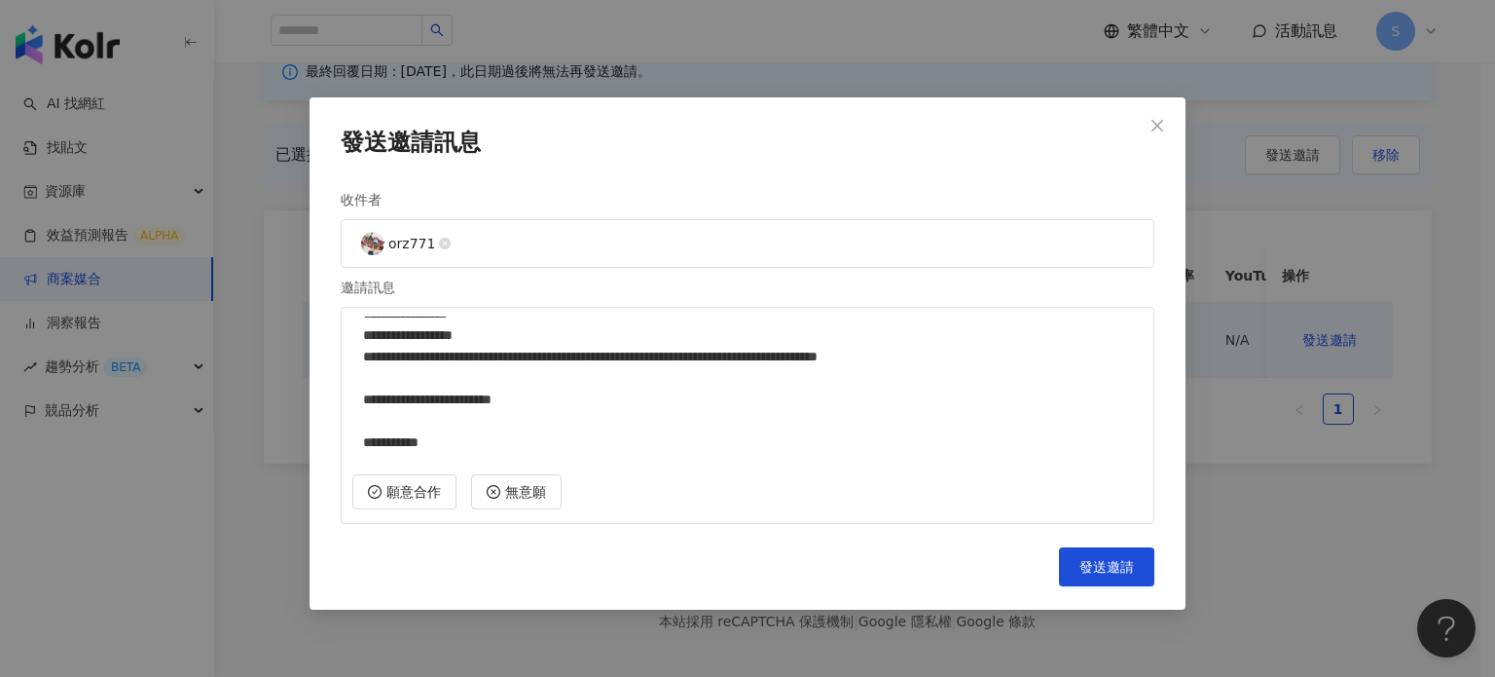
scroll to position [300, 0]
click at [748, 401] on textarea "**********" at bounding box center [747, 388] width 791 height 144
drag, startPoint x: 725, startPoint y: 402, endPoint x: 580, endPoint y: 398, distance: 145.1
click at [580, 398] on textarea "**********" at bounding box center [747, 388] width 791 height 144
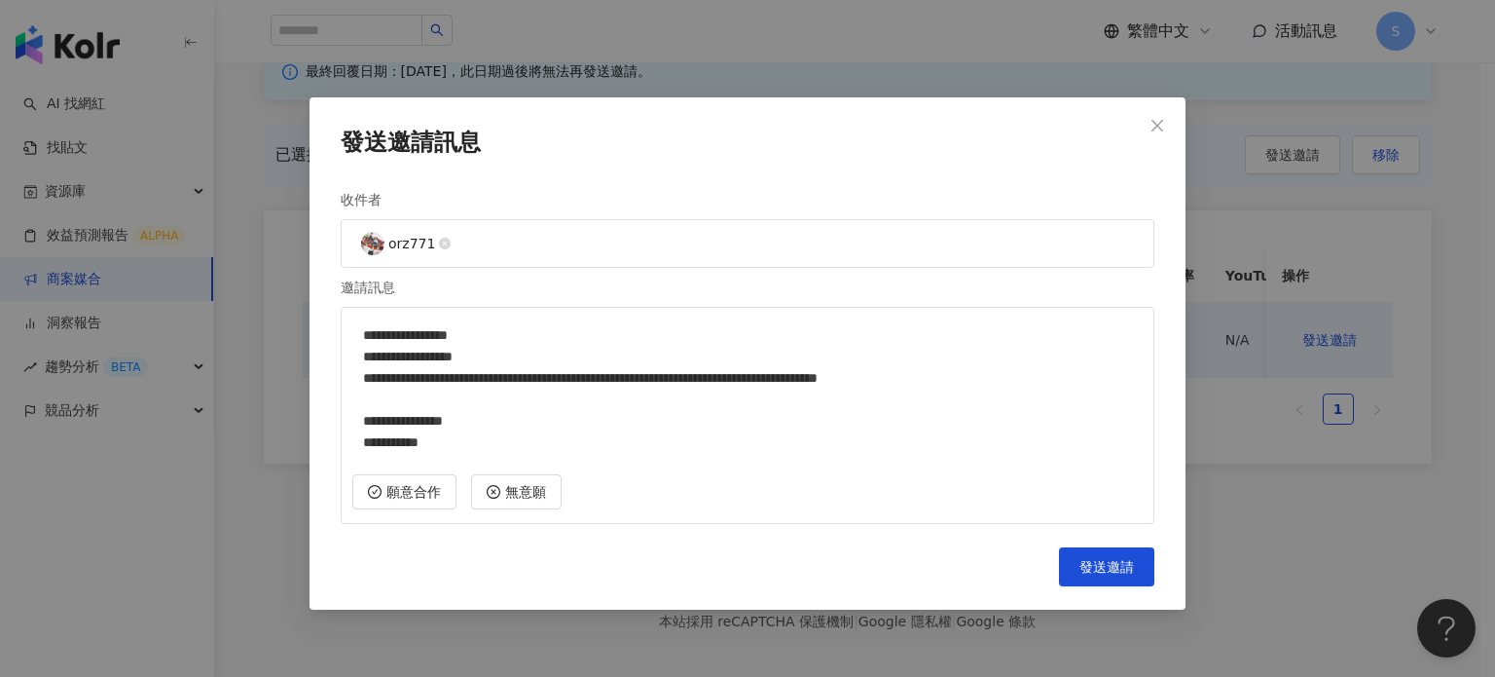
scroll to position [277, 0]
drag, startPoint x: 744, startPoint y: 381, endPoint x: 929, endPoint y: 353, distance: 187.0
click at [937, 358] on textarea "**********" at bounding box center [747, 388] width 791 height 144
click at [912, 452] on textarea "**********" at bounding box center [747, 388] width 791 height 144
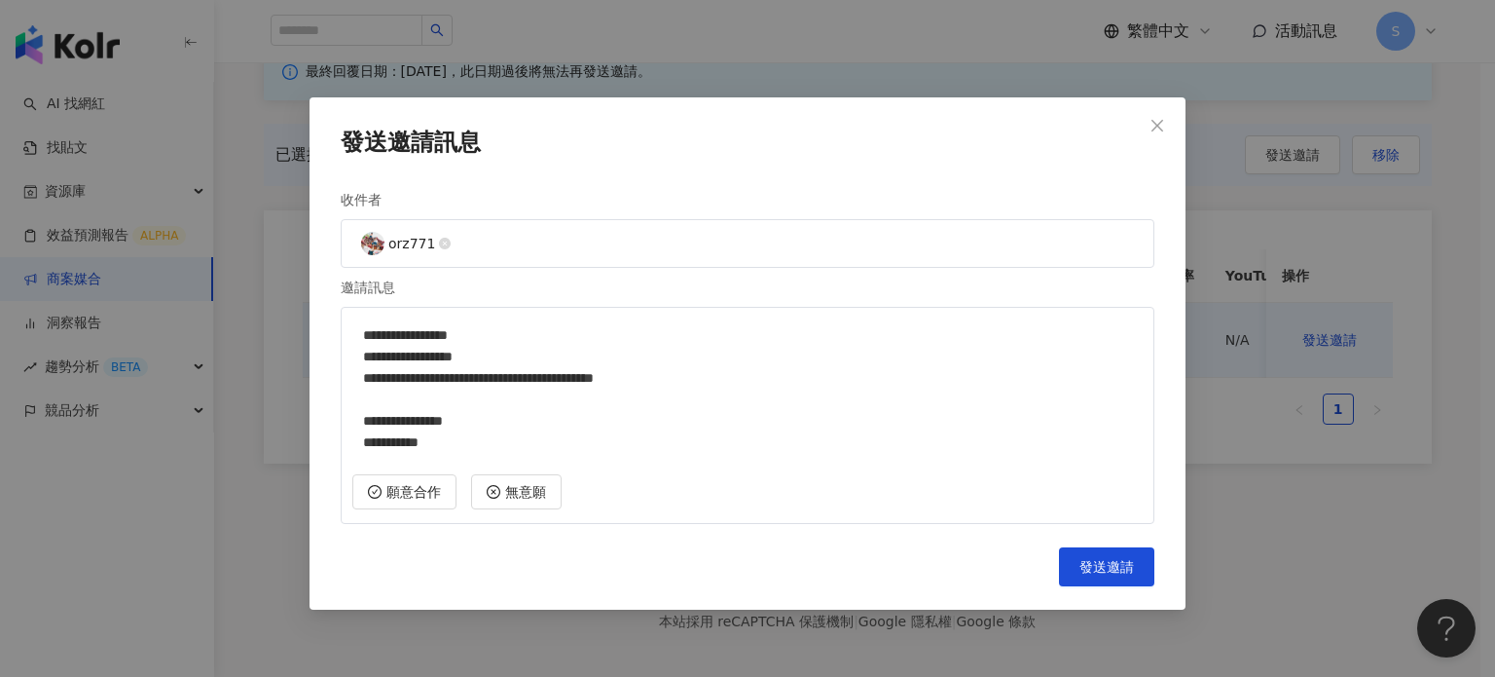
click at [936, 374] on textarea "**********" at bounding box center [747, 388] width 791 height 144
paste textarea "**********"
click at [1032, 357] on textarea "**********" at bounding box center [747, 388] width 791 height 144
click at [514, 375] on textarea "**********" at bounding box center [747, 388] width 791 height 144
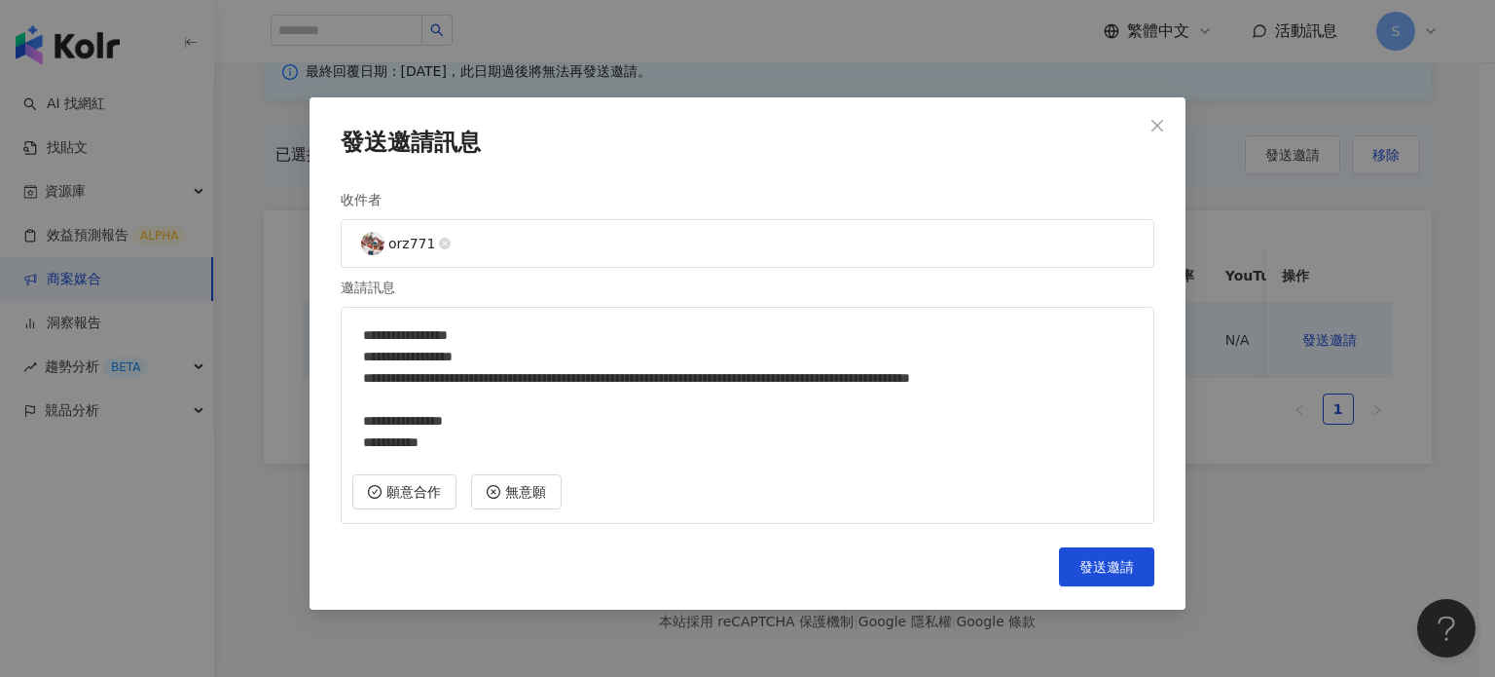
click at [980, 383] on textarea "**********" at bounding box center [747, 388] width 791 height 144
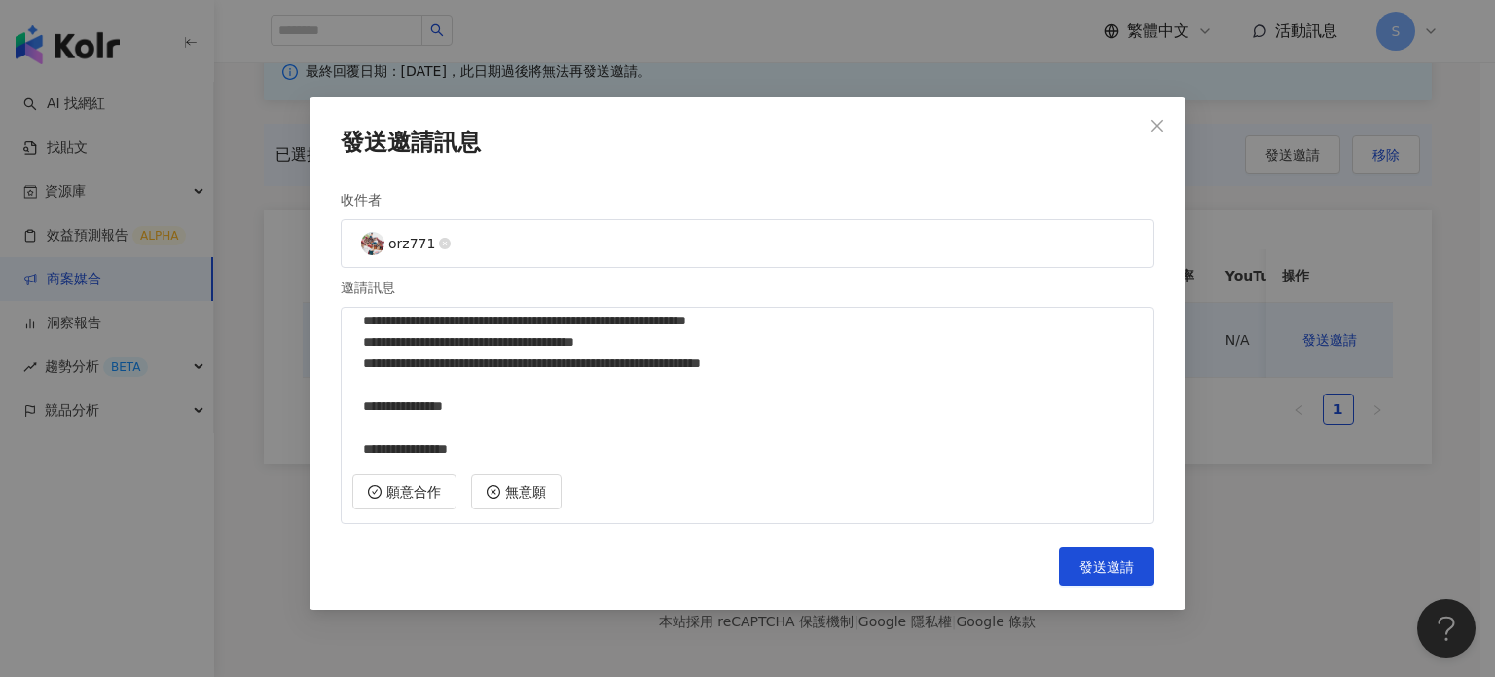
scroll to position [0, 0]
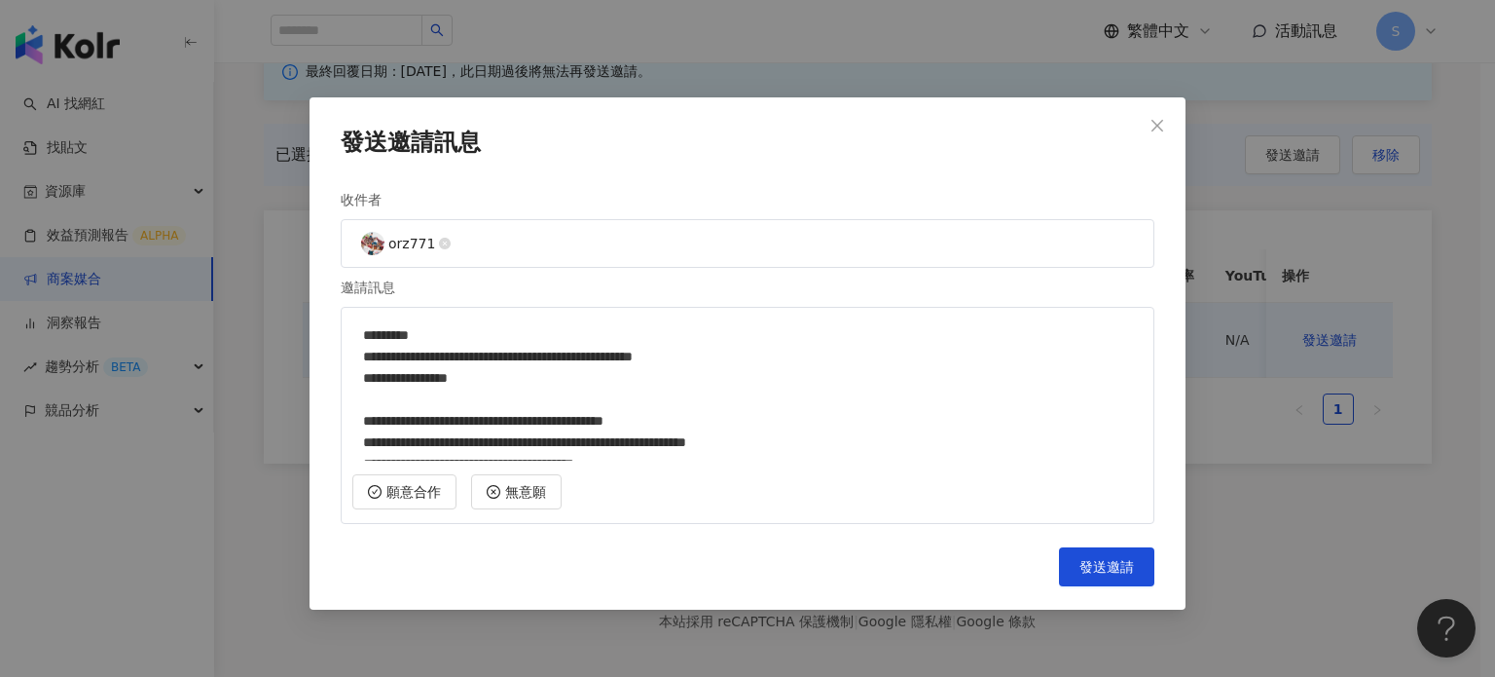
drag, startPoint x: 522, startPoint y: 447, endPoint x: 335, endPoint y: 307, distance: 233.7
click at [335, 307] on div "**********" at bounding box center [748, 353] width 876 height 512
type textarea "**********"
click at [1118, 564] on span "發送邀請" at bounding box center [1107, 567] width 55 height 16
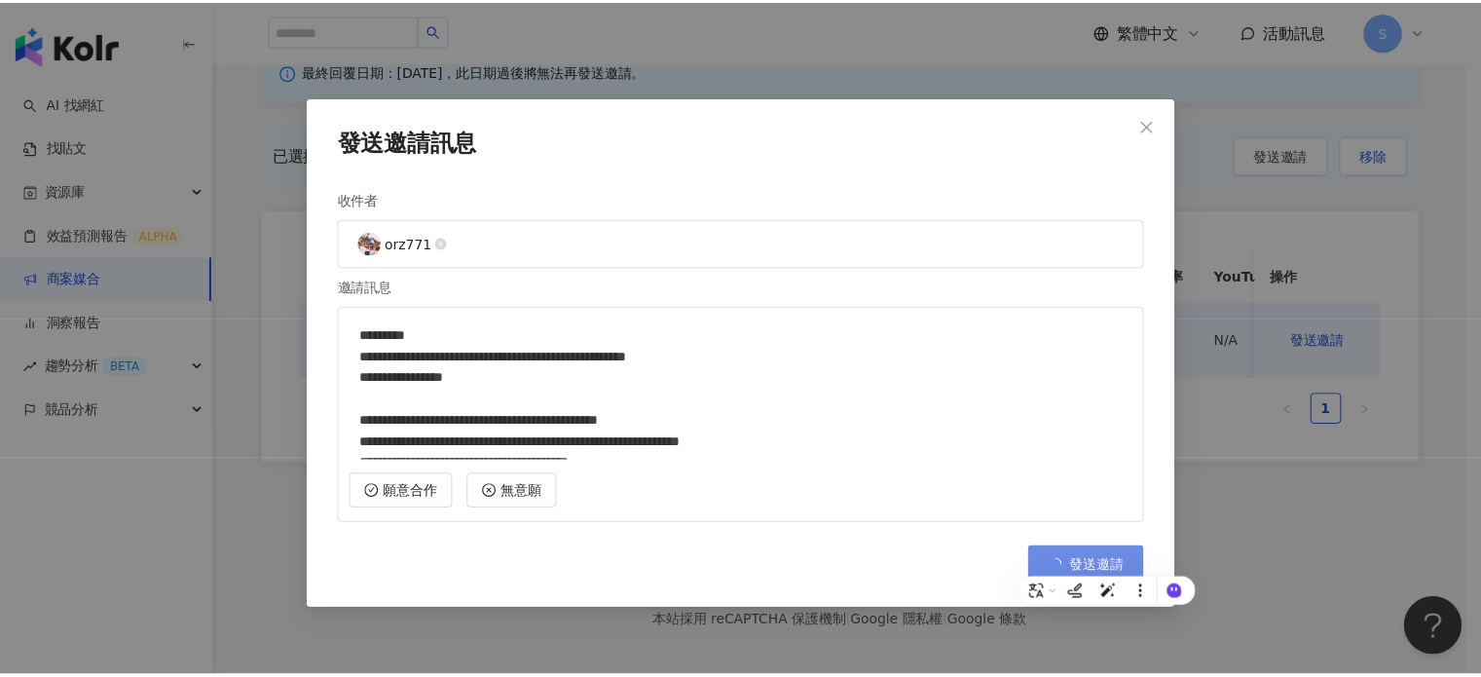
scroll to position [90, 0]
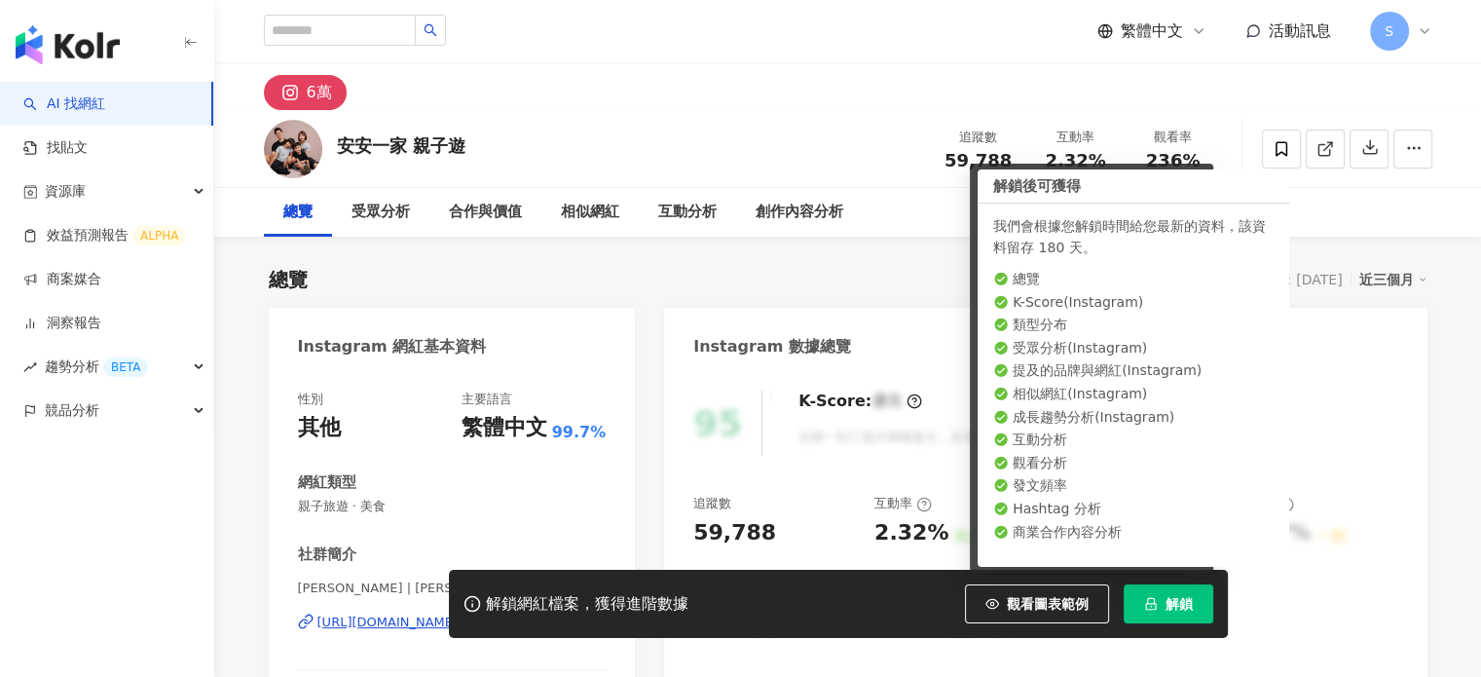
click at [1158, 604] on button "解鎖" at bounding box center [1169, 603] width 90 height 39
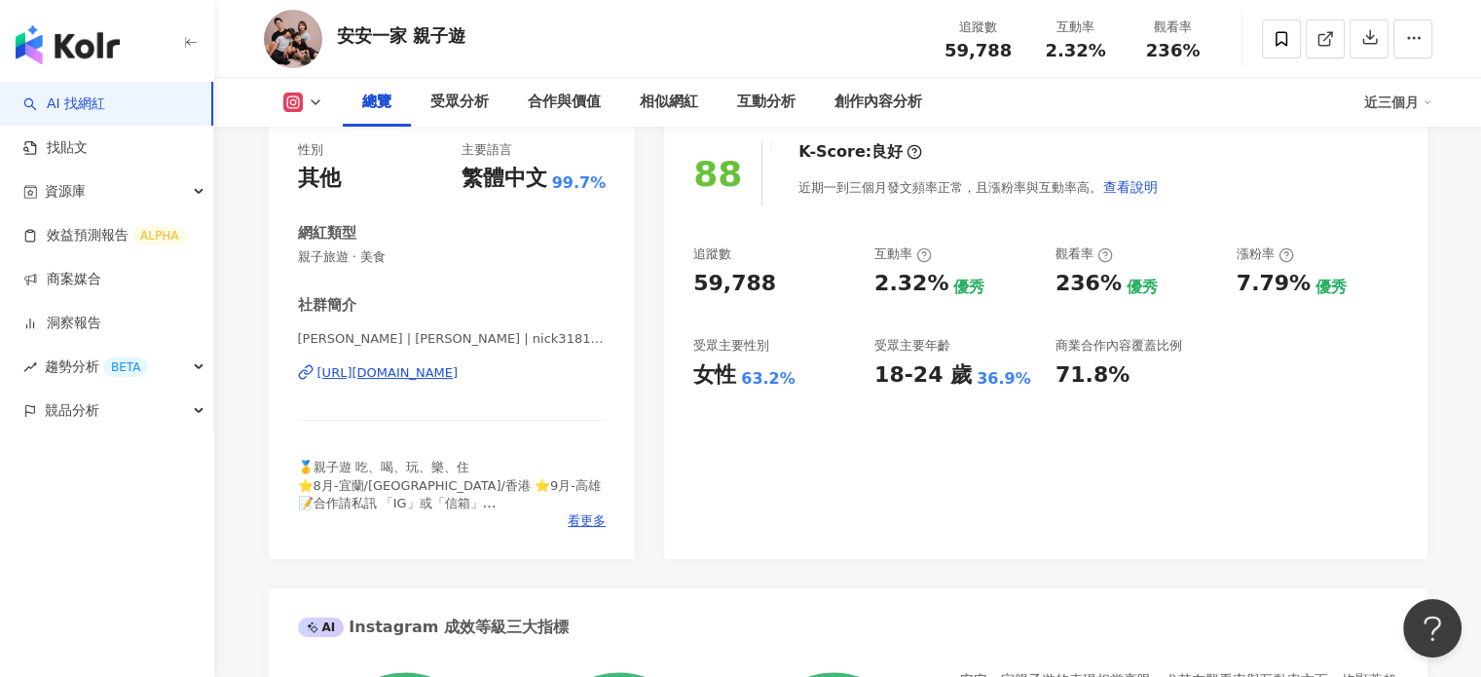
scroll to position [292, 0]
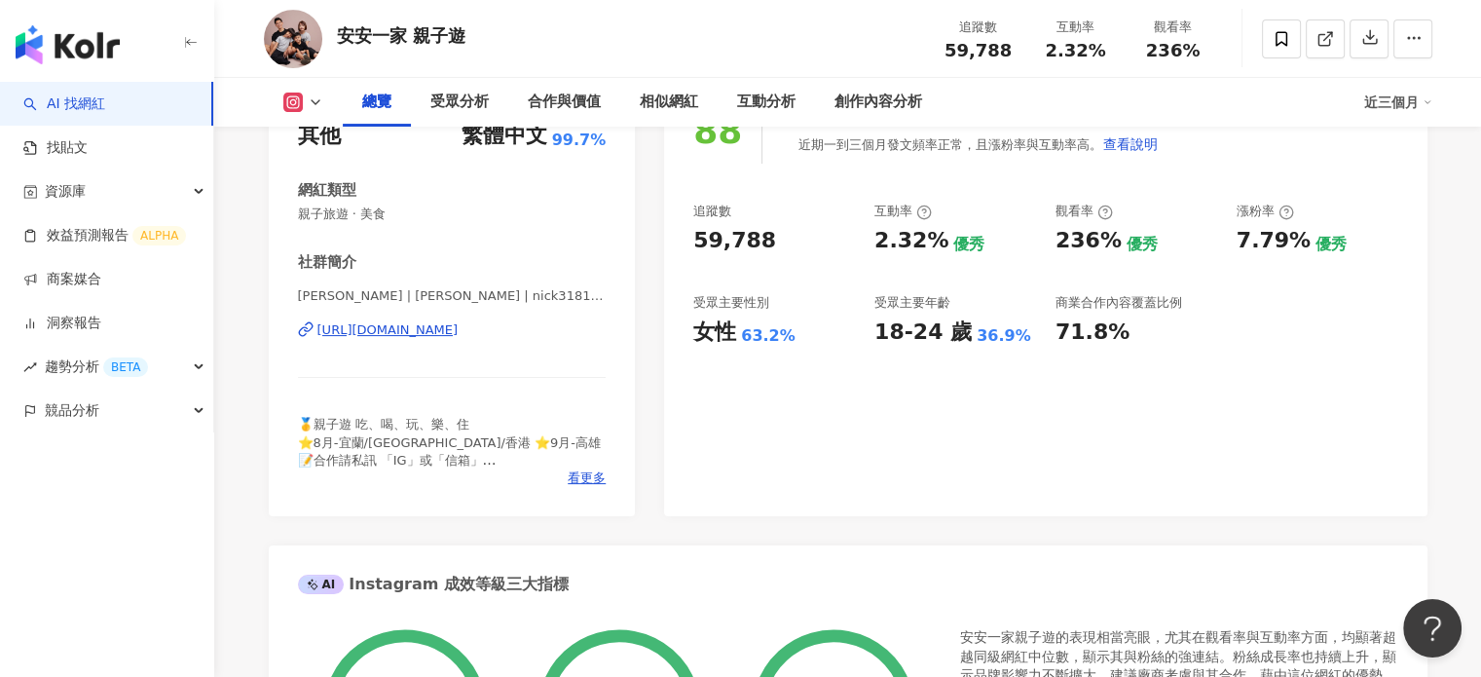
click at [459, 330] on div "https://www.instagram.com/nick318190/" at bounding box center [387, 330] width 141 height 18
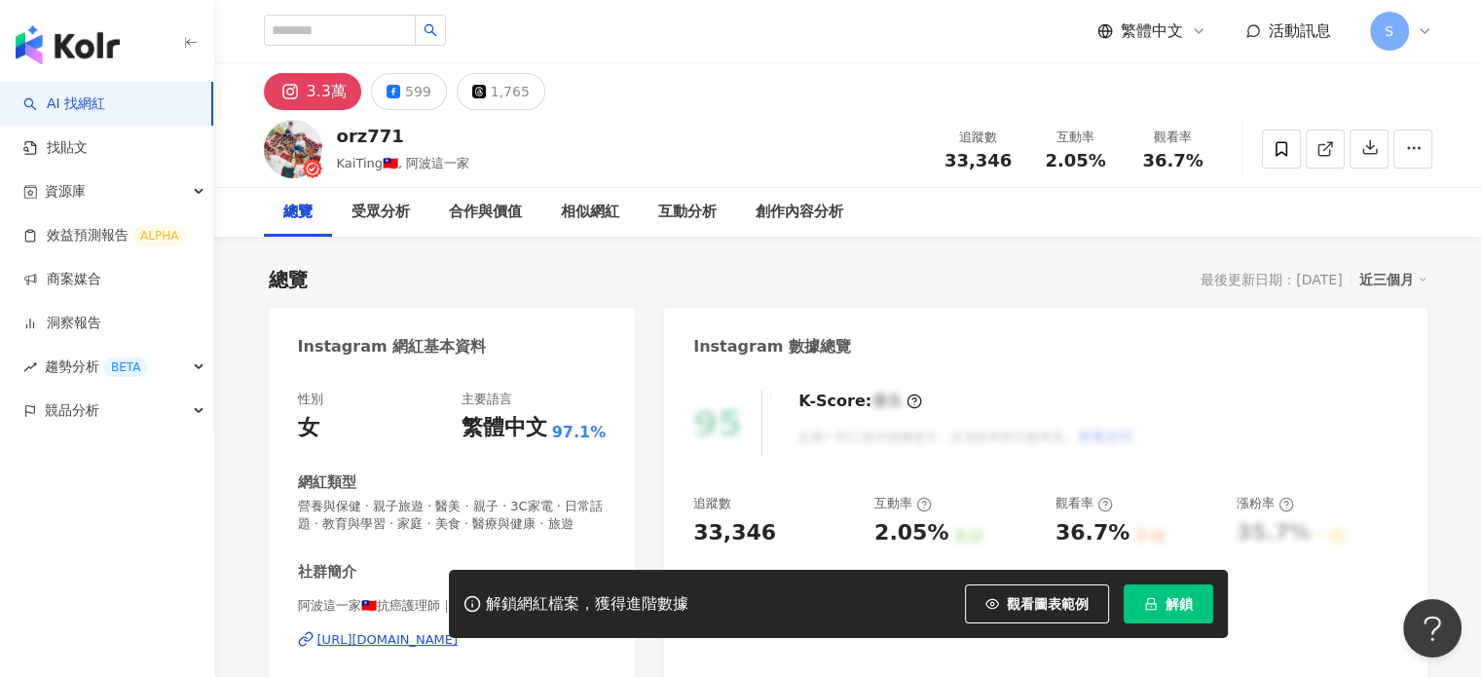
click at [1165, 608] on span "解鎖" at bounding box center [1178, 604] width 27 height 16
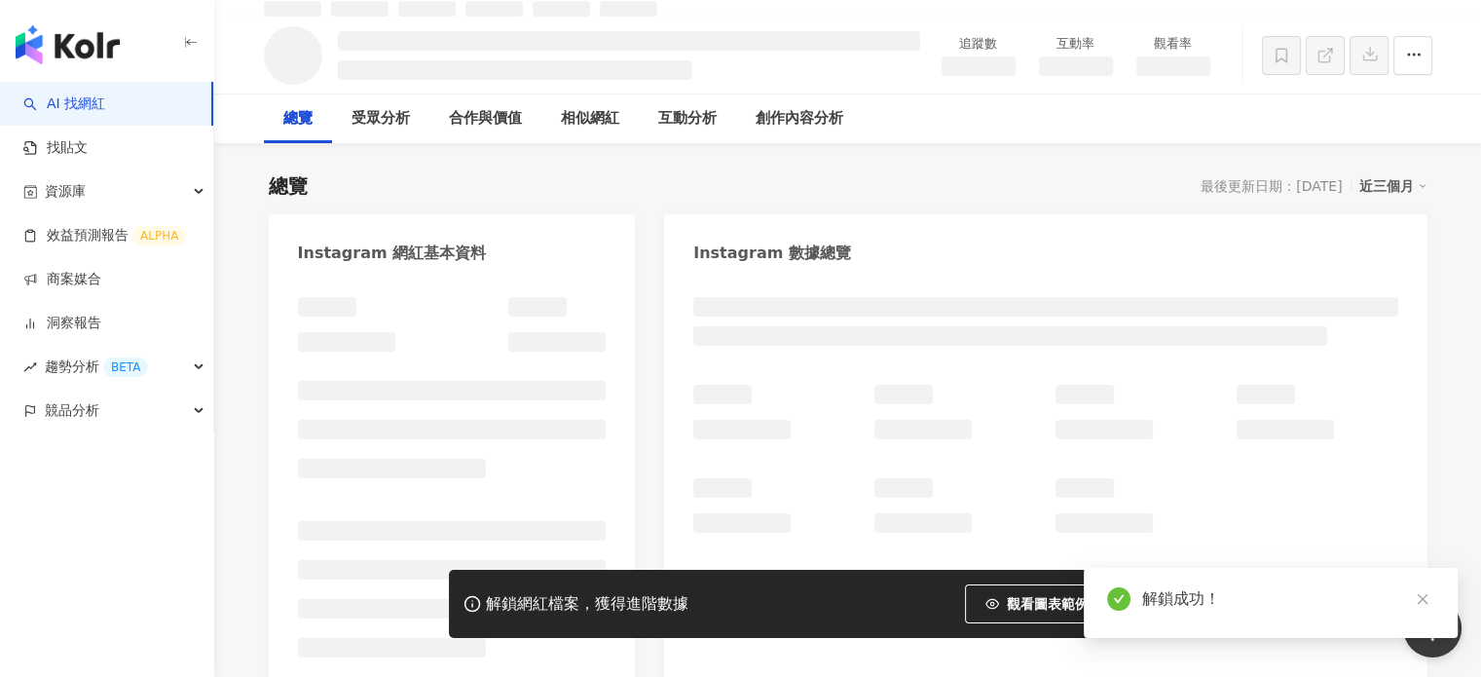
scroll to position [97, 0]
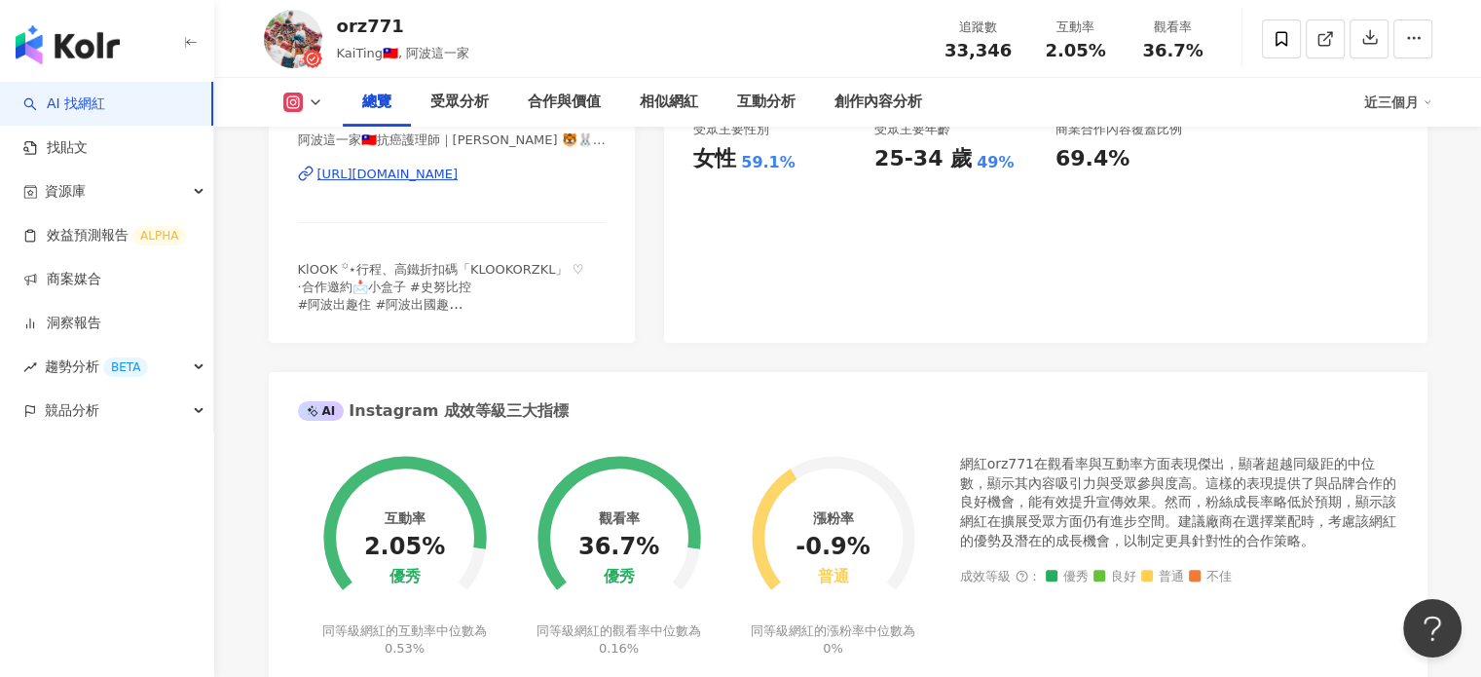
scroll to position [76, 0]
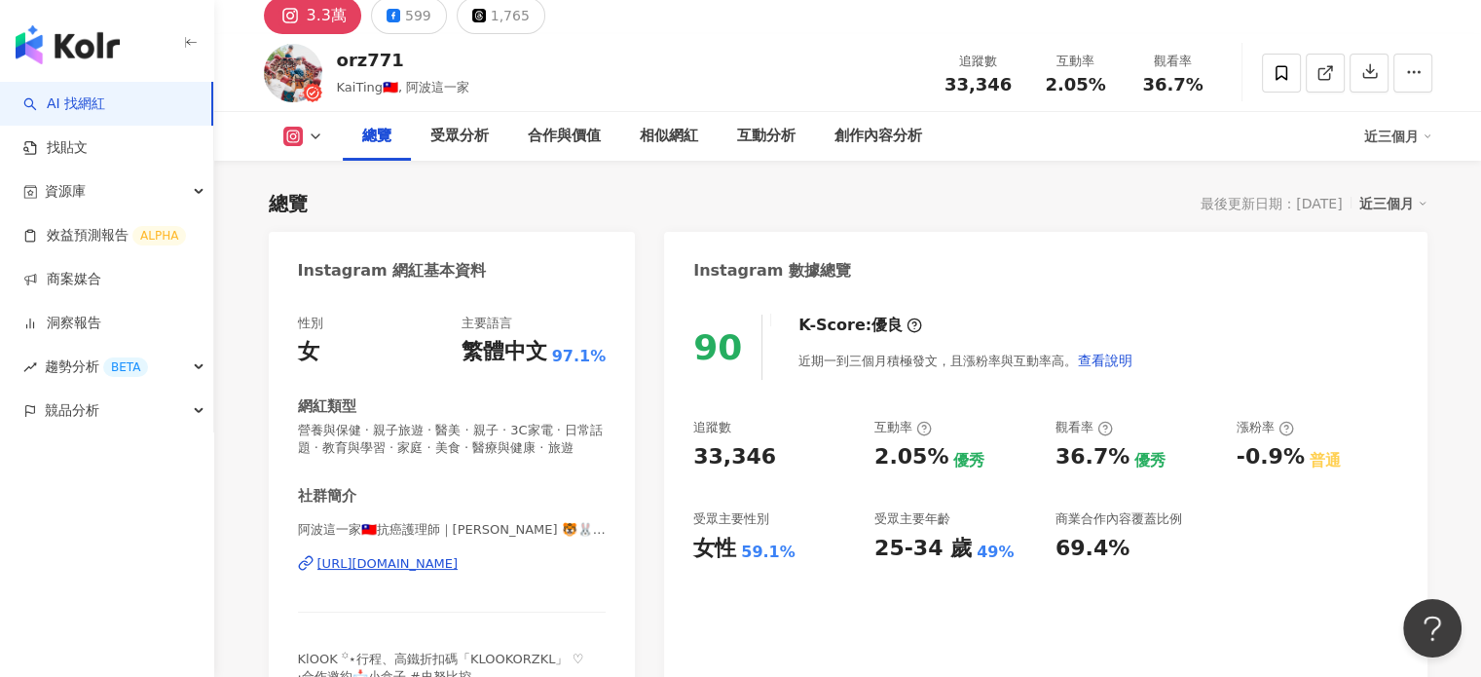
click at [459, 572] on div "[URL][DOMAIN_NAME]" at bounding box center [387, 564] width 141 height 18
click at [1032, 201] on div "總覽 最後更新日期：2025/9/2 近三個月" at bounding box center [848, 203] width 1159 height 27
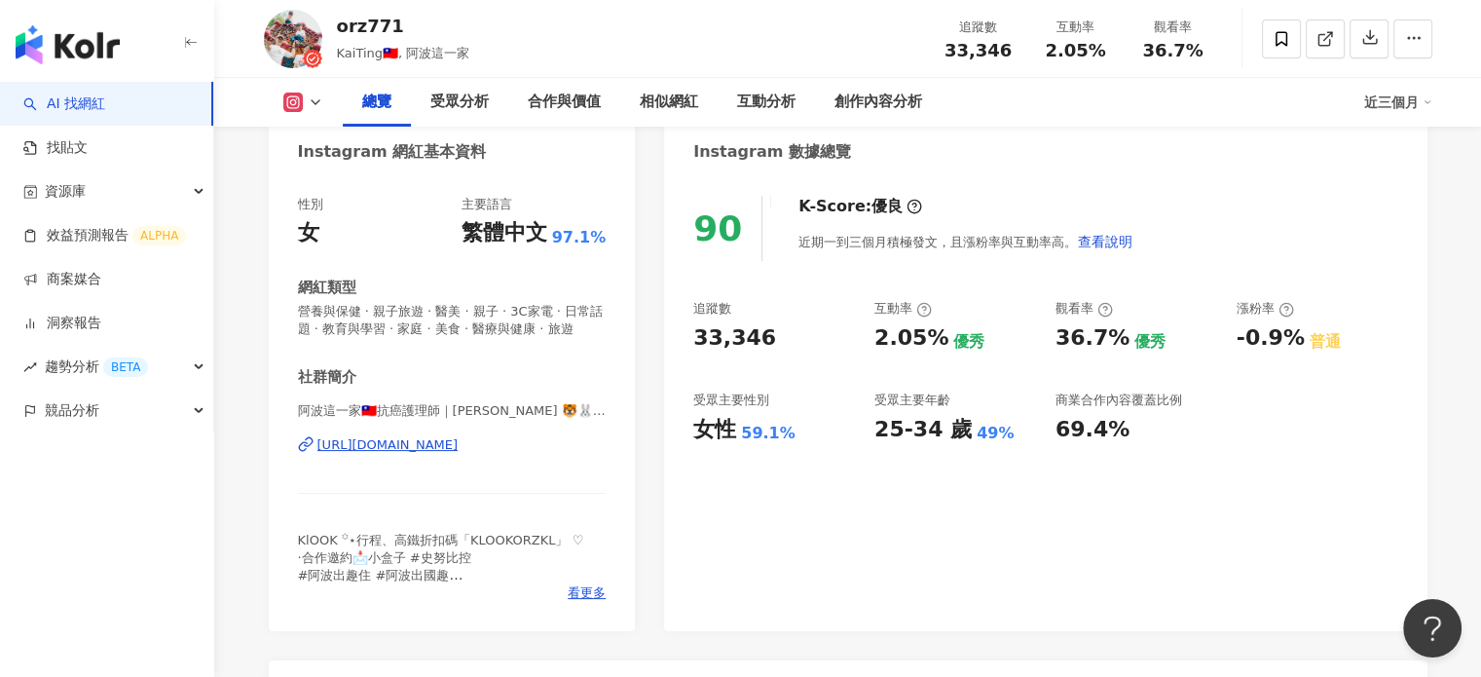
click at [459, 454] on div "https://www.instagram.com/orz771/" at bounding box center [387, 445] width 141 height 18
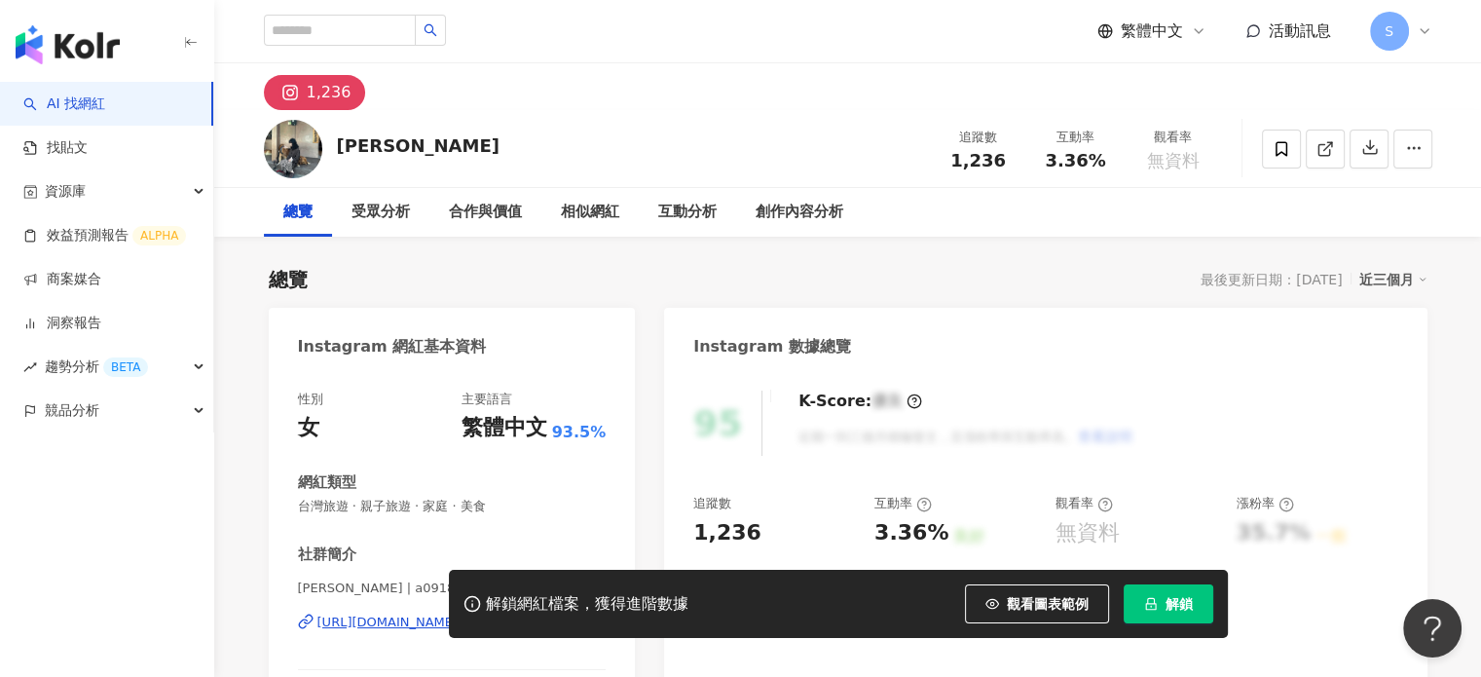
click at [1184, 596] on span "解鎖" at bounding box center [1178, 604] width 27 height 16
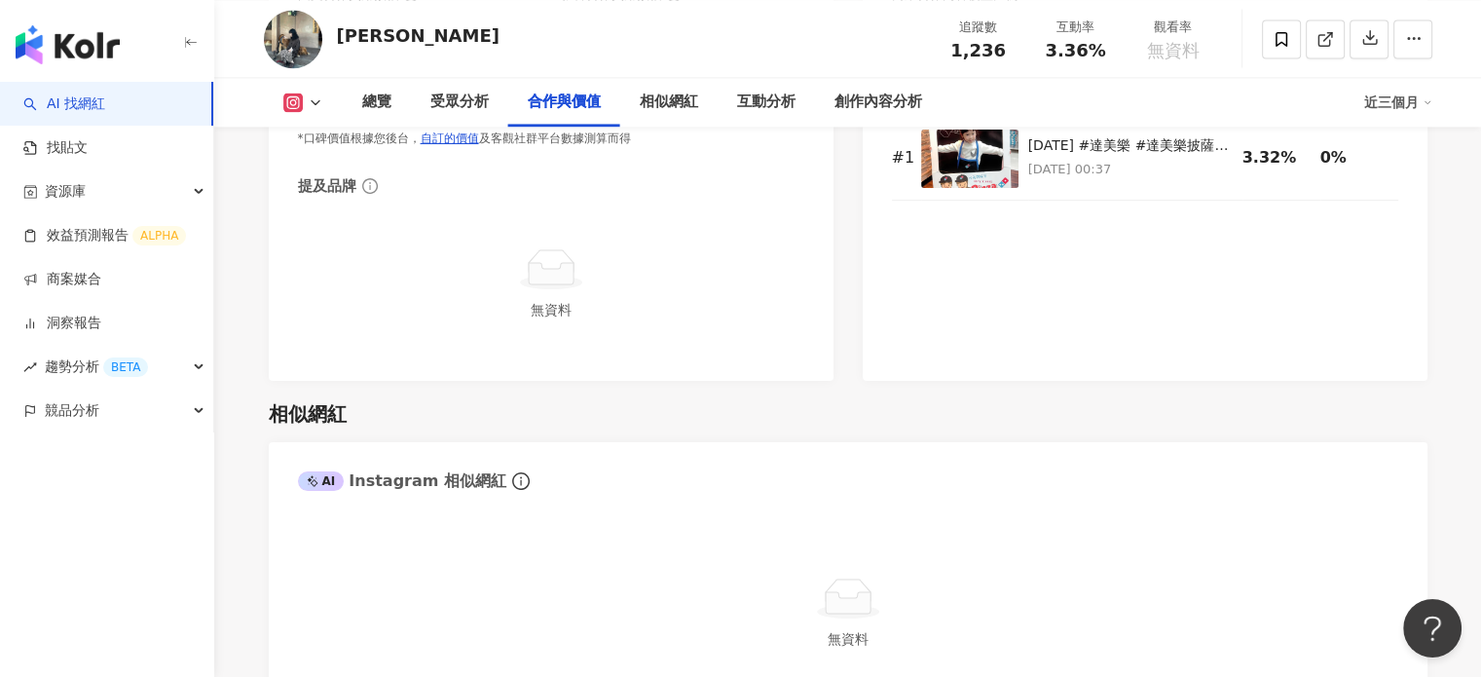
scroll to position [3213, 0]
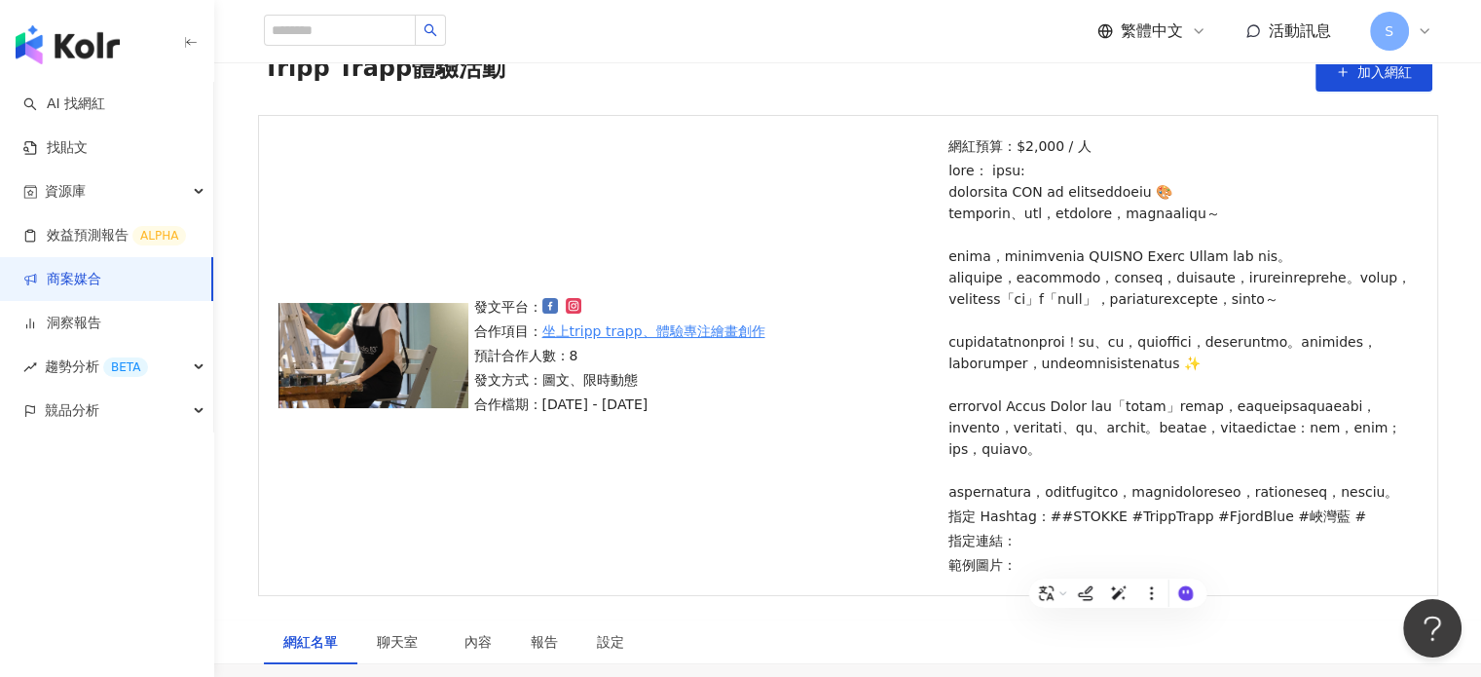
scroll to position [90, 0]
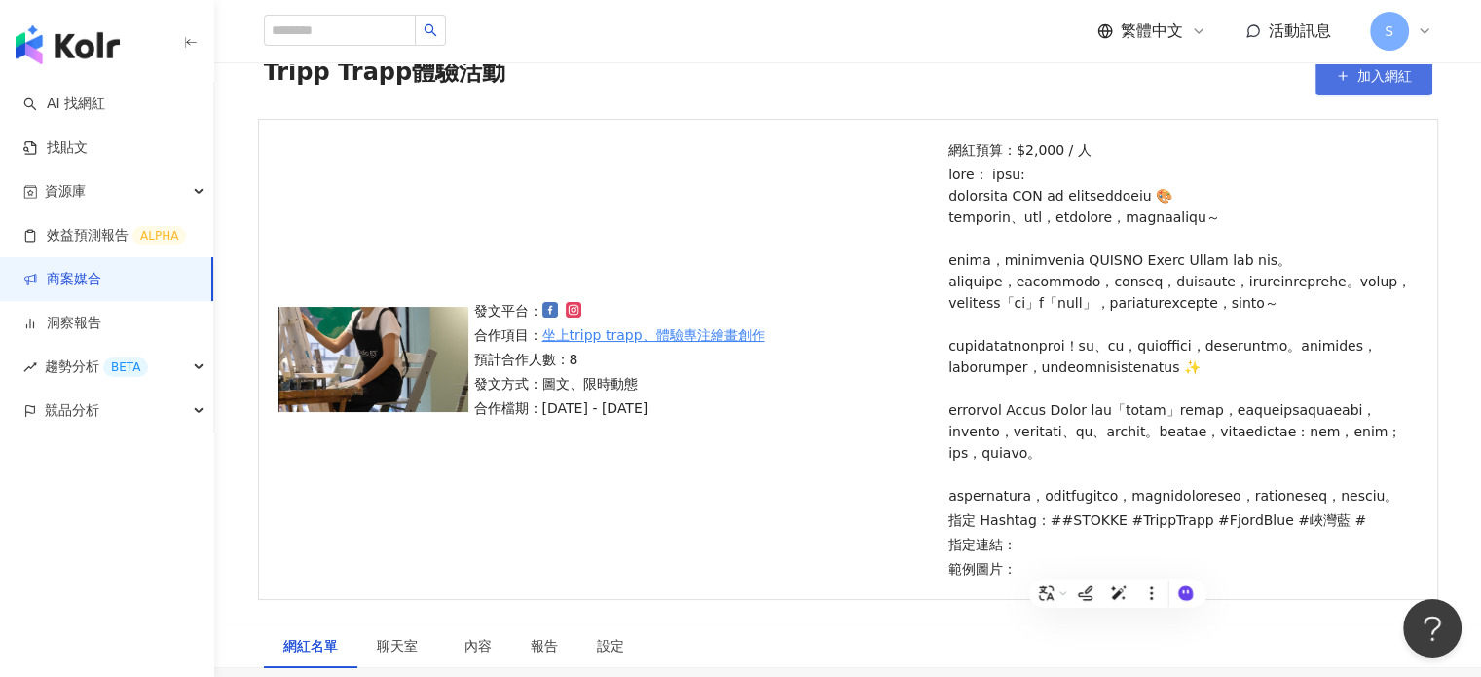
click at [1372, 82] on span "加入網紅" at bounding box center [1384, 76] width 55 height 16
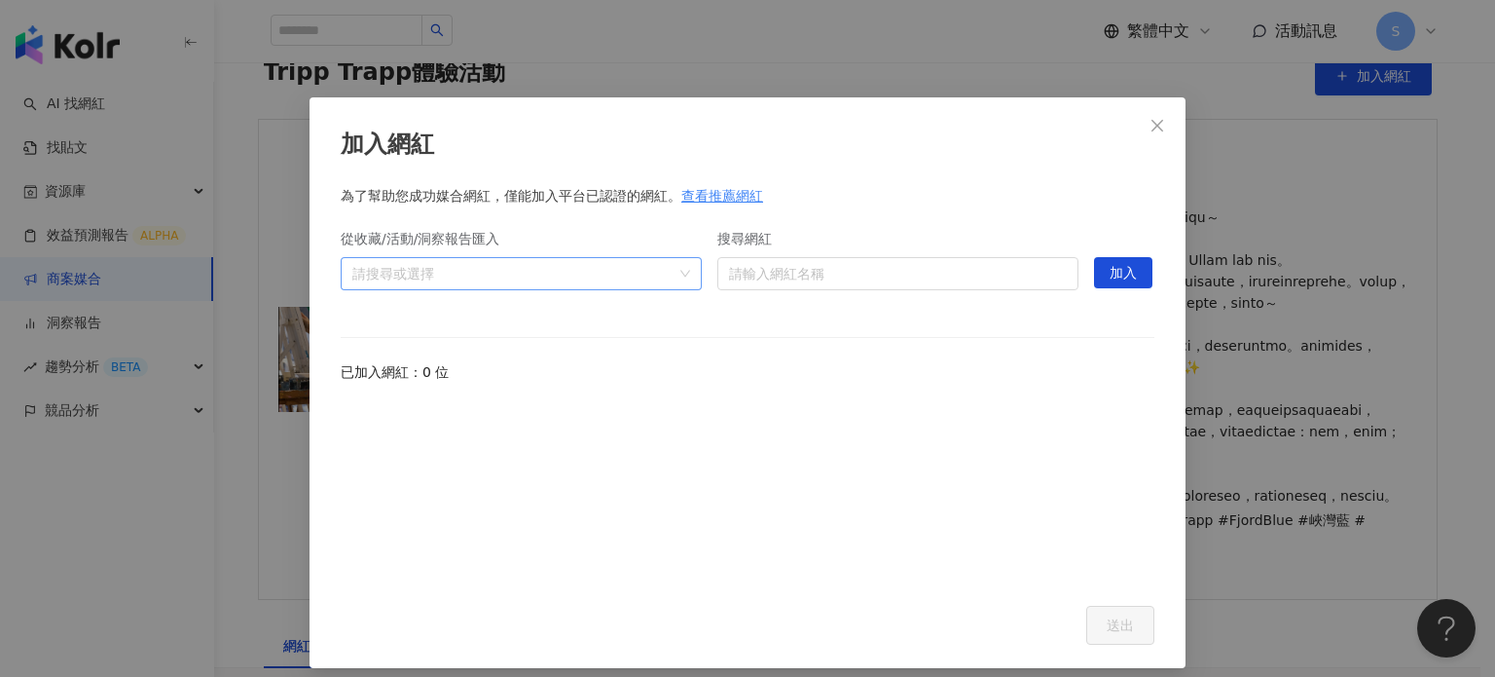
drag, startPoint x: 435, startPoint y: 285, endPoint x: 444, endPoint y: 279, distance: 10.5
click at [436, 283] on div "請搜尋或選擇" at bounding box center [521, 273] width 361 height 33
click at [767, 272] on input "搜尋網紅" at bounding box center [898, 273] width 338 height 31
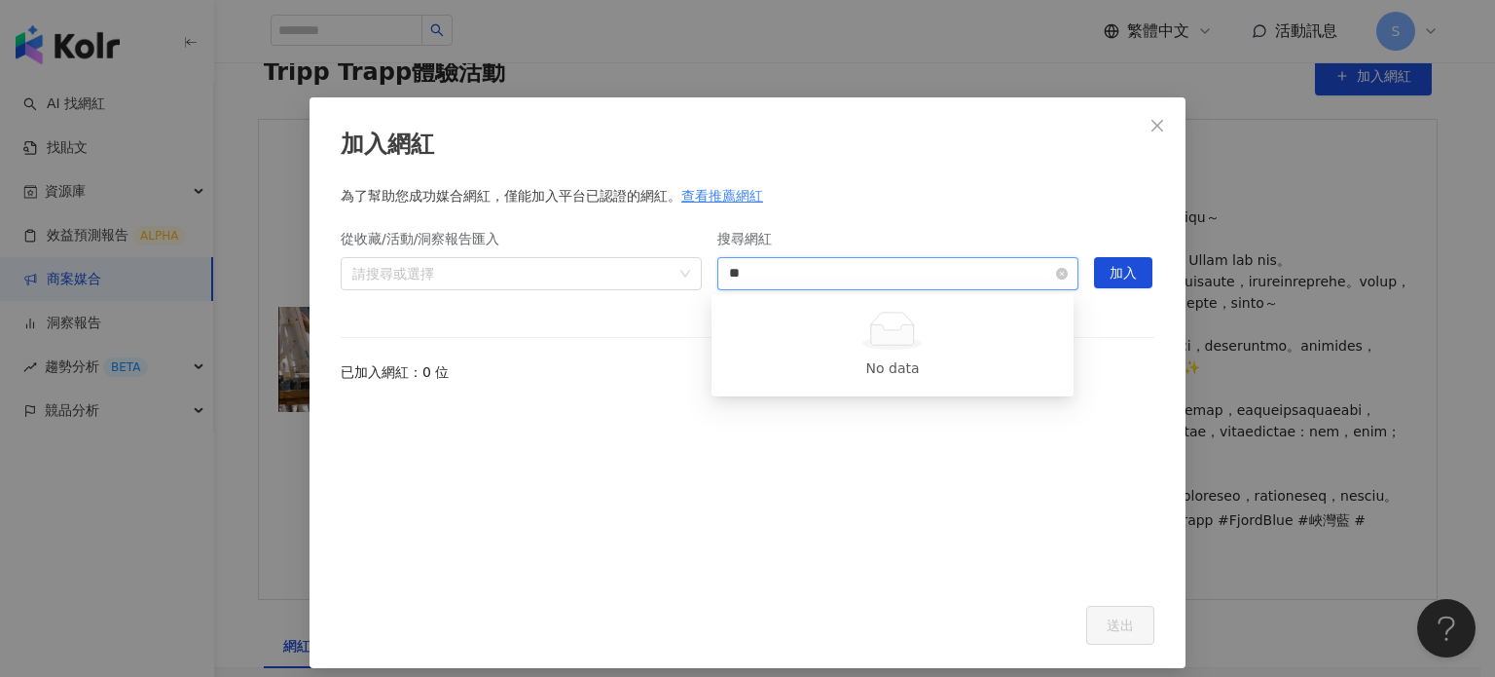
type input "*"
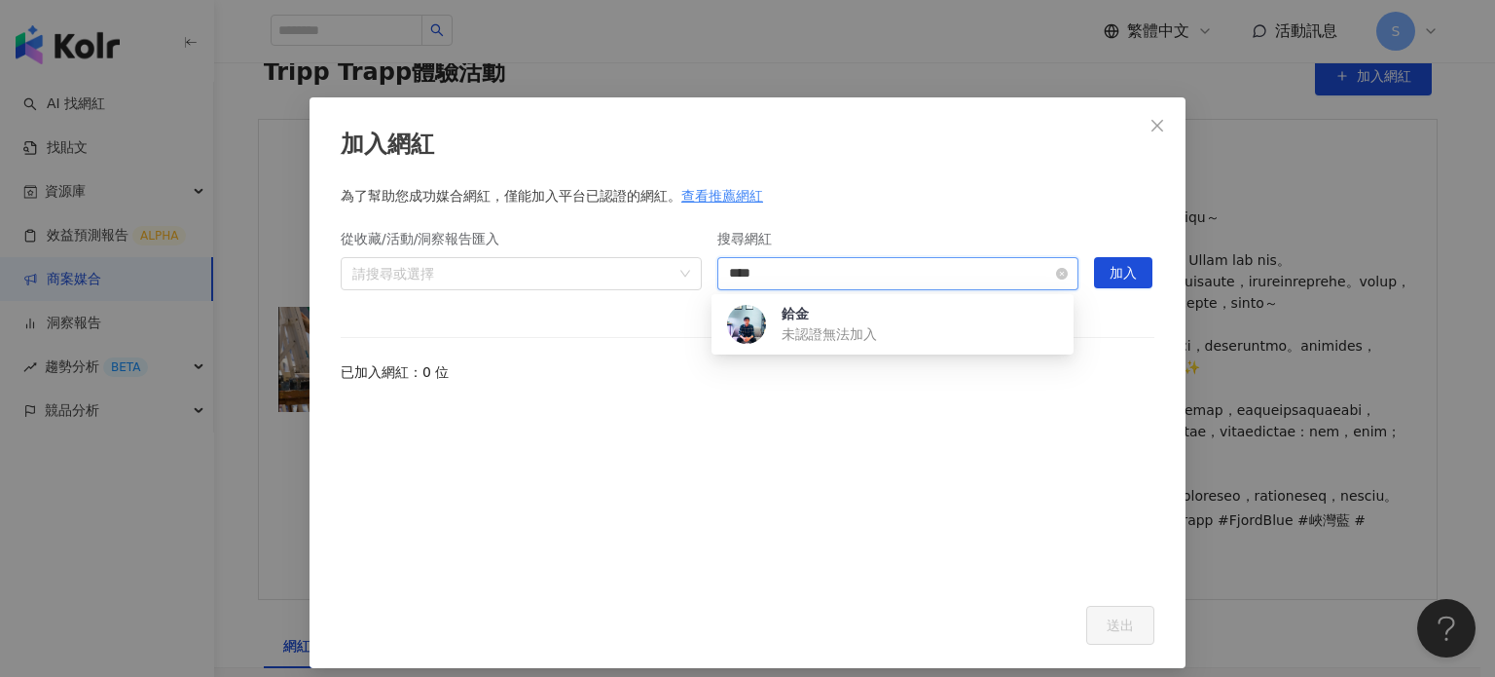
type input "**"
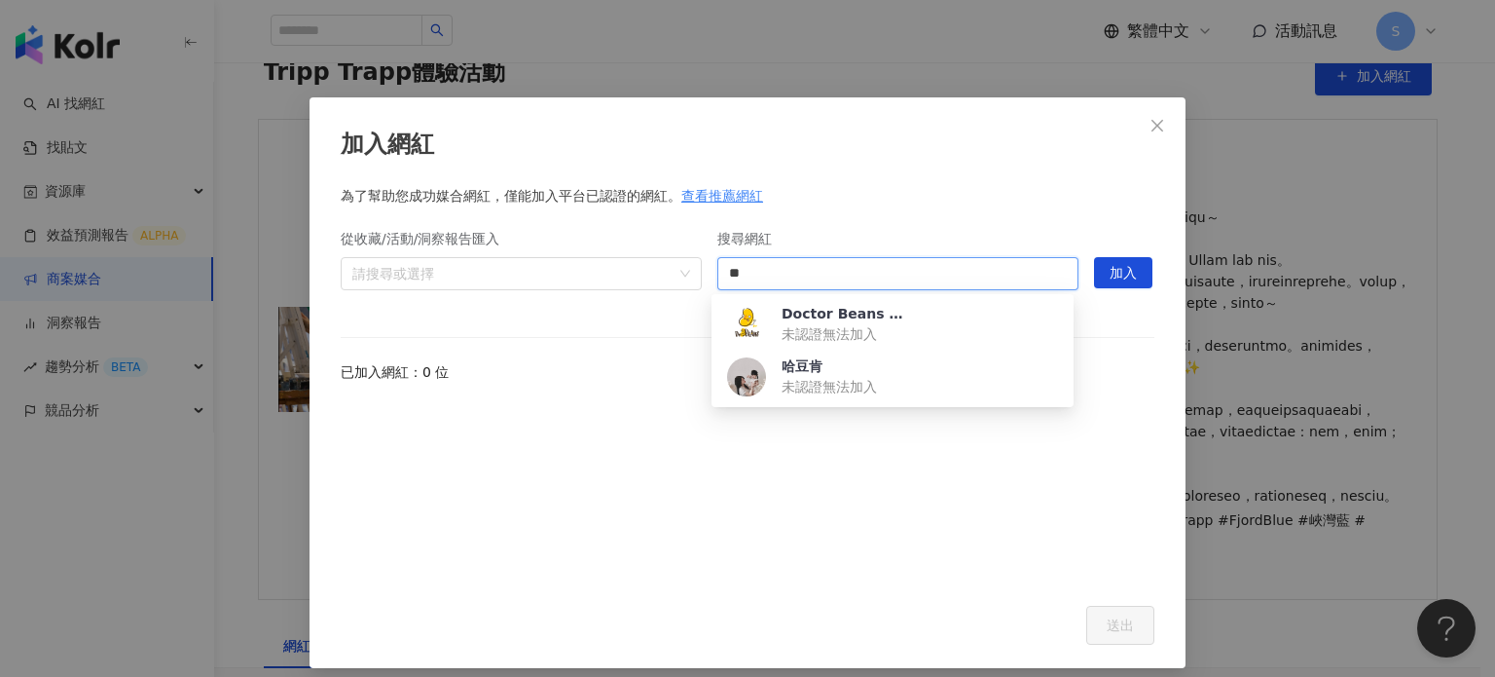
click at [745, 381] on img at bounding box center [746, 376] width 39 height 39
click at [795, 386] on div "未認證無法加入" at bounding box center [845, 386] width 127 height 21
click at [1160, 61] on div "加入網紅 為了幫助您成功媒合網紅，僅能加入平台已認證的網紅。 查看推薦網紅 從收藏/活動/洞察報告匯入 請搜尋或選擇 搜尋網紅 請輸入網紅名稱 hidden …" at bounding box center [747, 338] width 1495 height 677
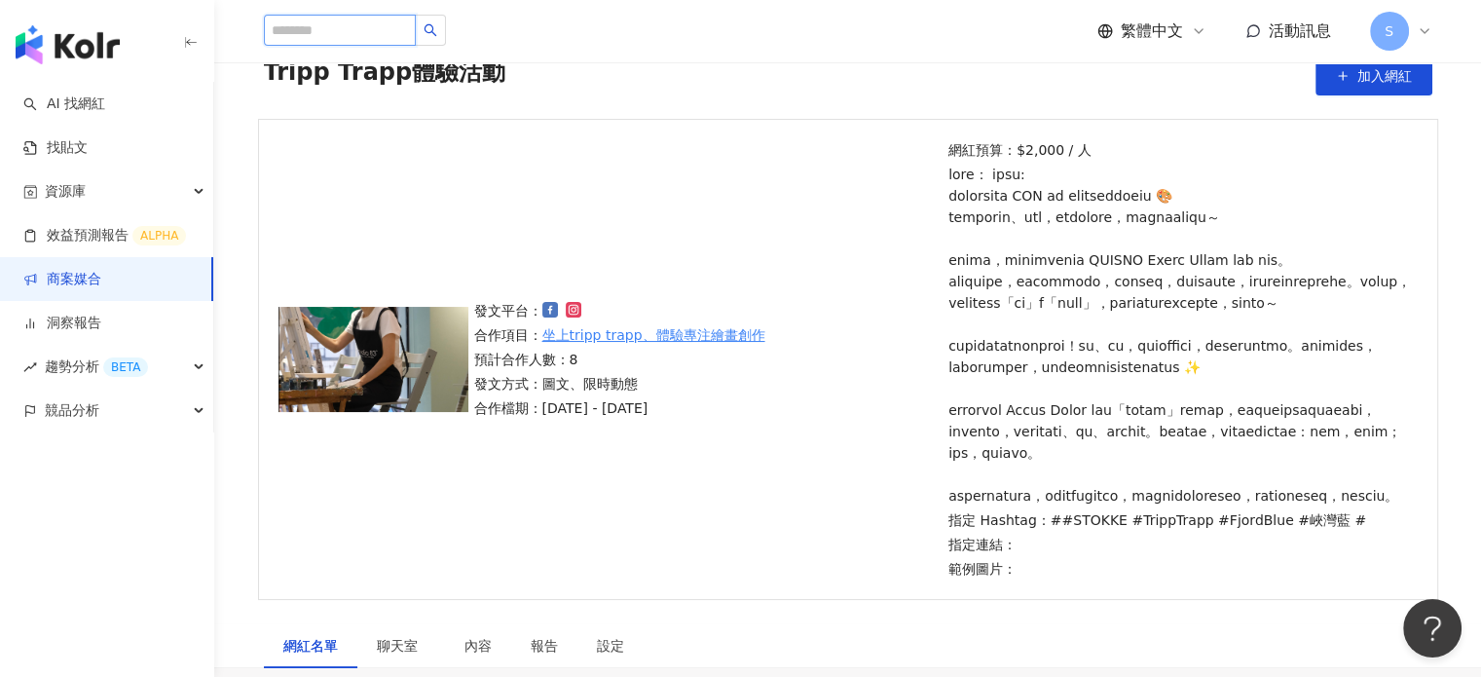
click at [410, 22] on input "search" at bounding box center [340, 30] width 152 height 31
type input "***"
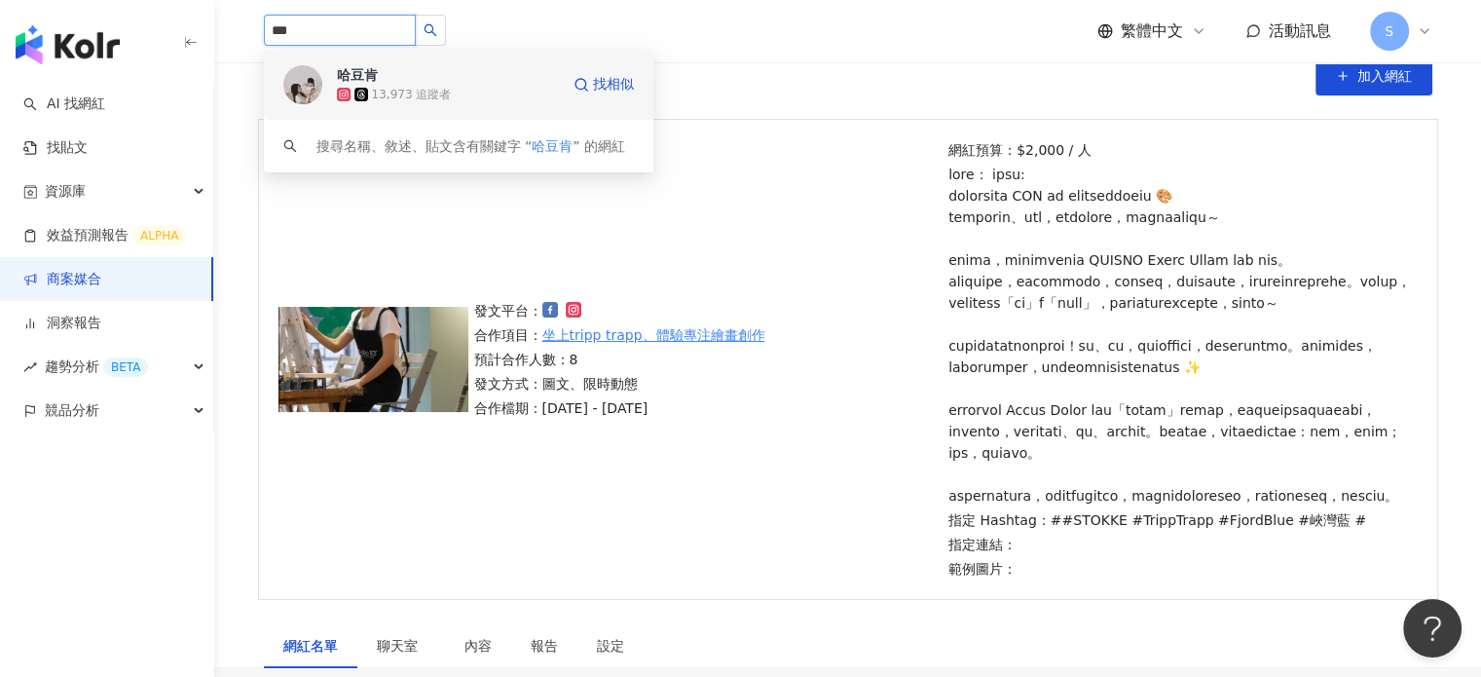
click at [309, 94] on img at bounding box center [302, 84] width 39 height 39
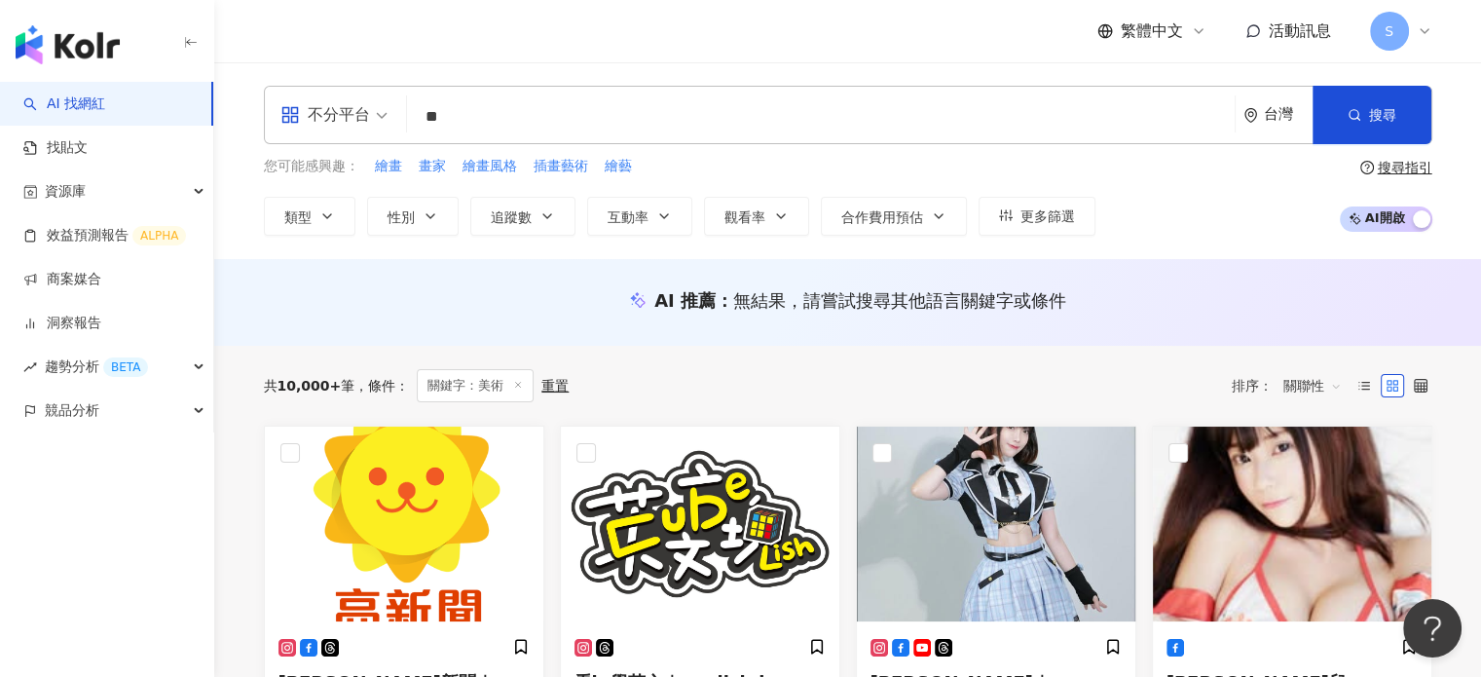
click at [479, 120] on input "**" at bounding box center [821, 116] width 812 height 37
type input "*"
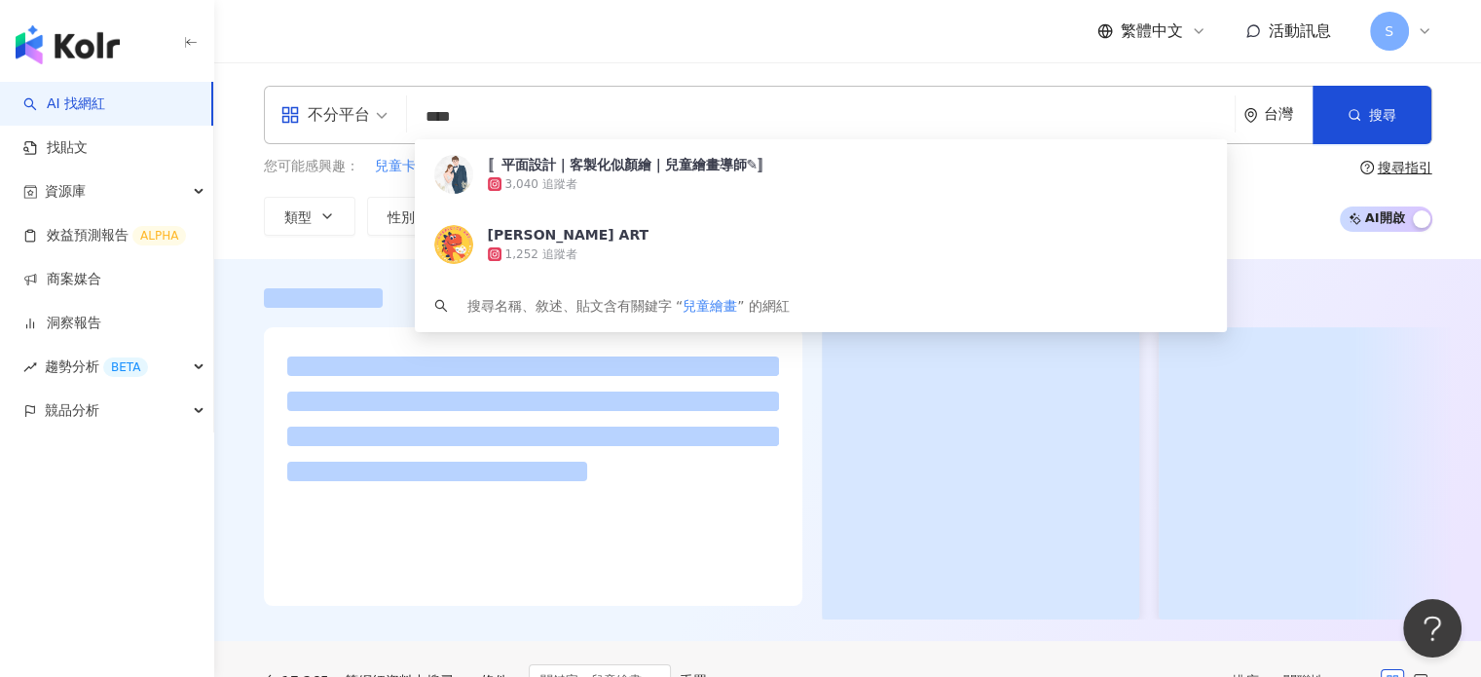
click at [498, 115] on input "****" at bounding box center [821, 116] width 812 height 37
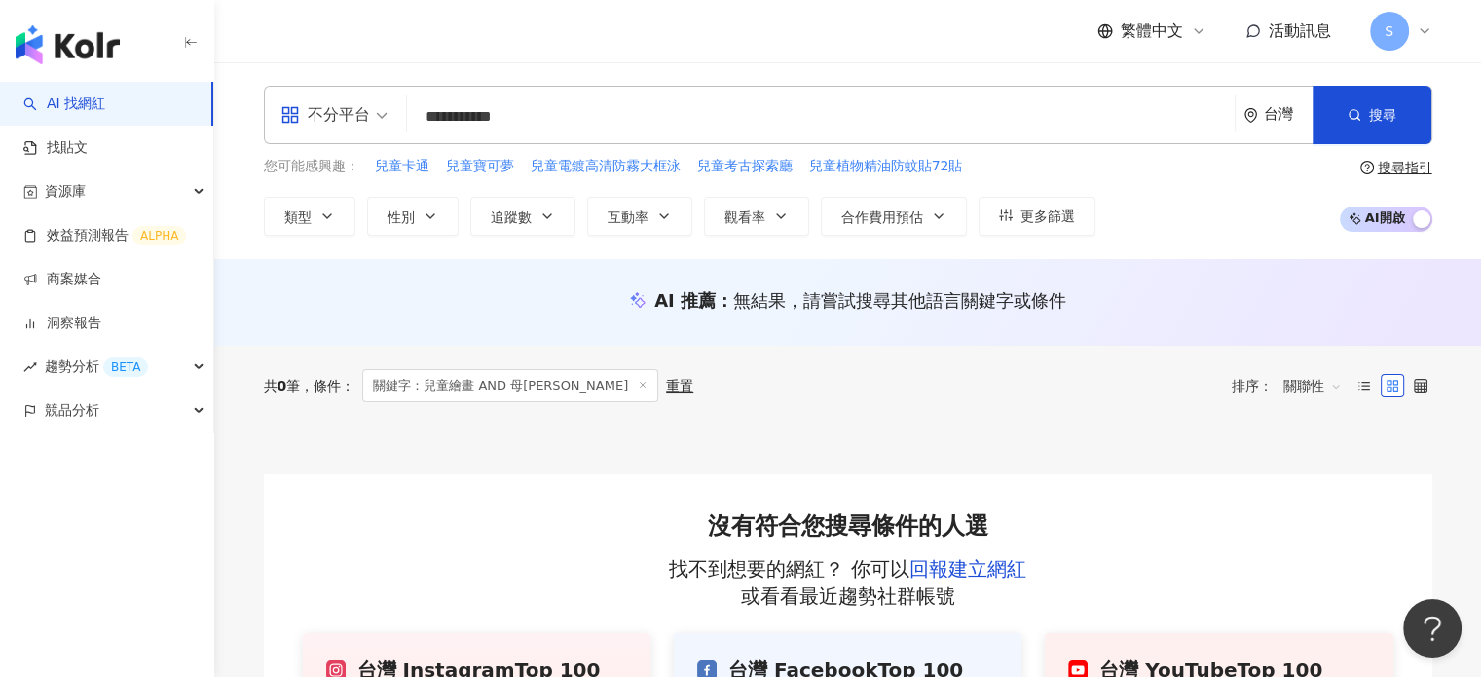
click at [453, 110] on input "**********" at bounding box center [821, 116] width 812 height 37
type input "**********"
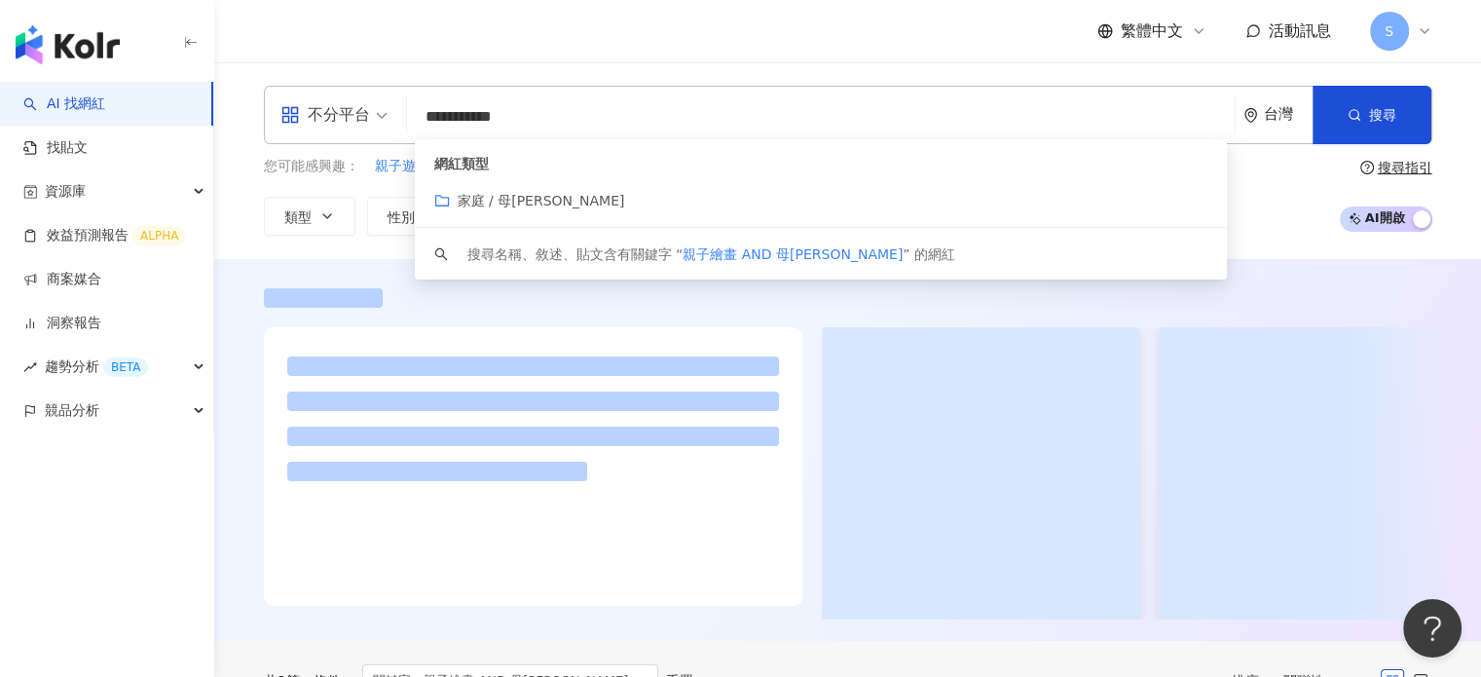
click at [472, 202] on span "家庭 / 母[PERSON_NAME]" at bounding box center [541, 201] width 167 height 16
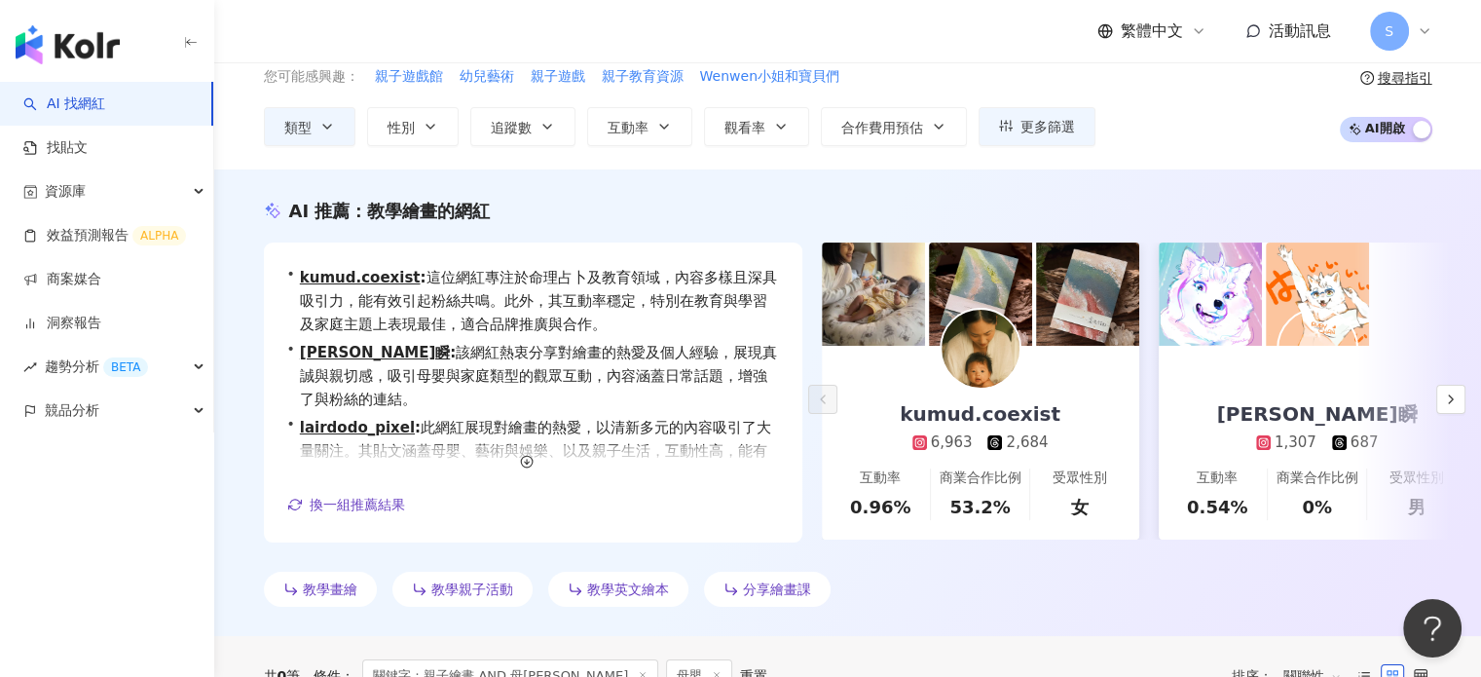
scroll to position [97, 0]
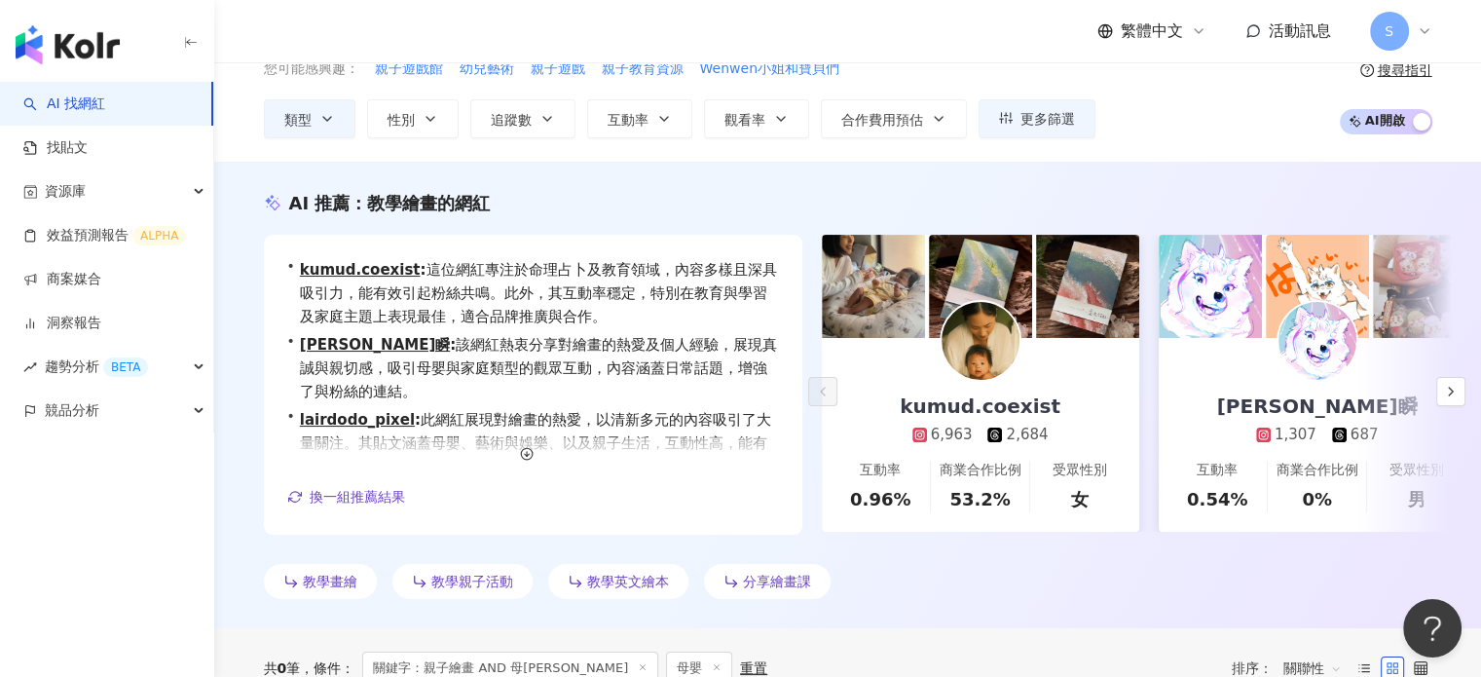
click at [980, 347] on img at bounding box center [980, 341] width 78 height 78
click at [1449, 398] on button "button" at bounding box center [1450, 391] width 29 height 29
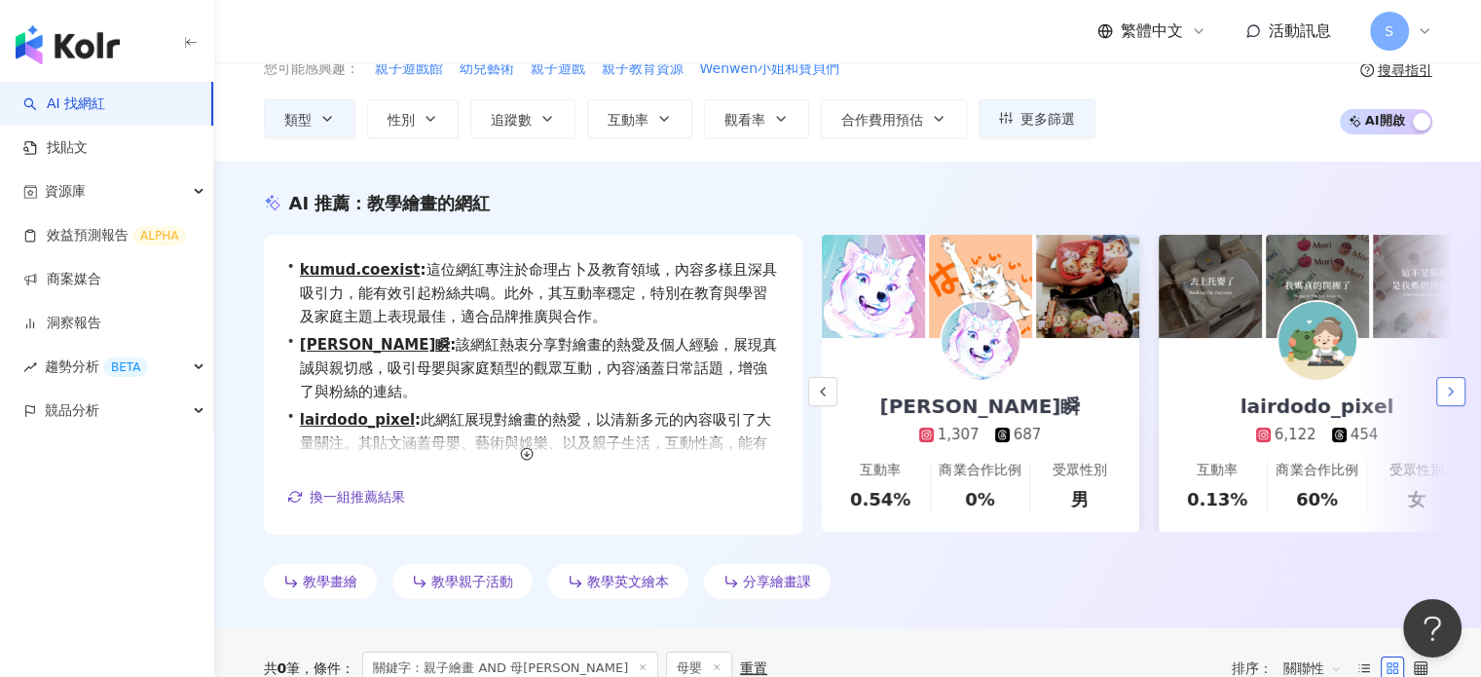
click at [1450, 390] on icon "button" at bounding box center [1451, 392] width 16 height 16
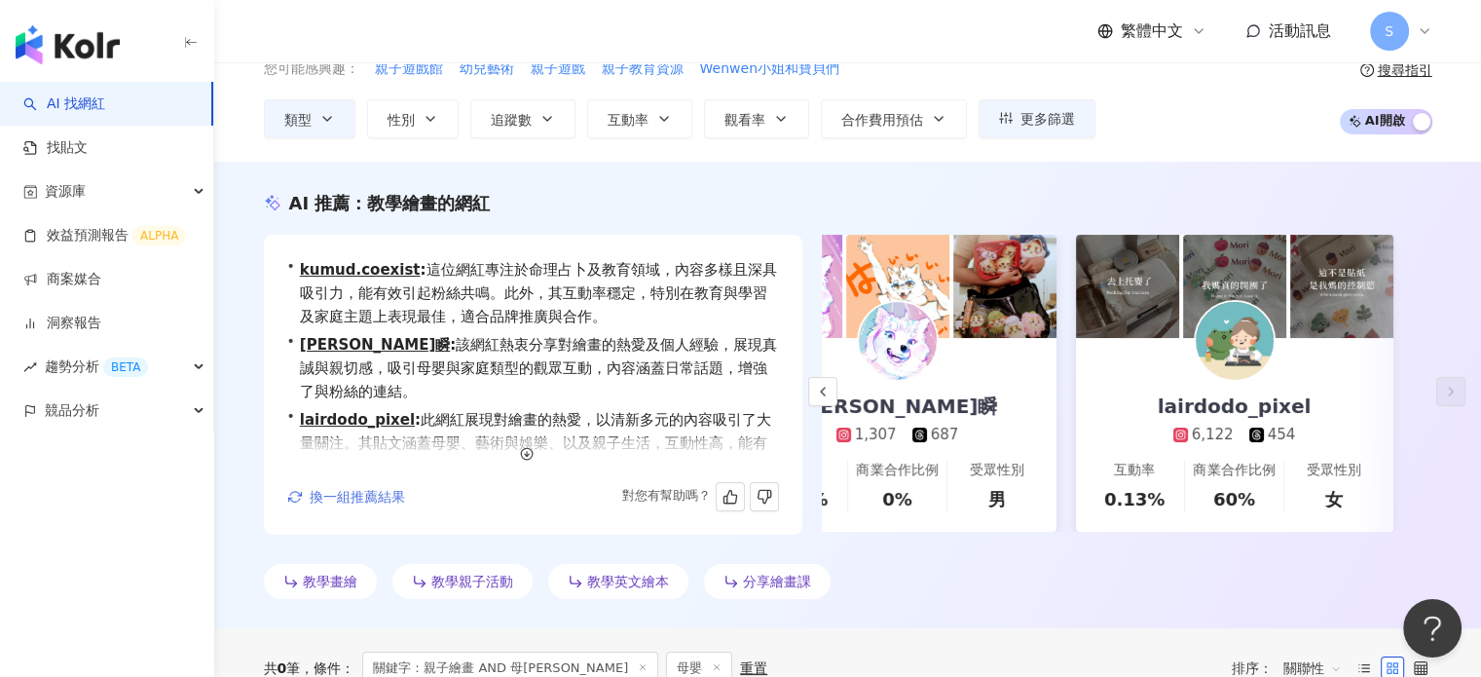
click at [362, 499] on span "換一組推薦結果" at bounding box center [357, 497] width 95 height 16
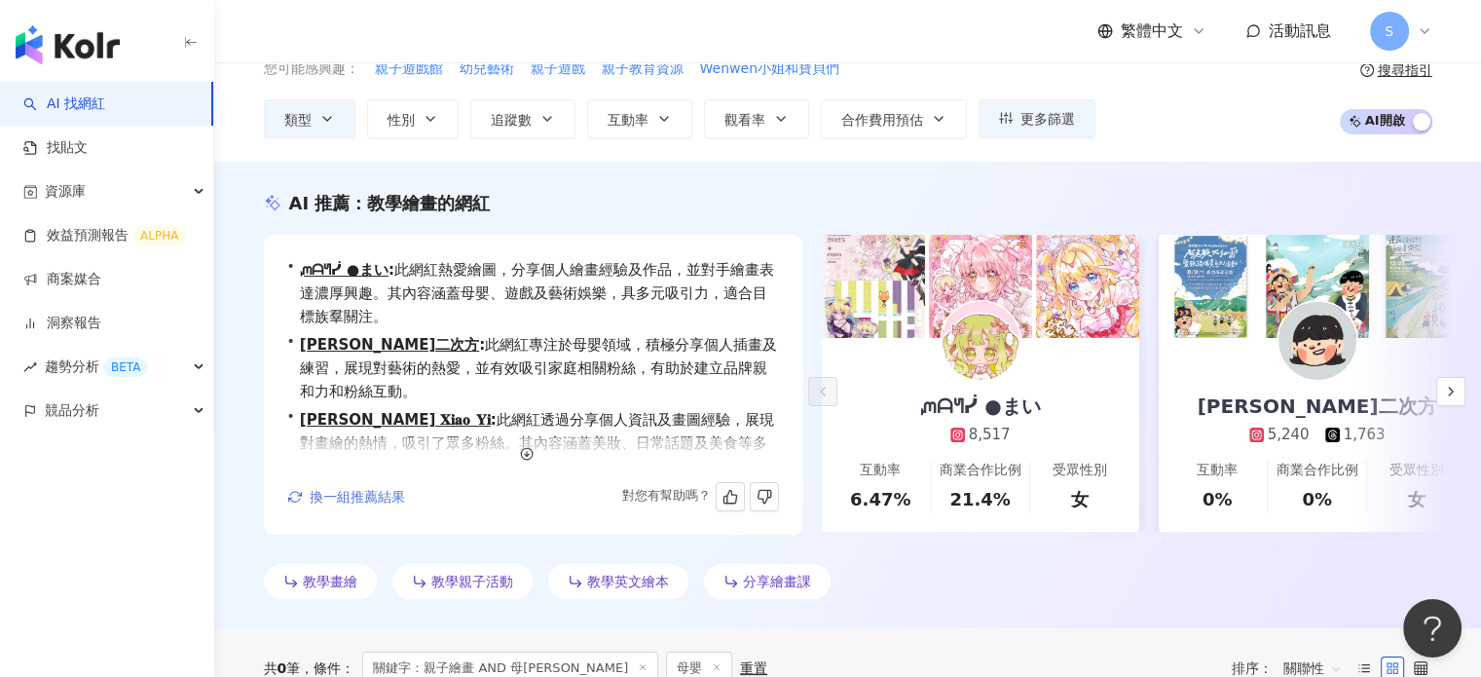
click at [362, 501] on span "換一組推薦結果" at bounding box center [357, 497] width 95 height 16
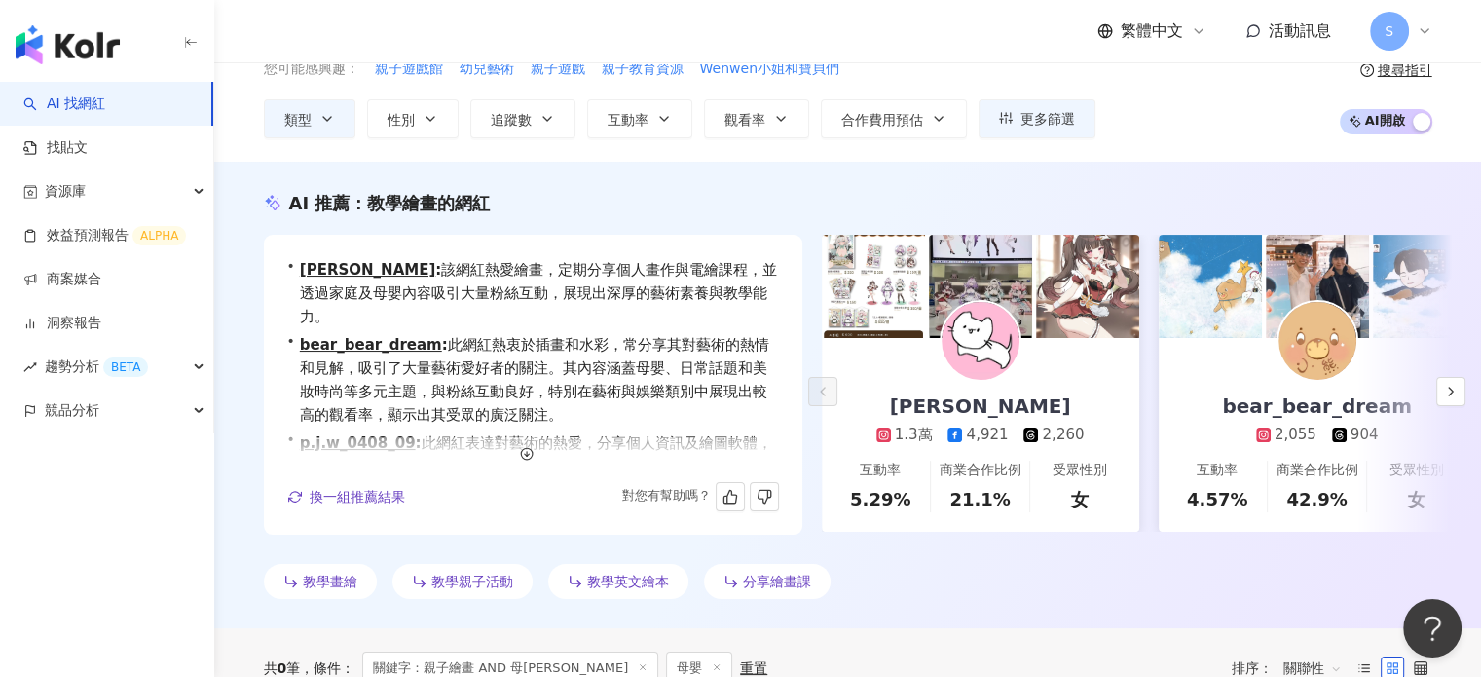
click at [356, 505] on button "換一組推薦結果" at bounding box center [346, 496] width 119 height 29
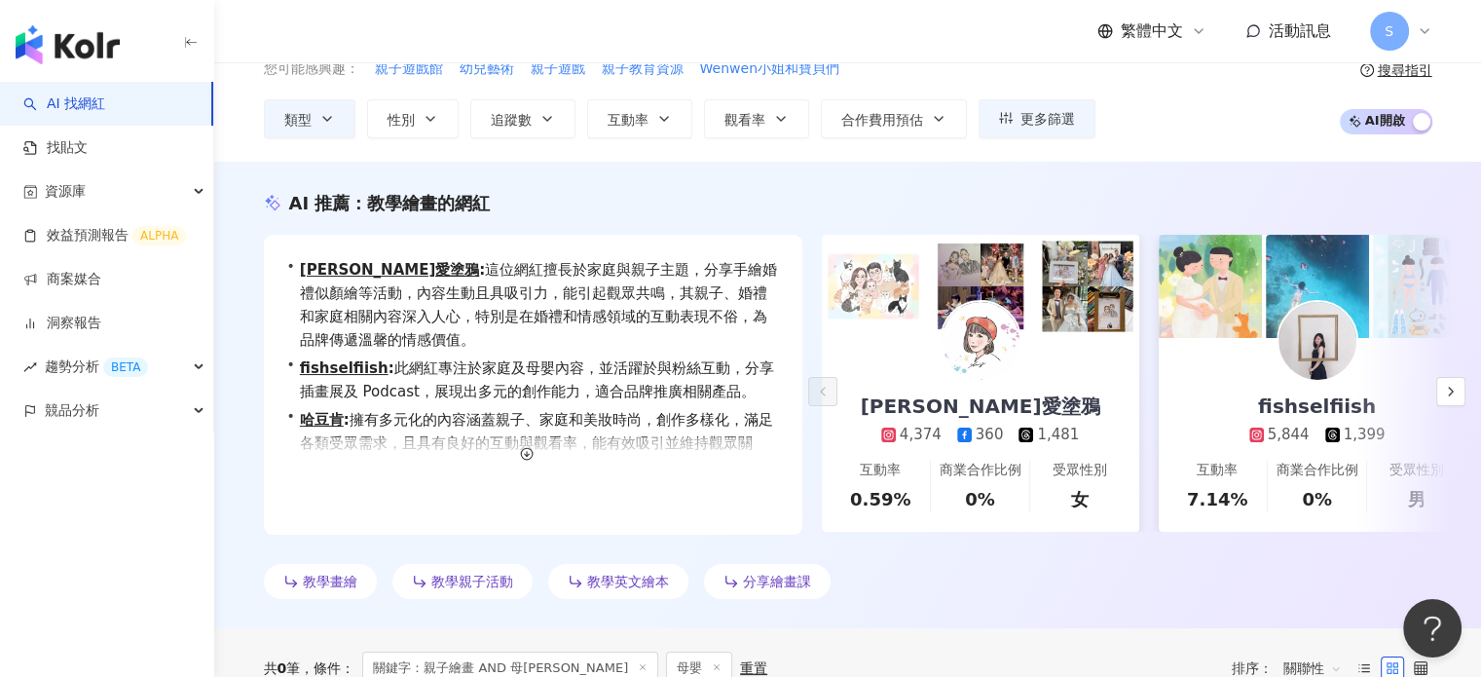
click at [1323, 354] on img at bounding box center [1317, 341] width 78 height 78
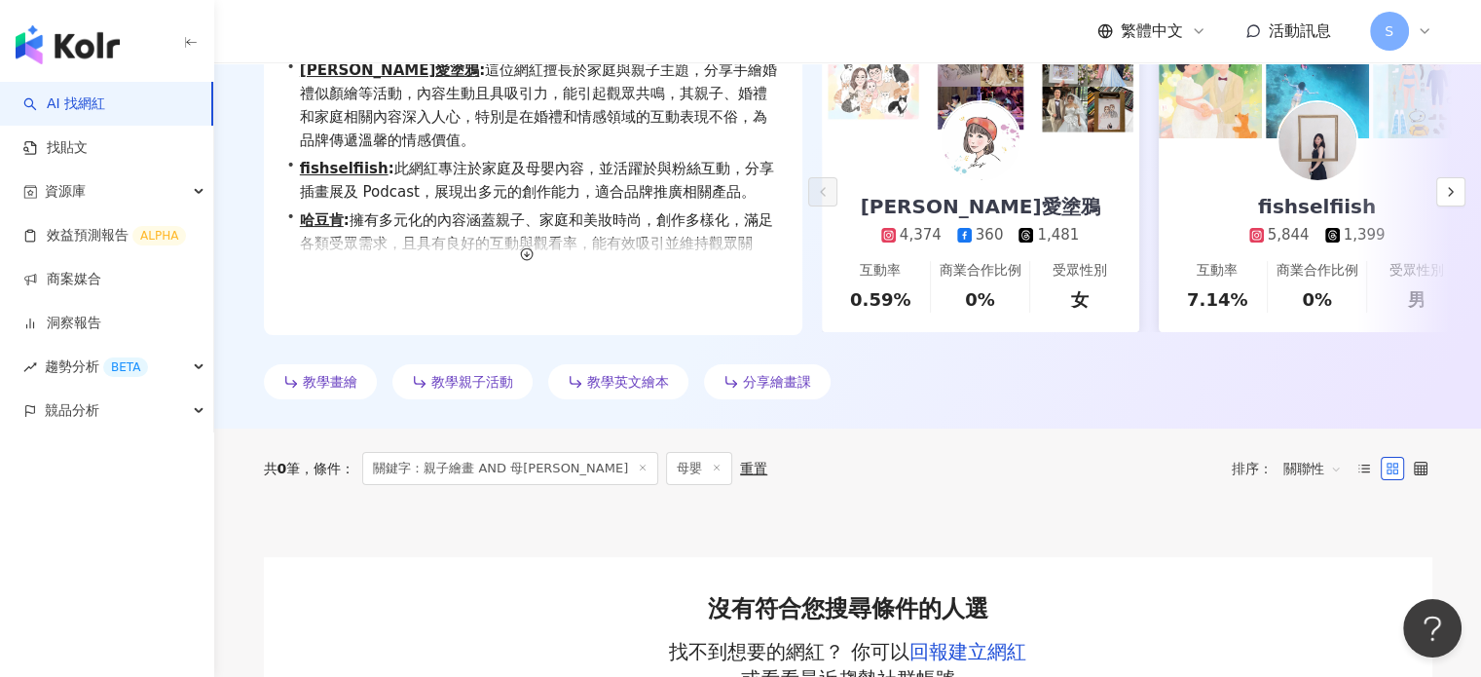
scroll to position [292, 0]
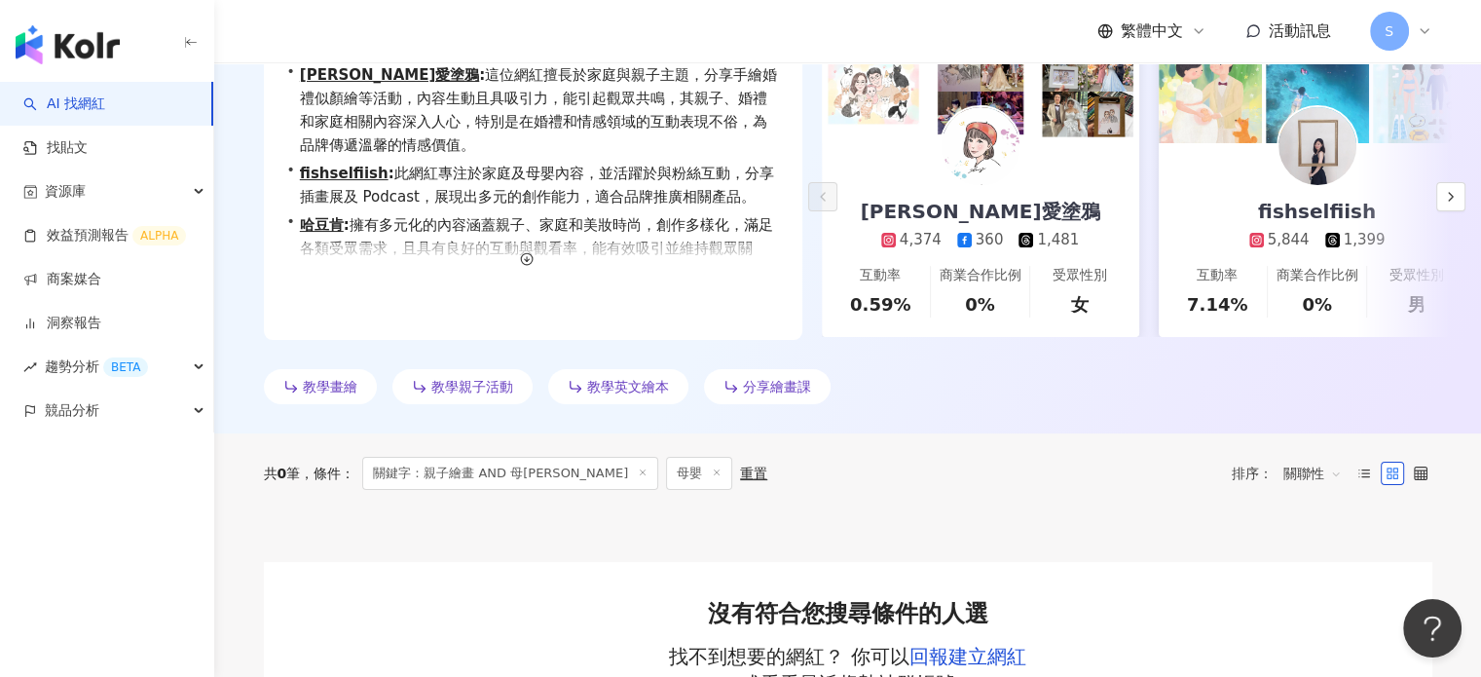
click at [964, 139] on img at bounding box center [980, 146] width 78 height 78
click at [525, 263] on icon "button" at bounding box center [527, 259] width 14 height 14
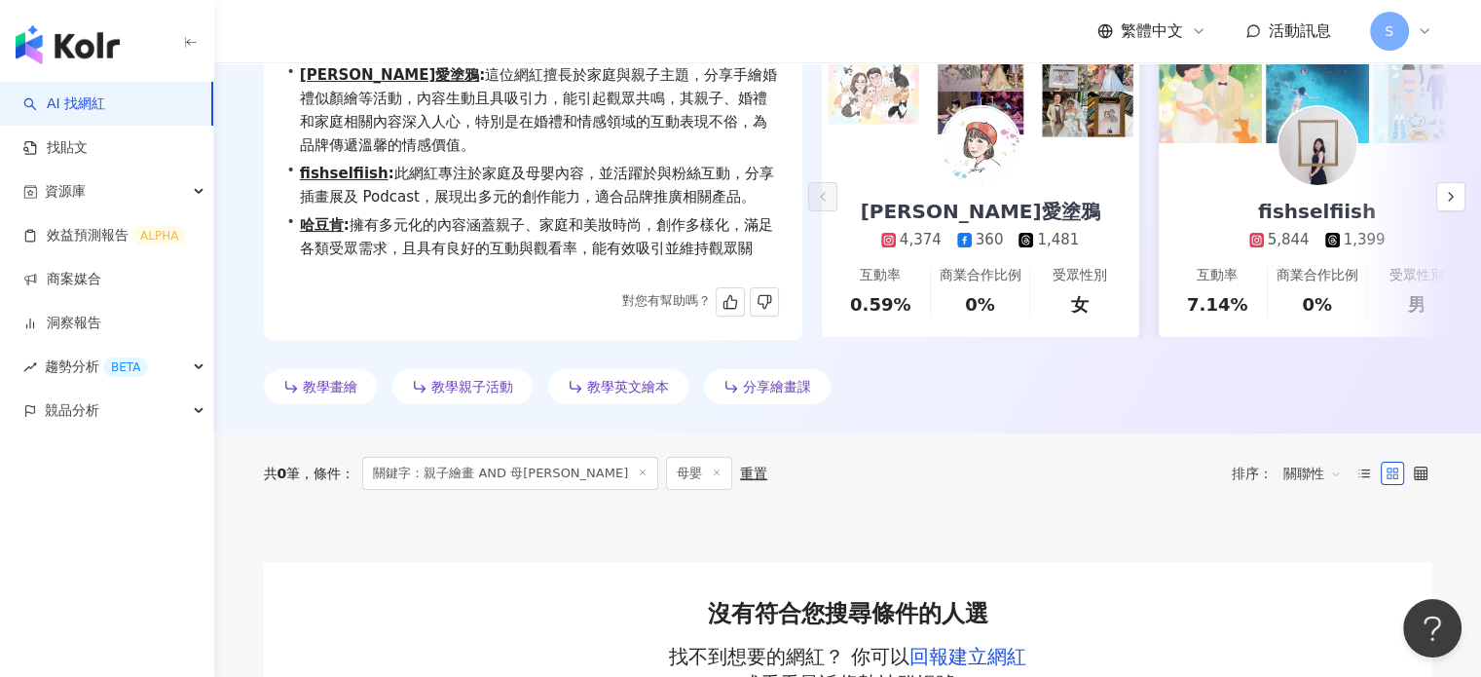
scroll to position [70, 0]
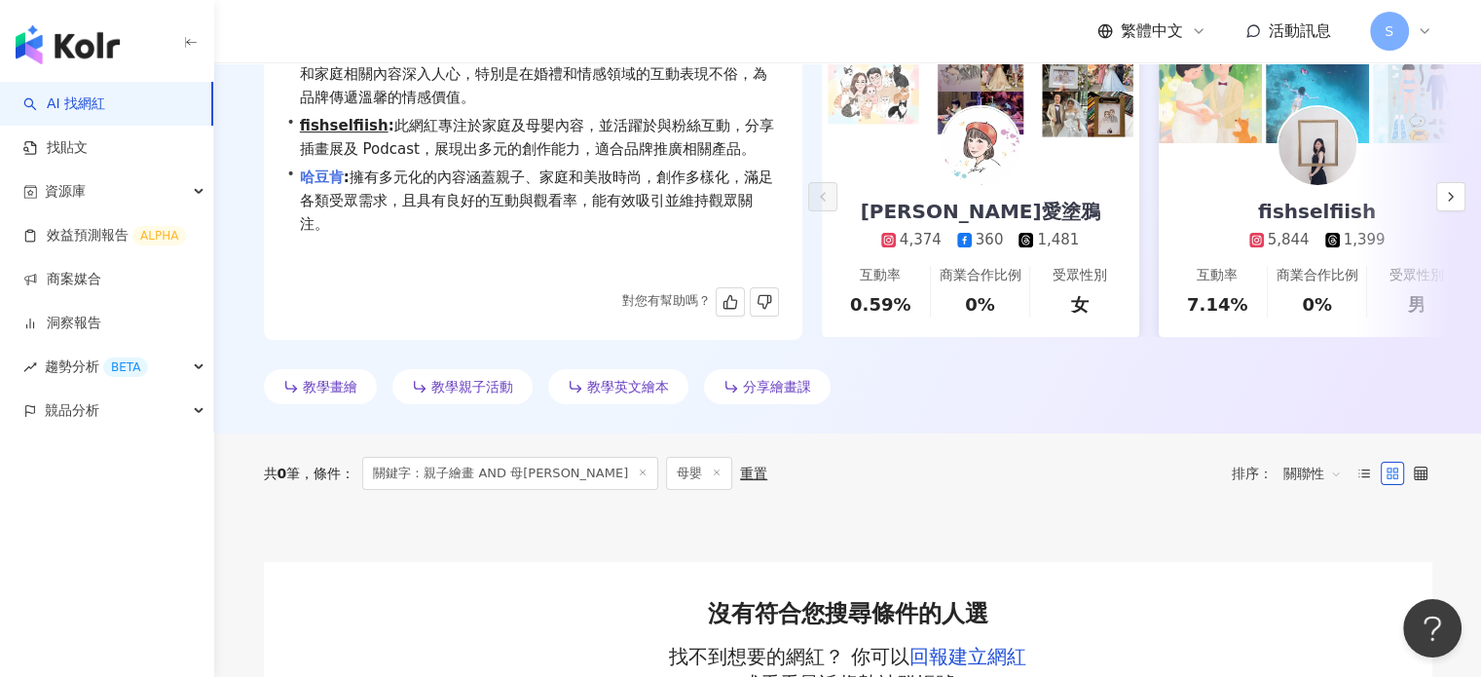
click at [337, 175] on link "哈豆肯" at bounding box center [322, 177] width 44 height 18
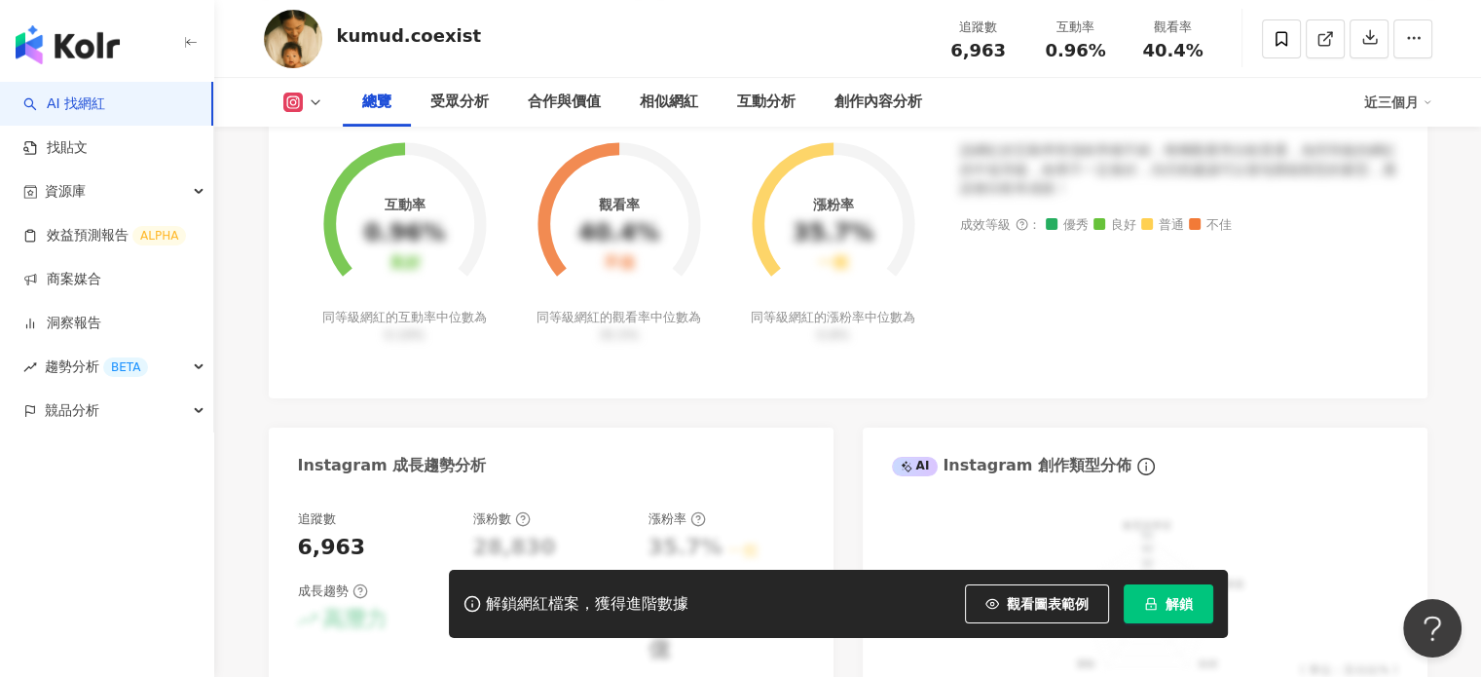
scroll to position [389, 0]
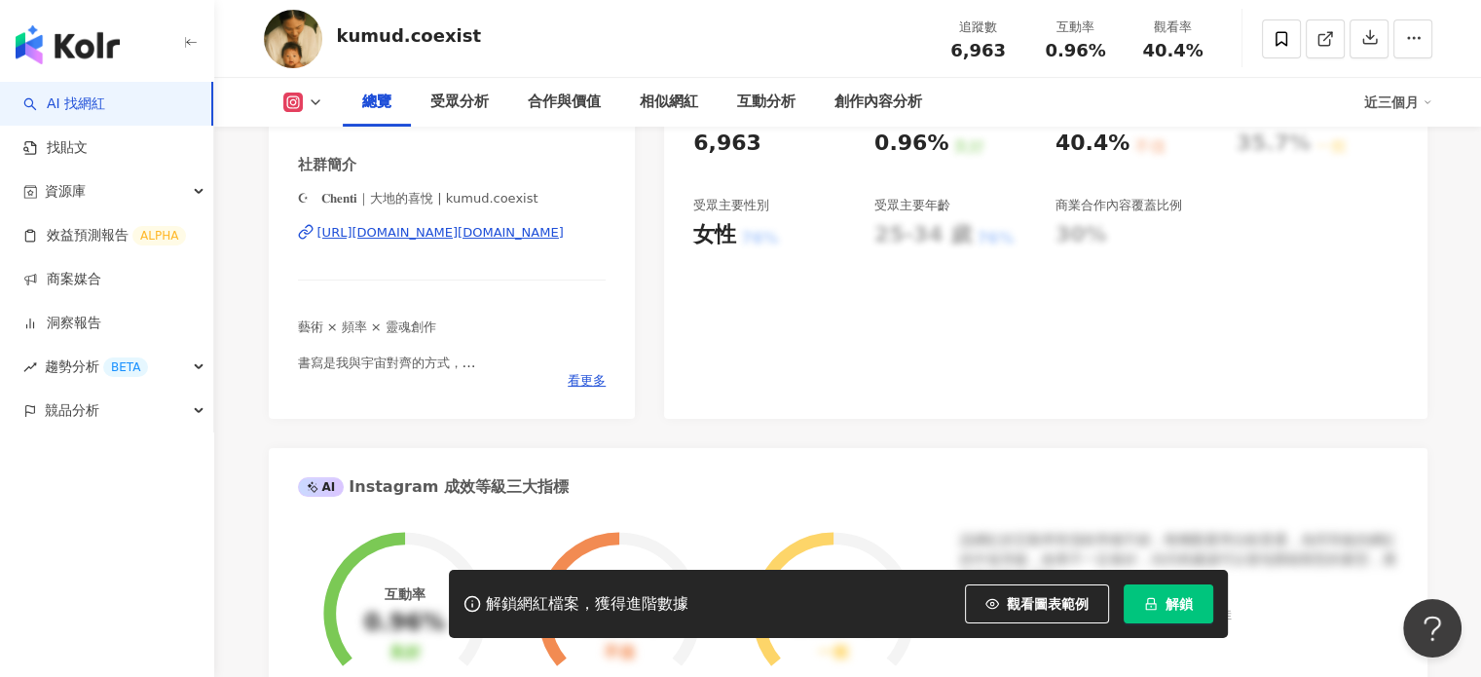
click at [553, 232] on div "[URL][DOMAIN_NAME][DOMAIN_NAME]" at bounding box center [440, 233] width 246 height 18
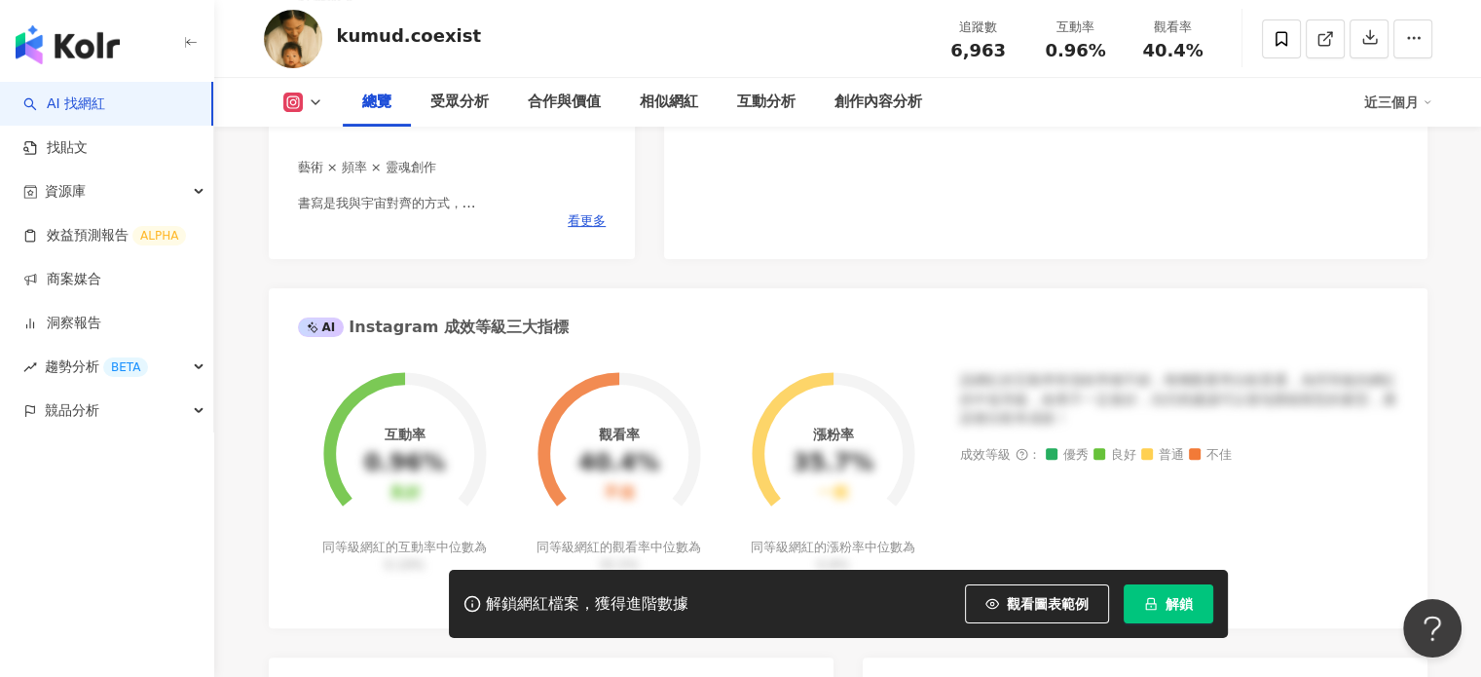
scroll to position [584, 0]
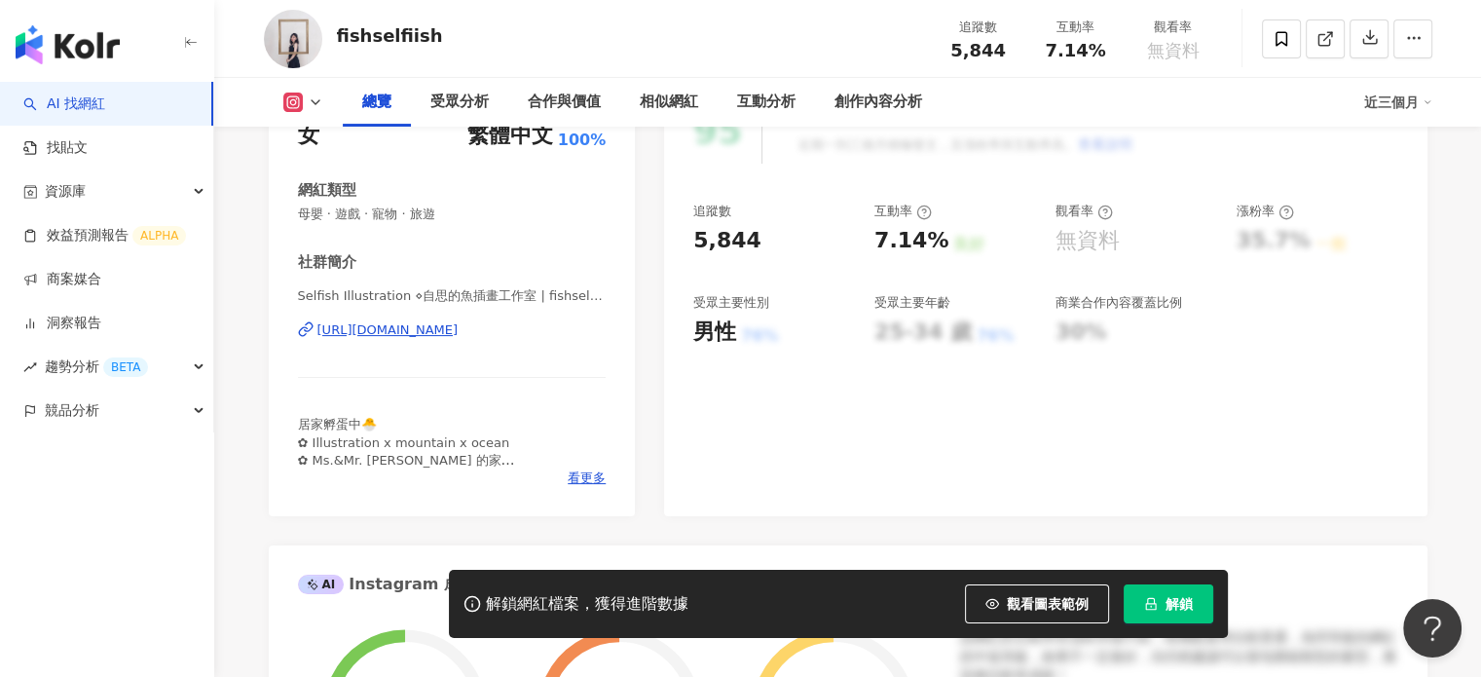
click at [460, 341] on div "Selfish Illustration ⋄自思的魚插畫工作室 | fishselfiish https://www.instagram.com/fishse…" at bounding box center [452, 344] width 309 height 114
click at [459, 330] on div "https://www.instagram.com/fishselfiish/" at bounding box center [387, 330] width 141 height 18
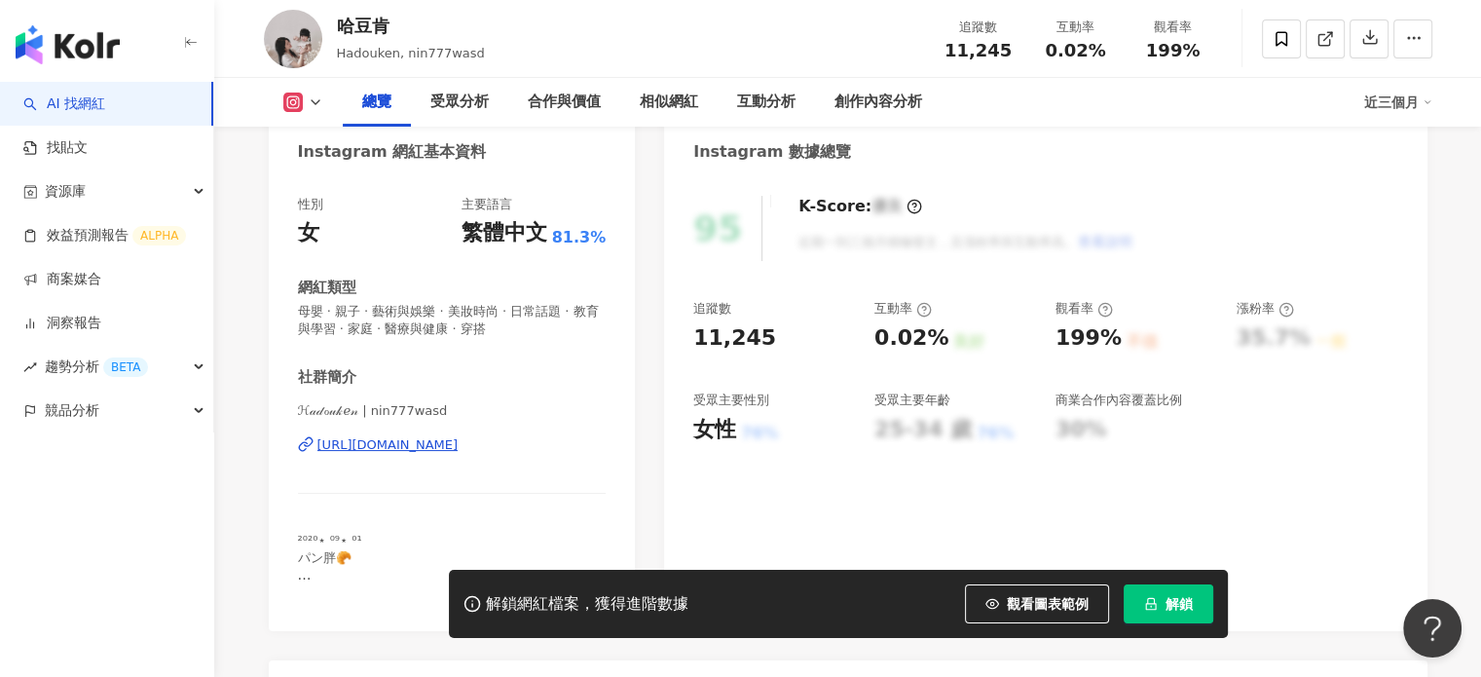
click at [428, 440] on div "[URL][DOMAIN_NAME]" at bounding box center [387, 445] width 141 height 18
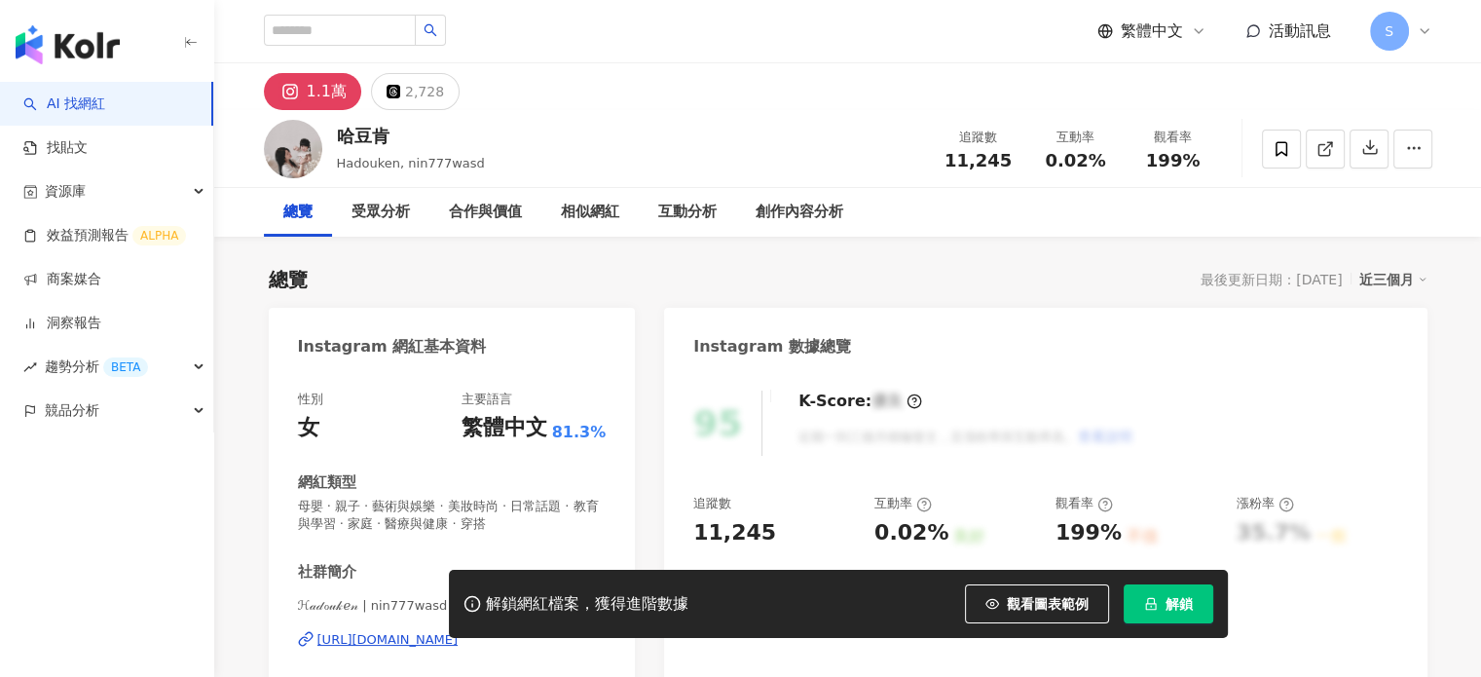
click at [1184, 593] on button "解鎖" at bounding box center [1169, 603] width 90 height 39
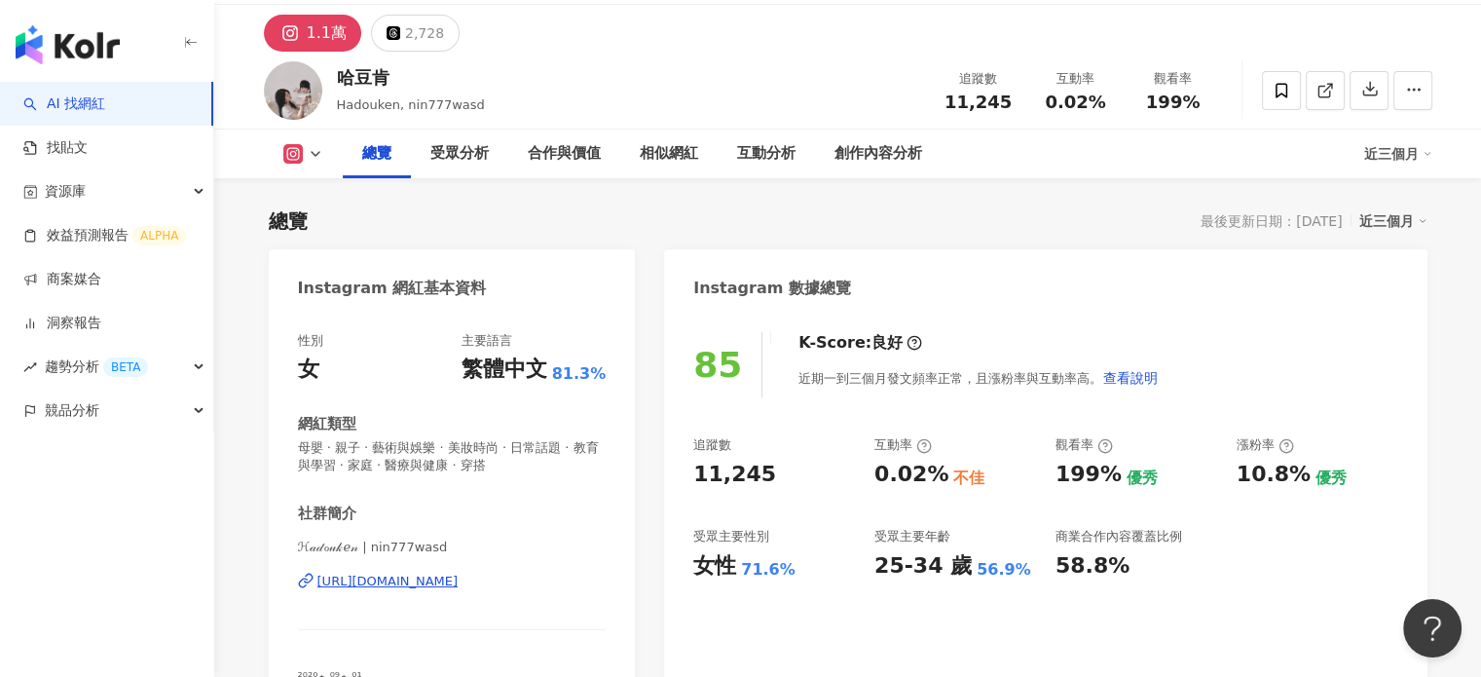
scroll to position [195, 0]
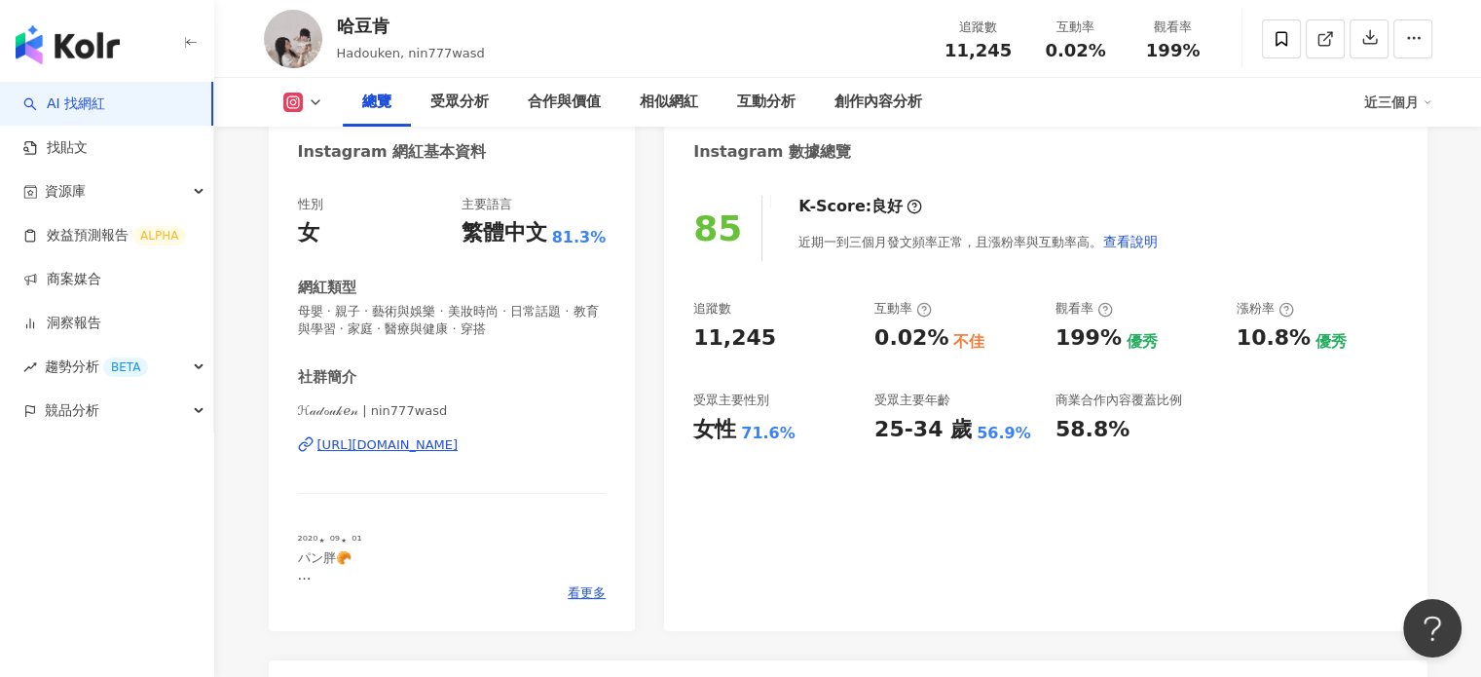
click at [459, 448] on div "[URL][DOMAIN_NAME]" at bounding box center [387, 445] width 141 height 18
click at [1357, 497] on div "85 K-Score : 良好 近期一到三個月發文頻率正常，且漲粉率與互動率高。 查看說明 追蹤數 11,245 互動率 0.02% 不佳 觀看率 199% …" at bounding box center [1045, 403] width 762 height 455
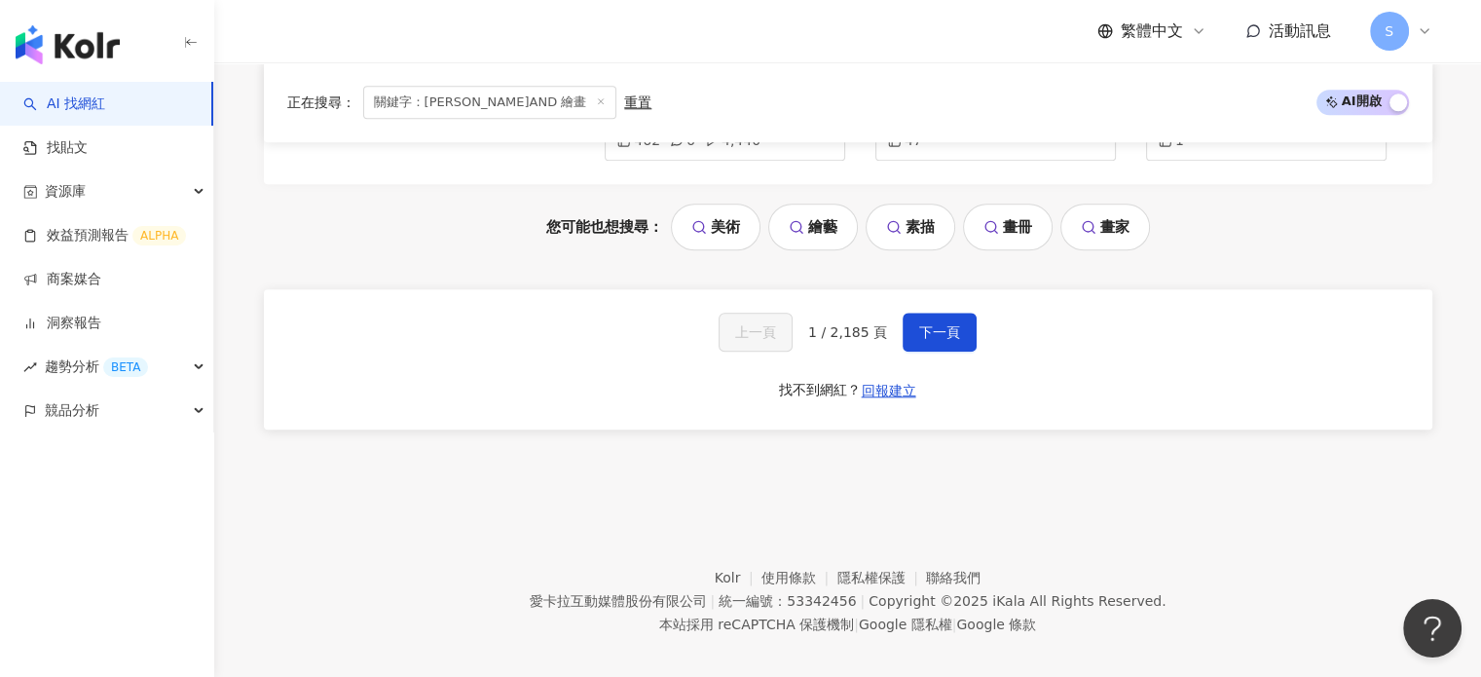
scroll to position [1959, 0]
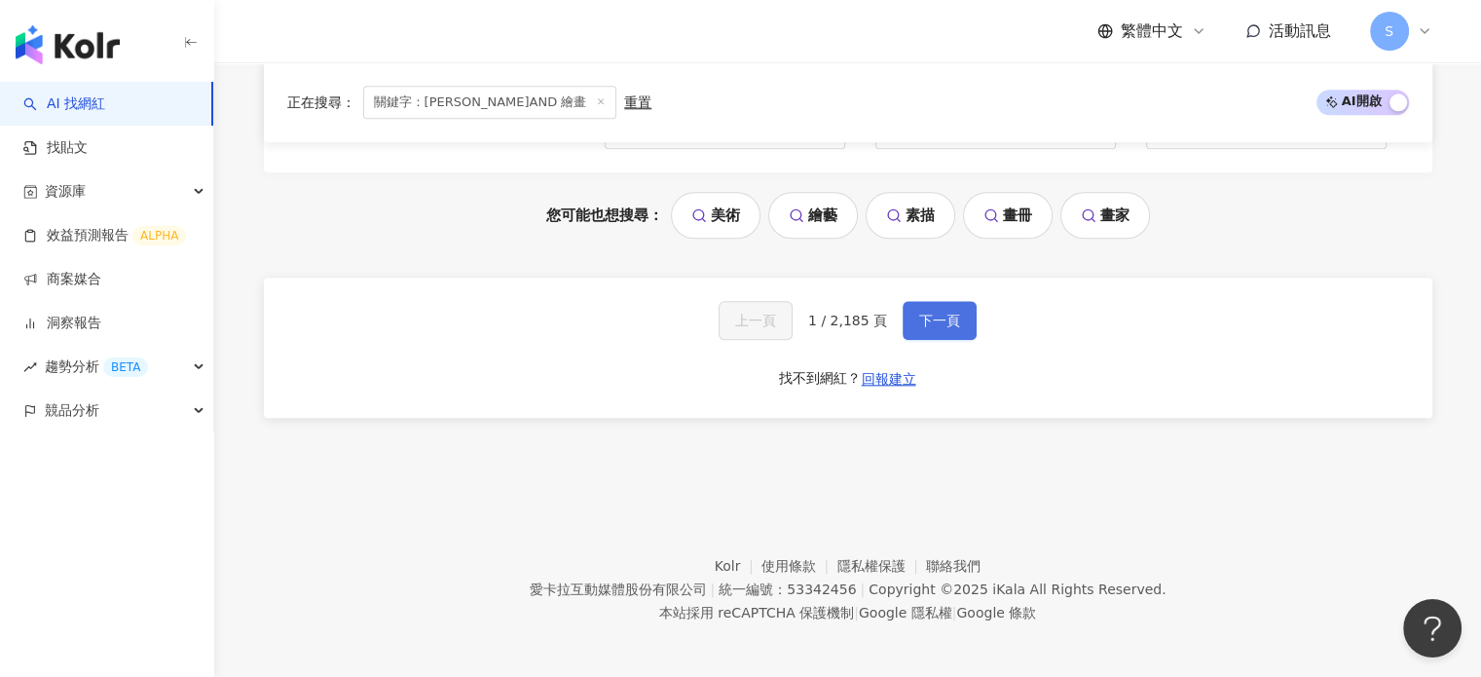
click at [960, 315] on button "下一頁" at bounding box center [940, 320] width 74 height 39
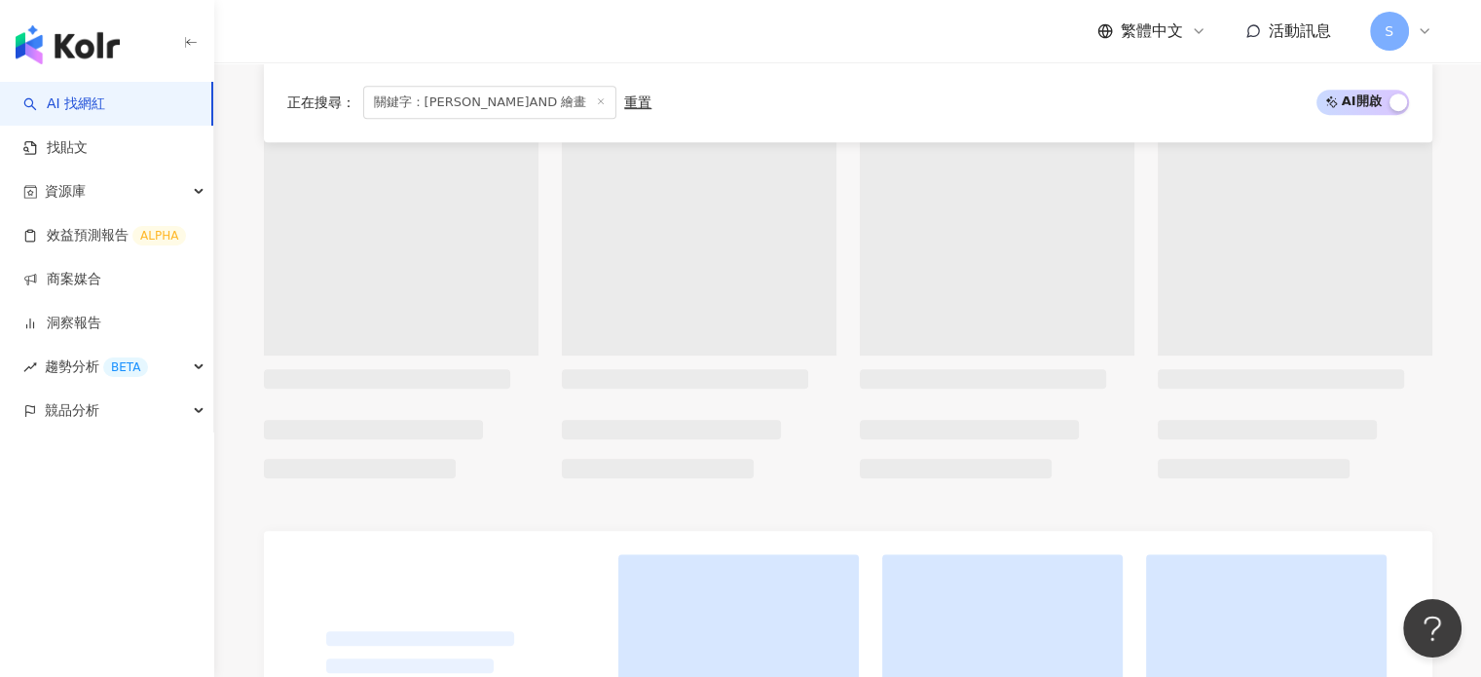
scroll to position [977, 0]
